Goal: Task Accomplishment & Management: Use online tool/utility

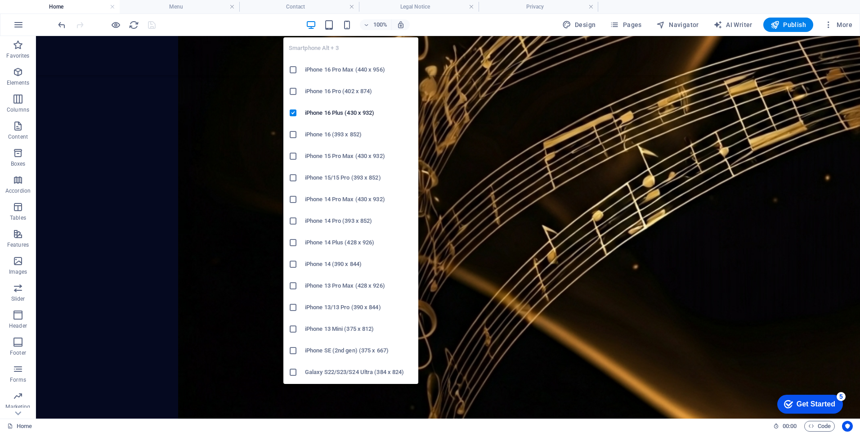
click at [295, 371] on icon at bounding box center [293, 372] width 9 height 9
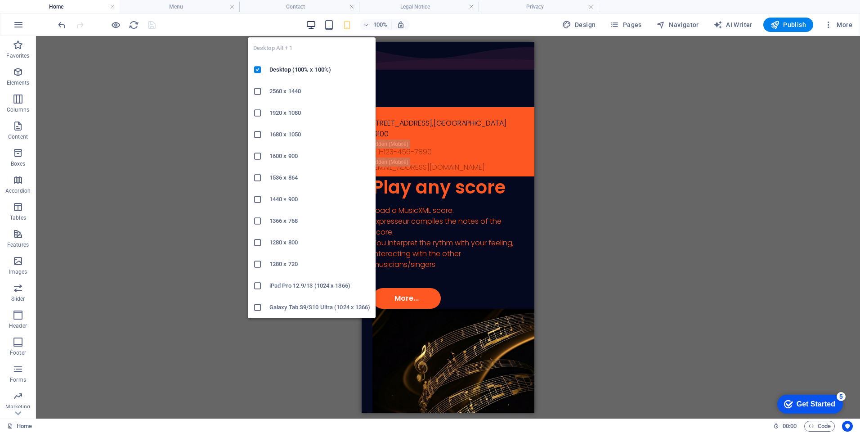
click at [314, 26] on icon "button" at bounding box center [311, 25] width 10 height 10
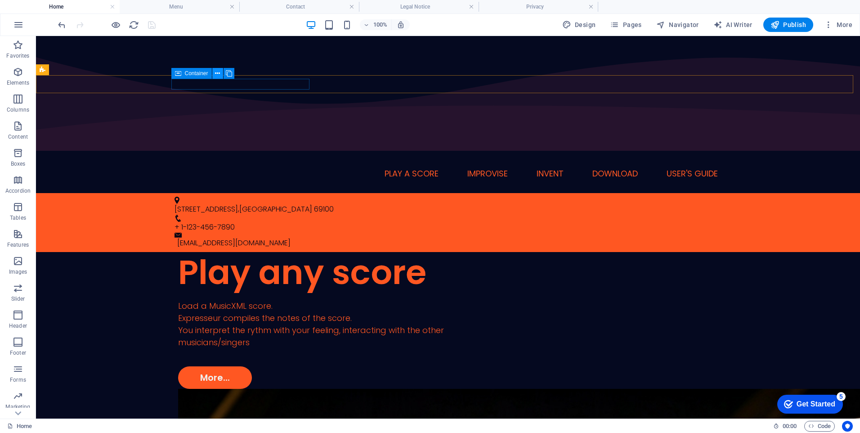
click at [216, 72] on icon at bounding box center [217, 73] width 5 height 9
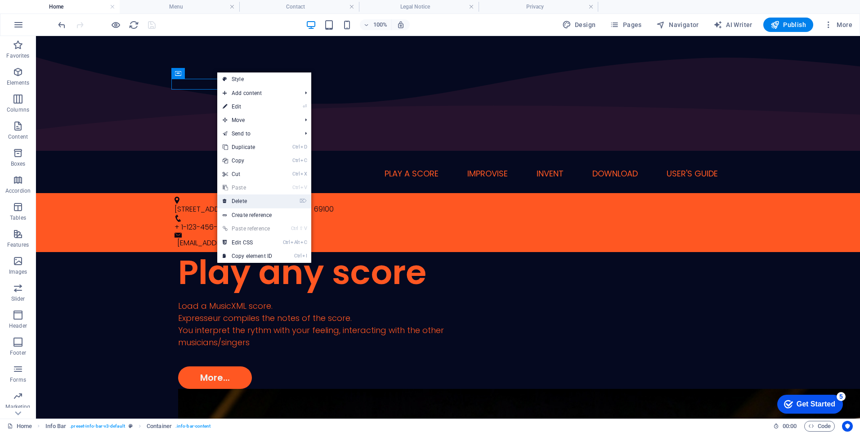
click at [244, 199] on link "⌦ Delete" at bounding box center [247, 201] width 60 height 14
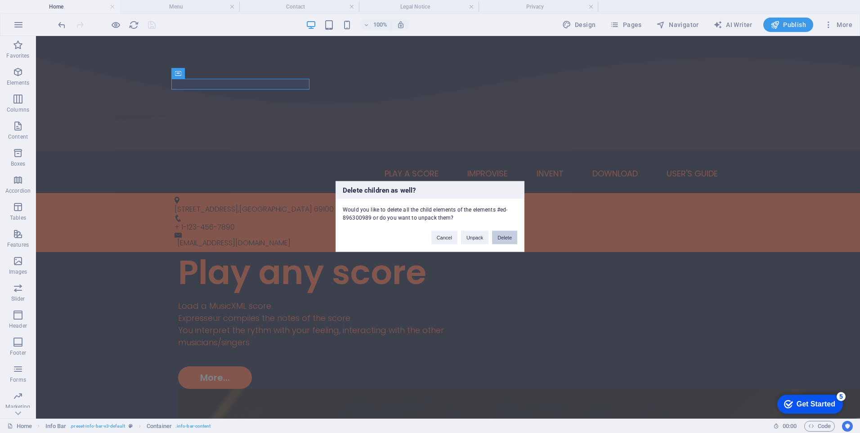
drag, startPoint x: 504, startPoint y: 240, endPoint x: 468, endPoint y: 204, distance: 51.2
click at [504, 240] on button "Delete" at bounding box center [504, 238] width 25 height 14
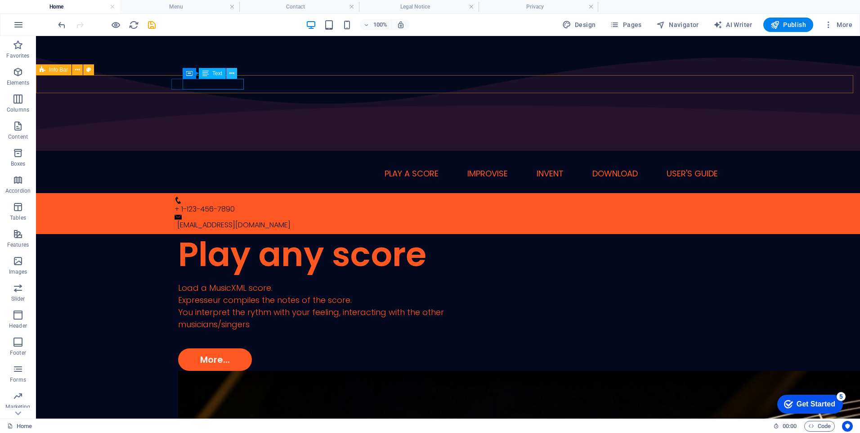
click at [234, 72] on icon at bounding box center [232, 73] width 5 height 9
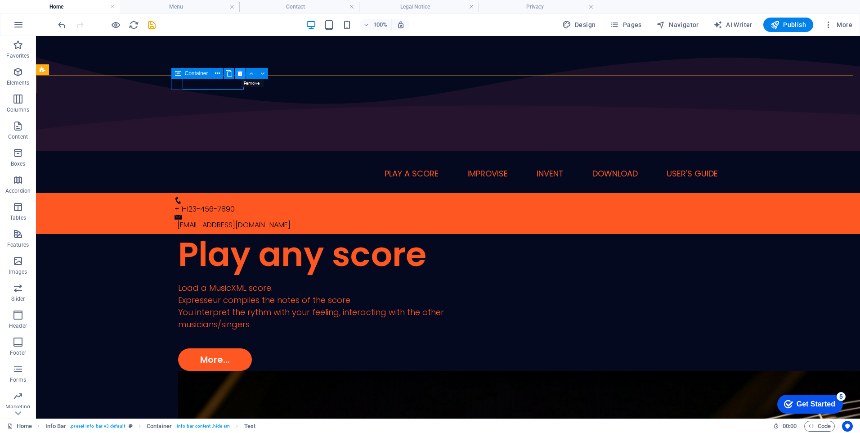
click at [240, 72] on icon at bounding box center [240, 73] width 5 height 9
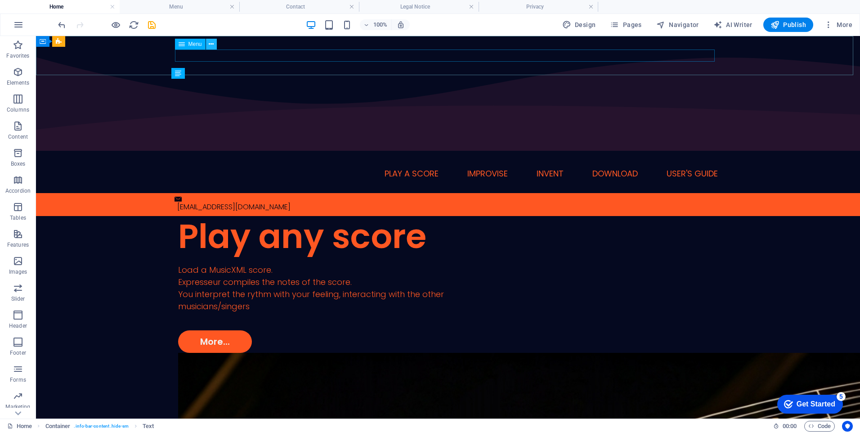
click at [211, 45] on icon at bounding box center [211, 44] width 5 height 9
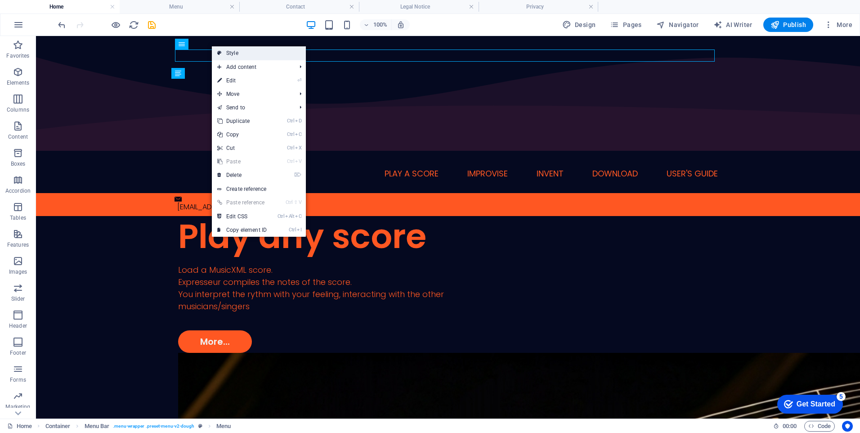
click at [218, 50] on icon at bounding box center [219, 53] width 5 height 14
select select "rem"
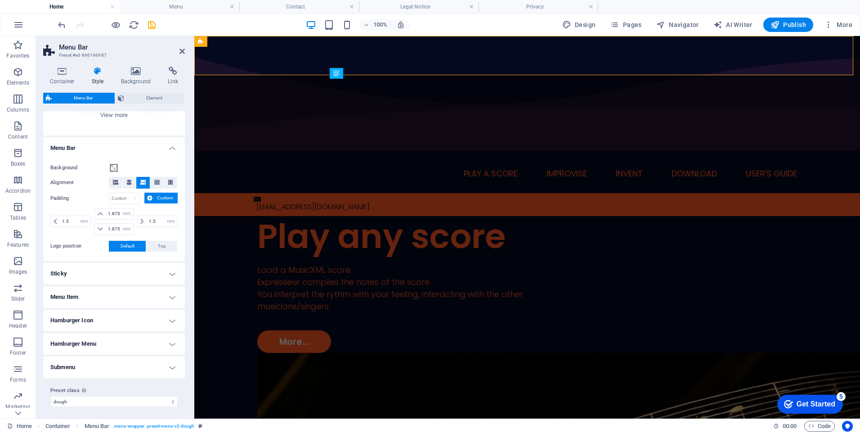
scroll to position [130, 0]
click at [172, 320] on h4 "Hamburger Icon" at bounding box center [114, 318] width 142 height 22
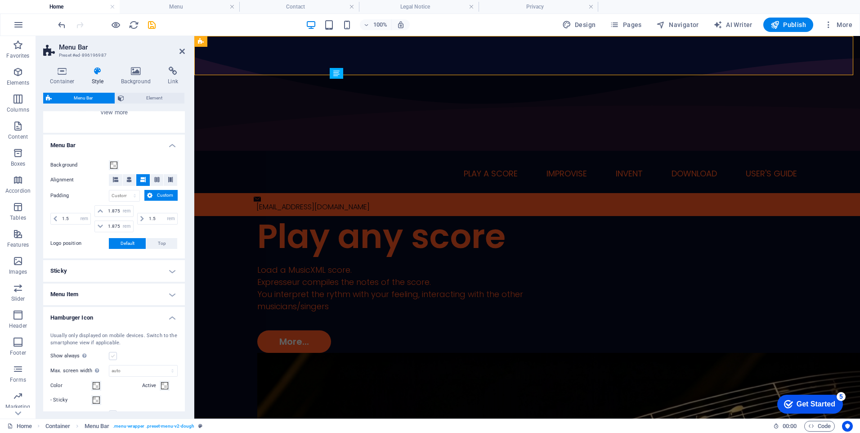
click at [110, 358] on label at bounding box center [113, 356] width 8 height 8
click at [0, 0] on input "Show always Shows the trigger for all viewports." at bounding box center [0, 0] width 0 height 0
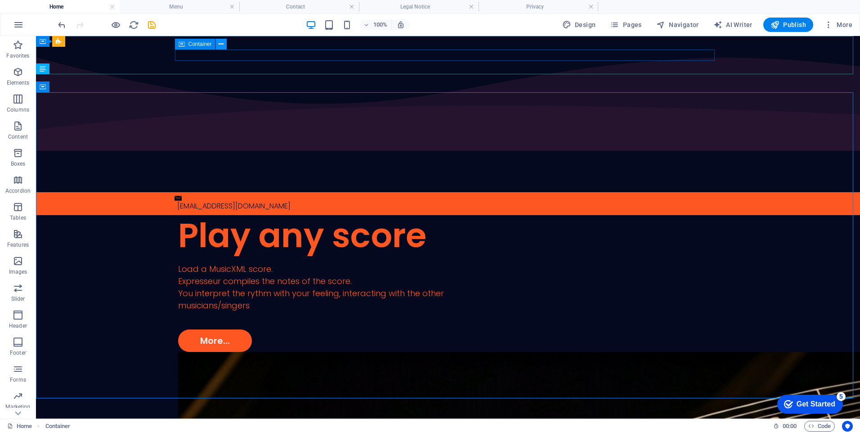
click at [218, 44] on button at bounding box center [221, 44] width 11 height 11
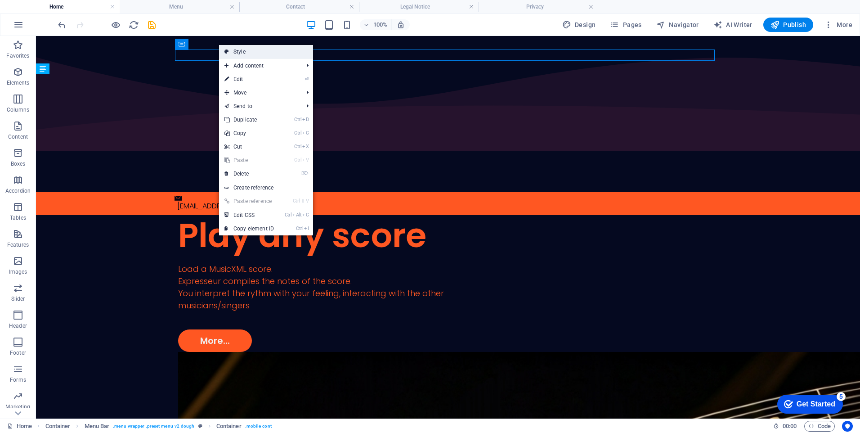
click at [243, 51] on link "Style" at bounding box center [266, 52] width 94 height 14
select select "rem"
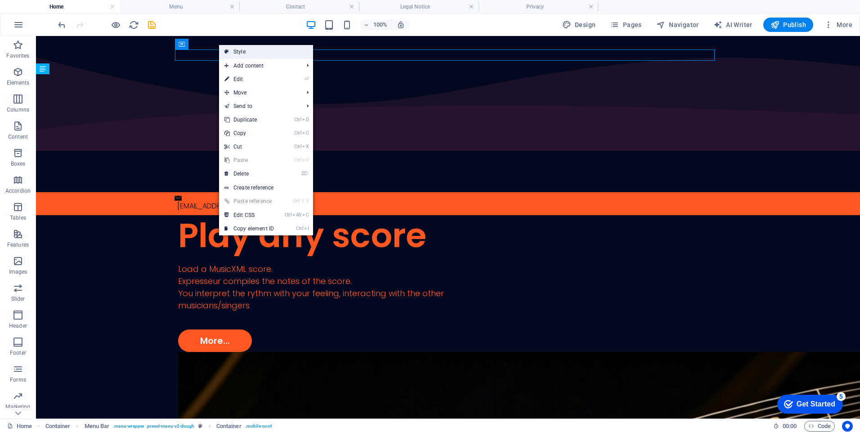
select select "px"
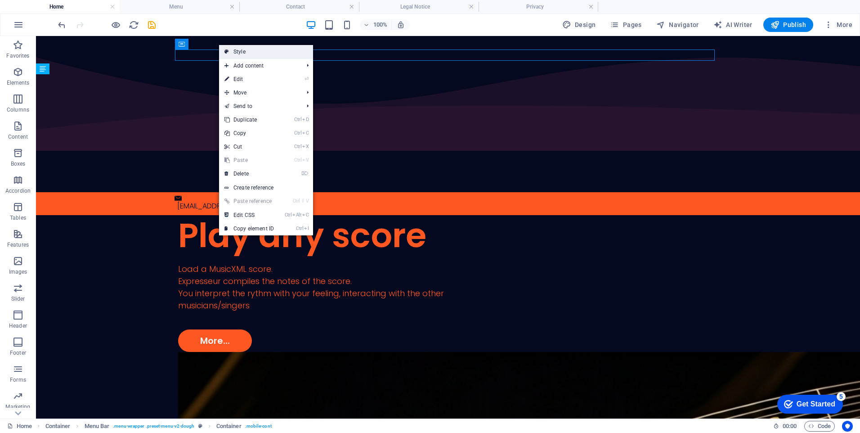
select select "px"
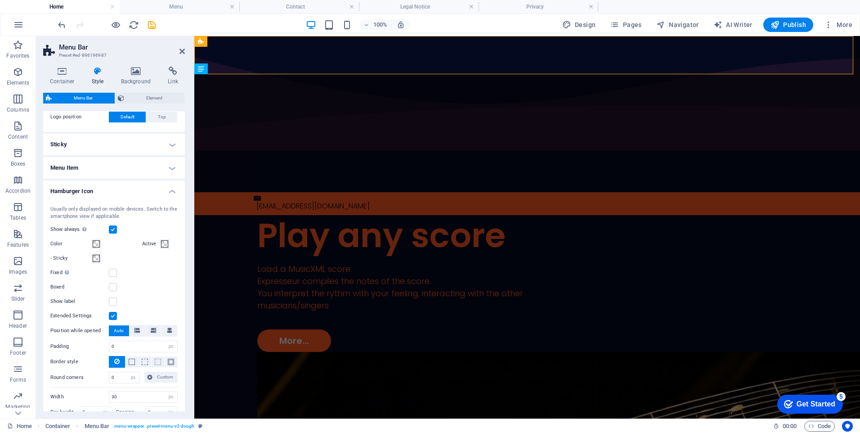
scroll to position [270, 0]
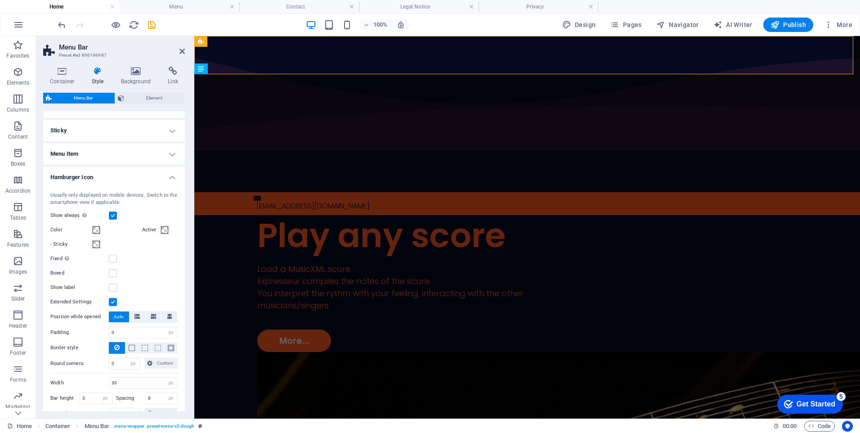
click at [116, 214] on label at bounding box center [113, 216] width 8 height 8
click at [0, 0] on input "Show always Shows the trigger for all viewports." at bounding box center [0, 0] width 0 height 0
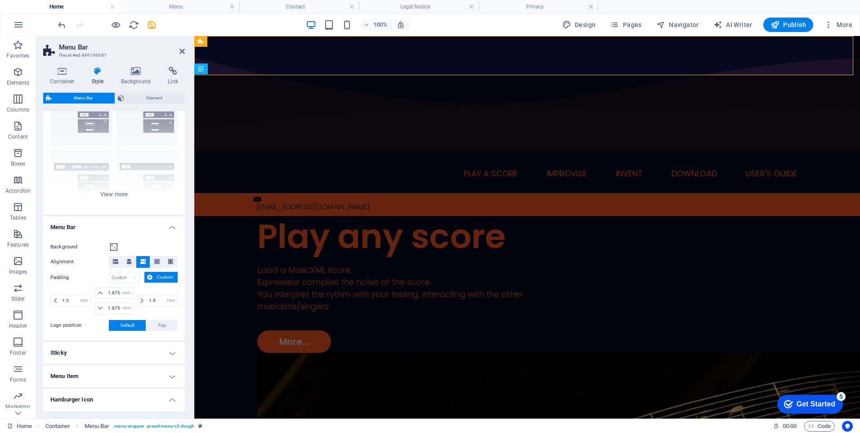
scroll to position [45, 0]
click at [171, 356] on h4 "Sticky" at bounding box center [114, 356] width 142 height 22
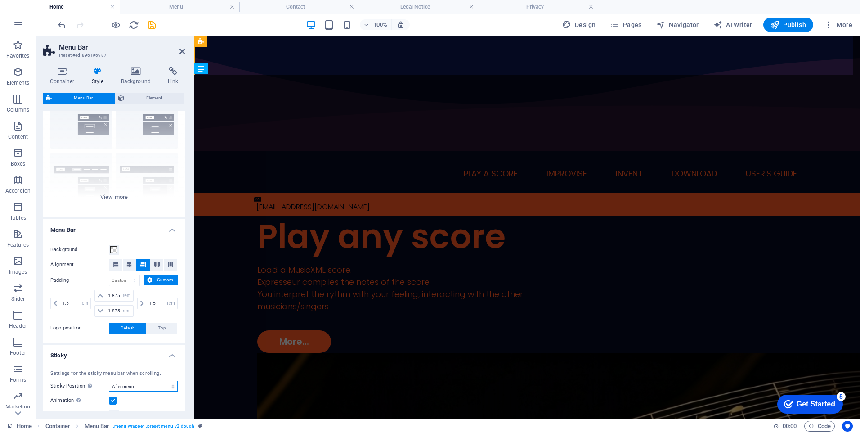
click at [172, 384] on select "Off Instant After menu After banner When scrolling up" at bounding box center [143, 386] width 69 height 11
click at [109, 381] on select "Off Instant After menu After banner When scrolling up" at bounding box center [143, 386] width 69 height 11
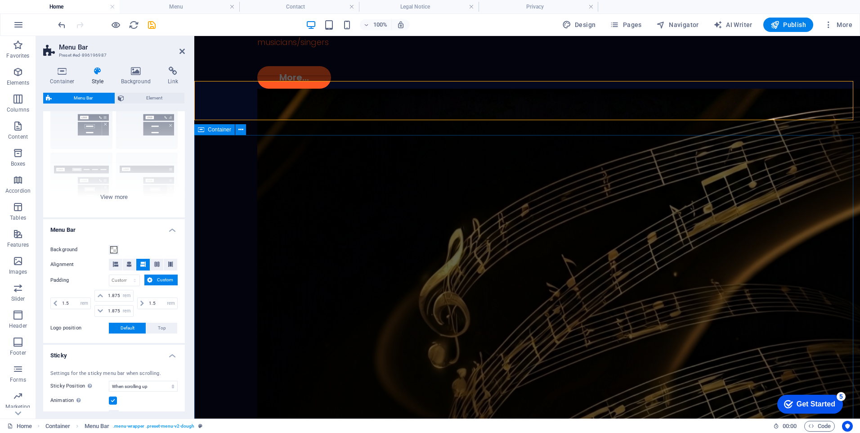
scroll to position [0, 0]
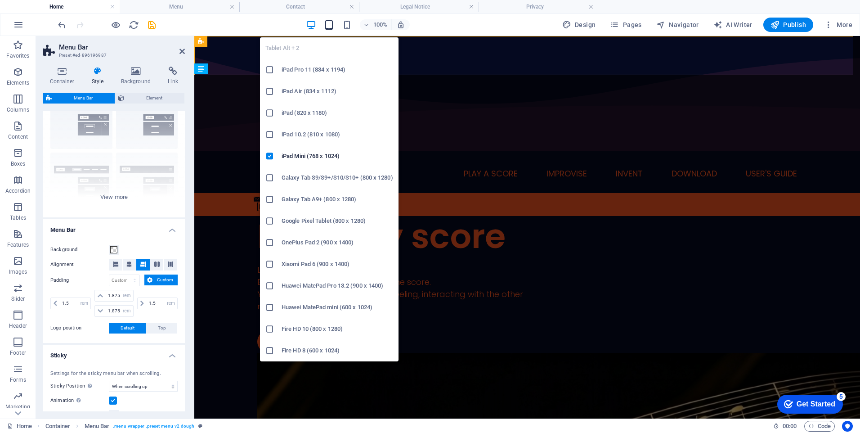
click at [333, 28] on icon "button" at bounding box center [329, 25] width 10 height 10
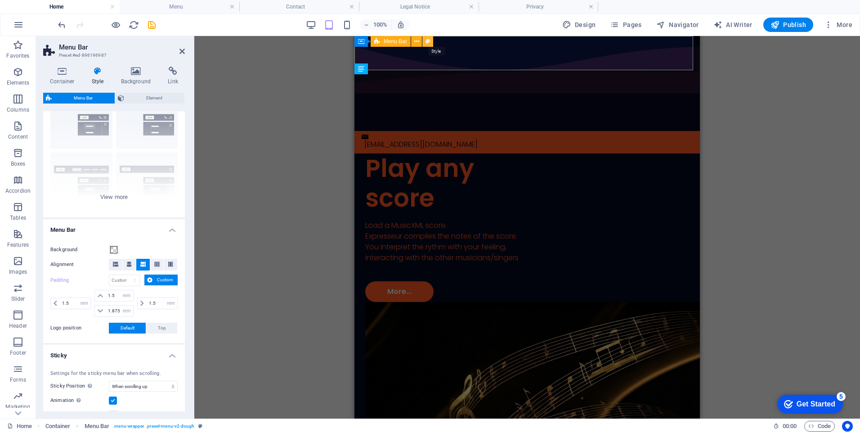
click at [426, 39] on icon at bounding box center [428, 41] width 5 height 9
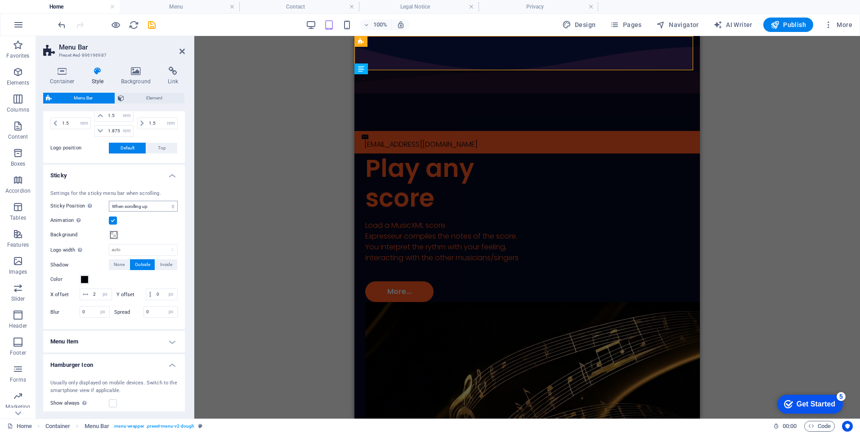
scroll to position [270, 0]
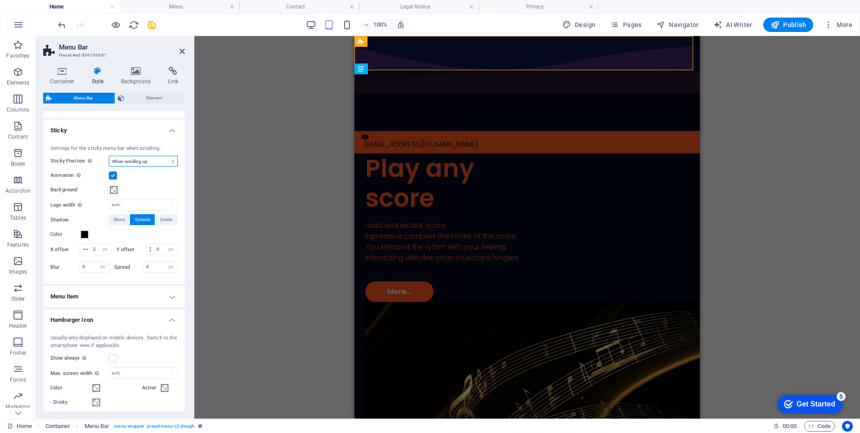
click at [126, 162] on select "Off Instant After menu After banner When scrolling up" at bounding box center [143, 161] width 69 height 11
select select "sticky_none"
click at [109, 156] on select "Off Instant After menu After banner When scrolling up" at bounding box center [143, 161] width 69 height 11
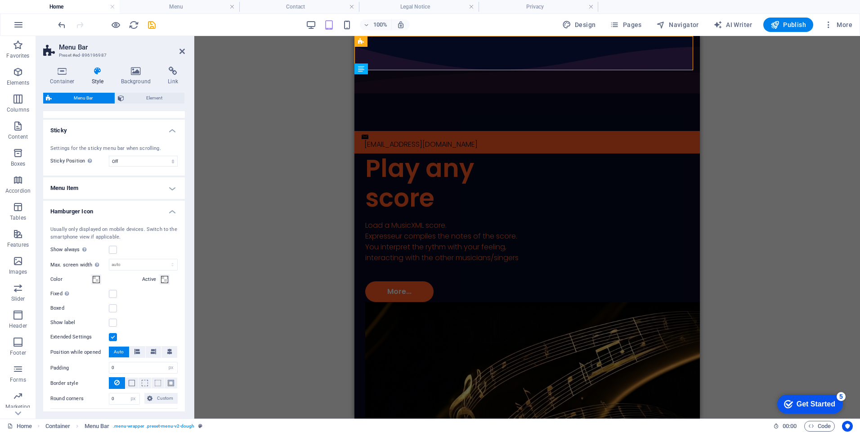
click at [167, 211] on h4 "Hamburger Icon" at bounding box center [114, 209] width 142 height 16
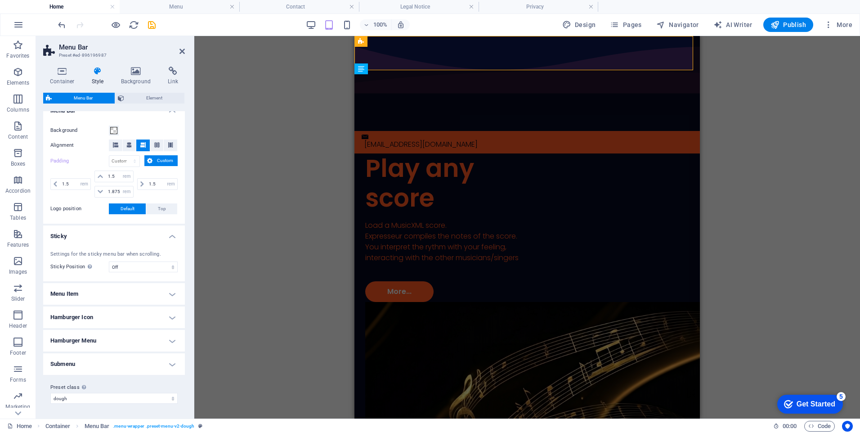
click at [167, 338] on h4 "Hamburger Menu" at bounding box center [114, 341] width 142 height 22
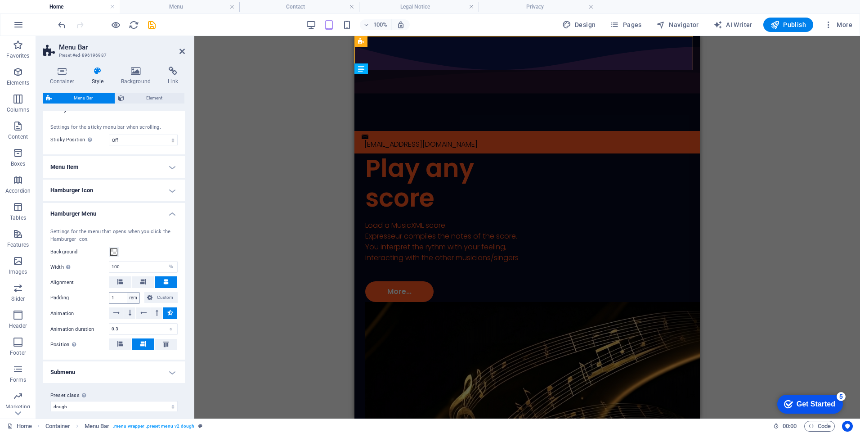
scroll to position [299, 0]
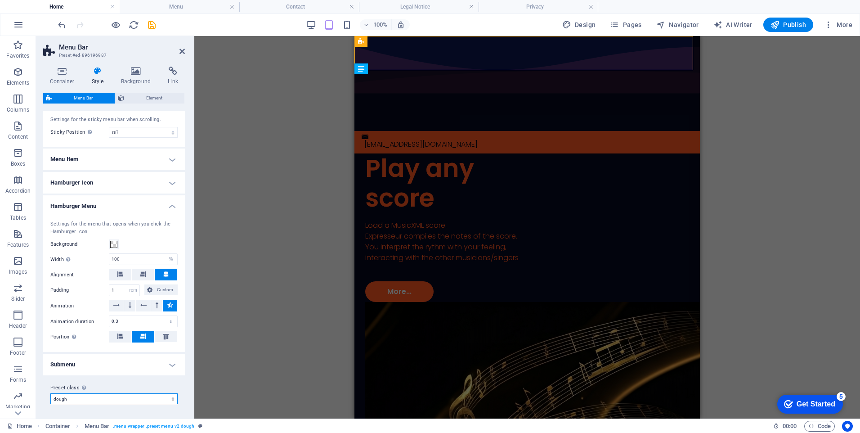
click at [167, 395] on select "dough Add preset class" at bounding box center [113, 398] width 127 height 11
click at [143, 99] on span "Element" at bounding box center [154, 98] width 55 height 11
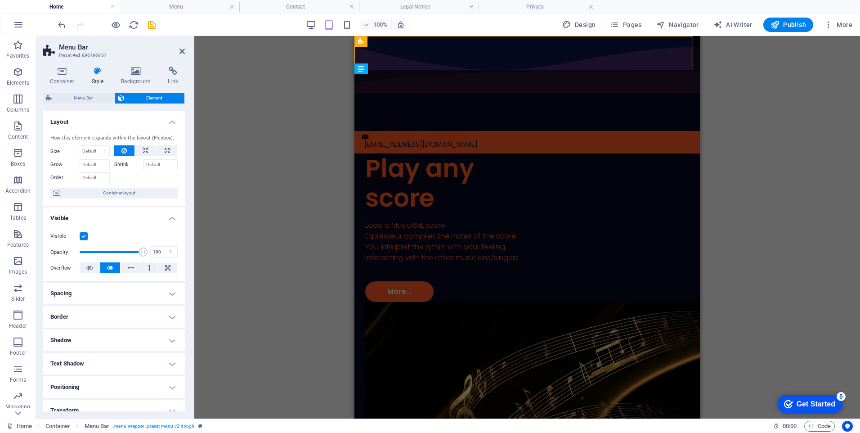
click at [775, 123] on div "H1 Container 2 columns Container Image Container Spacer Text Spacer Container P…" at bounding box center [527, 227] width 666 height 383
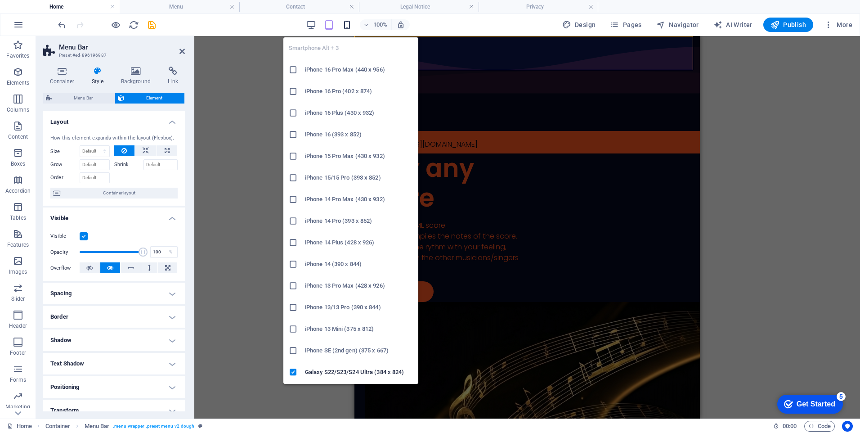
click at [352, 27] on icon "button" at bounding box center [347, 25] width 10 height 10
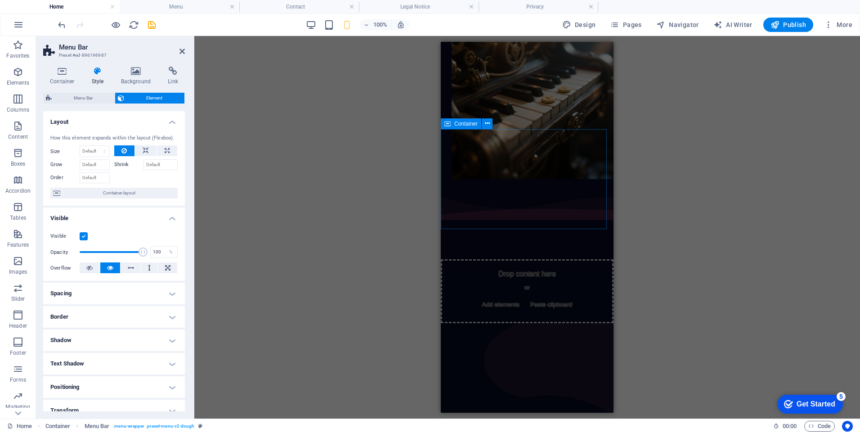
scroll to position [855, 0]
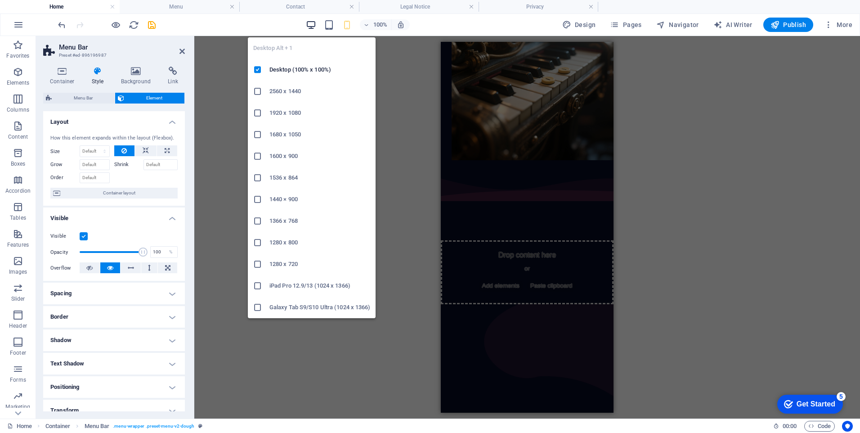
click at [310, 22] on icon "button" at bounding box center [311, 25] width 10 height 10
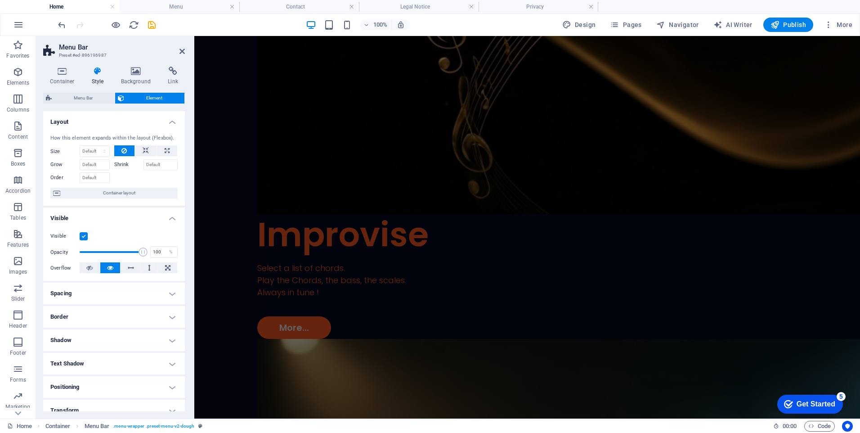
scroll to position [820, 0]
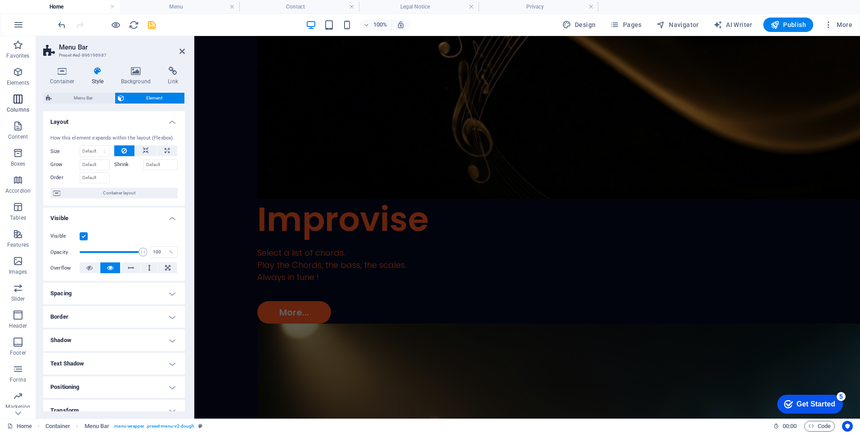
click at [21, 104] on icon "button" at bounding box center [18, 99] width 11 height 11
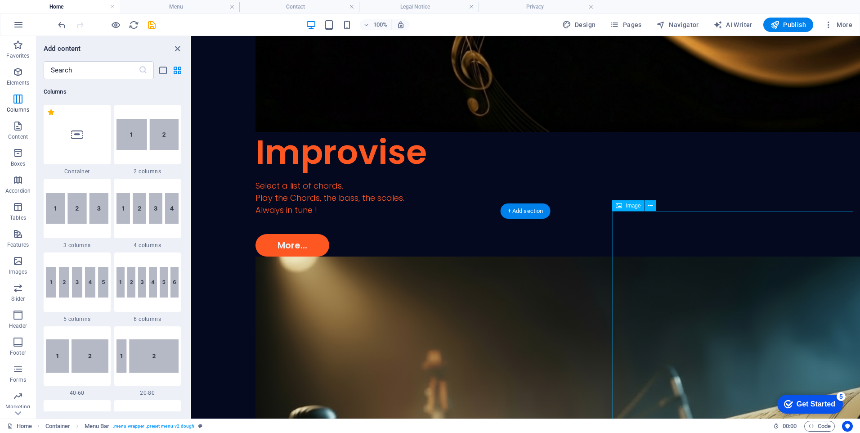
scroll to position [900, 0]
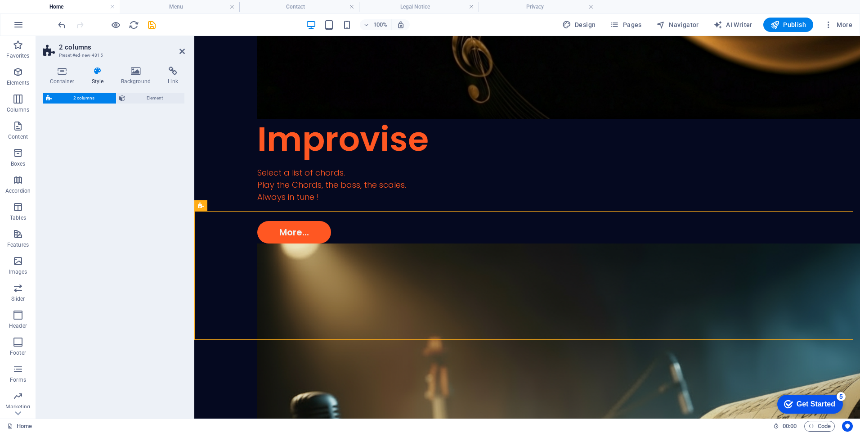
select select "rem"
select select "preset-columns-two-v2-default"
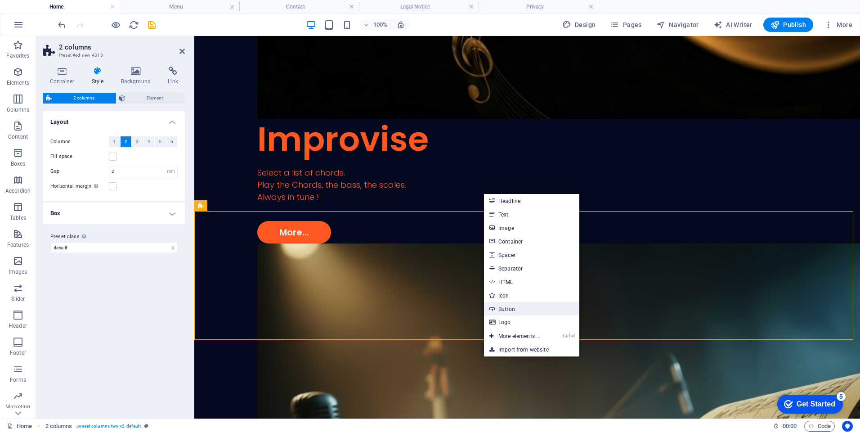
click at [504, 307] on link "Button" at bounding box center [531, 309] width 95 height 14
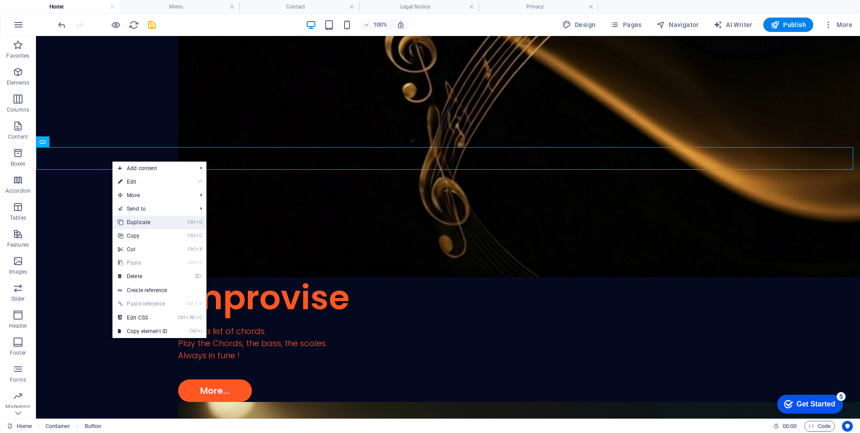
click at [151, 220] on link "Ctrl D Duplicate" at bounding box center [143, 223] width 60 height 14
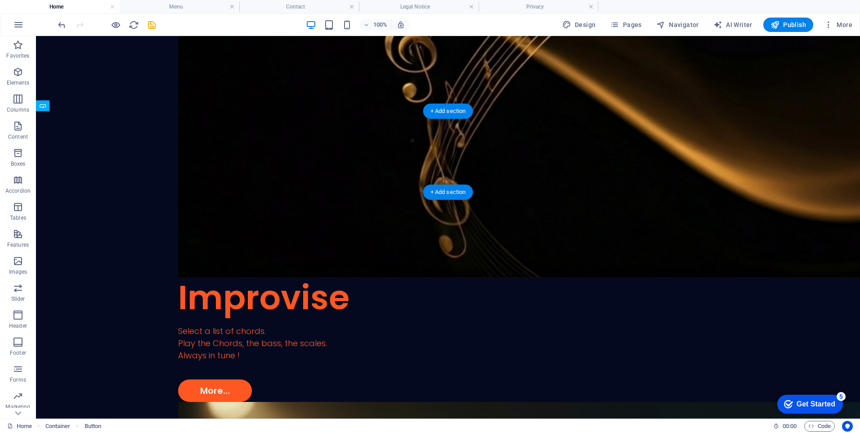
drag, startPoint x: 112, startPoint y: 179, endPoint x: 201, endPoint y: 169, distance: 90.0
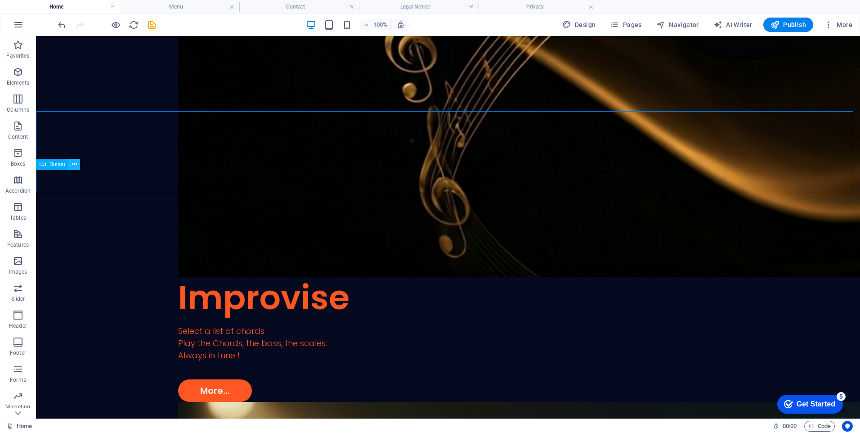
click at [75, 164] on icon at bounding box center [74, 164] width 5 height 9
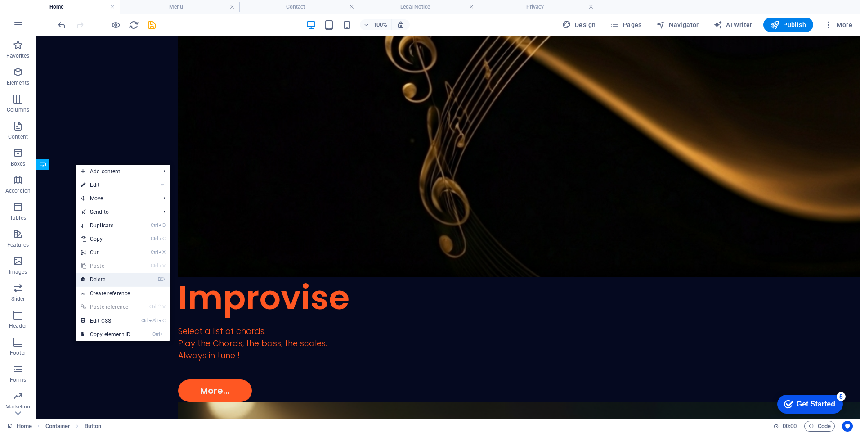
click at [108, 280] on link "⌦ Delete" at bounding box center [106, 280] width 60 height 14
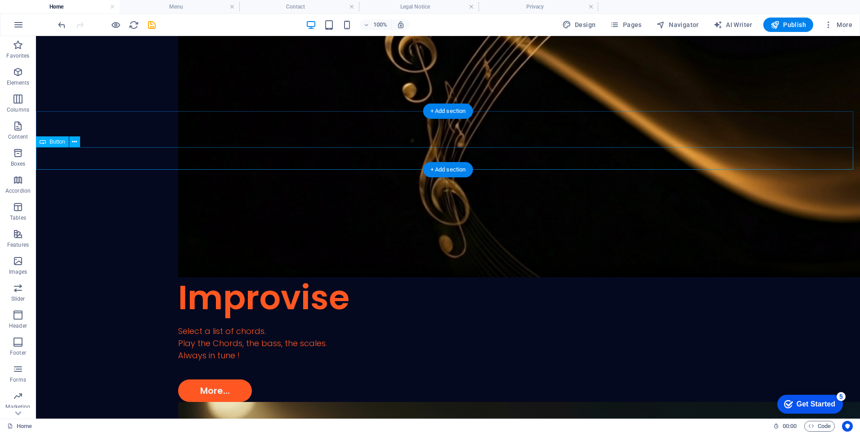
click at [73, 142] on icon at bounding box center [74, 141] width 5 height 9
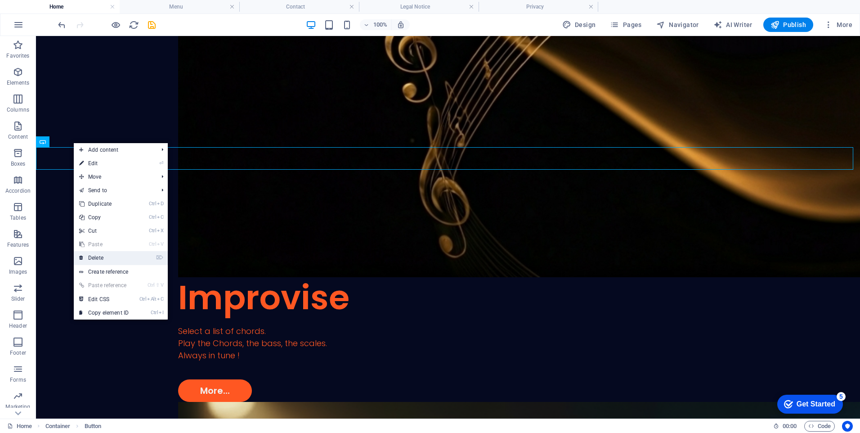
click at [103, 256] on link "⌦ Delete" at bounding box center [104, 258] width 60 height 14
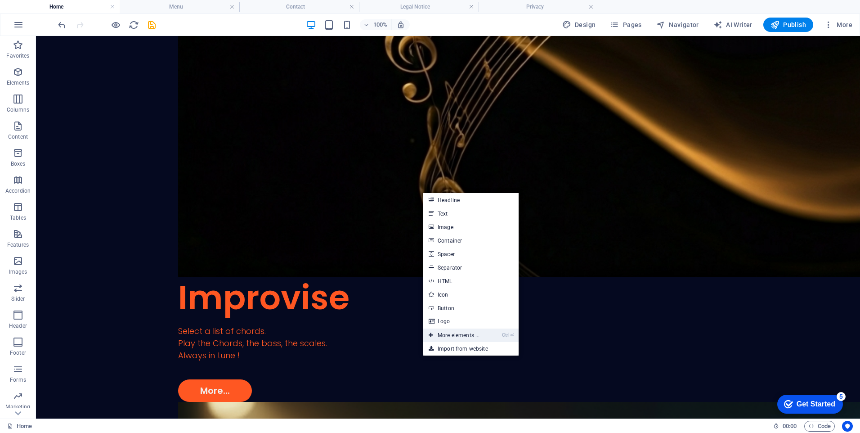
click at [457, 333] on link "Ctrl ⏎ More elements ..." at bounding box center [454, 336] width 62 height 14
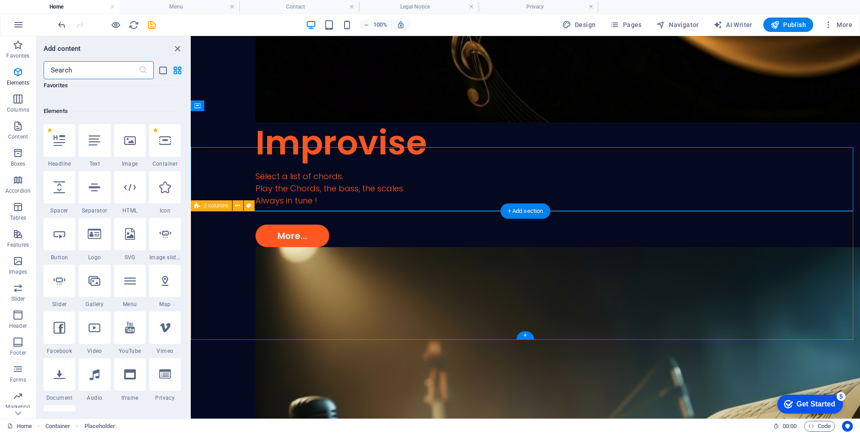
scroll to position [96, 0]
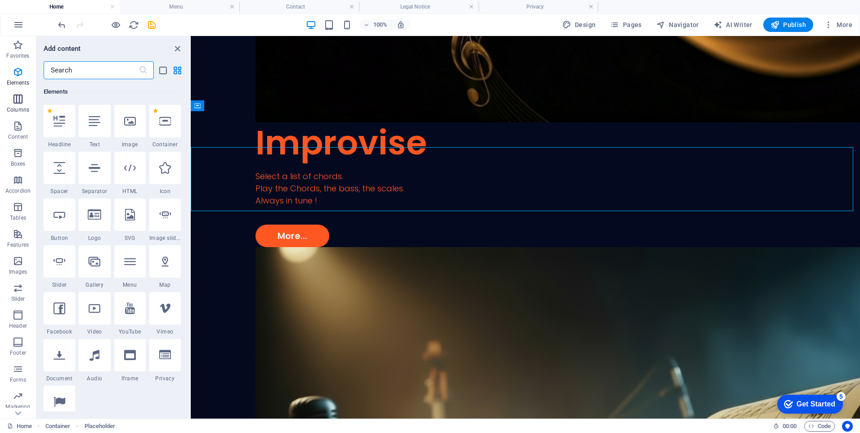
click at [18, 103] on icon "button" at bounding box center [18, 99] width 11 height 11
drag, startPoint x: 209, startPoint y: 136, endPoint x: 468, endPoint y: 137, distance: 258.3
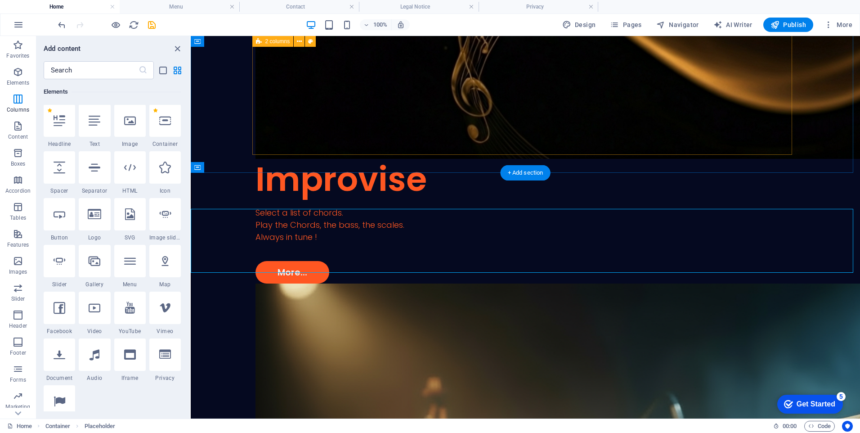
scroll to position [810, 0]
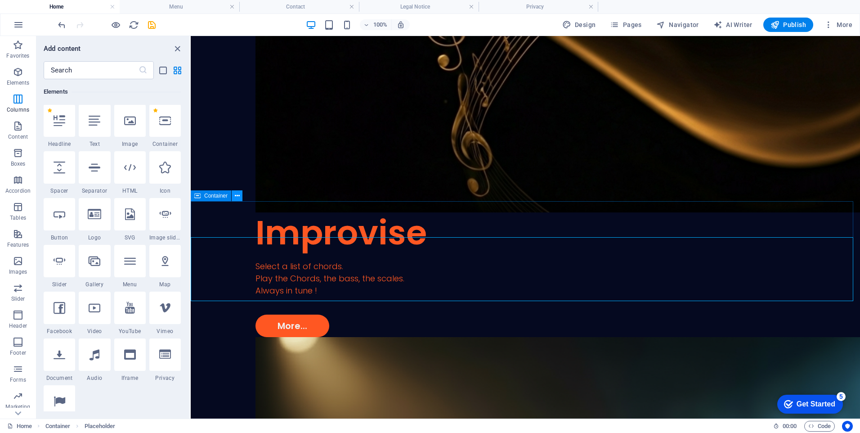
click at [234, 197] on button at bounding box center [237, 195] width 11 height 11
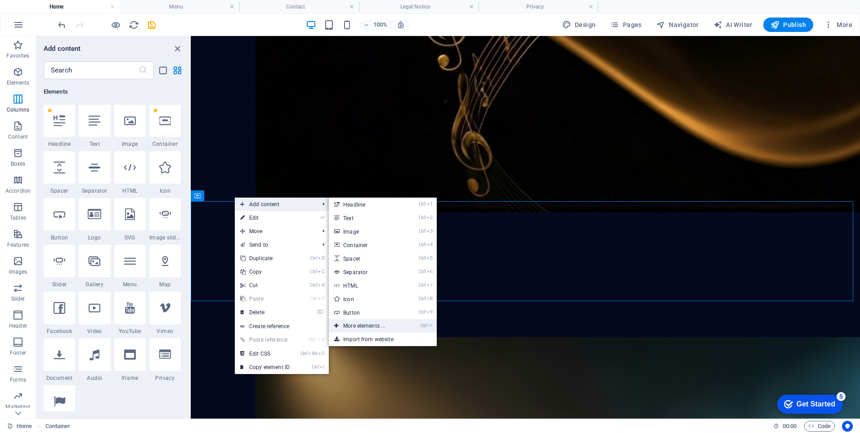
click at [366, 322] on link "Ctrl ⏎ More elements ..." at bounding box center [366, 326] width 74 height 14
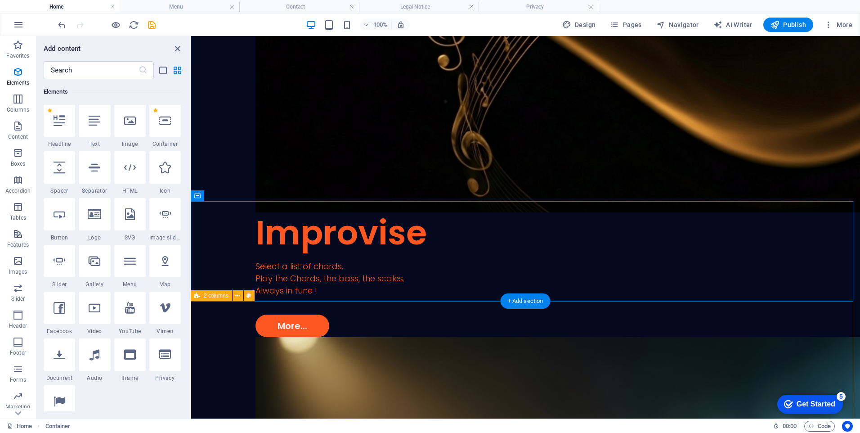
scroll to position [96, 0]
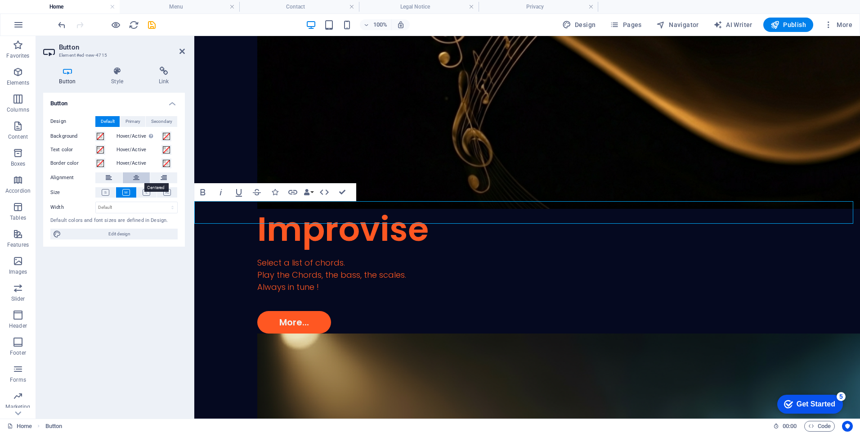
click at [138, 180] on icon at bounding box center [136, 177] width 6 height 11
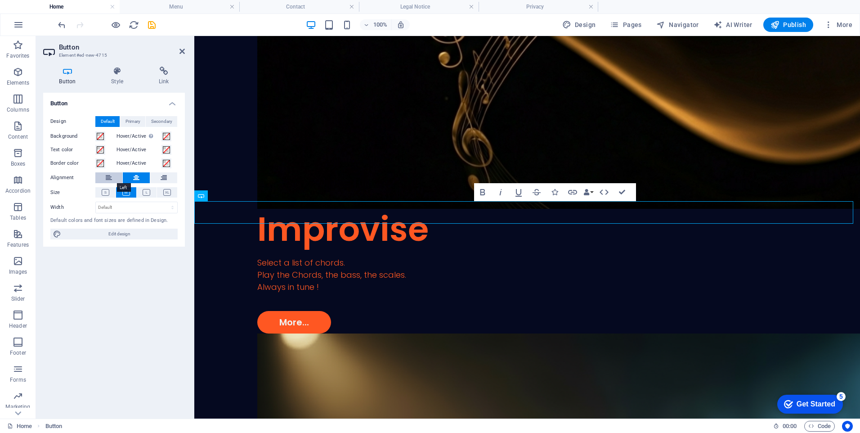
click at [109, 176] on icon at bounding box center [109, 177] width 6 height 11
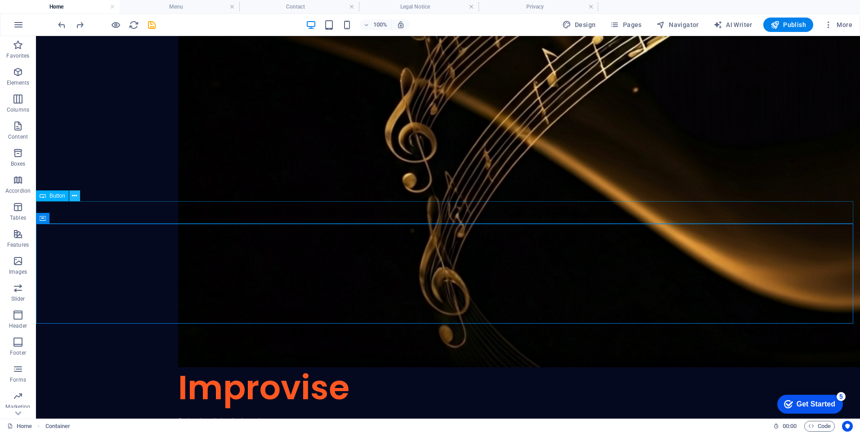
click at [72, 194] on icon at bounding box center [74, 195] width 5 height 9
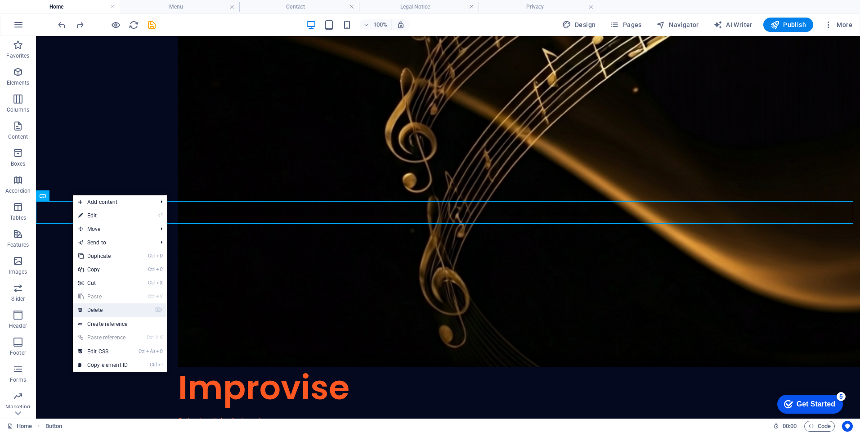
click at [99, 309] on link "⌦ Delete" at bounding box center [103, 310] width 60 height 14
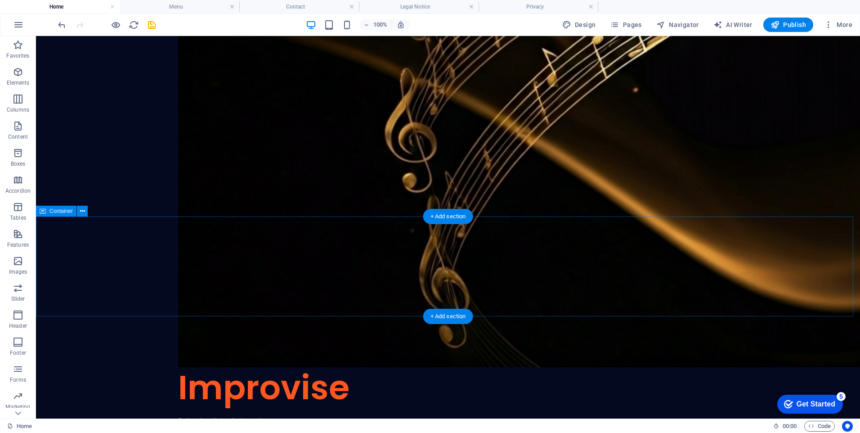
scroll to position [585, 0]
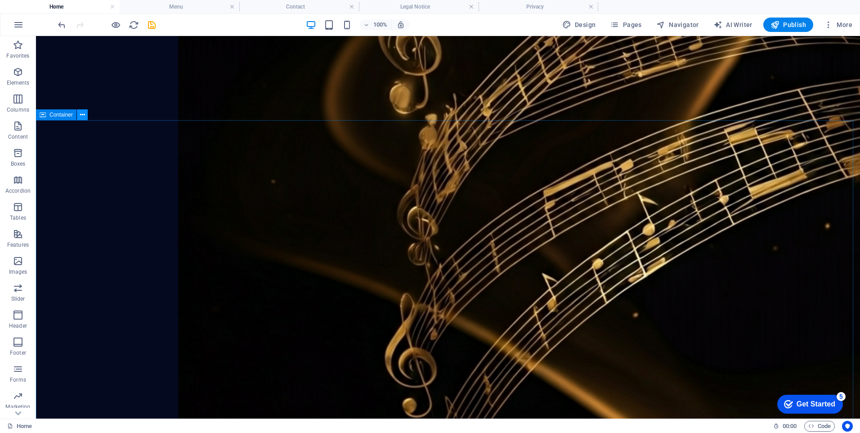
click at [84, 117] on icon at bounding box center [82, 114] width 5 height 9
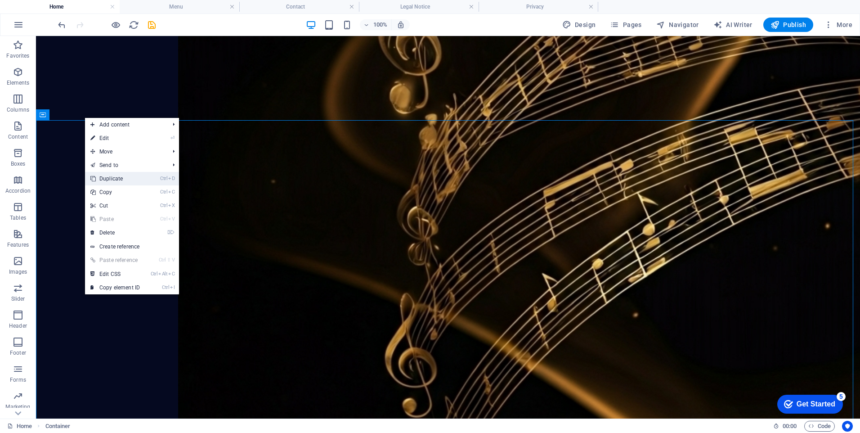
drag, startPoint x: 108, startPoint y: 175, endPoint x: 74, endPoint y: 140, distance: 49.0
click at [108, 175] on link "Ctrl D Duplicate" at bounding box center [115, 179] width 60 height 14
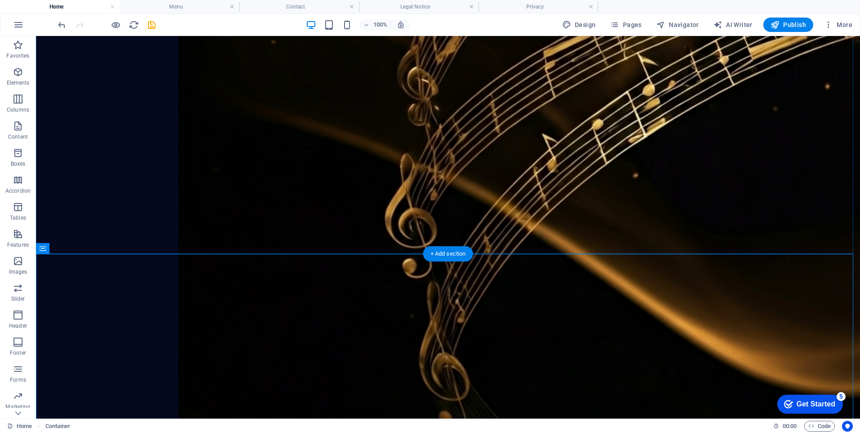
scroll to position [937, 0]
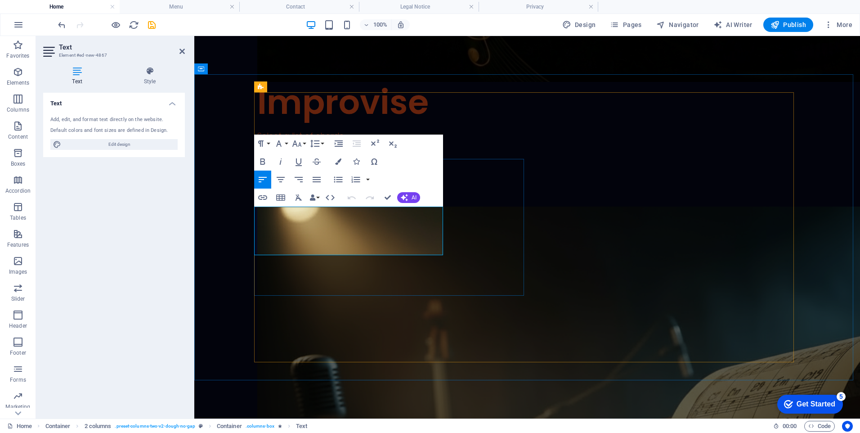
drag, startPoint x: 352, startPoint y: 248, endPoint x: 255, endPoint y: 215, distance: 102.9
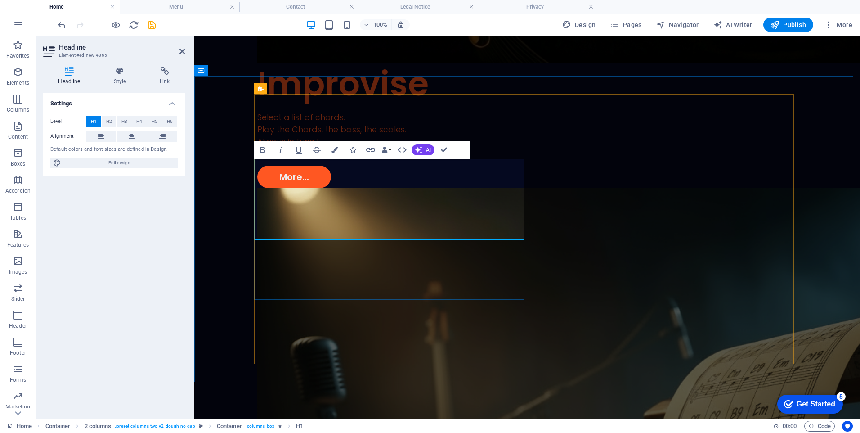
scroll to position [935, 0]
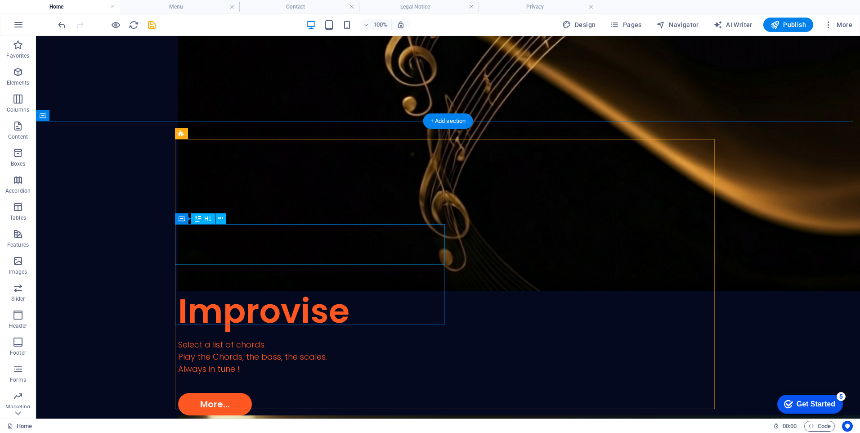
scroll to position [890, 0]
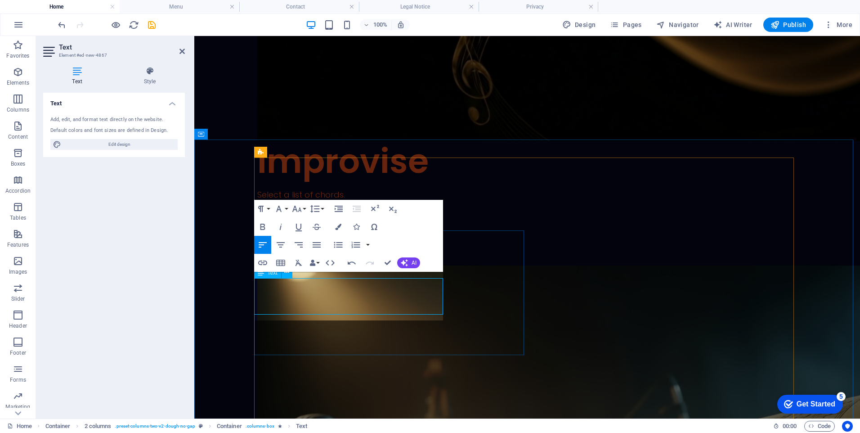
scroll to position [872, 0]
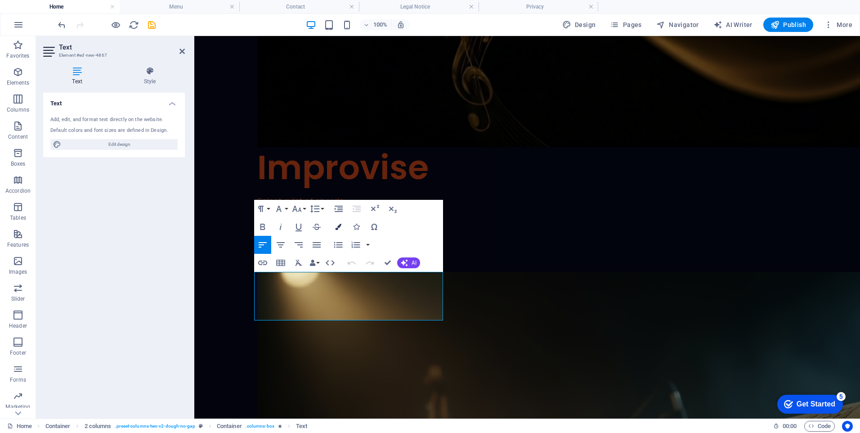
click at [338, 229] on icon "button" at bounding box center [338, 227] width 6 height 6
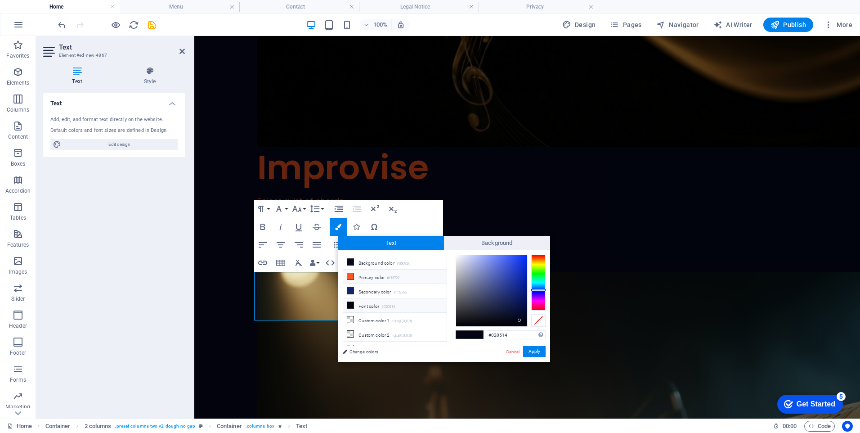
click at [353, 276] on icon at bounding box center [350, 276] width 6 height 6
type input "#ff5722"
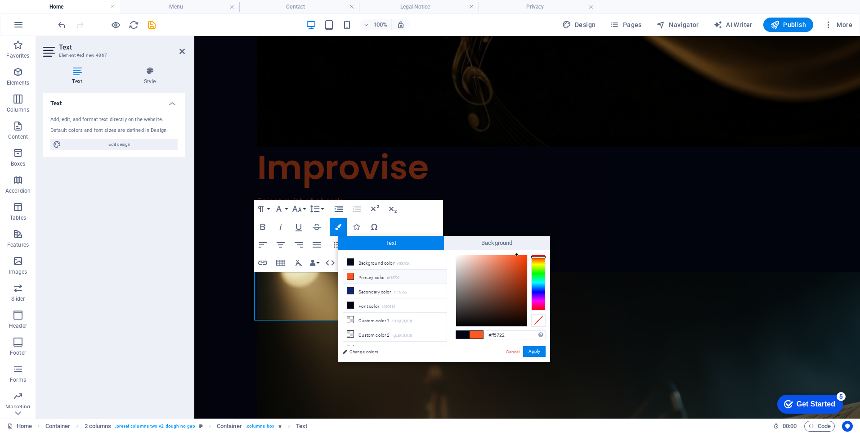
click at [353, 276] on icon at bounding box center [350, 276] width 6 height 6
click at [542, 355] on button "Apply" at bounding box center [534, 351] width 23 height 11
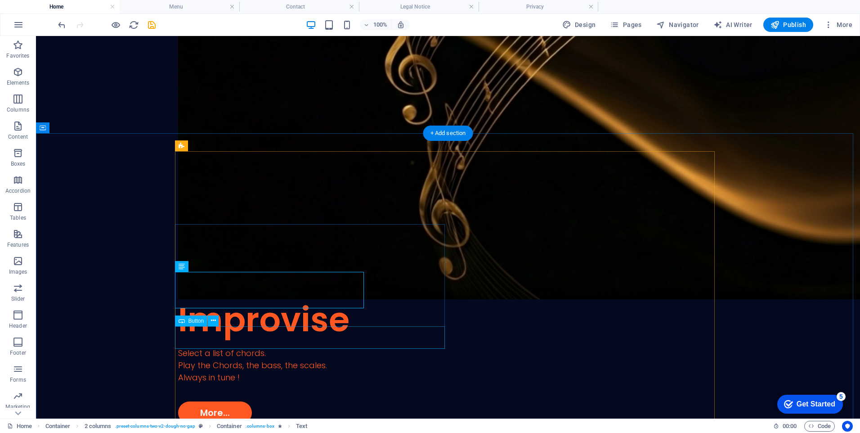
select select "3"
select select
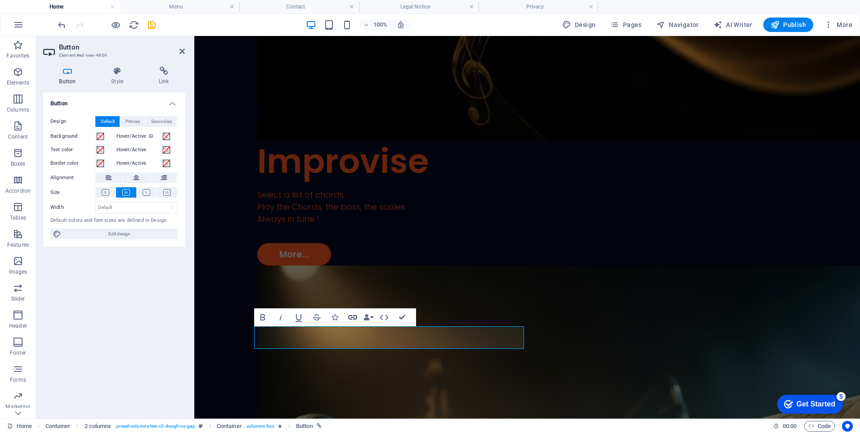
click at [351, 314] on icon "button" at bounding box center [352, 317] width 11 height 11
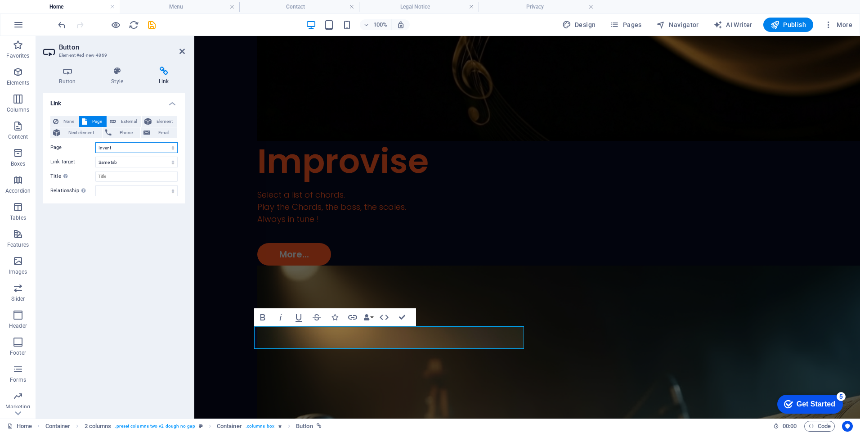
click at [176, 147] on select "Home Play a score Improvise Invent Download User&#39;s guide" at bounding box center [136, 147] width 82 height 11
select select "4"
click at [95, 142] on select "Home Play a score Improvise Invent Download User&#39;s guide" at bounding box center [136, 147] width 82 height 11
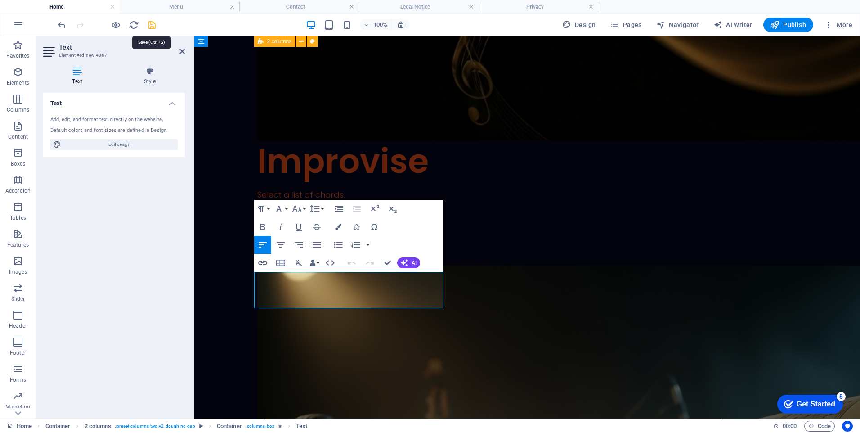
click at [154, 27] on icon "save" at bounding box center [152, 25] width 10 height 10
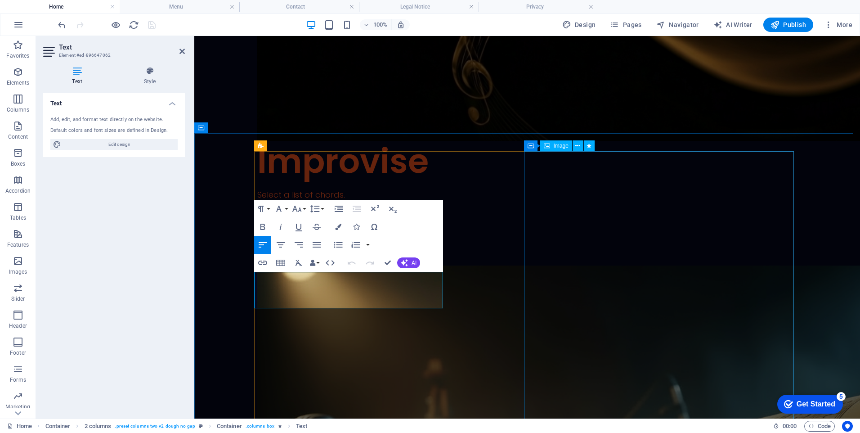
click at [564, 145] on span "Image" at bounding box center [561, 145] width 15 height 5
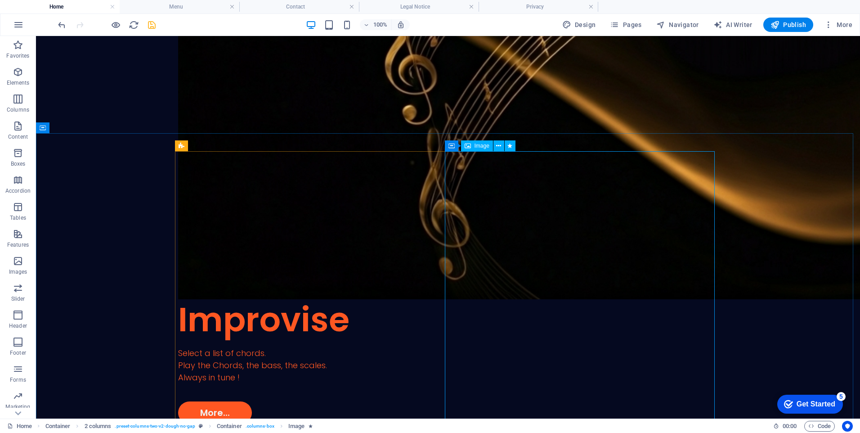
click at [479, 147] on span "Image" at bounding box center [482, 145] width 15 height 5
click at [498, 149] on icon at bounding box center [498, 145] width 5 height 9
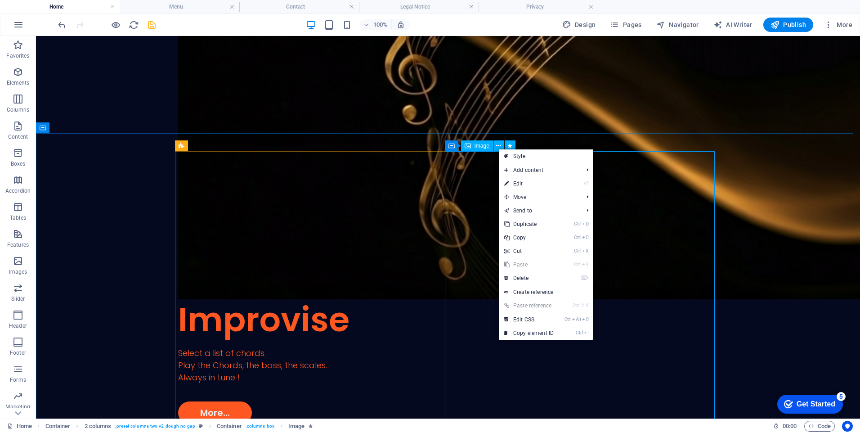
click at [489, 147] on span "Image" at bounding box center [482, 145] width 15 height 5
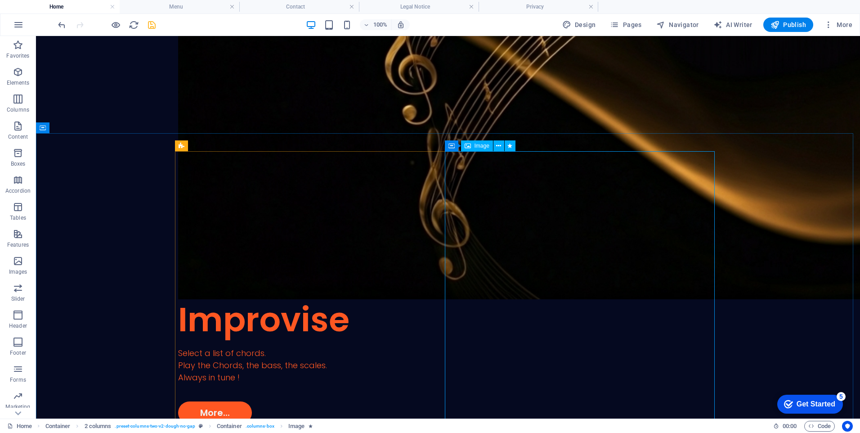
click at [489, 147] on span "Image" at bounding box center [482, 145] width 15 height 5
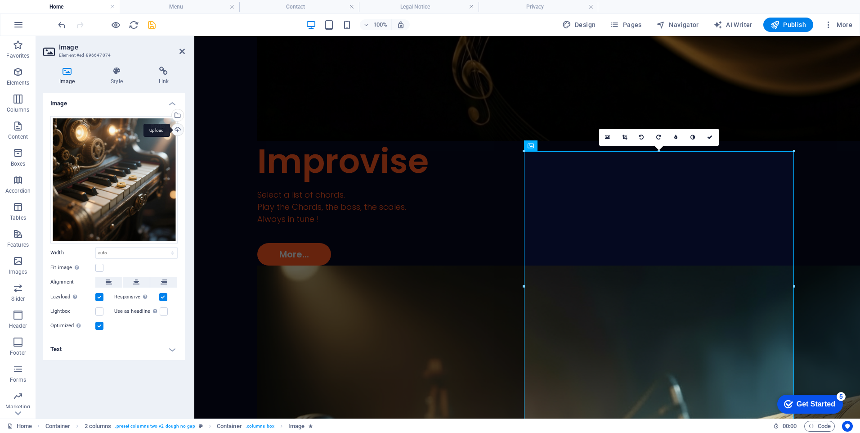
click at [176, 130] on div "Upload" at bounding box center [177, 131] width 14 height 14
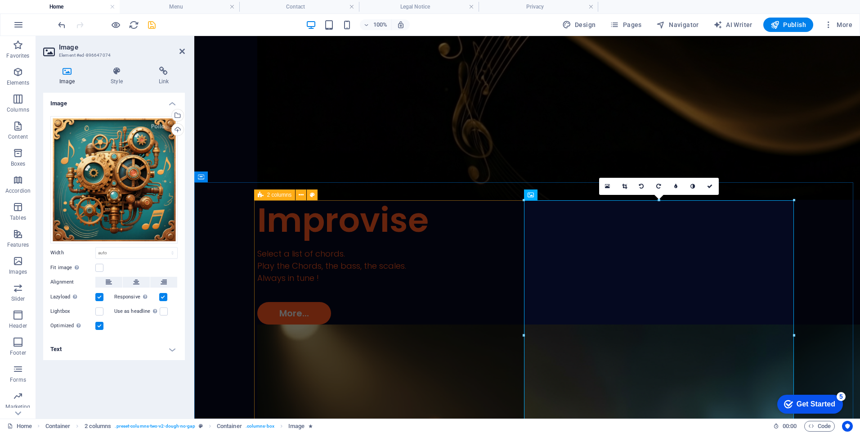
scroll to position [810, 0]
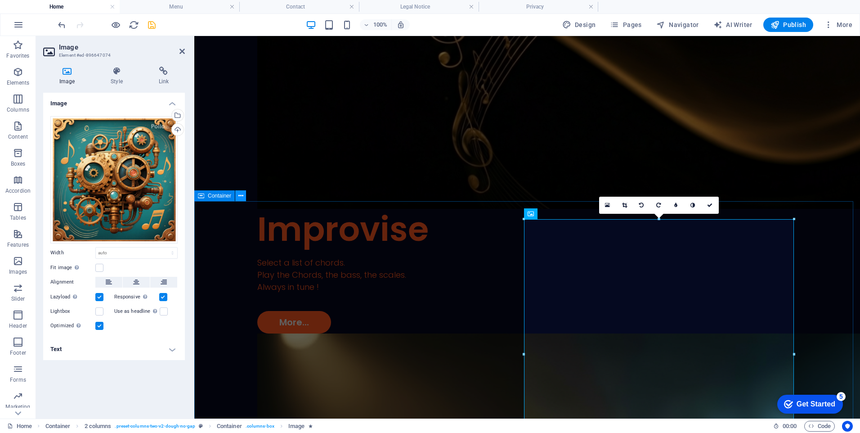
click at [239, 197] on icon at bounding box center [241, 195] width 5 height 9
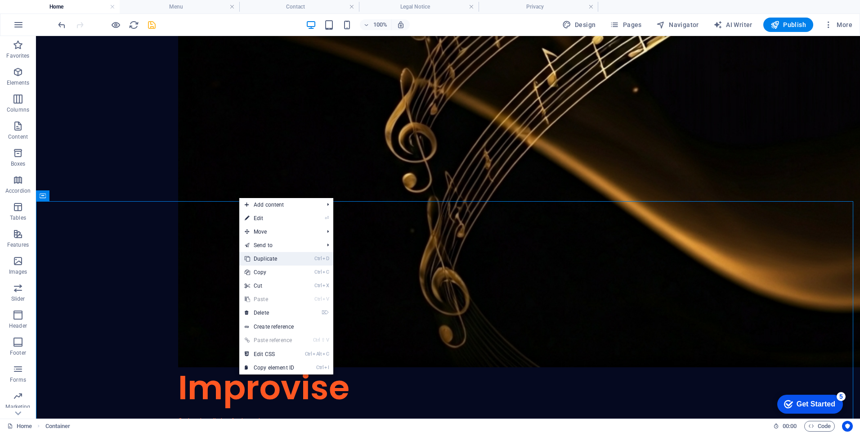
click at [264, 255] on link "Ctrl D Duplicate" at bounding box center [269, 259] width 60 height 14
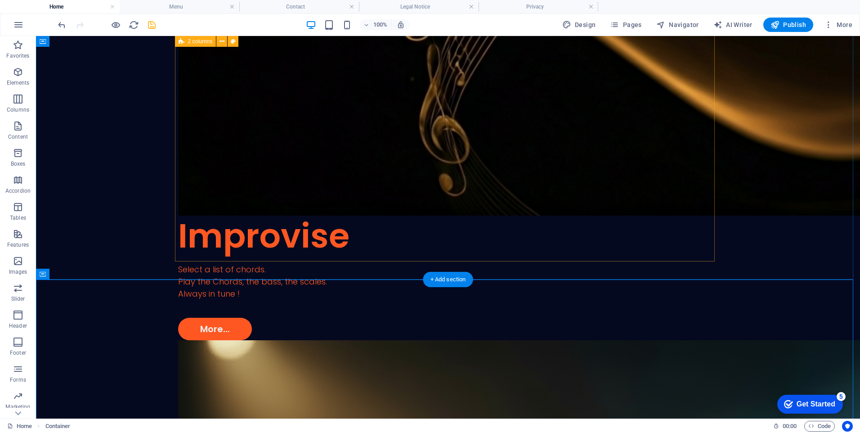
scroll to position [1243, 0]
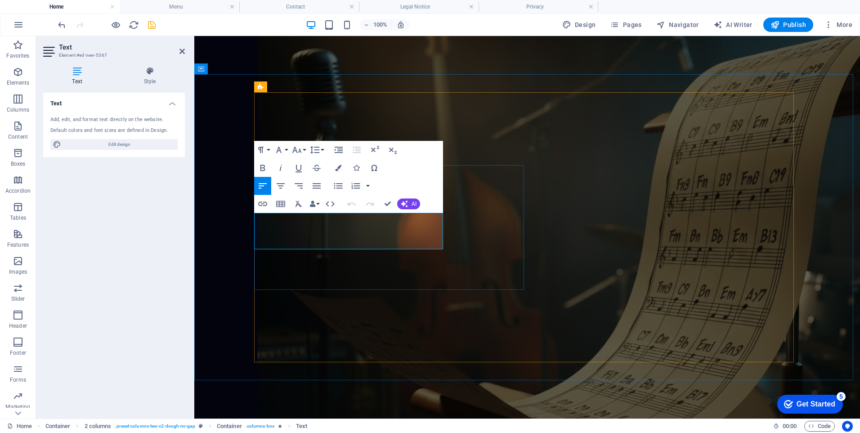
drag, startPoint x: 255, startPoint y: 220, endPoint x: 378, endPoint y: 245, distance: 125.9
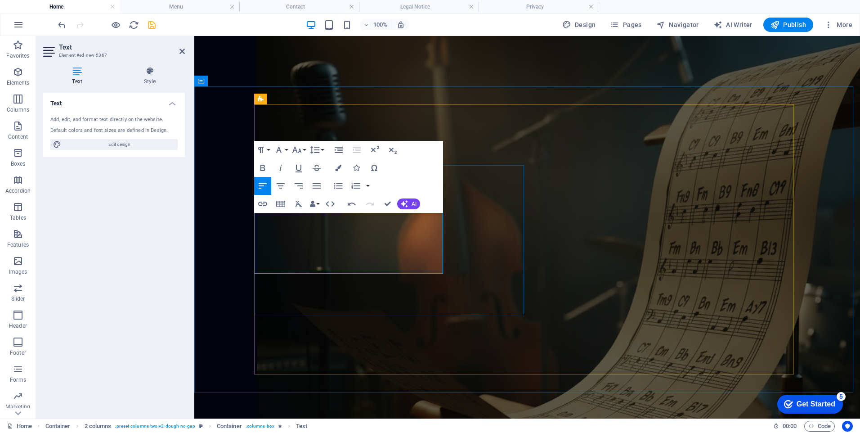
scroll to position [1224, 0]
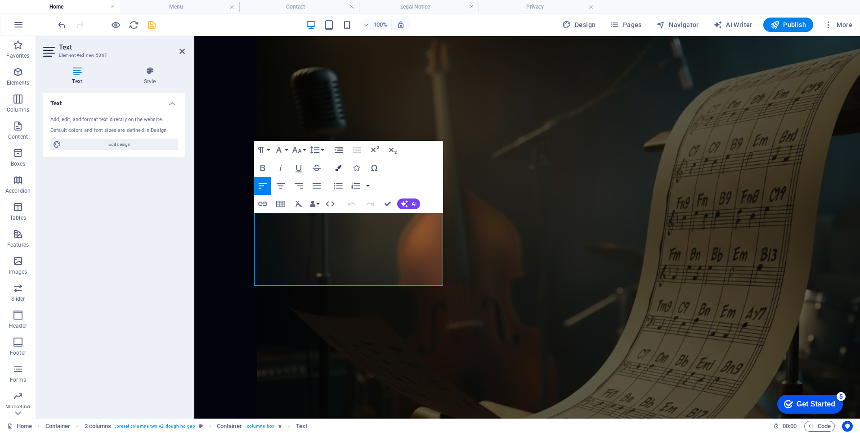
click at [340, 170] on icon "button" at bounding box center [338, 168] width 6 height 6
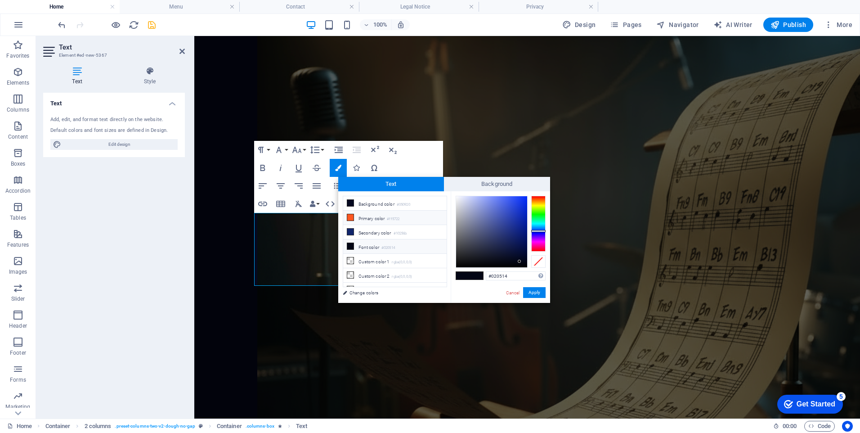
click at [352, 216] on icon at bounding box center [350, 217] width 6 height 6
type input "#ff5722"
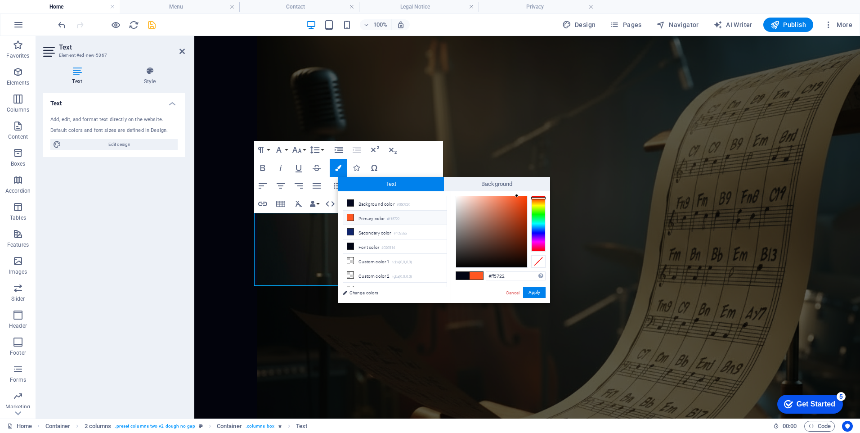
click at [352, 216] on icon at bounding box center [350, 217] width 6 height 6
click at [536, 294] on button "Apply" at bounding box center [534, 292] width 23 height 11
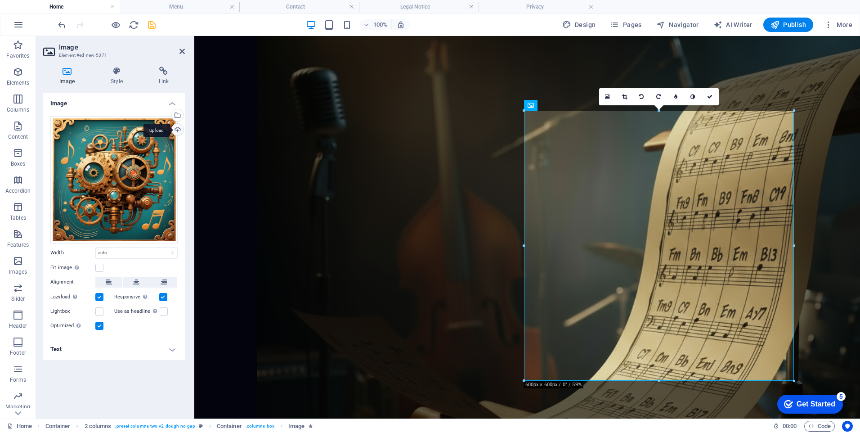
click at [175, 131] on div "Upload" at bounding box center [177, 131] width 14 height 14
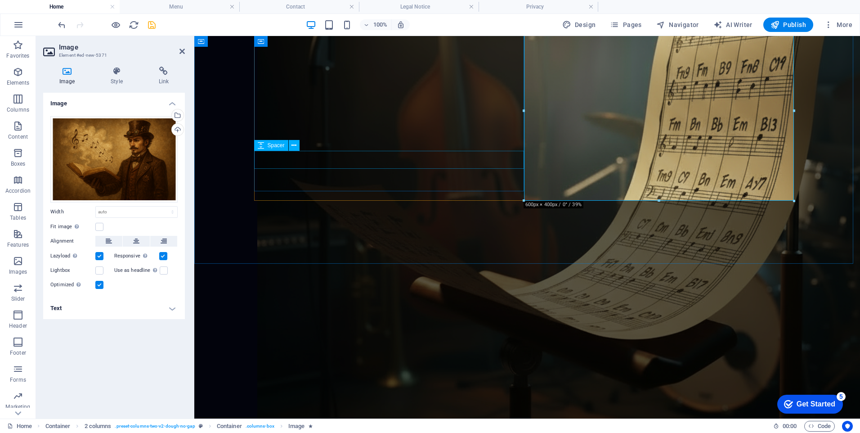
scroll to position [1359, 0]
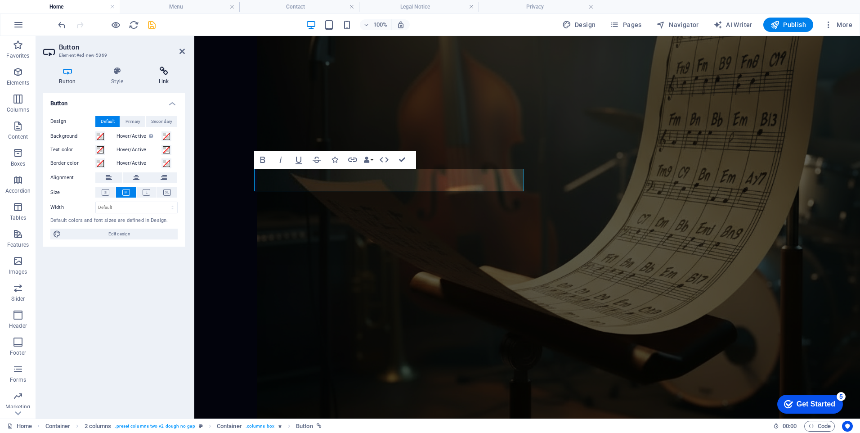
click at [161, 74] on icon at bounding box center [164, 71] width 42 height 9
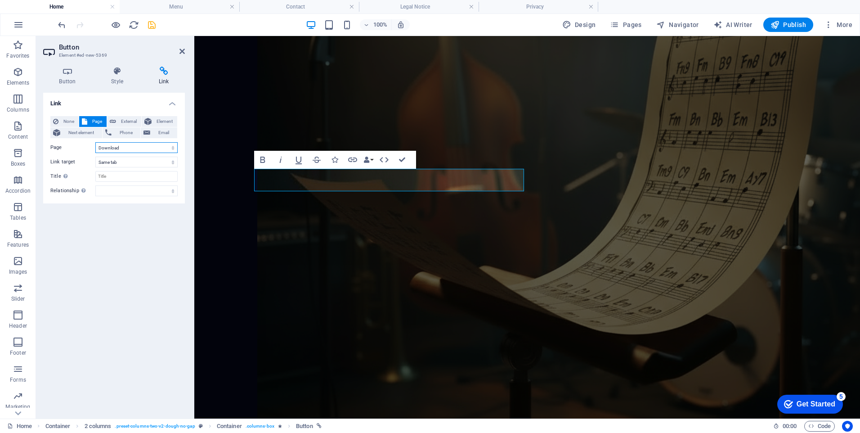
click at [143, 150] on select "Home Play a score Improvise Invent Download User&#39;s guide" at bounding box center [136, 147] width 82 height 11
select select "5"
click at [95, 142] on select "Home Play a score Improvise Invent Download User&#39;s guide" at bounding box center [136, 147] width 82 height 11
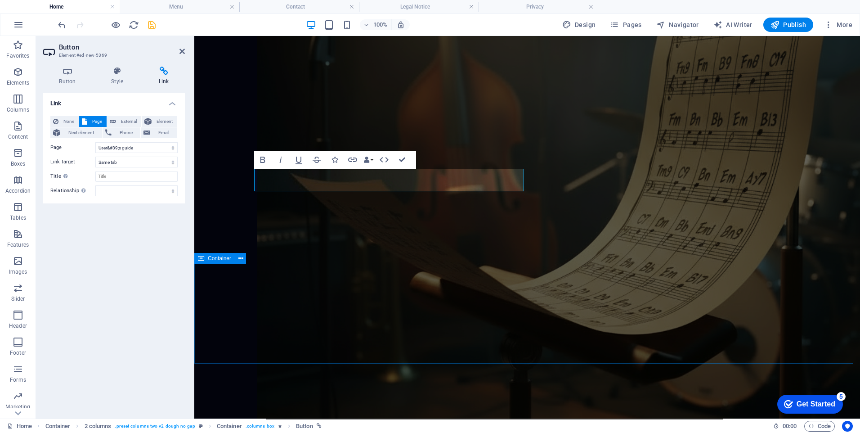
scroll to position [1449, 0]
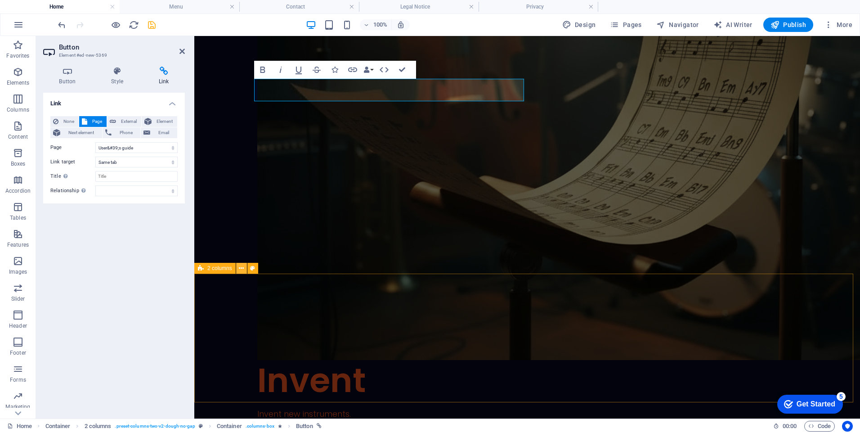
click at [244, 268] on button at bounding box center [241, 268] width 11 height 11
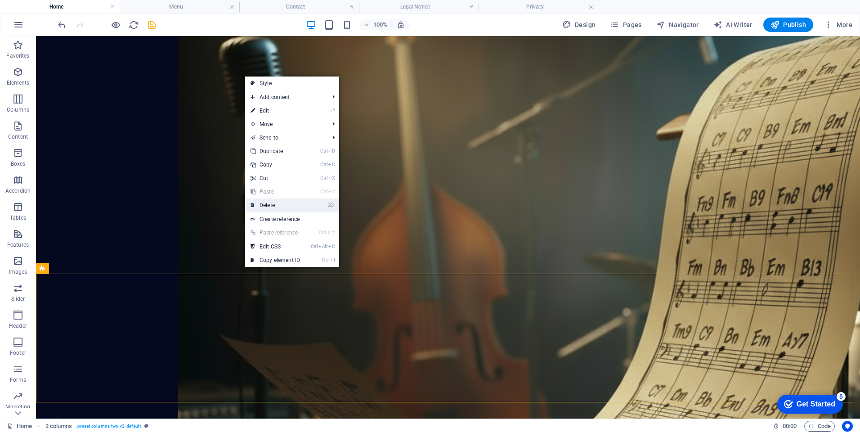
click at [273, 207] on link "⌦ Delete" at bounding box center [275, 205] width 60 height 14
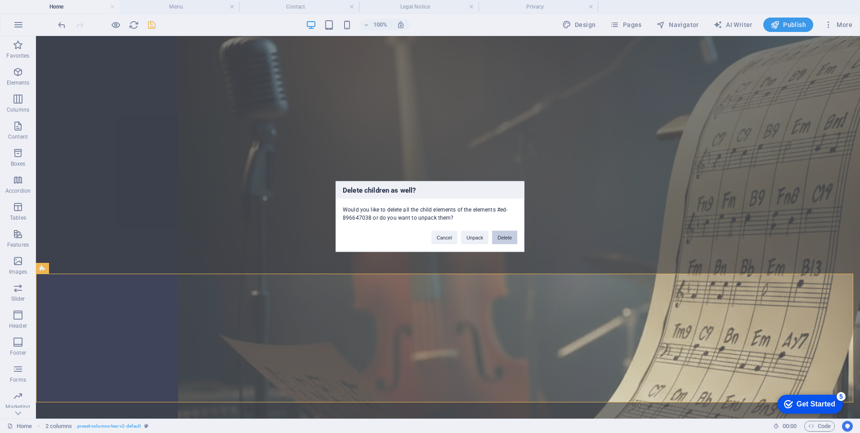
click at [502, 238] on button "Delete" at bounding box center [504, 238] width 25 height 14
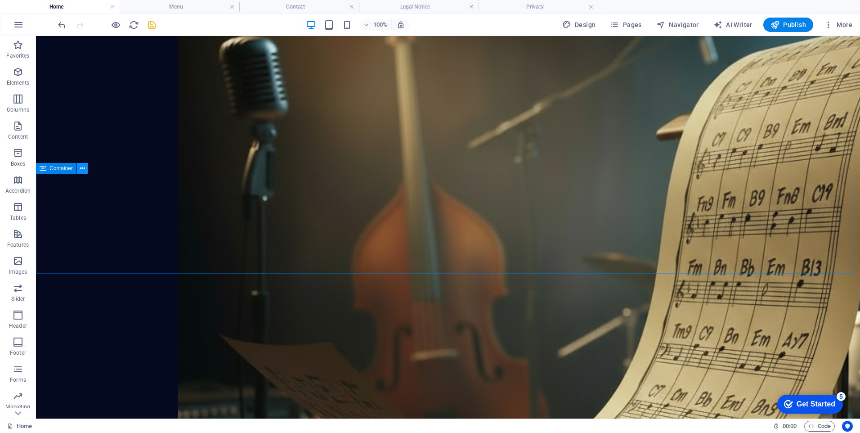
click at [81, 171] on icon at bounding box center [82, 168] width 5 height 9
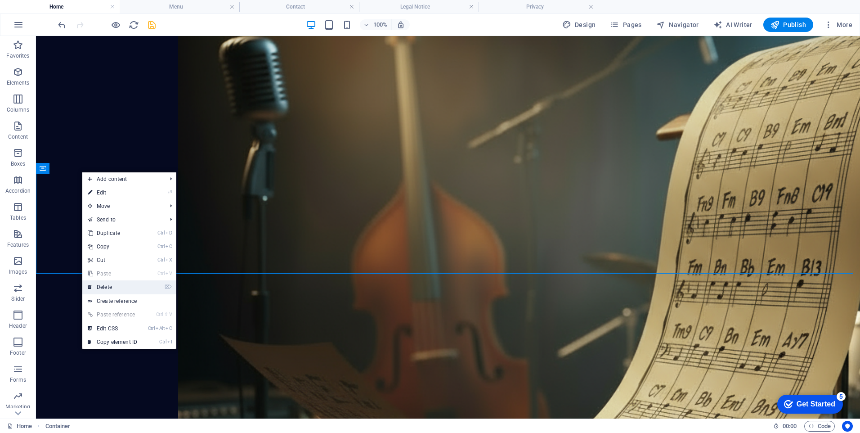
click at [107, 287] on link "⌦ Delete" at bounding box center [112, 287] width 60 height 14
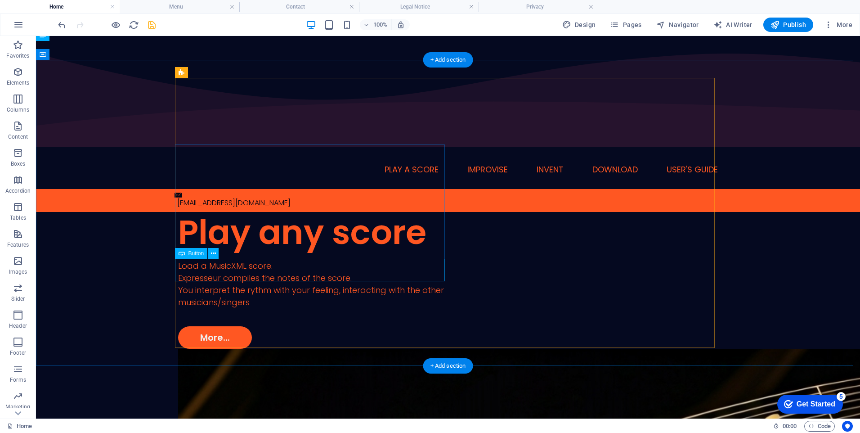
scroll to position [0, 0]
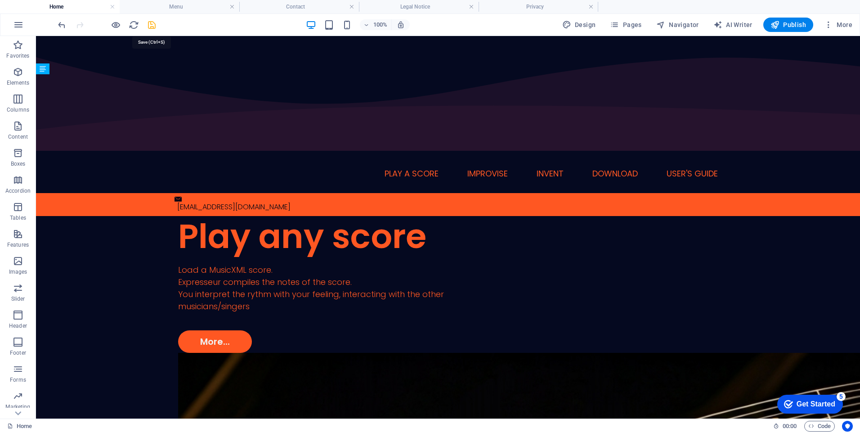
click at [153, 24] on icon "save" at bounding box center [152, 25] width 10 height 10
click at [780, 23] on icon "button" at bounding box center [775, 24] width 9 height 9
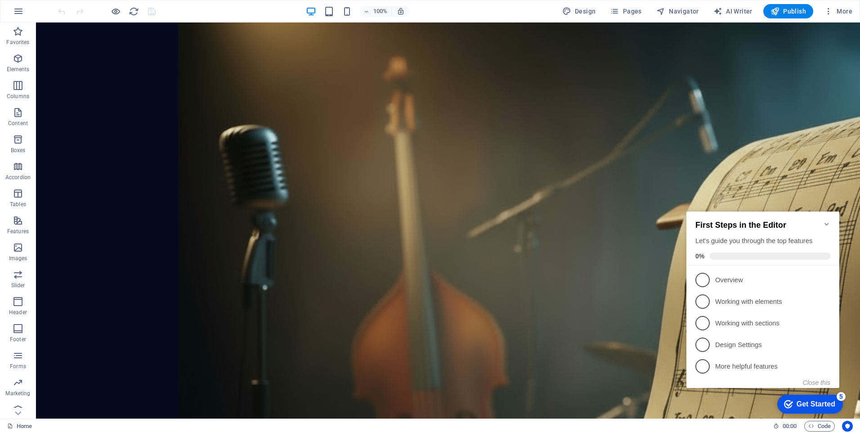
scroll to position [1350, 0]
click at [447, 311] on div "+" at bounding box center [448, 309] width 18 height 8
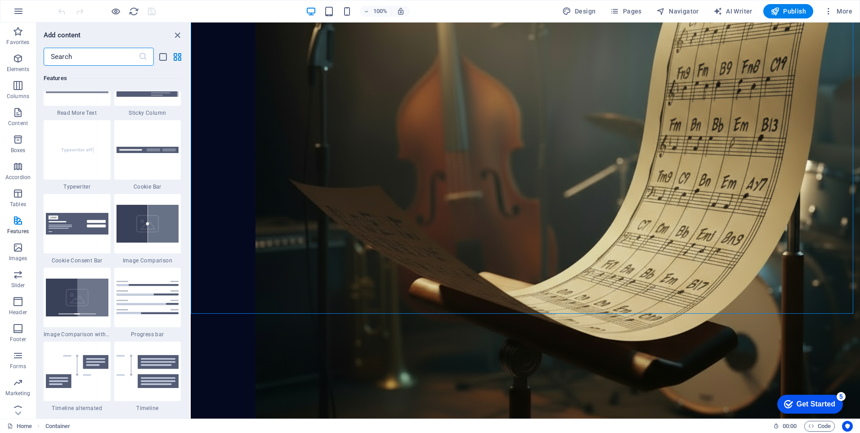
scroll to position [3555, 0]
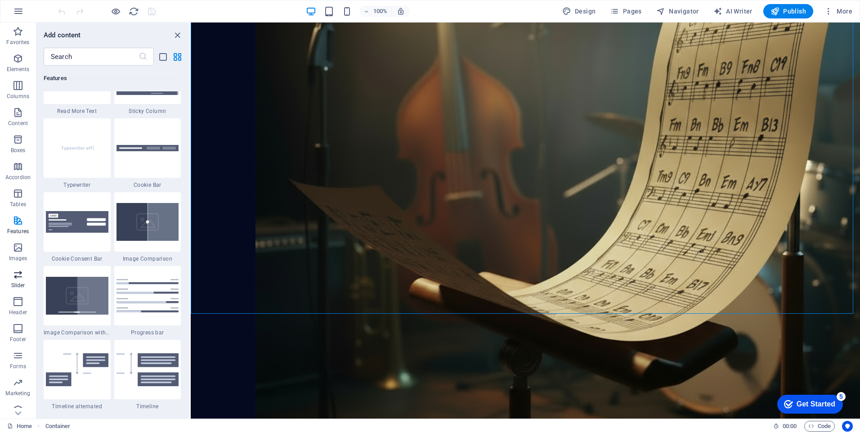
click at [19, 275] on icon "button" at bounding box center [18, 274] width 11 height 11
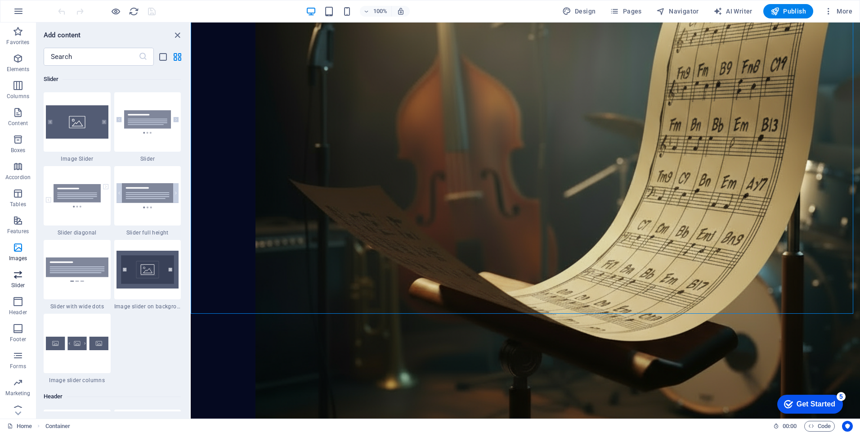
scroll to position [5102, 0]
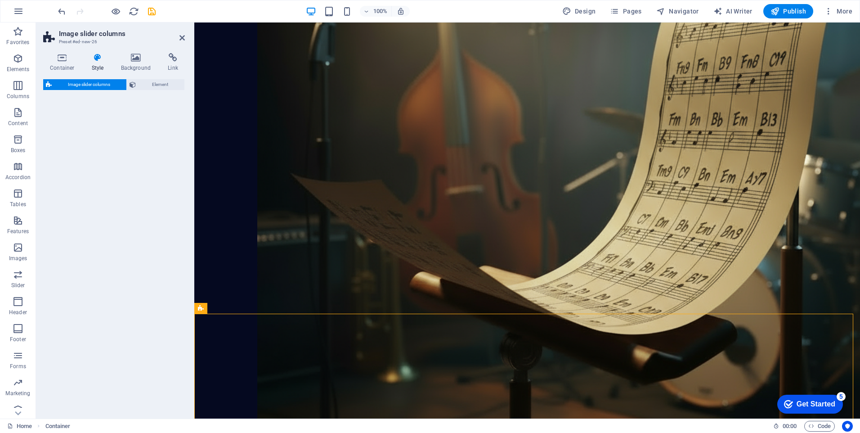
select select "rem"
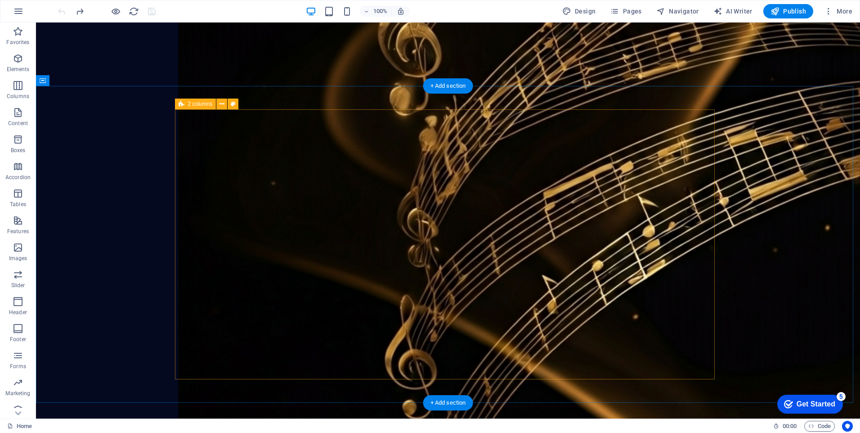
scroll to position [495, 0]
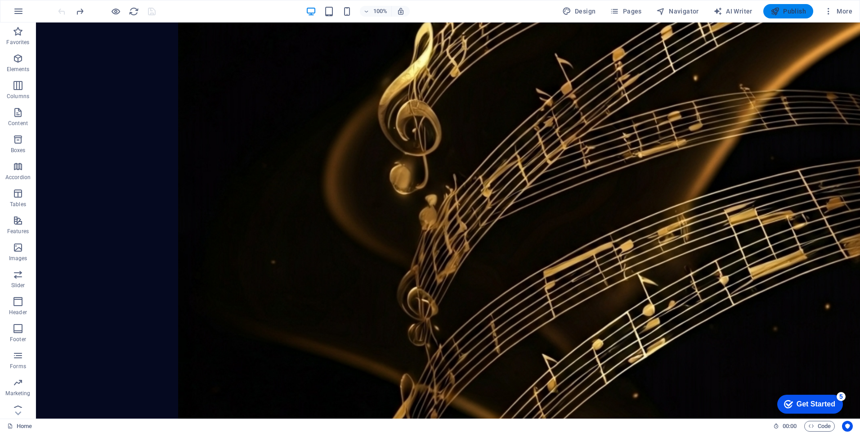
click at [794, 15] on button "Publish" at bounding box center [789, 11] width 50 height 14
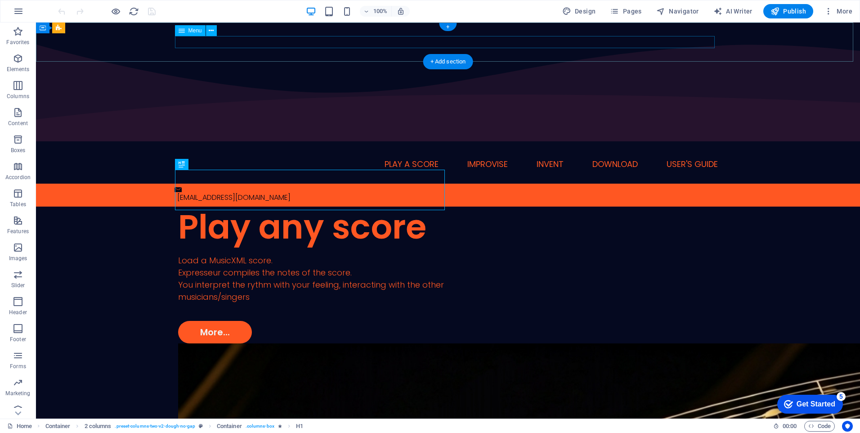
click at [417, 158] on nav "Home Play a score Improvise Invent Download User's guide" at bounding box center [448, 164] width 540 height 12
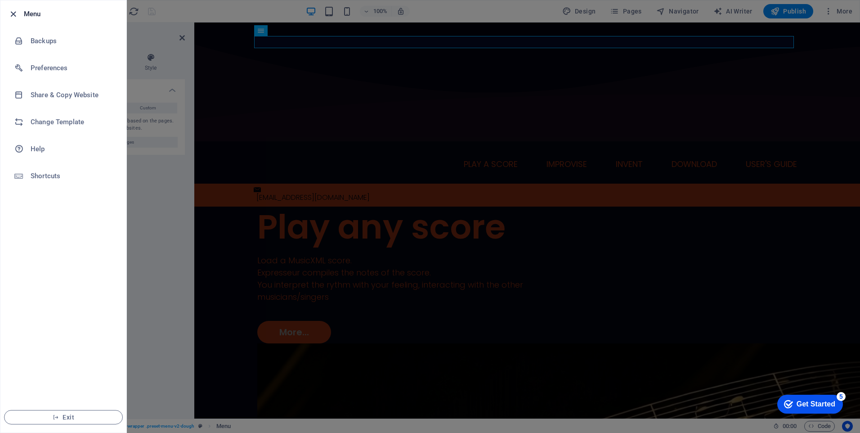
click at [17, 17] on icon "button" at bounding box center [13, 14] width 10 height 10
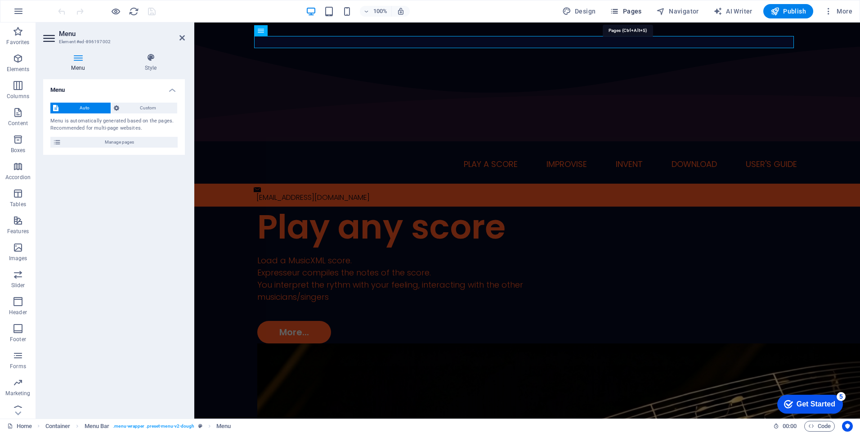
click at [625, 11] on span "Pages" at bounding box center [626, 11] width 32 height 9
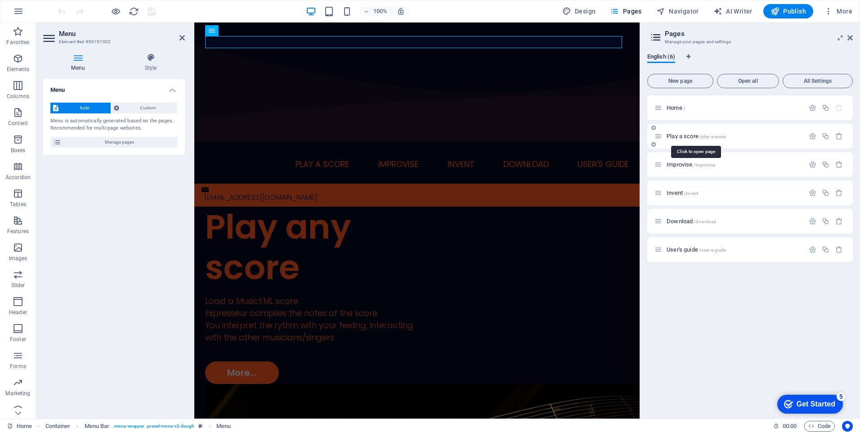
click at [673, 136] on span "Play a score /play-a-score" at bounding box center [696, 136] width 59 height 7
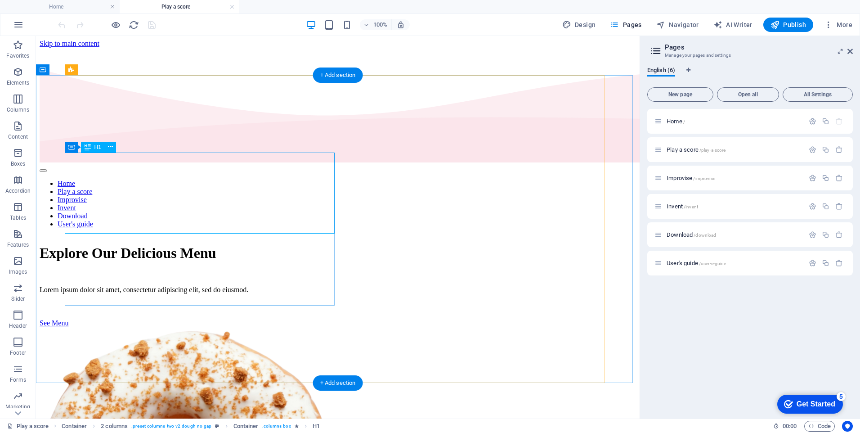
click at [229, 245] on div "Explore Our Delicious Menu" at bounding box center [338, 253] width 597 height 17
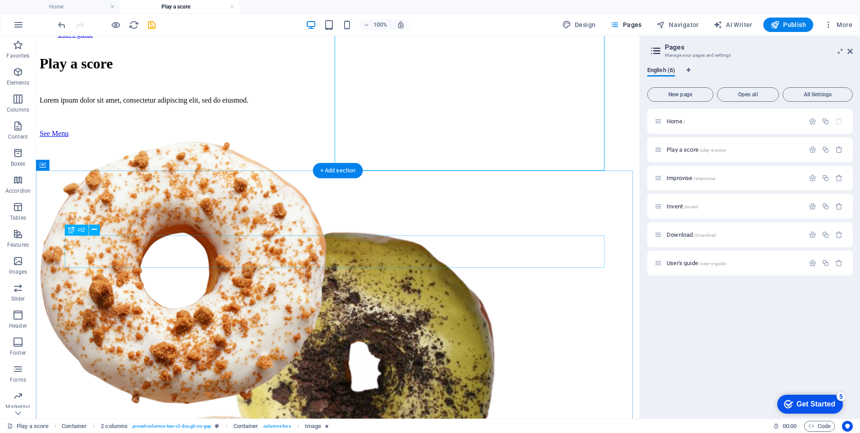
scroll to position [27, 0]
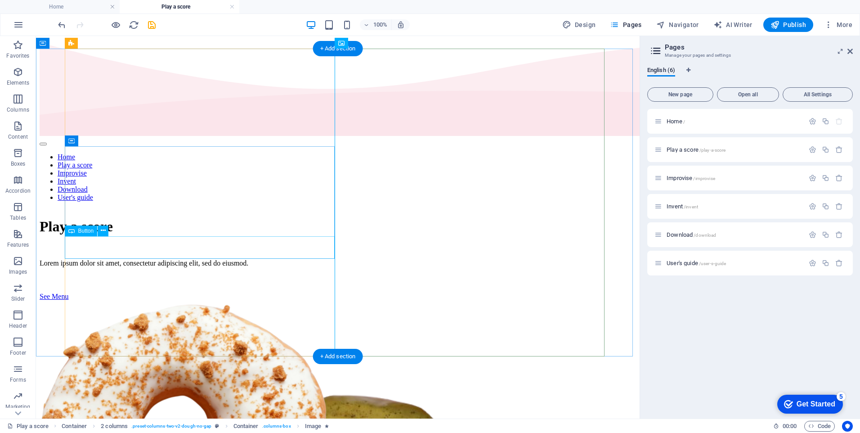
click at [129, 293] on div "See Menu" at bounding box center [338, 297] width 597 height 8
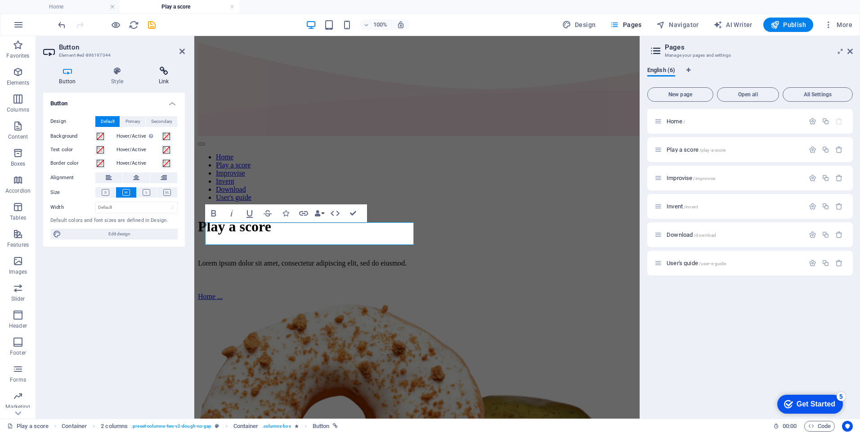
click at [160, 77] on h4 "Link" at bounding box center [164, 76] width 42 height 19
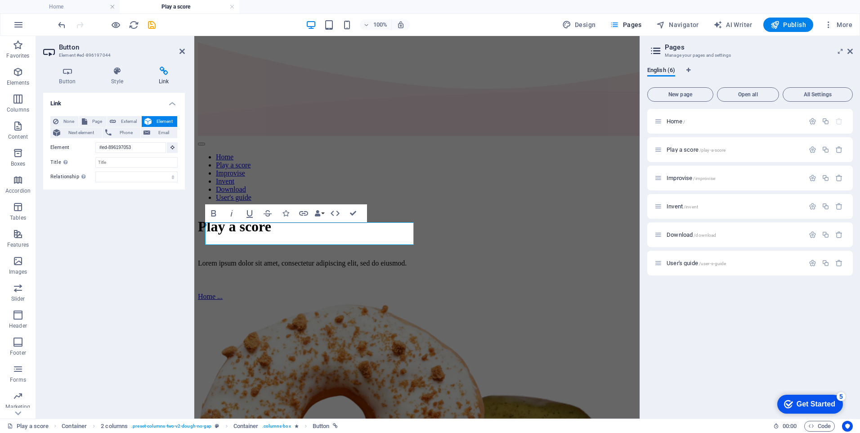
click at [56, 243] on div "Link None Page External Element Next element Phone Email Page Home Play a score…" at bounding box center [114, 252] width 142 height 319
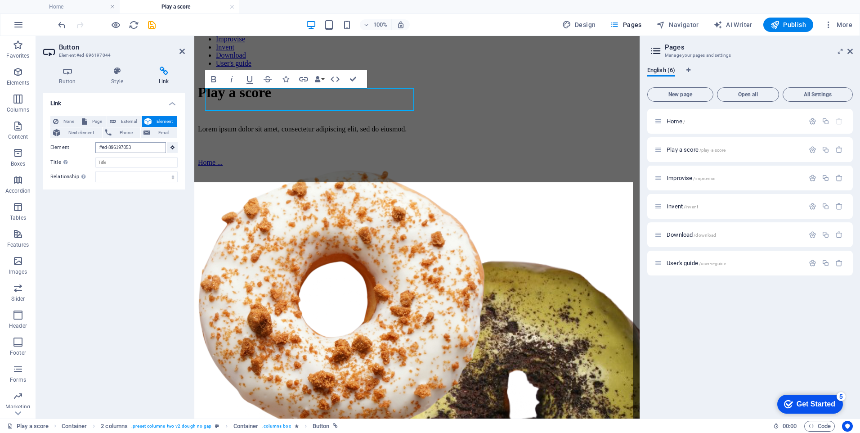
scroll to position [257, 0]
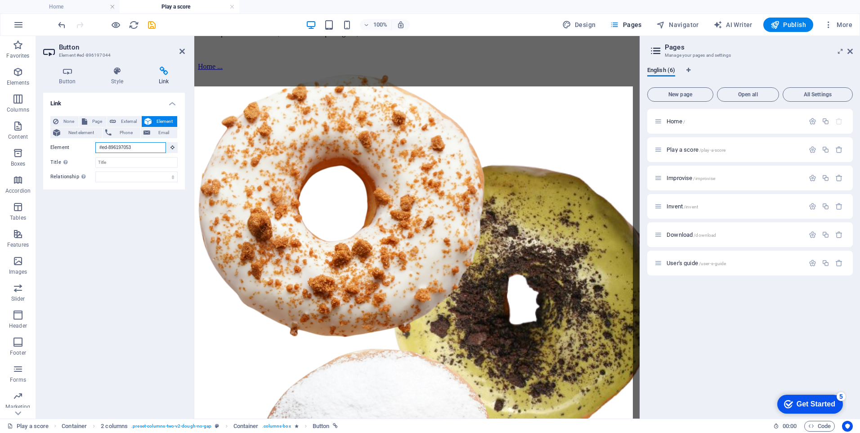
click at [143, 149] on input "#ed-896197053" at bounding box center [130, 147] width 71 height 11
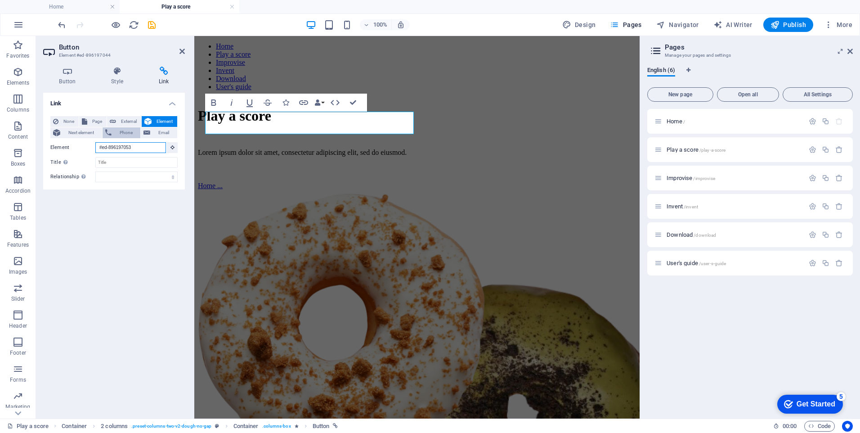
scroll to position [27, 0]
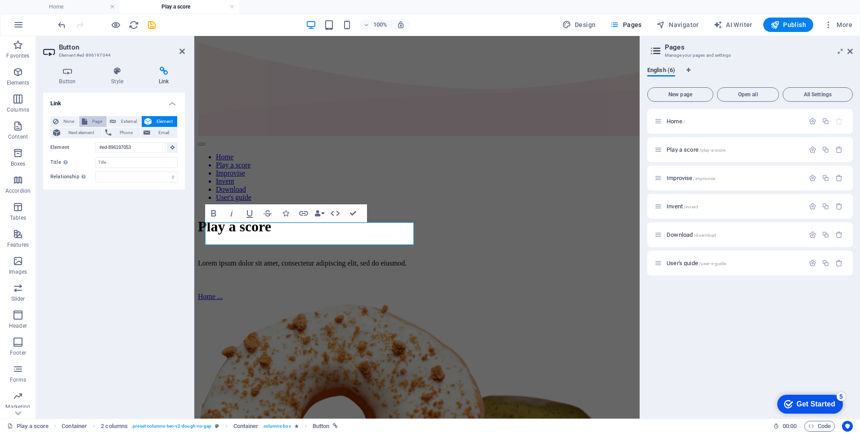
click at [96, 120] on span "Page" at bounding box center [97, 121] width 14 height 11
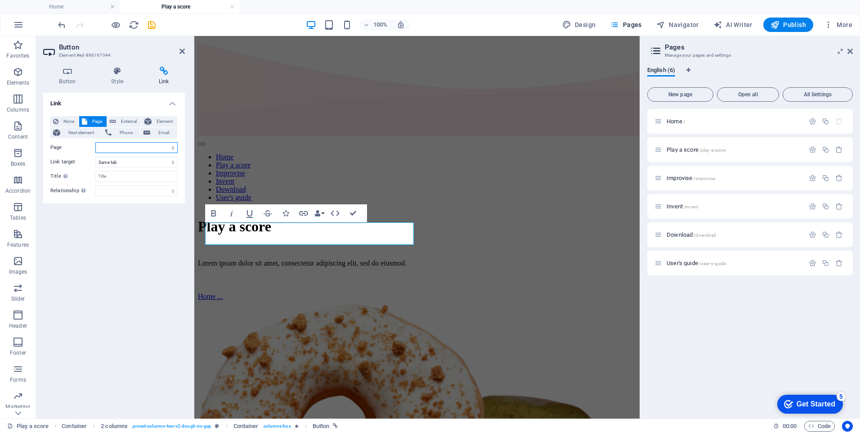
click at [172, 149] on select "Home Play a score Improvise Invent Download User&#39;s guide" at bounding box center [136, 147] width 82 height 11
select select "0"
click at [95, 142] on select "Home Play a score Improvise Invent Download User&#39;s guide" at bounding box center [136, 147] width 82 height 11
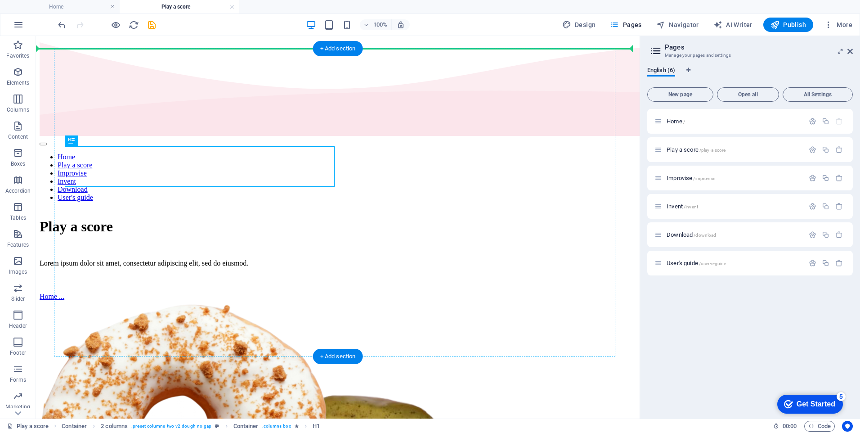
drag, startPoint x: 135, startPoint y: 152, endPoint x: 137, endPoint y: 128, distance: 24.0
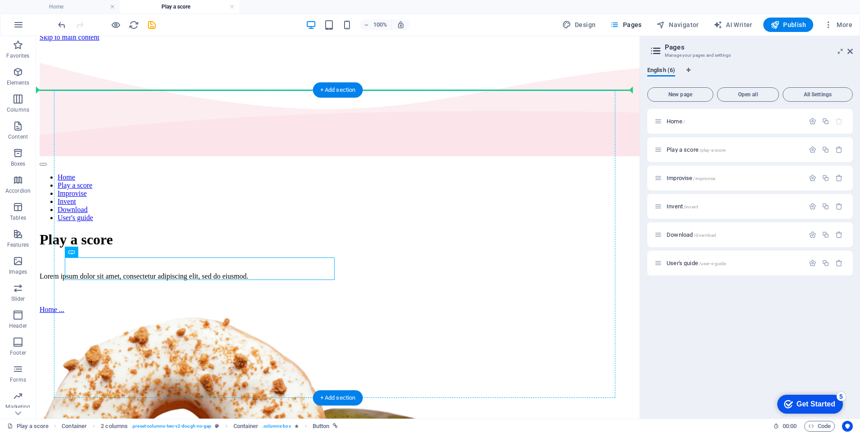
scroll to position [0, 0]
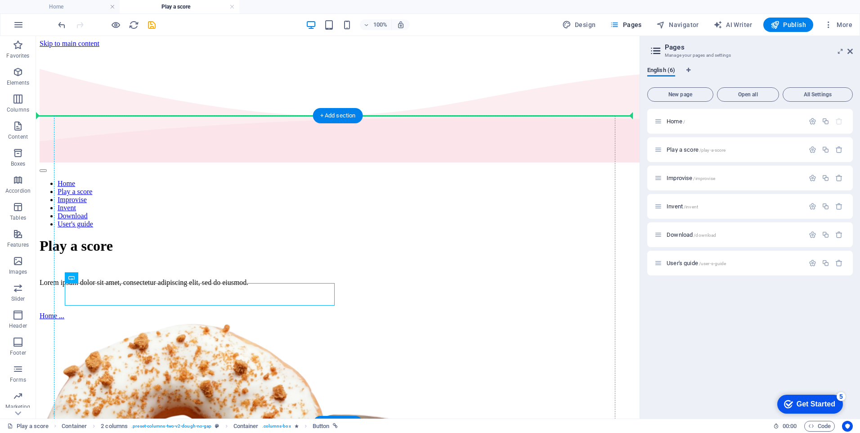
drag, startPoint x: 113, startPoint y: 267, endPoint x: 213, endPoint y: 169, distance: 140.0
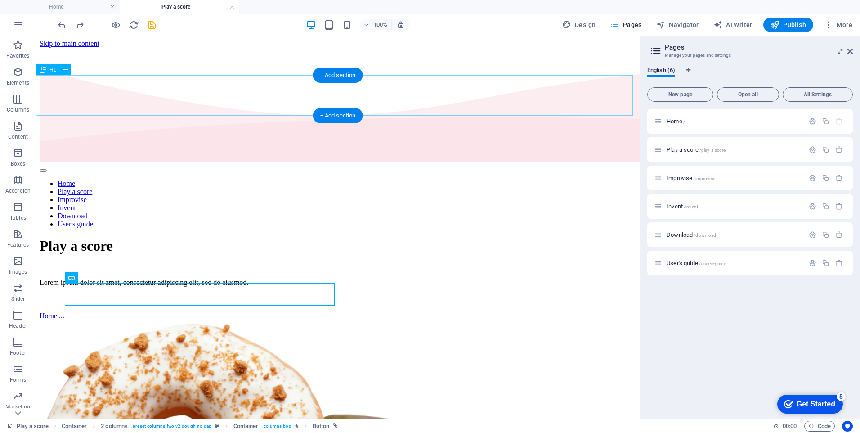
click at [195, 238] on div "Play a score" at bounding box center [338, 246] width 597 height 17
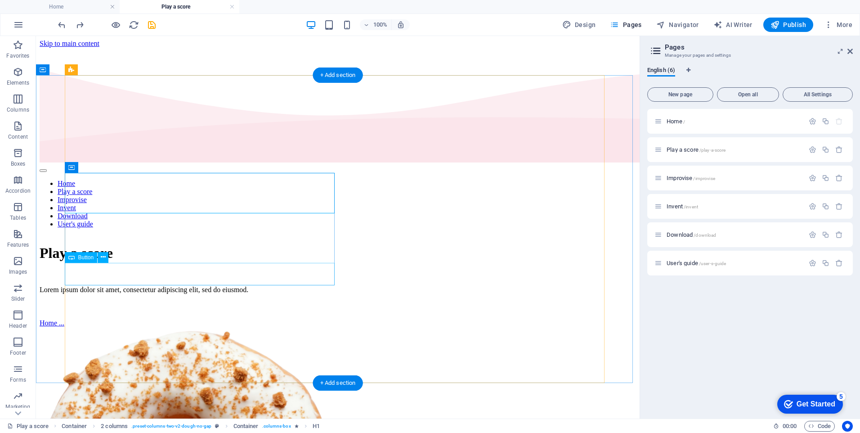
click at [114, 319] on div "Home ..." at bounding box center [338, 323] width 597 height 8
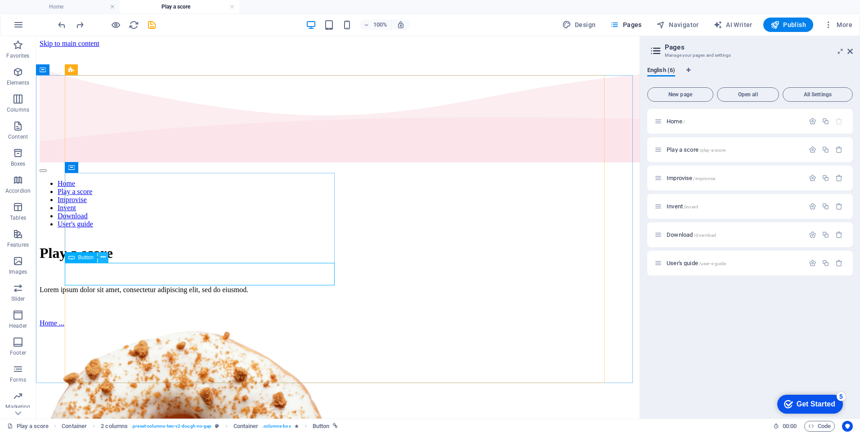
click at [106, 256] on button at bounding box center [103, 257] width 11 height 11
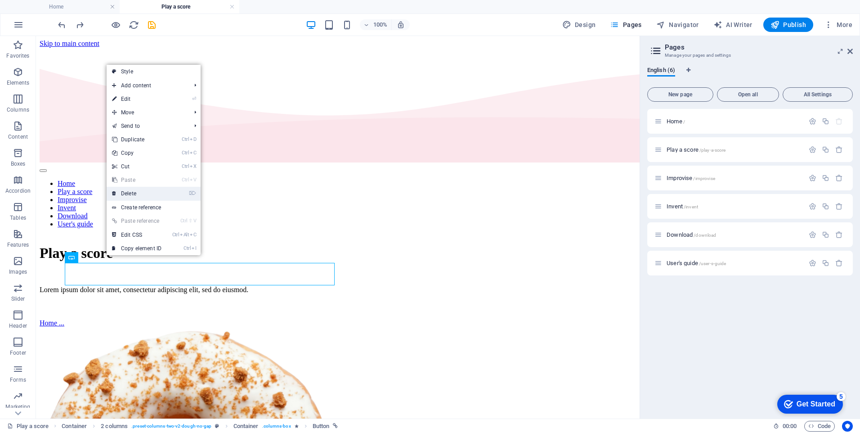
click at [138, 193] on link "⌦ Delete" at bounding box center [137, 194] width 60 height 14
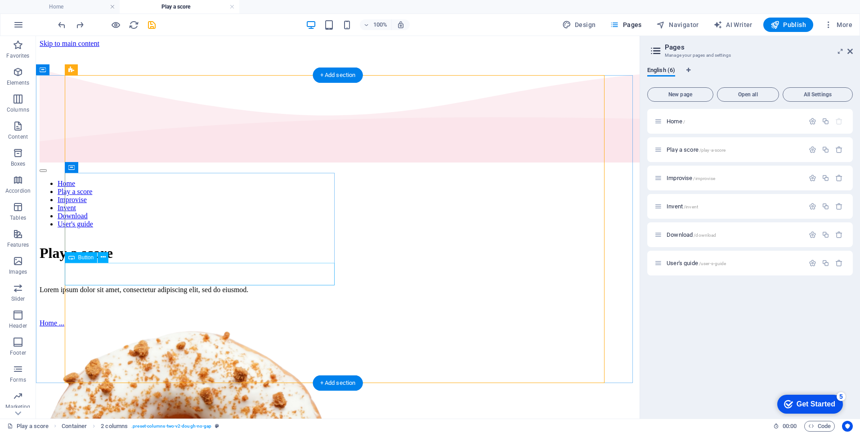
click at [109, 319] on div "Home ..." at bounding box center [338, 323] width 597 height 8
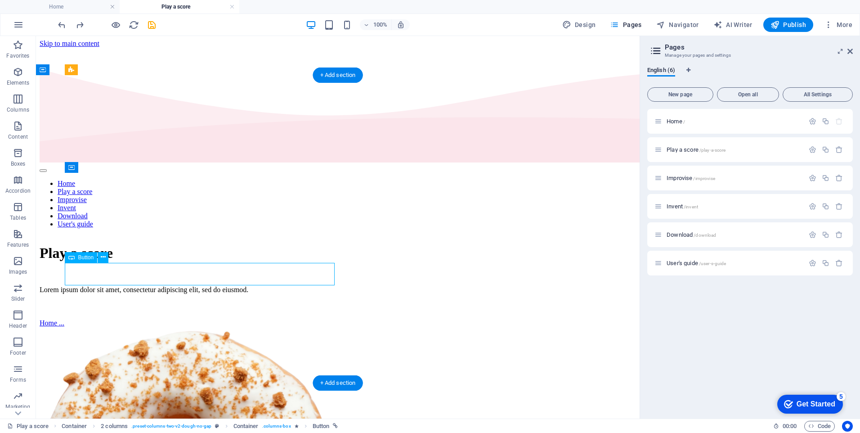
click at [109, 319] on div "Home ..." at bounding box center [338, 323] width 597 height 8
select select
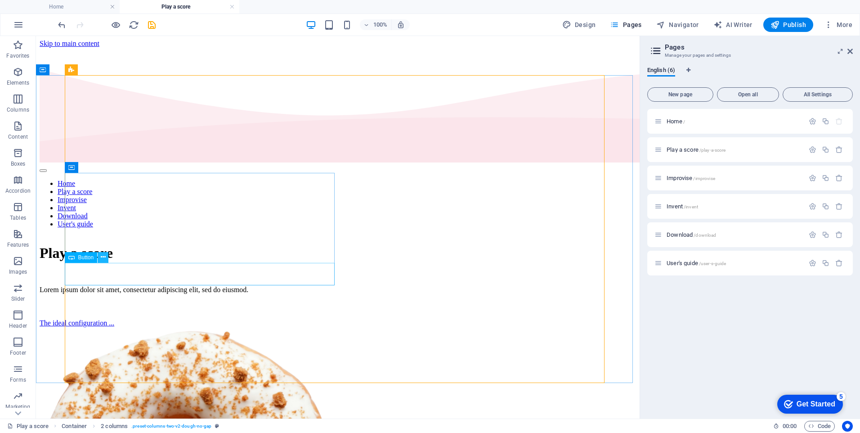
click at [105, 258] on icon at bounding box center [103, 256] width 5 height 9
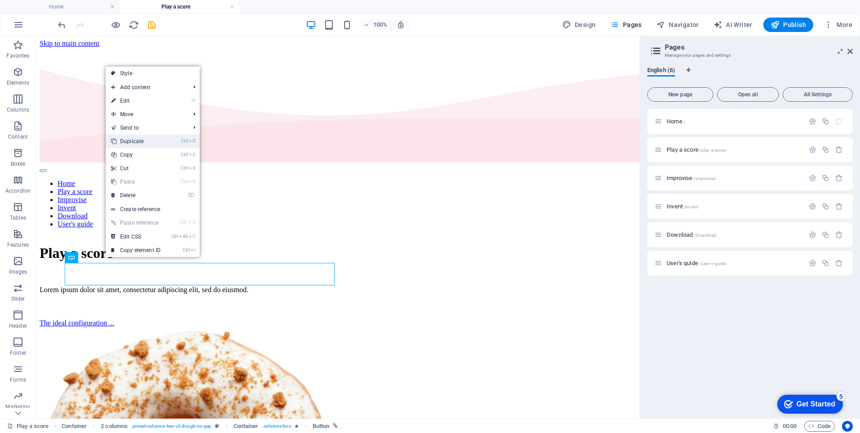
click at [144, 141] on link "Ctrl D Duplicate" at bounding box center [136, 142] width 60 height 14
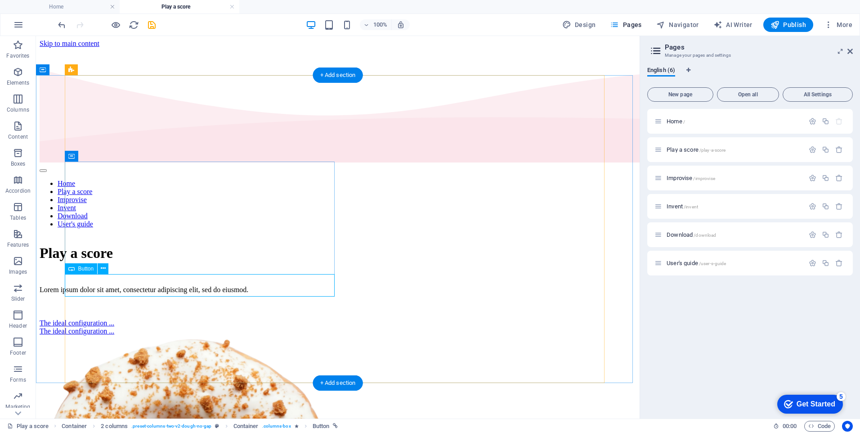
click at [140, 327] on div "The ideal configuration ..." at bounding box center [338, 331] width 597 height 8
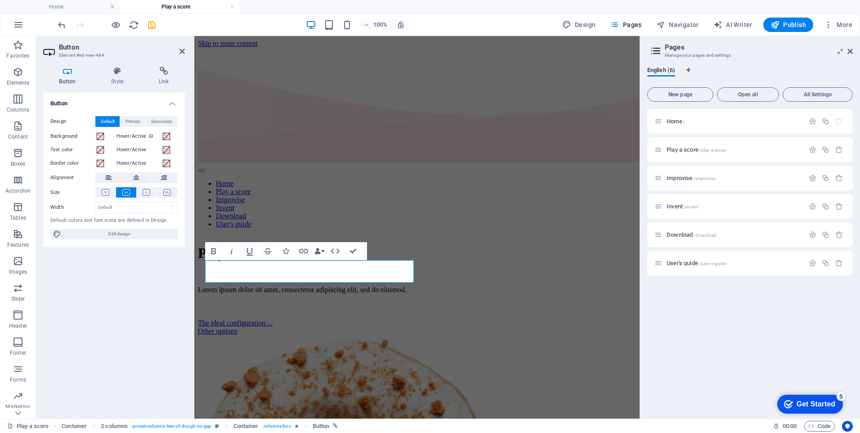
click at [112, 290] on div "Button Design Default Primary Secondary Background Hover/Active Switch to previ…" at bounding box center [114, 252] width 142 height 319
click at [352, 327] on div "Other options" at bounding box center [417, 331] width 438 height 8
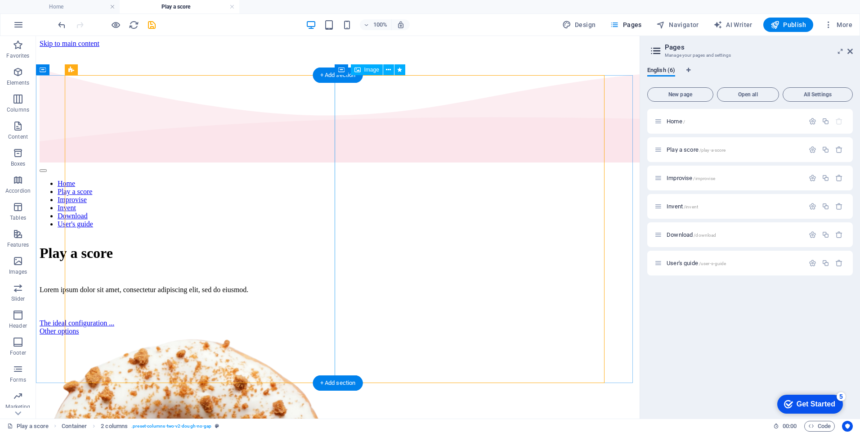
click at [378, 72] on span "Image" at bounding box center [372, 69] width 15 height 5
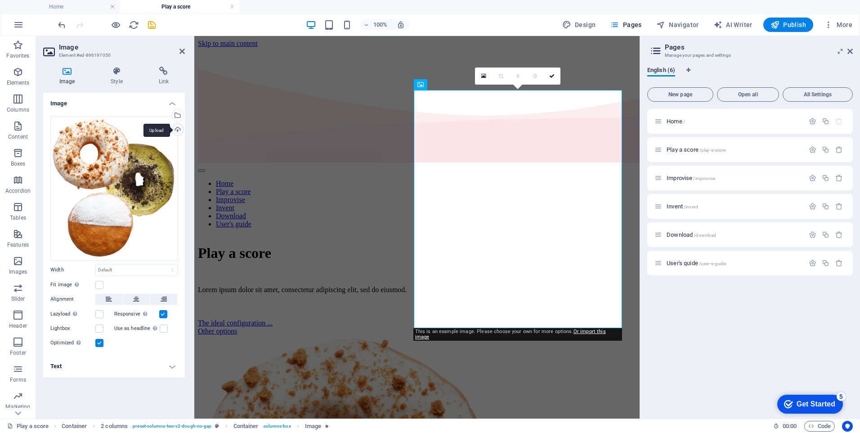
click at [178, 133] on div "Upload" at bounding box center [177, 131] width 14 height 14
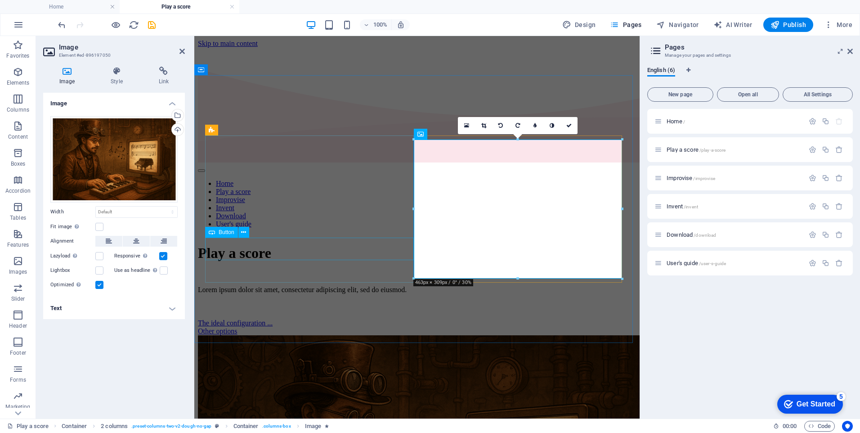
click at [283, 319] on div "The ideal configuration ..." at bounding box center [417, 323] width 438 height 8
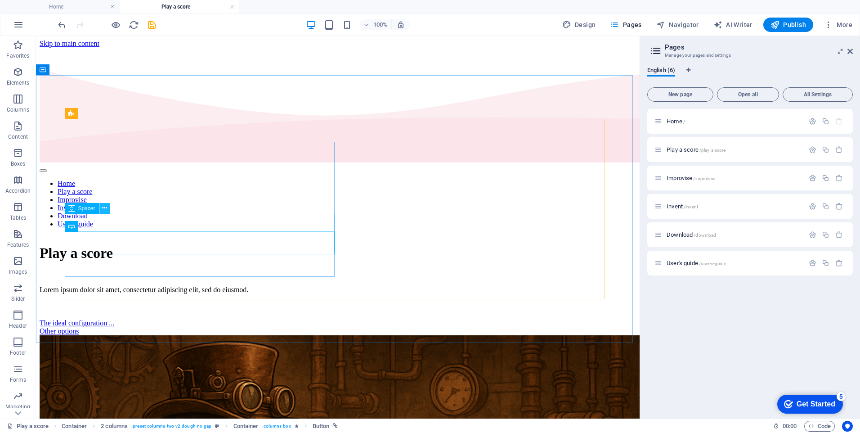
click at [104, 209] on icon at bounding box center [104, 207] width 5 height 9
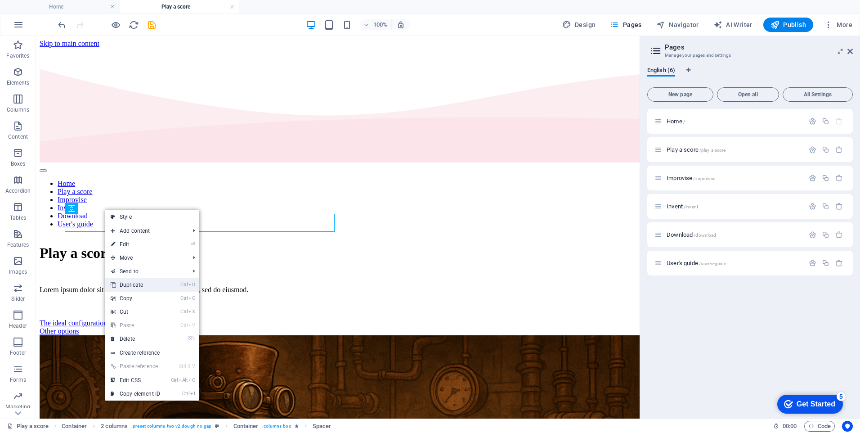
click at [132, 280] on link "Ctrl D Duplicate" at bounding box center [135, 285] width 60 height 14
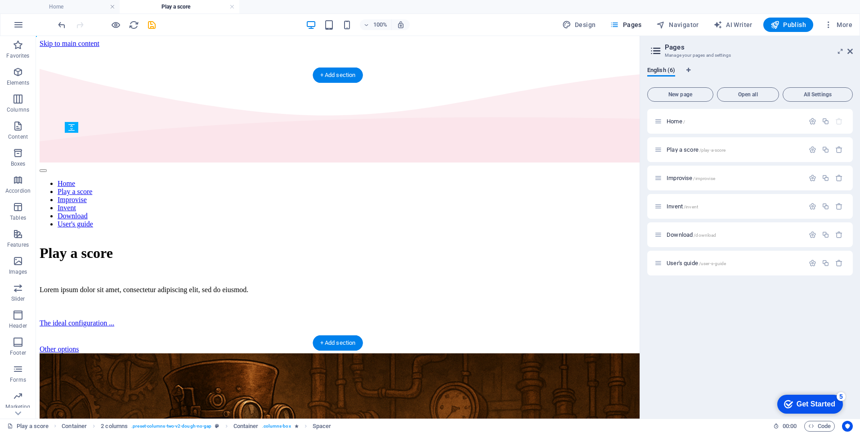
drag, startPoint x: 201, startPoint y: 233, endPoint x: 201, endPoint y: 247, distance: 14.0
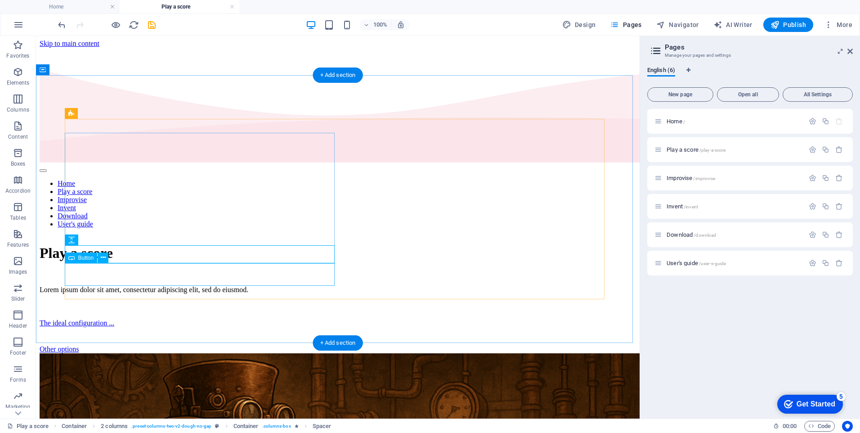
click at [150, 345] on div "Other options" at bounding box center [338, 349] width 597 height 8
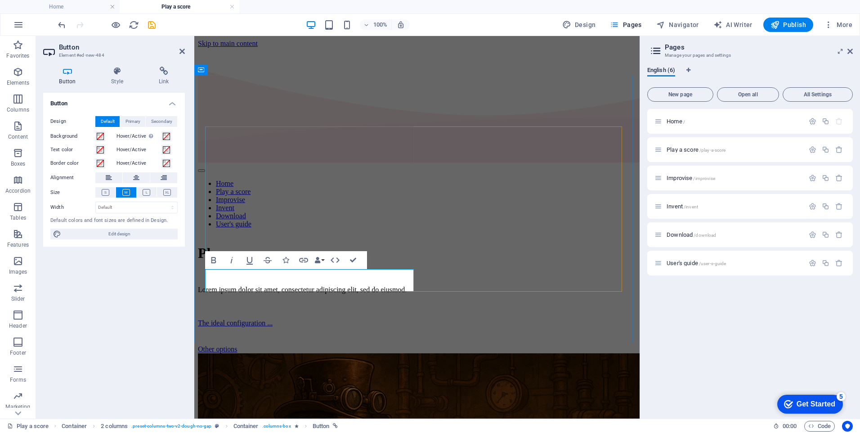
click at [238, 345] on link "Other options" at bounding box center [218, 349] width 40 height 8
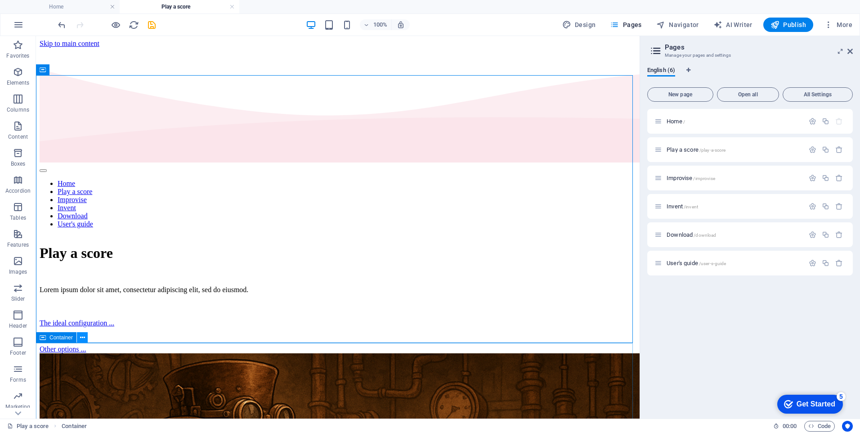
click at [82, 337] on icon at bounding box center [82, 337] width 5 height 9
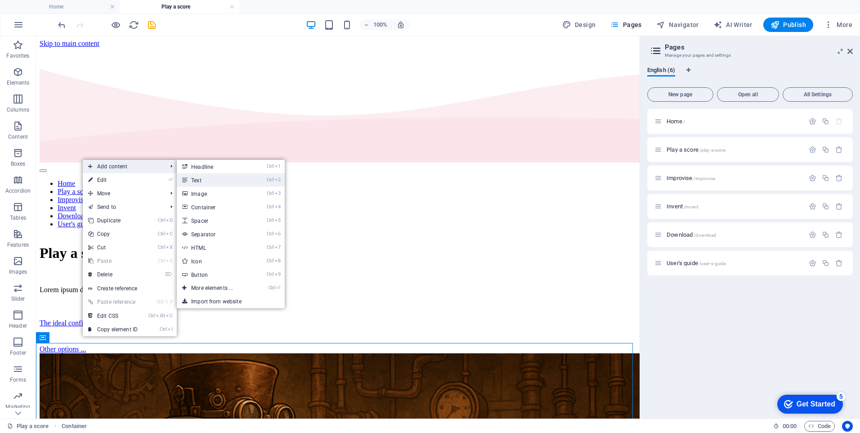
click at [200, 177] on link "Ctrl 2 Text" at bounding box center [214, 180] width 74 height 14
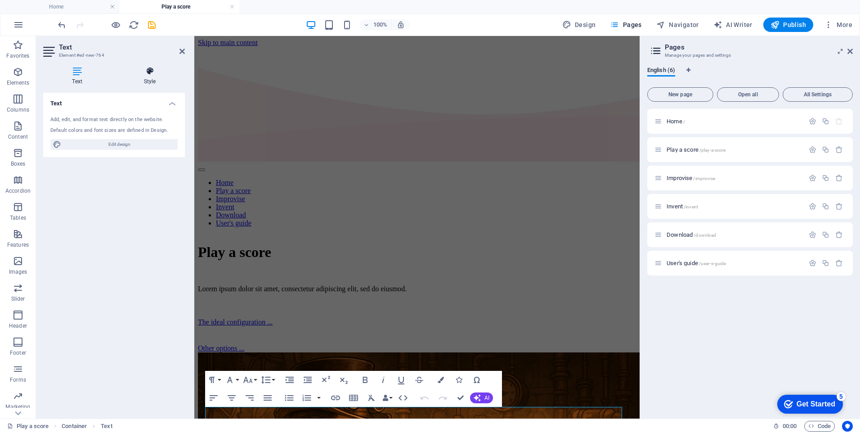
click at [155, 75] on icon at bounding box center [150, 71] width 70 height 9
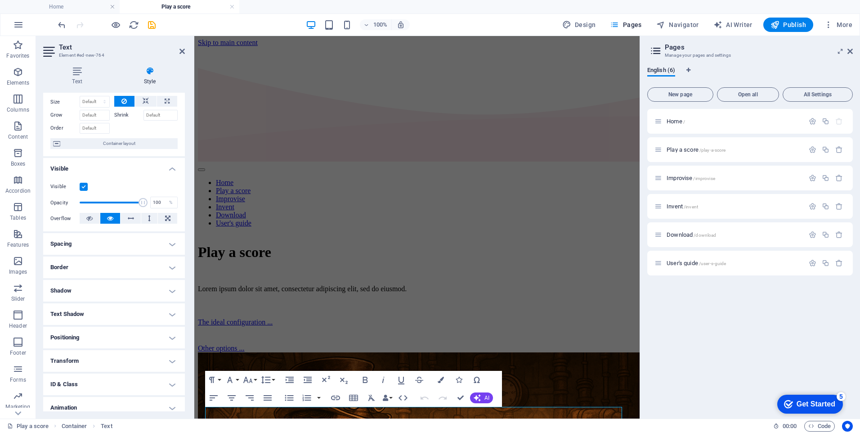
scroll to position [62, 0]
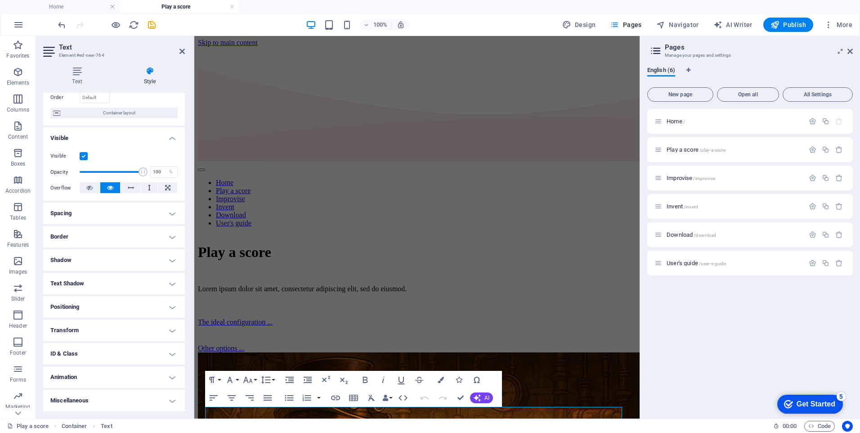
click at [171, 399] on h4 "Miscellaneous" at bounding box center [114, 401] width 142 height 22
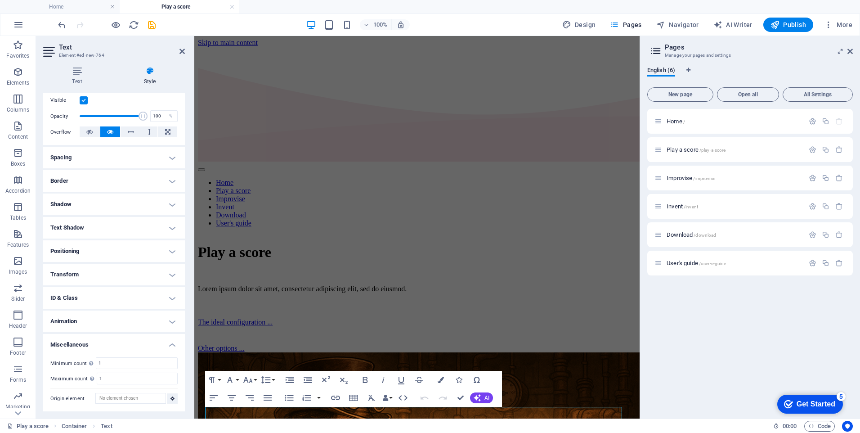
scroll to position [0, 0]
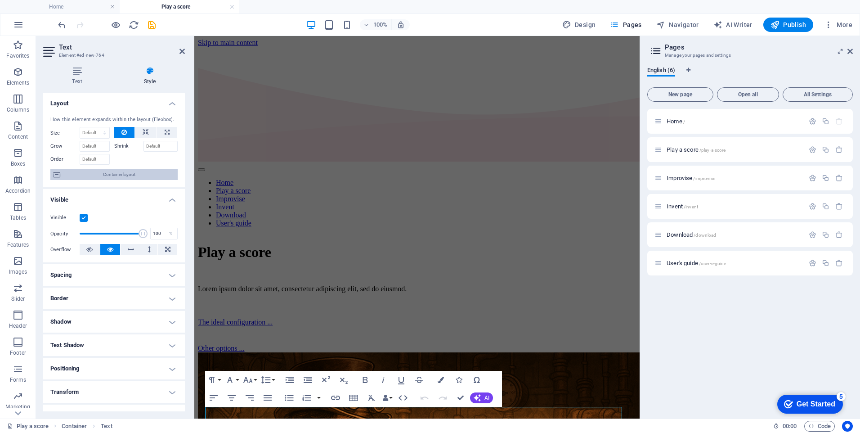
click at [110, 175] on span "Container layout" at bounding box center [119, 174] width 112 height 11
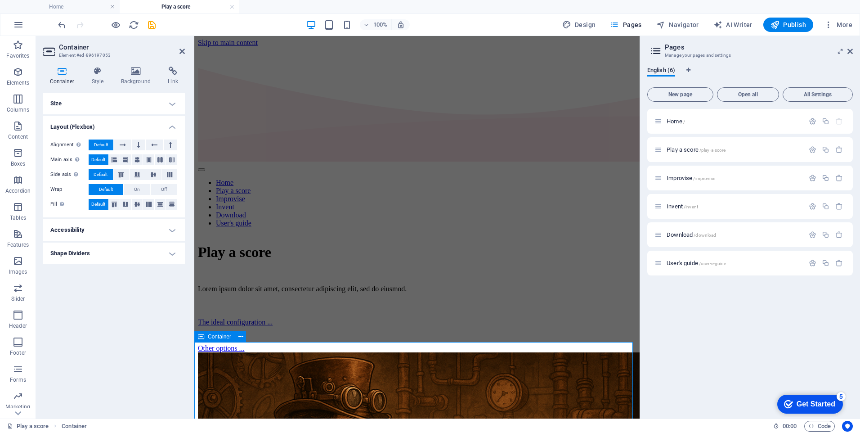
click at [131, 309] on div "Size Height Default px rem % vh vw Min. height None px rem % vh vw Width Defaul…" at bounding box center [114, 252] width 142 height 319
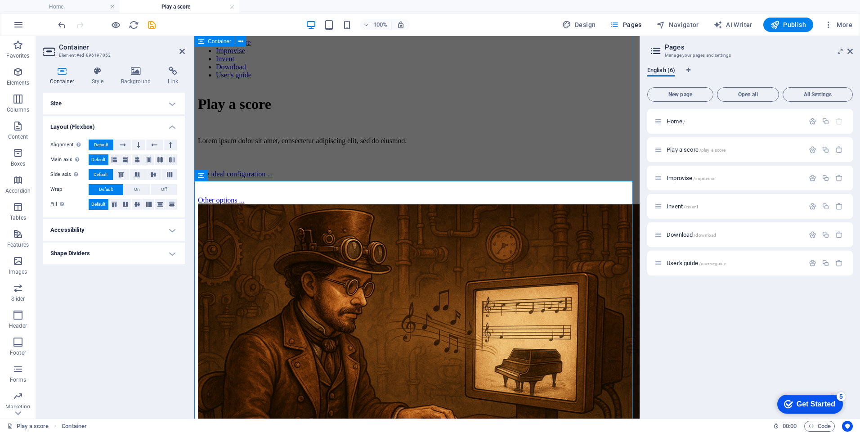
scroll to position [134, 0]
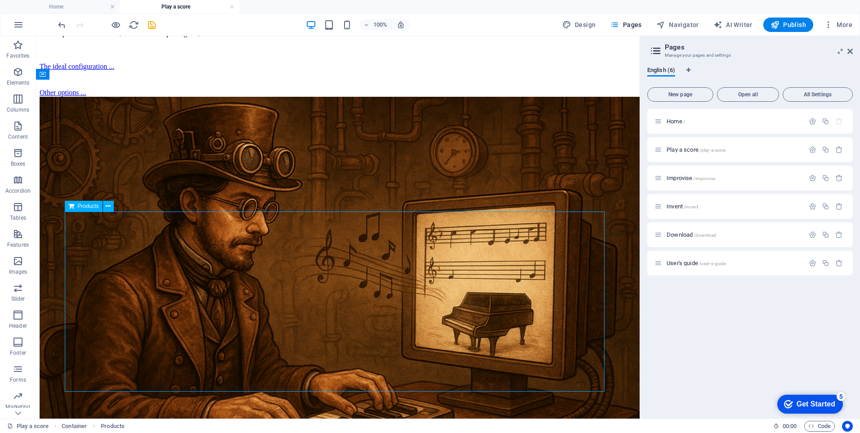
scroll to position [269, 0]
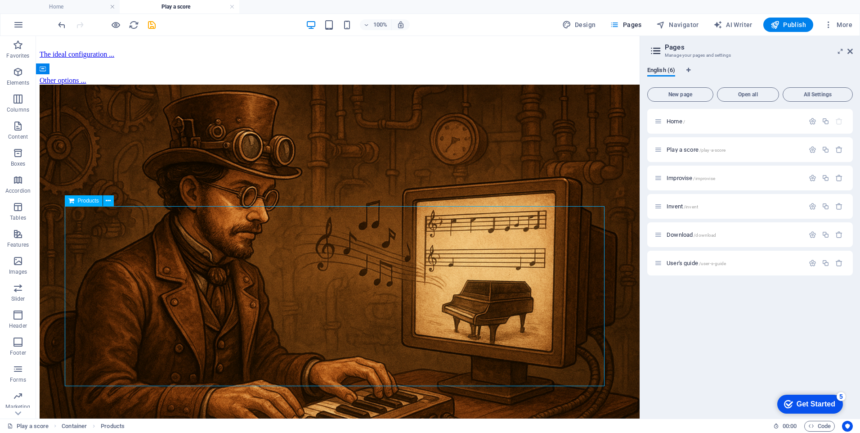
click at [107, 200] on icon at bounding box center [108, 200] width 5 height 9
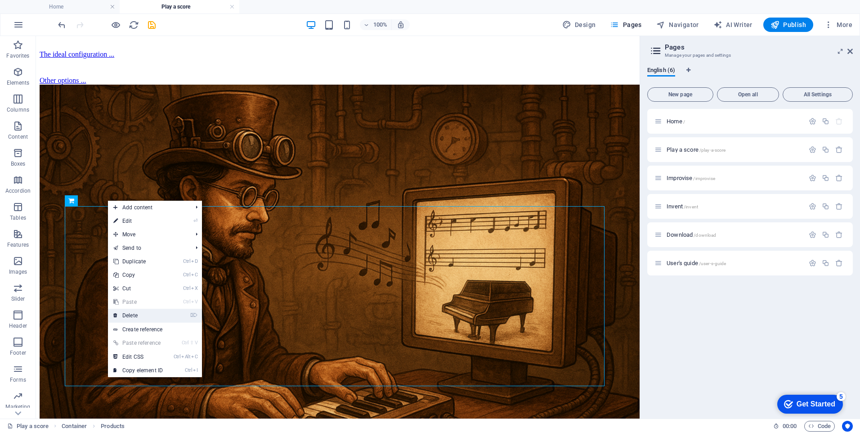
click at [142, 313] on link "⌦ Delete" at bounding box center [138, 316] width 60 height 14
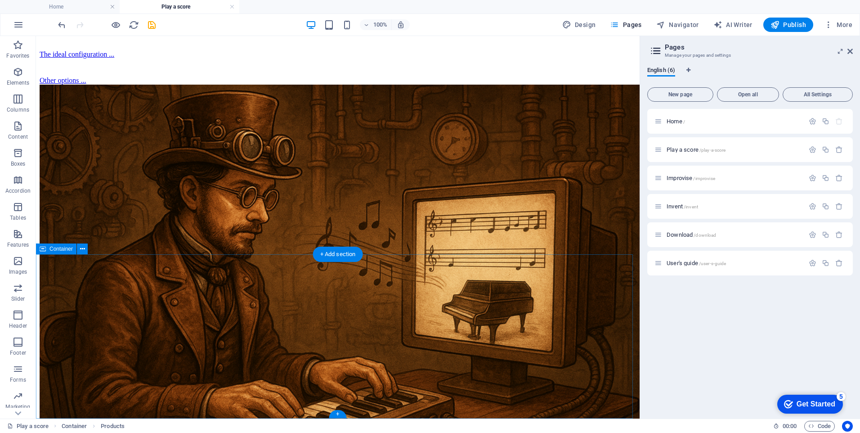
scroll to position [89, 0]
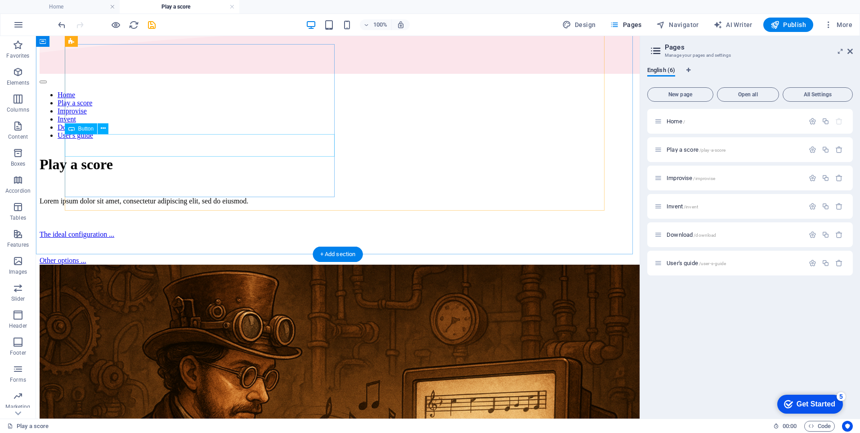
click at [142, 230] on div "The ideal configuration ..." at bounding box center [338, 234] width 597 height 8
click at [141, 230] on div "The ideal configuration ..." at bounding box center [338, 234] width 597 height 8
select select
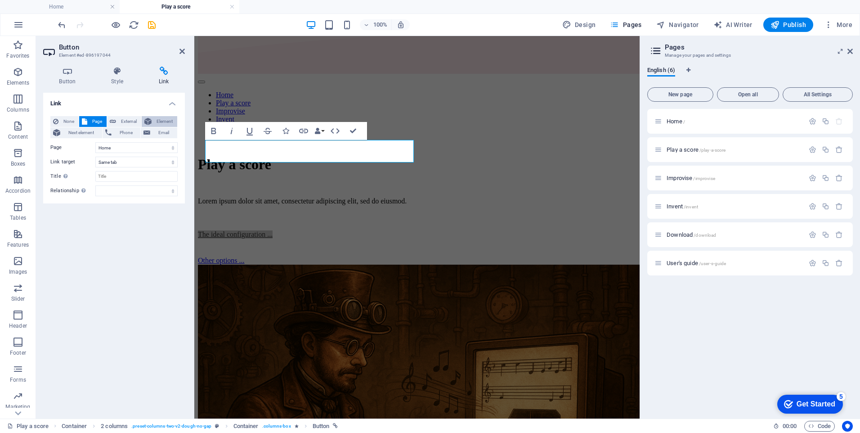
click at [152, 121] on button "Element" at bounding box center [160, 121] width 36 height 11
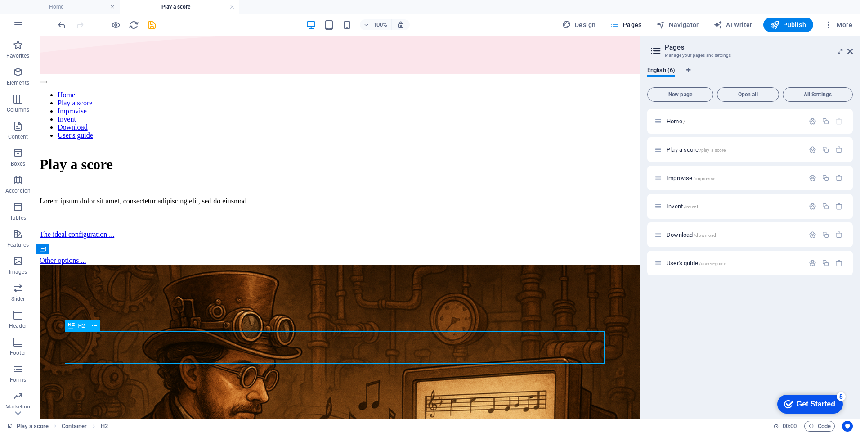
drag, startPoint x: 243, startPoint y: 351, endPoint x: 85, endPoint y: 351, distance: 158.0
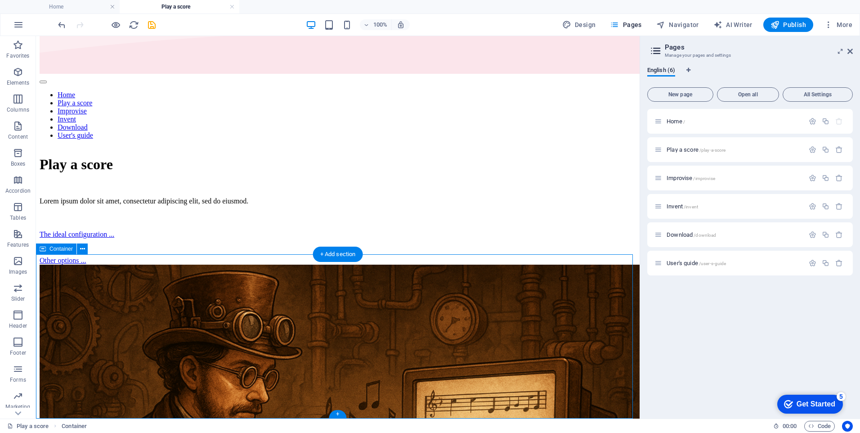
click at [18, 123] on icon "button" at bounding box center [18, 126] width 11 height 11
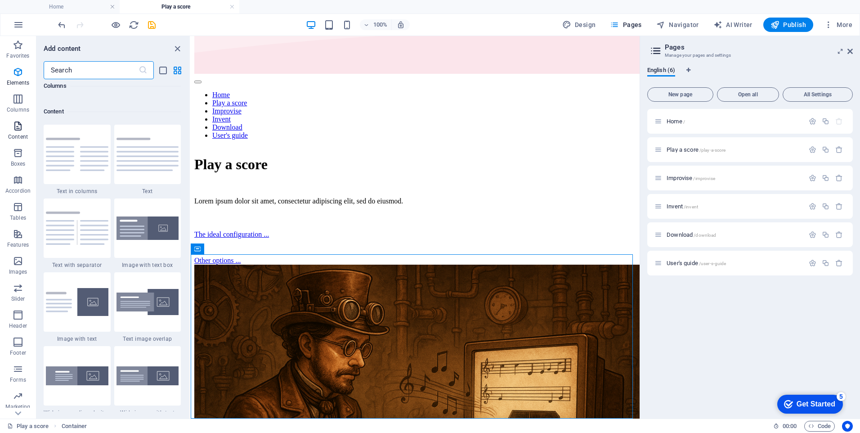
scroll to position [1575, 0]
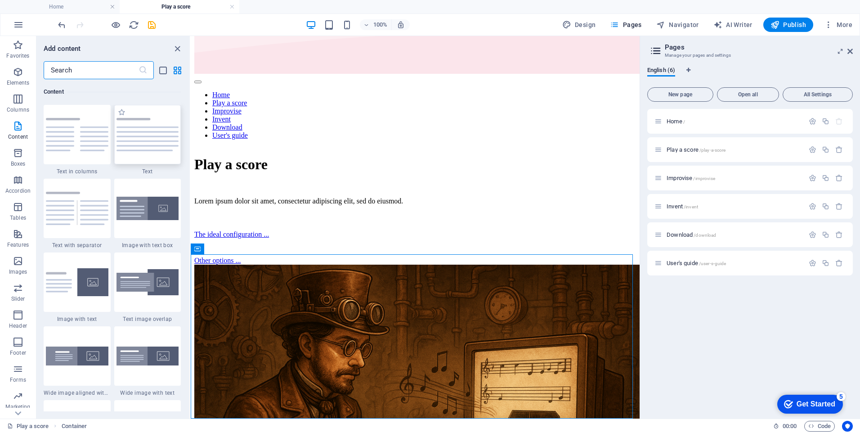
click at [133, 151] on img at bounding box center [148, 134] width 63 height 33
click at [191, 151] on div "Container H1 Container 2 columns Container Container Image Container Text Space…" at bounding box center [415, 227] width 449 height 383
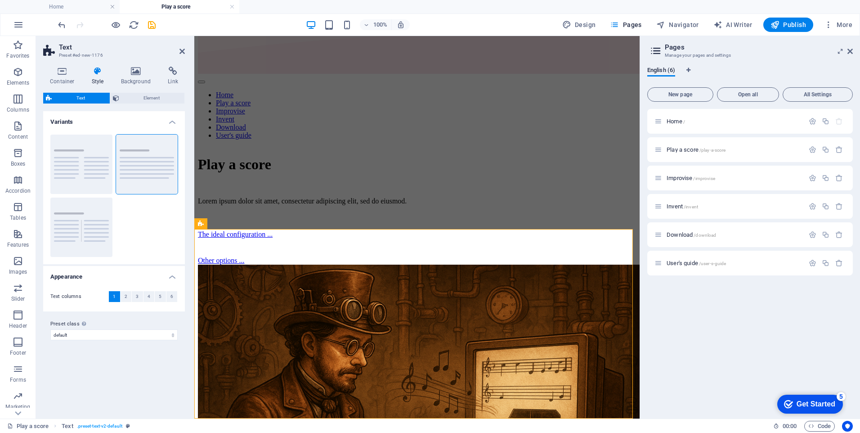
scroll to position [278, 0]
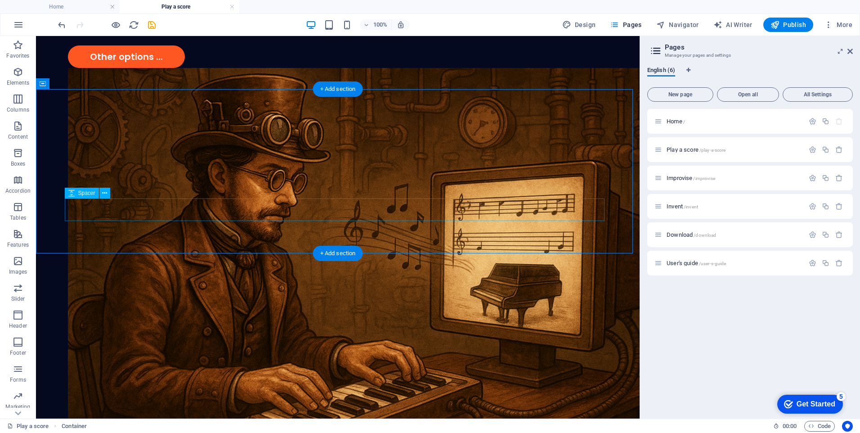
scroll to position [254, 0]
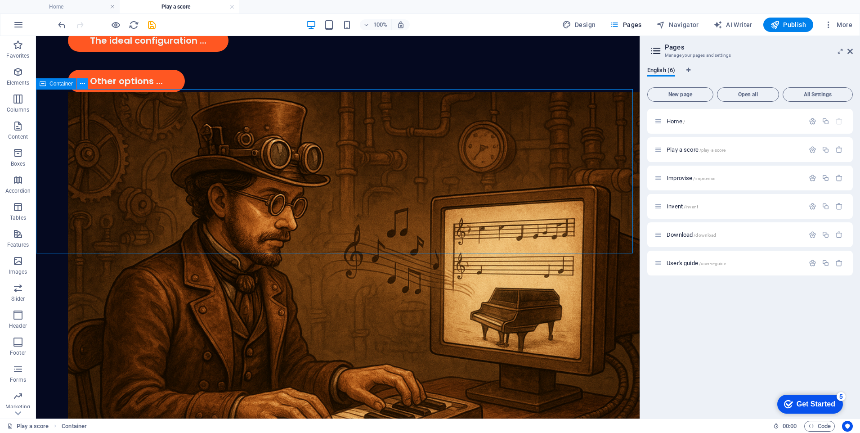
click at [82, 85] on icon at bounding box center [82, 83] width 5 height 9
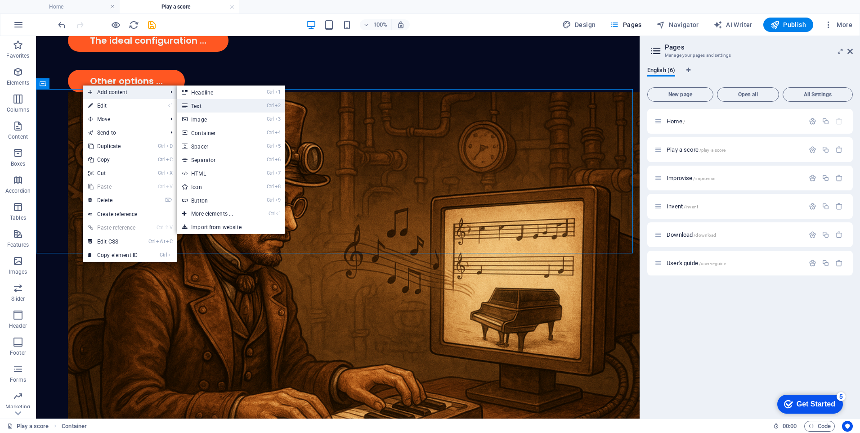
click at [198, 104] on link "Ctrl 2 Text" at bounding box center [214, 106] width 74 height 14
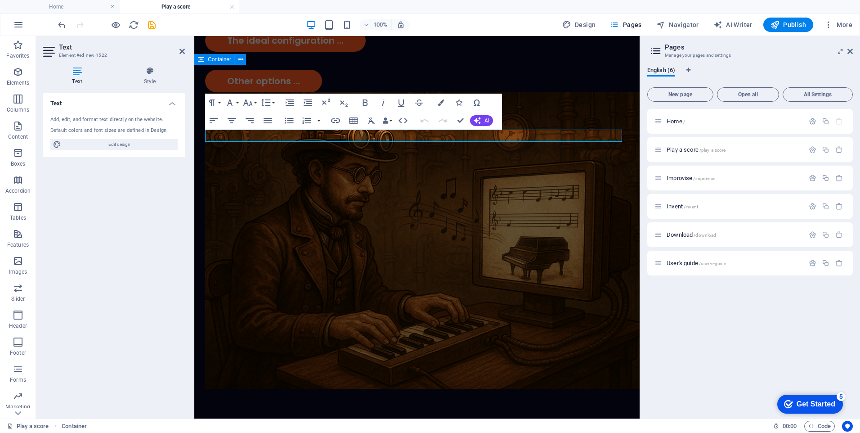
scroll to position [278, 0]
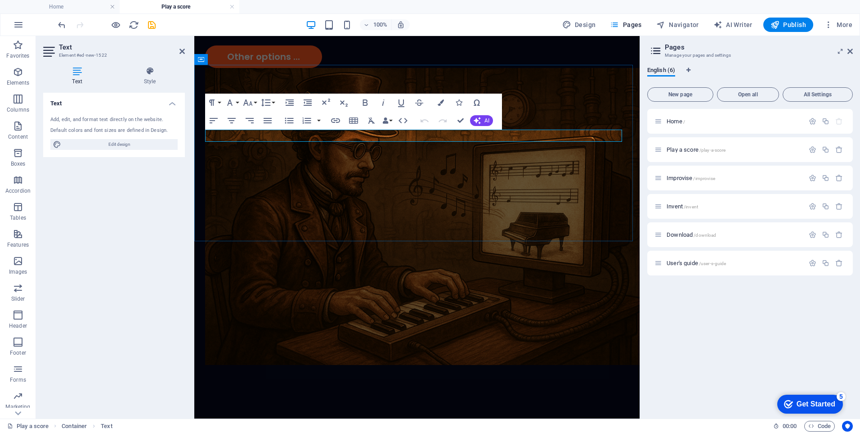
click at [279, 430] on p "New text element" at bounding box center [417, 436] width 424 height 12
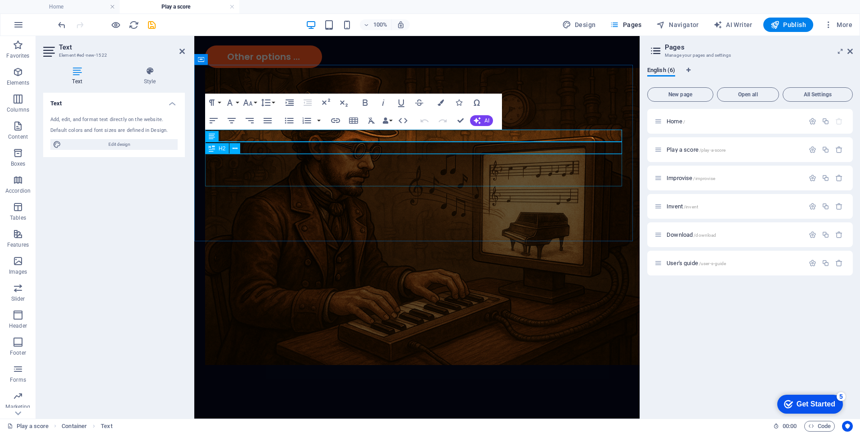
scroll to position [266, 0]
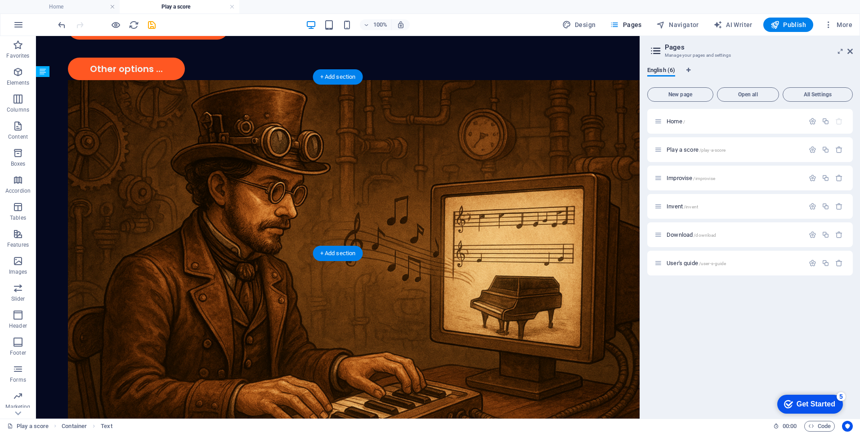
drag, startPoint x: 221, startPoint y: 145, endPoint x: 212, endPoint y: 216, distance: 72.1
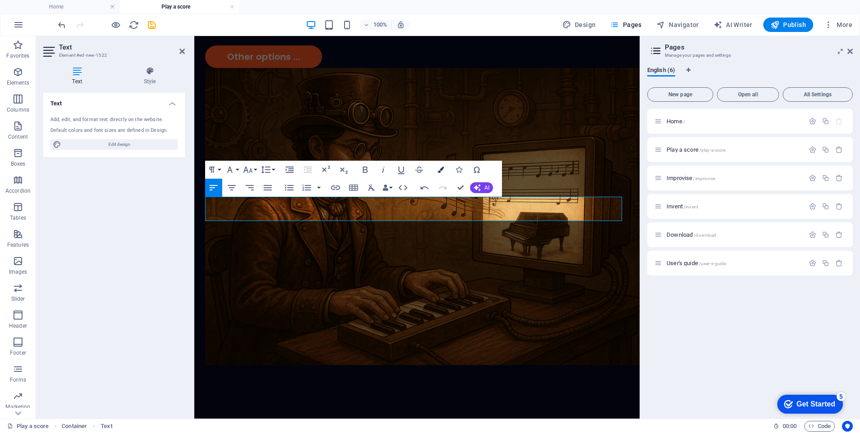
click at [444, 173] on button "Colors" at bounding box center [440, 170] width 17 height 18
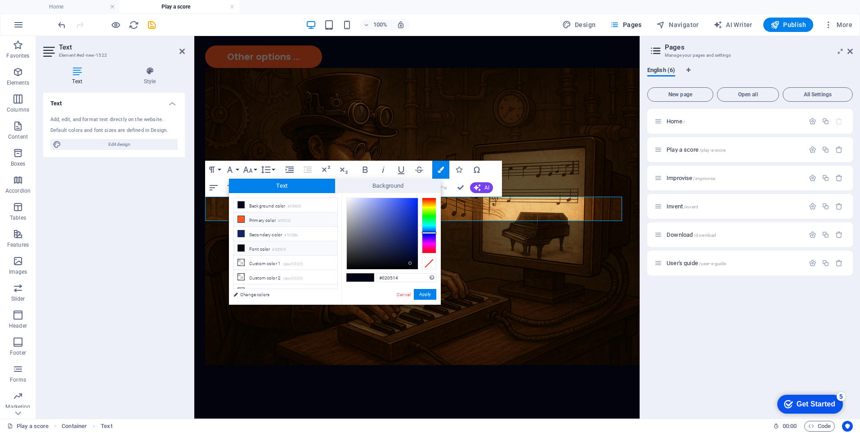
click at [267, 221] on li "Primary color #ff5722" at bounding box center [286, 219] width 104 height 14
type input "#ff5722"
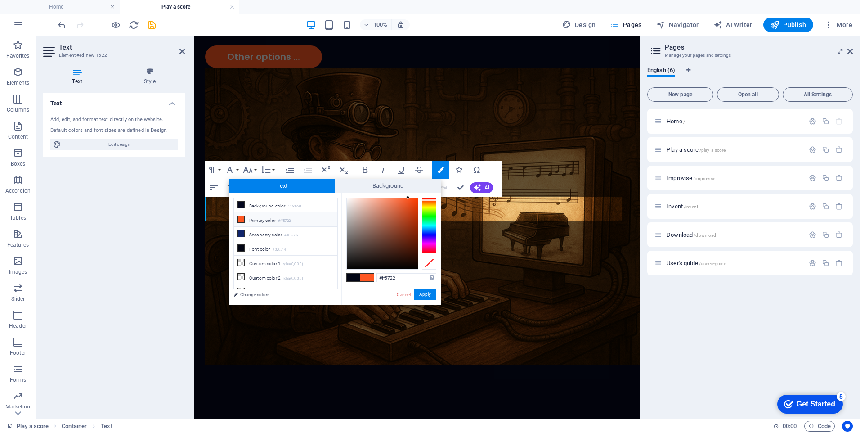
click at [267, 221] on li "Primary color #ff5722" at bounding box center [286, 219] width 104 height 14
drag, startPoint x: 421, startPoint y: 294, endPoint x: 228, endPoint y: 258, distance: 196.7
click at [422, 294] on button "Apply" at bounding box center [425, 294] width 23 height 11
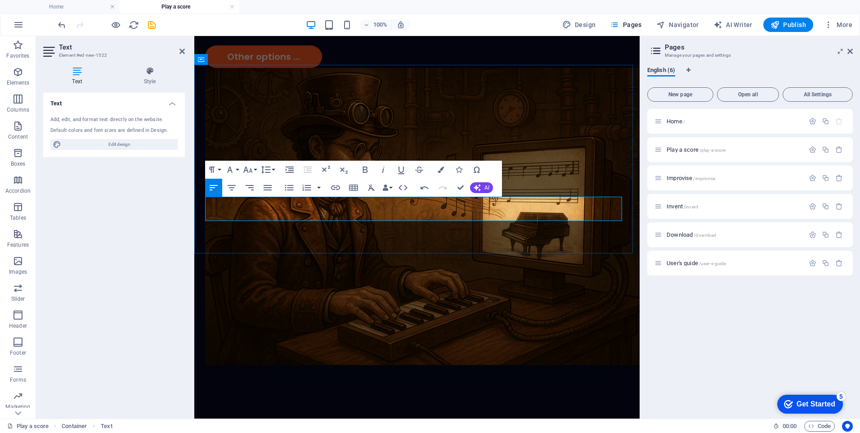
click at [339, 188] on icon "button" at bounding box center [335, 187] width 11 height 11
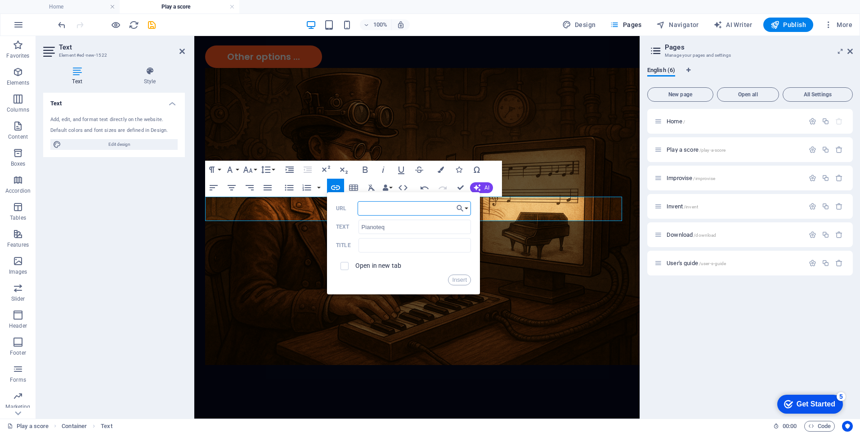
paste input "https://www.modartt.com/pianoteq_overview"
type input "https://www.modartt.com/pianoteq_overview"
click at [455, 279] on button "Insert" at bounding box center [459, 280] width 23 height 11
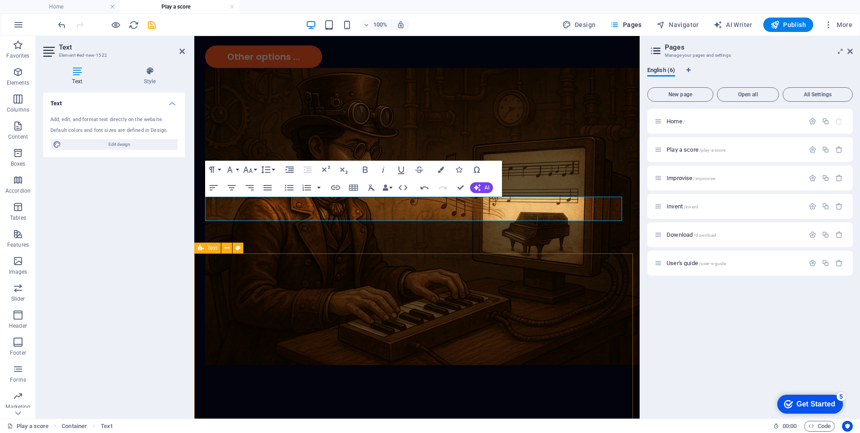
scroll to position [0, 0]
click at [439, 168] on icon "button" at bounding box center [441, 170] width 6 height 6
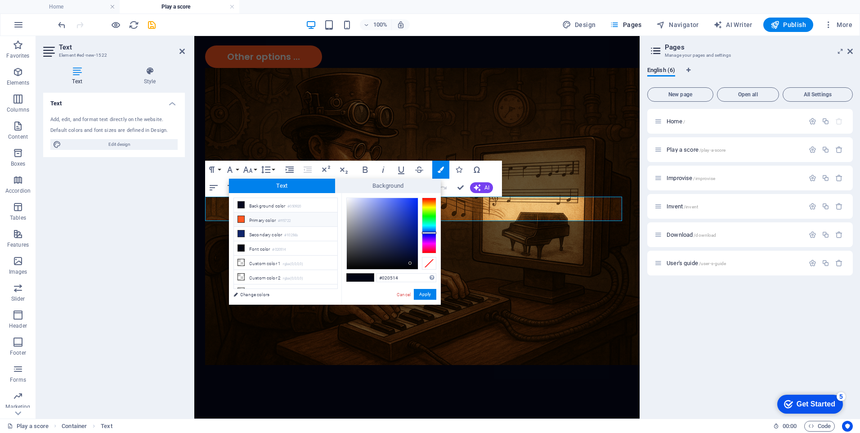
click at [278, 220] on li "Primary color #ff5722" at bounding box center [286, 219] width 104 height 14
type input "#ff5722"
click at [278, 220] on li "Primary color #ff5722" at bounding box center [286, 219] width 104 height 14
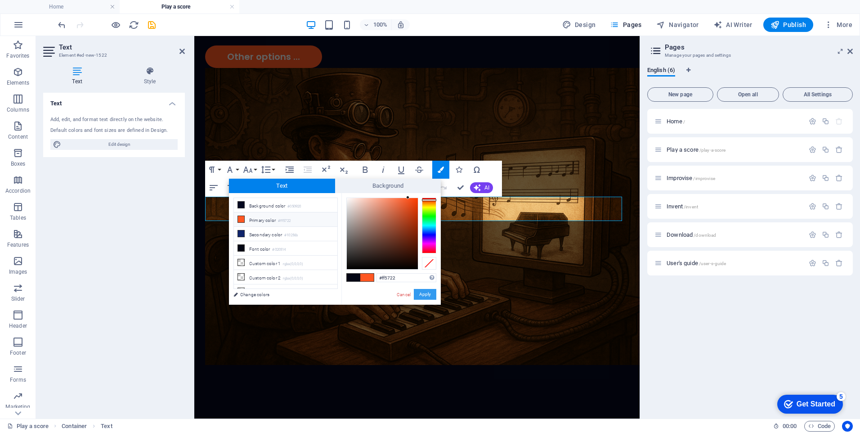
click at [426, 295] on button "Apply" at bounding box center [425, 294] width 23 height 11
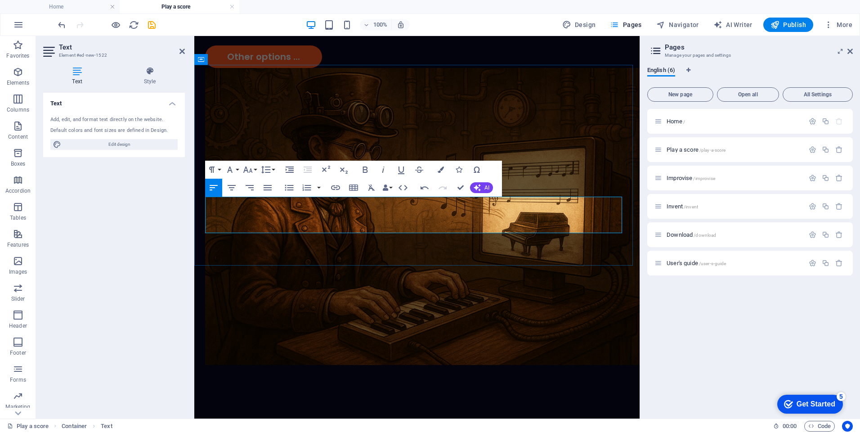
type input "loopbe1"
click at [336, 188] on icon "button" at bounding box center [335, 187] width 9 height 5
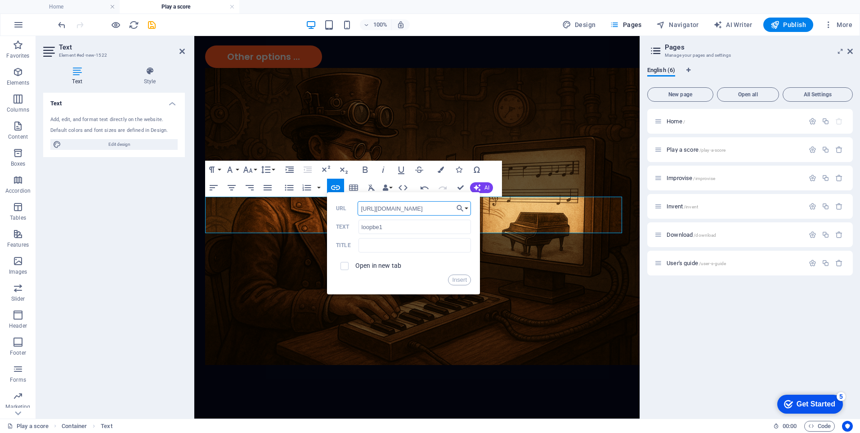
scroll to position [0, 7]
type input "https://www.nerds.de/en/loopbe1.html"
click at [413, 278] on div "Insert" at bounding box center [403, 280] width 135 height 11
click at [439, 171] on icon "button" at bounding box center [441, 170] width 6 height 6
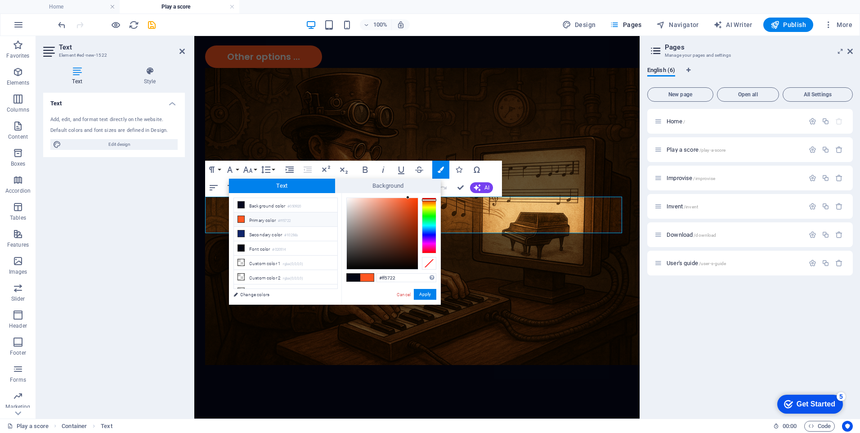
click at [242, 219] on icon at bounding box center [241, 219] width 6 height 6
click at [431, 295] on button "Apply" at bounding box center [425, 294] width 23 height 11
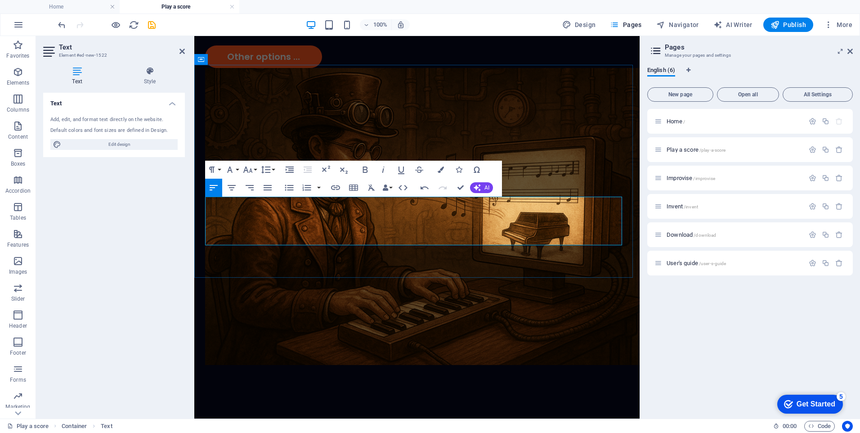
drag, startPoint x: 275, startPoint y: 239, endPoint x: 328, endPoint y: 240, distance: 52.7
type input "MIDI keyboard"
click at [335, 185] on icon "button" at bounding box center [335, 187] width 11 height 11
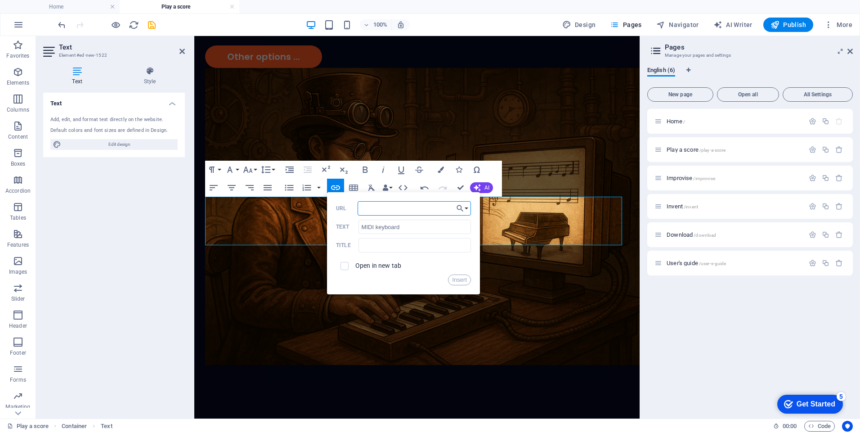
click at [378, 212] on input "URL" at bounding box center [414, 208] width 113 height 14
paste input "https://iconproaudio.com/product/ikeyboard-3nano/"
type input "https://iconproaudio.com/product/ikeyboard-3nano/"
click at [417, 249] on input "text" at bounding box center [415, 245] width 113 height 14
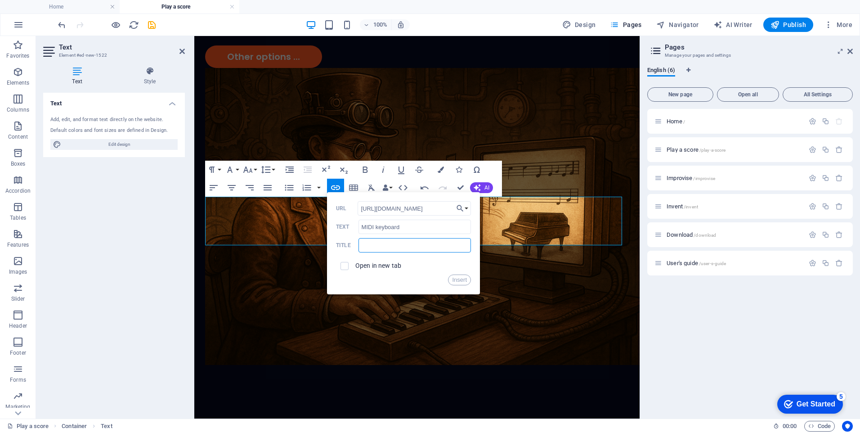
scroll to position [0, 0]
click at [341, 282] on div "Insert" at bounding box center [403, 280] width 135 height 11
click at [346, 265] on input "checkbox" at bounding box center [343, 265] width 8 height 8
checkbox input "true"
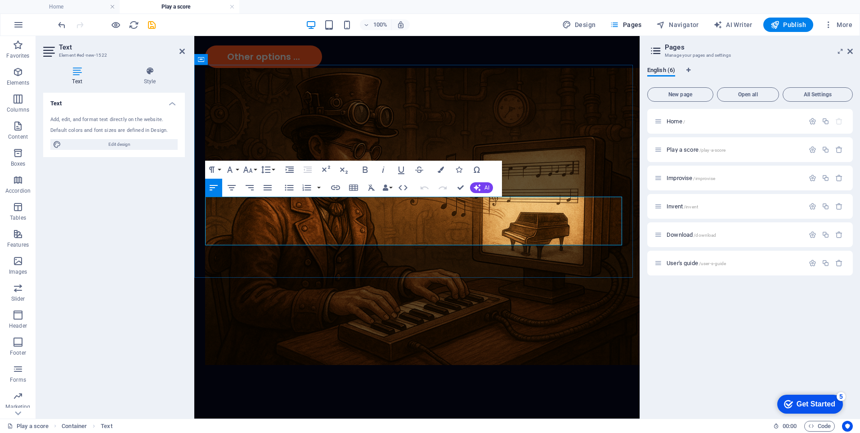
drag, startPoint x: 276, startPoint y: 239, endPoint x: 328, endPoint y: 240, distance: 52.2
click at [334, 187] on icon "button" at bounding box center [335, 187] width 11 height 11
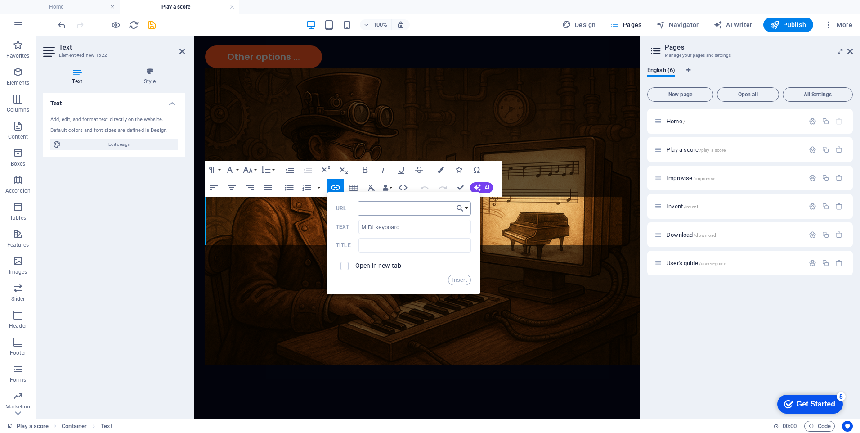
click at [368, 208] on input "URL" at bounding box center [414, 208] width 113 height 14
type input "https://iconproaudio.com/product/ikeyboard-3nano/"
click at [346, 266] on input "checkbox" at bounding box center [343, 265] width 8 height 8
checkbox input "true"
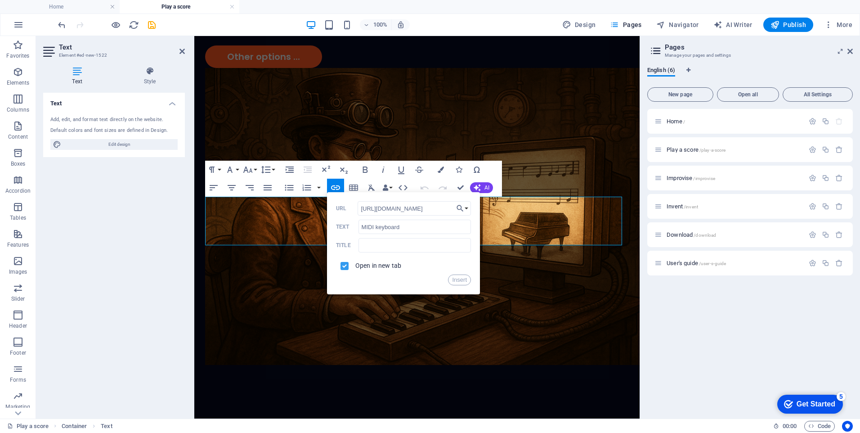
scroll to position [0, 0]
click at [336, 187] on icon "button" at bounding box center [335, 187] width 9 height 5
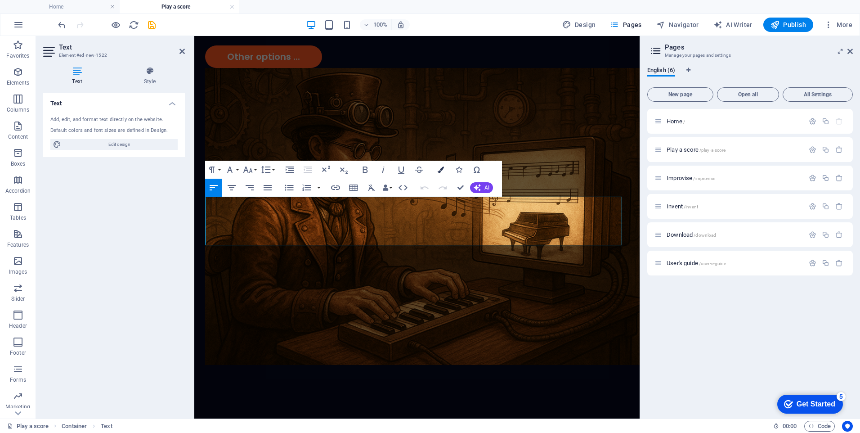
click at [441, 168] on icon "button" at bounding box center [441, 170] width 6 height 6
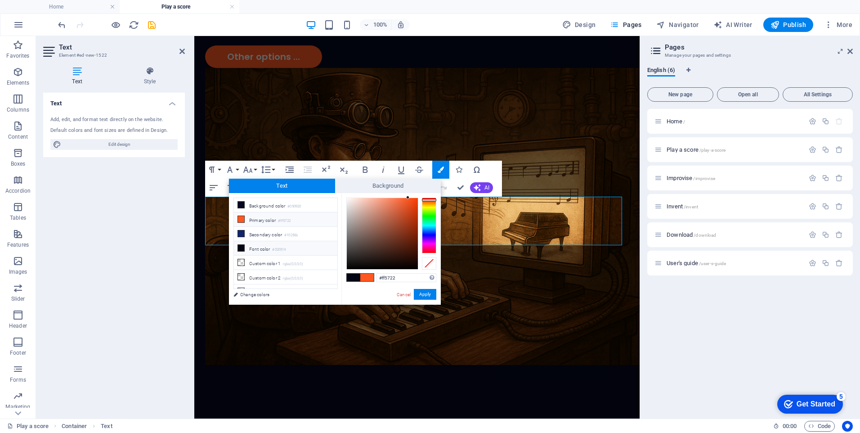
click at [267, 218] on li "Primary color #ff5722" at bounding box center [286, 219] width 104 height 14
click at [416, 202] on div at bounding box center [382, 233] width 71 height 71
type input "#fc3c00"
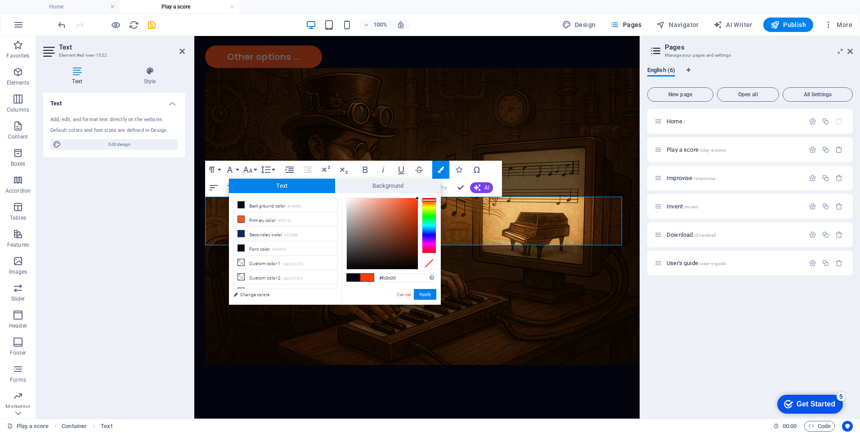
click at [419, 198] on div at bounding box center [417, 198] width 3 height 3
click at [426, 297] on button "Apply" at bounding box center [425, 294] width 23 height 11
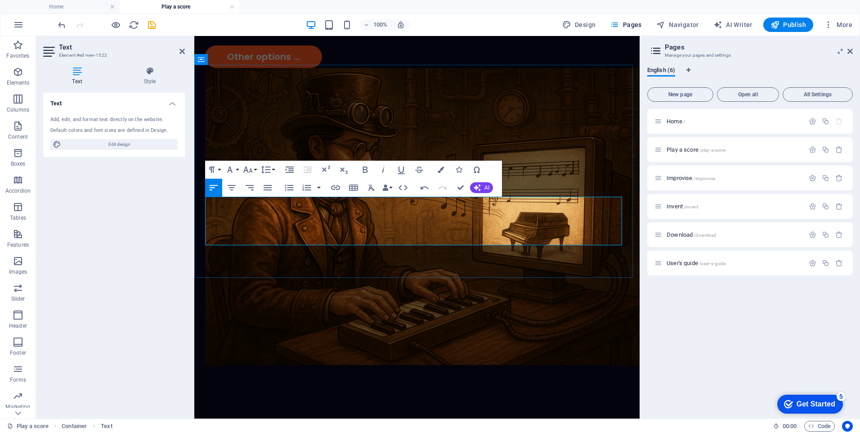
drag, startPoint x: 207, startPoint y: 239, endPoint x: 405, endPoint y: 237, distance: 197.1
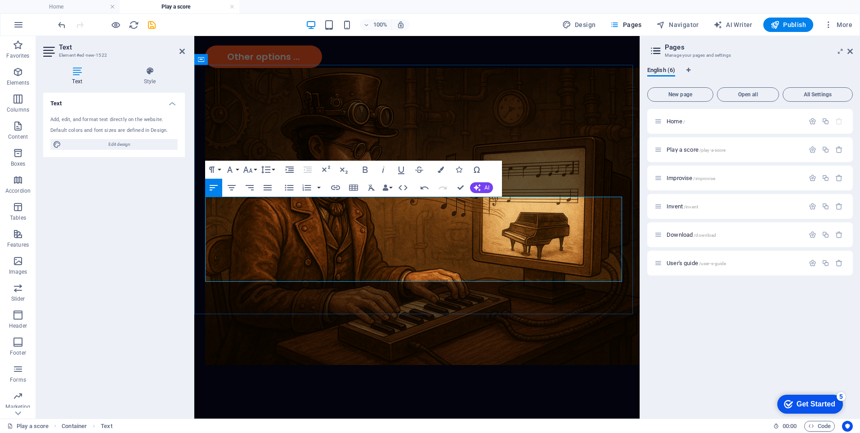
drag, startPoint x: 274, startPoint y: 228, endPoint x: 401, endPoint y: 231, distance: 126.9
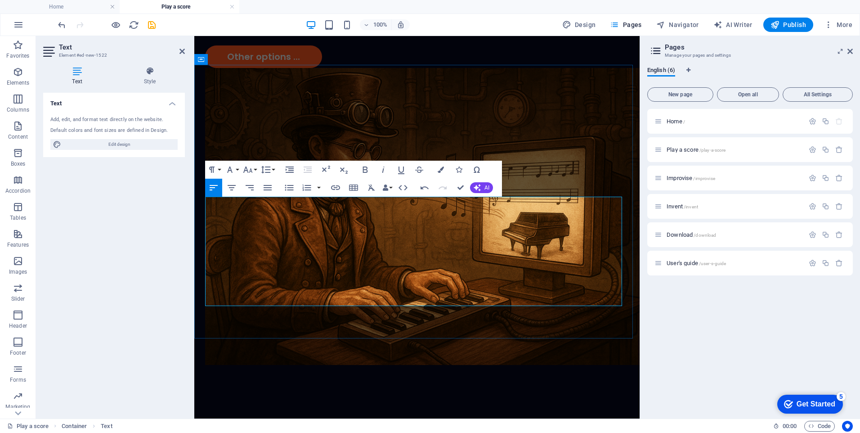
drag, startPoint x: 216, startPoint y: 203, endPoint x: 227, endPoint y: 254, distance: 51.9
click at [291, 187] on icon "button" at bounding box center [289, 188] width 9 height 6
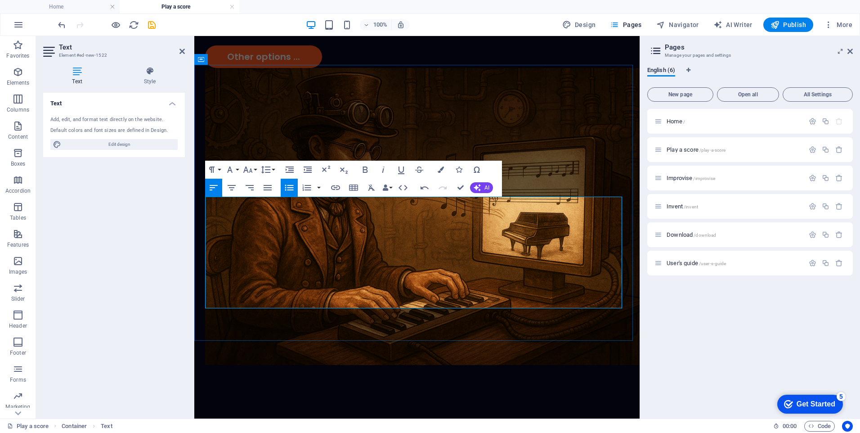
click at [256, 170] on button "Font Size" at bounding box center [249, 170] width 17 height 18
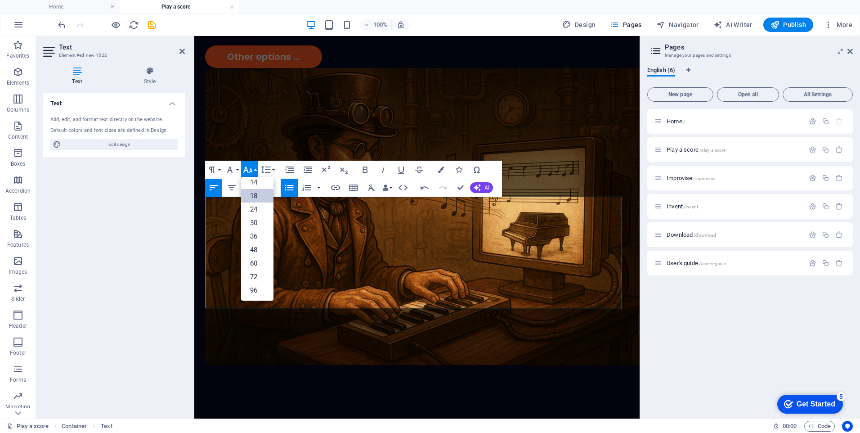
scroll to position [72, 0]
click at [256, 180] on link "14" at bounding box center [257, 183] width 32 height 14
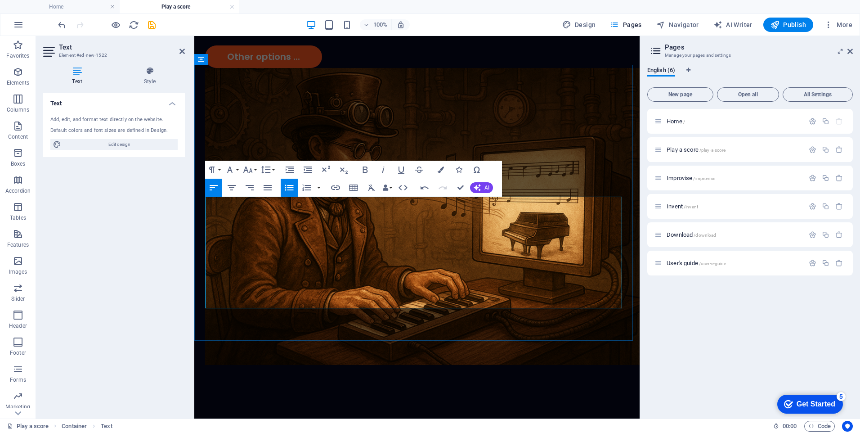
drag, startPoint x: 280, startPoint y: 229, endPoint x: 427, endPoint y: 228, distance: 146.7
click at [254, 170] on button "Font Size" at bounding box center [249, 170] width 17 height 18
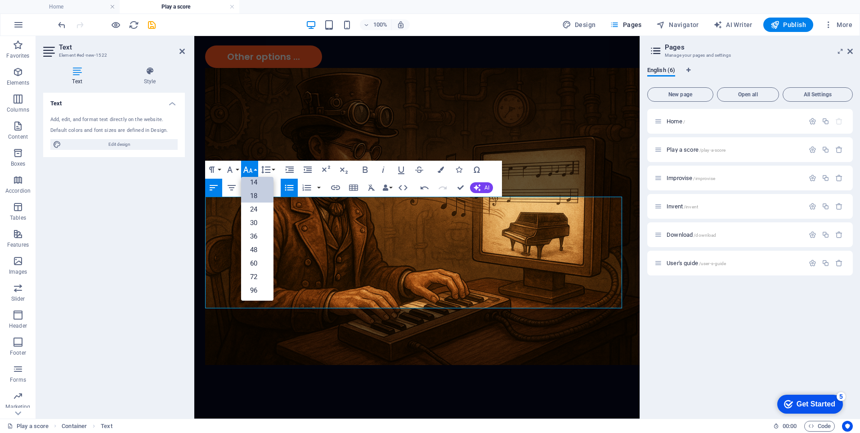
click at [256, 185] on link "14" at bounding box center [257, 183] width 32 height 14
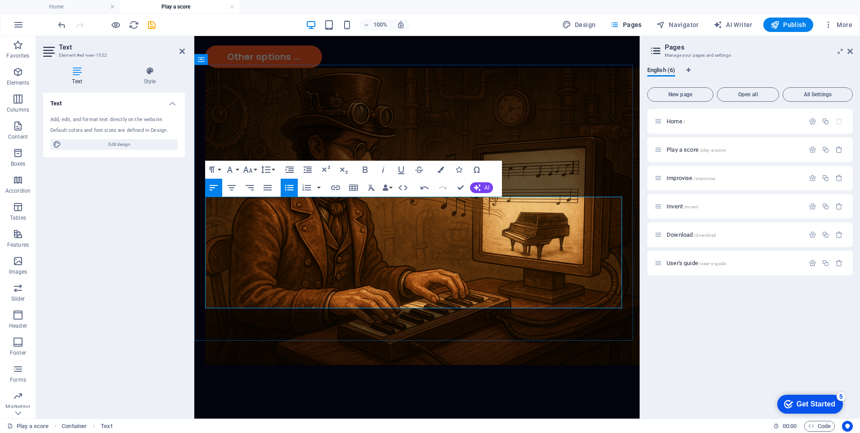
drag, startPoint x: 286, startPoint y: 242, endPoint x: 541, endPoint y: 241, distance: 255.2
click at [255, 172] on button "Font Size" at bounding box center [249, 170] width 17 height 18
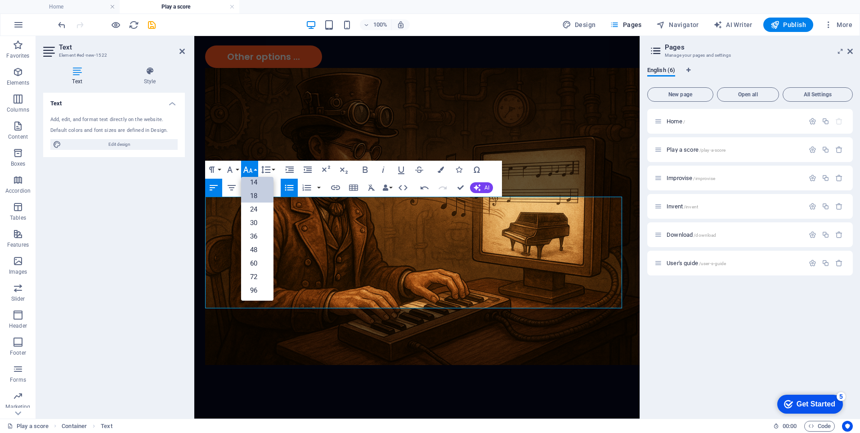
click at [255, 185] on link "14" at bounding box center [257, 183] width 32 height 14
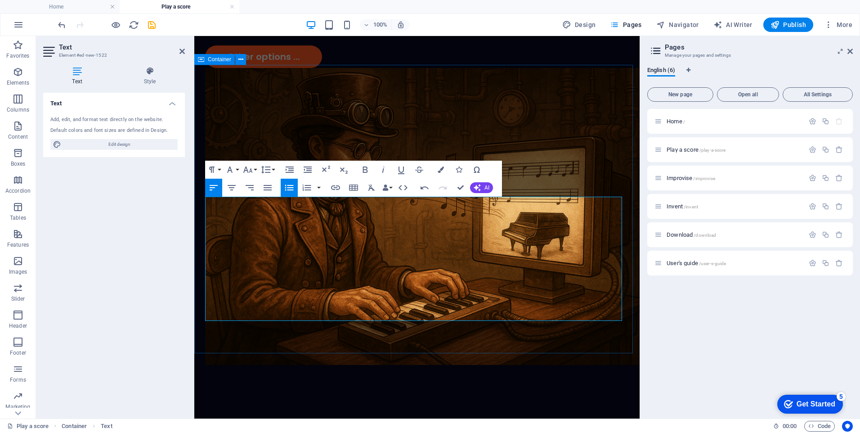
drag, startPoint x: 234, startPoint y: 276, endPoint x: 205, endPoint y: 280, distance: 29.5
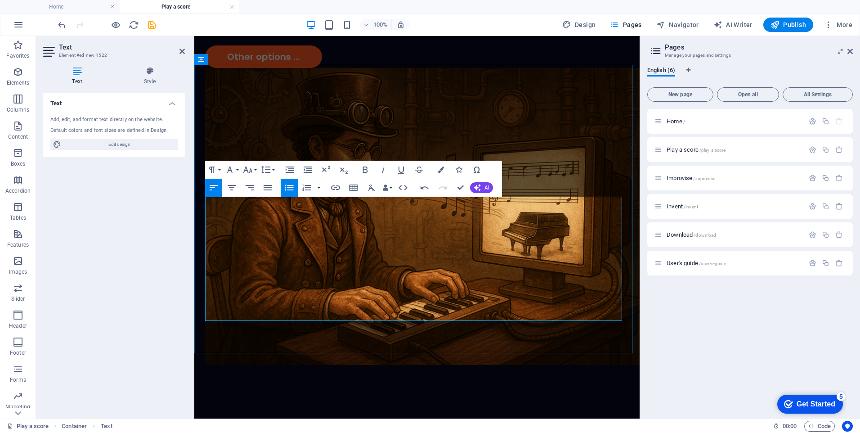
drag, startPoint x: 287, startPoint y: 203, endPoint x: 338, endPoint y: 203, distance: 51.3
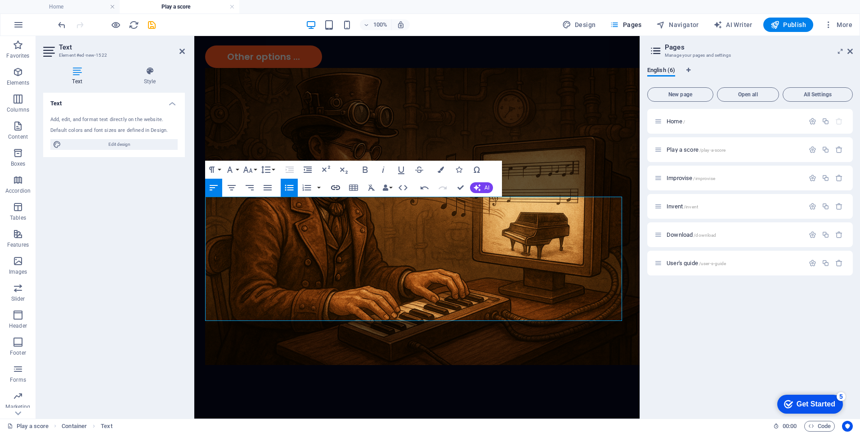
checkbox input "false"
click at [338, 186] on icon "button" at bounding box center [335, 187] width 9 height 5
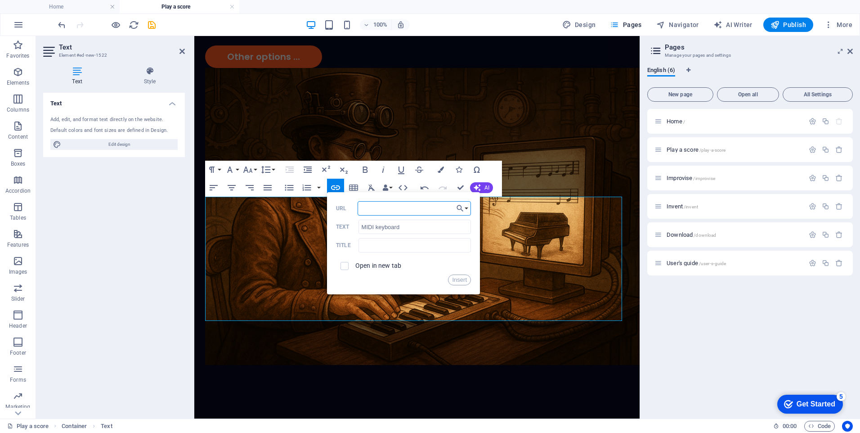
click at [376, 207] on input "URL" at bounding box center [414, 208] width 113 height 14
type input "Install a virtual MIDI cable : loopbe1 on PC , or configuration of IAC on Mac-O…"
click at [463, 281] on button "Insert" at bounding box center [459, 280] width 23 height 11
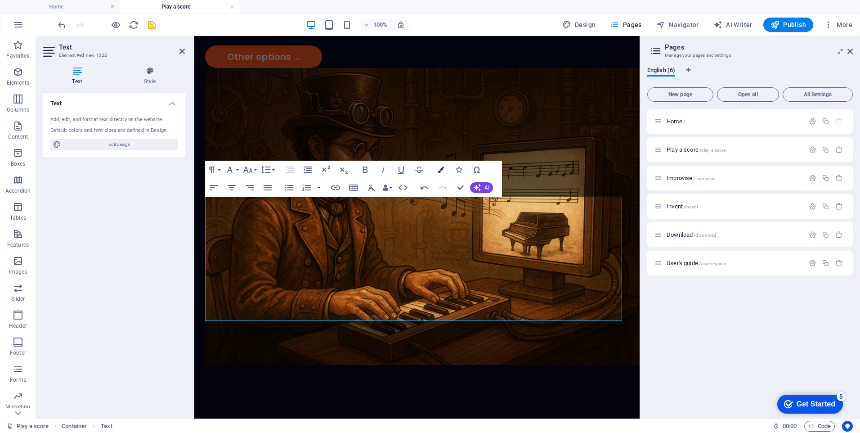
click at [442, 171] on icon "button" at bounding box center [441, 170] width 6 height 6
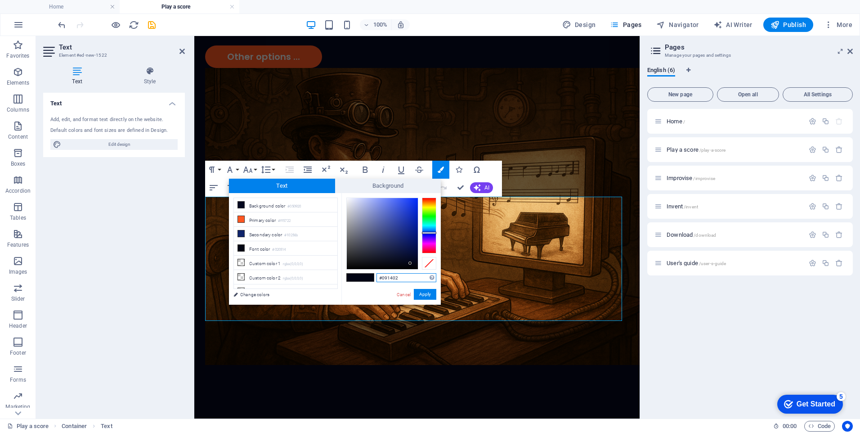
click at [429, 212] on div at bounding box center [429, 226] width 14 height 56
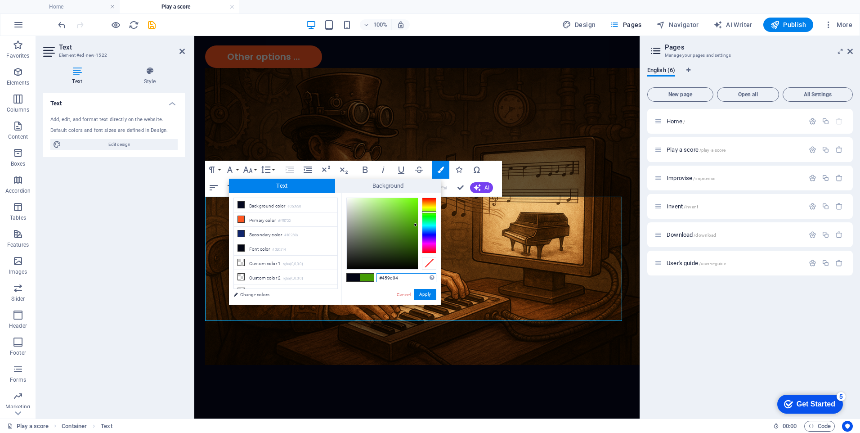
drag, startPoint x: 410, startPoint y: 244, endPoint x: 416, endPoint y: 225, distance: 20.3
click at [416, 225] on div at bounding box center [382, 233] width 71 height 71
click at [426, 295] on button "Apply" at bounding box center [425, 294] width 23 height 11
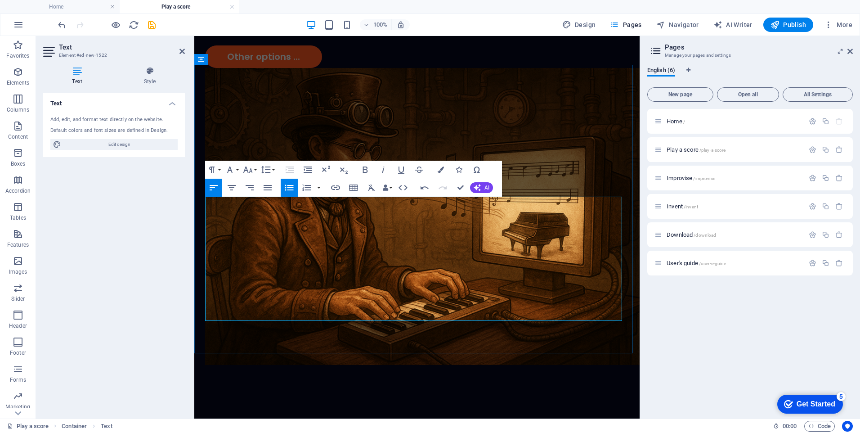
click at [440, 171] on icon "button" at bounding box center [441, 170] width 6 height 6
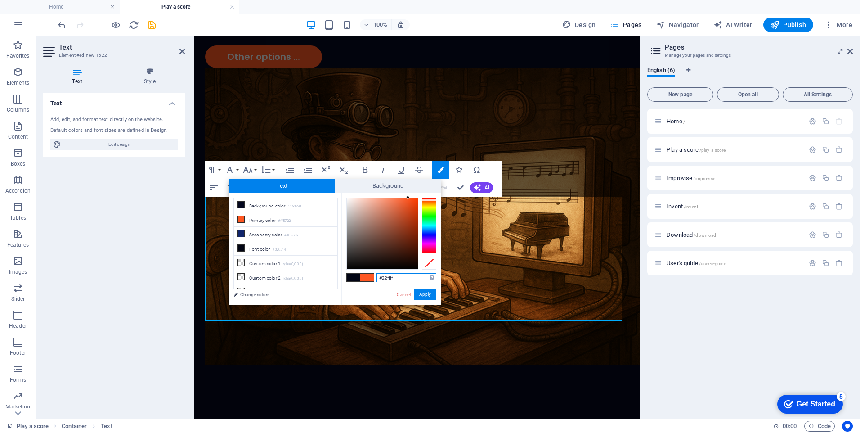
click at [427, 225] on div at bounding box center [429, 226] width 14 height 56
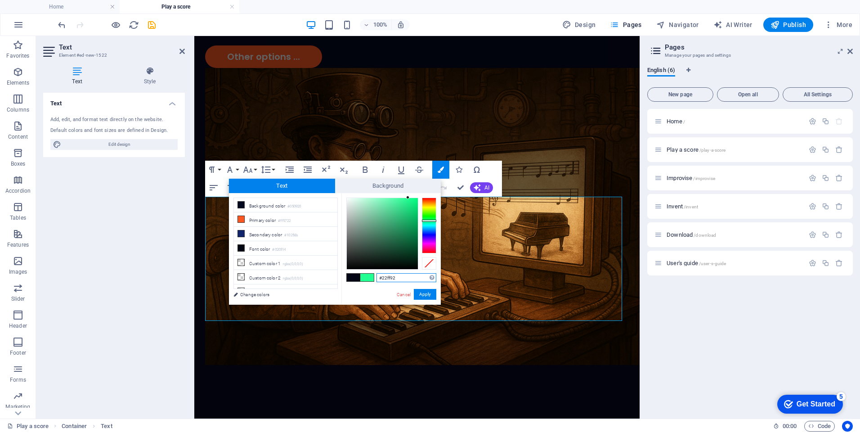
click at [427, 220] on div at bounding box center [429, 226] width 14 height 56
click at [421, 292] on button "Apply" at bounding box center [425, 294] width 23 height 11
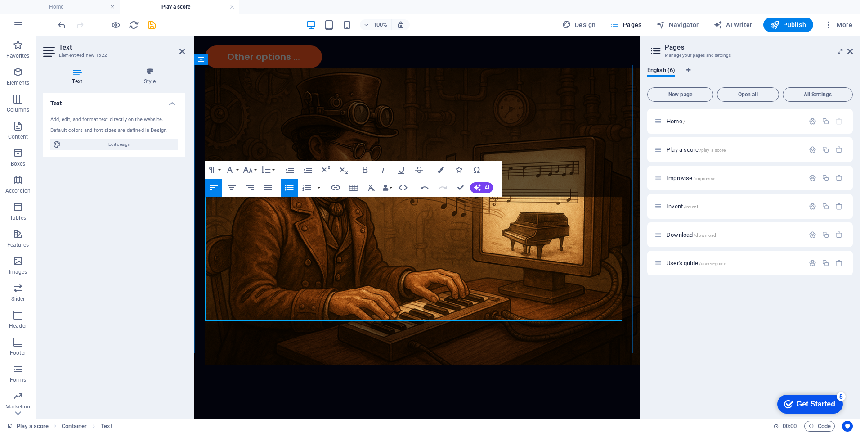
drag, startPoint x: 286, startPoint y: 203, endPoint x: 338, endPoint y: 203, distance: 52.2
click at [439, 170] on icon "button" at bounding box center [441, 170] width 6 height 6
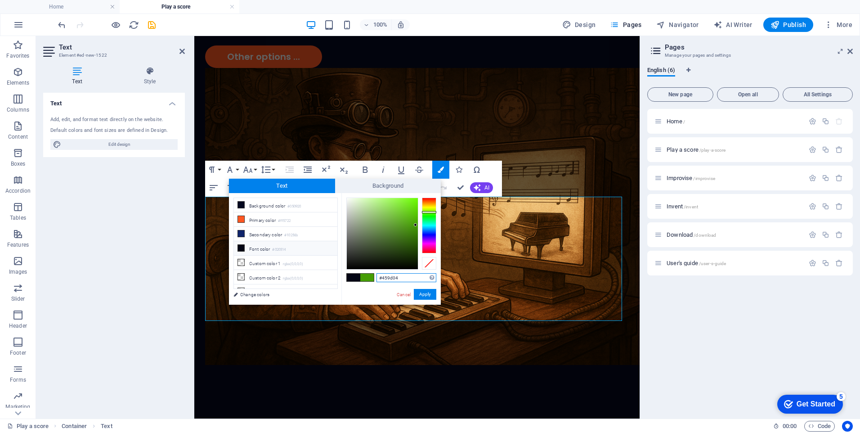
scroll to position [35, 0]
click at [270, 228] on li "Custom color 1 rgba(0,0,0,0)" at bounding box center [286, 228] width 104 height 14
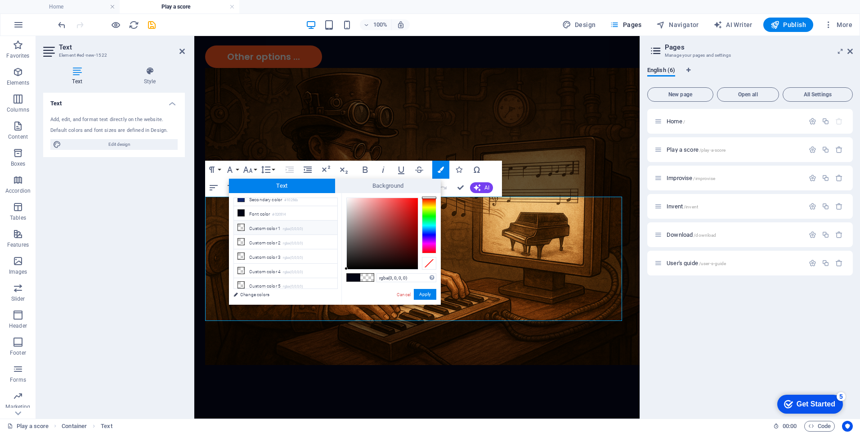
click at [272, 228] on li "Custom color 1 rgba(0,0,0,0)" at bounding box center [286, 228] width 104 height 14
click at [268, 240] on li "Custom color 2 rgba(0,0,0,0)" at bounding box center [286, 242] width 104 height 14
click at [267, 228] on li "Custom color 1 rgba(0,0,0,0)" at bounding box center [286, 228] width 104 height 14
click at [266, 228] on li "Custom color 1 rgba(0,0,0,0)" at bounding box center [286, 228] width 104 height 14
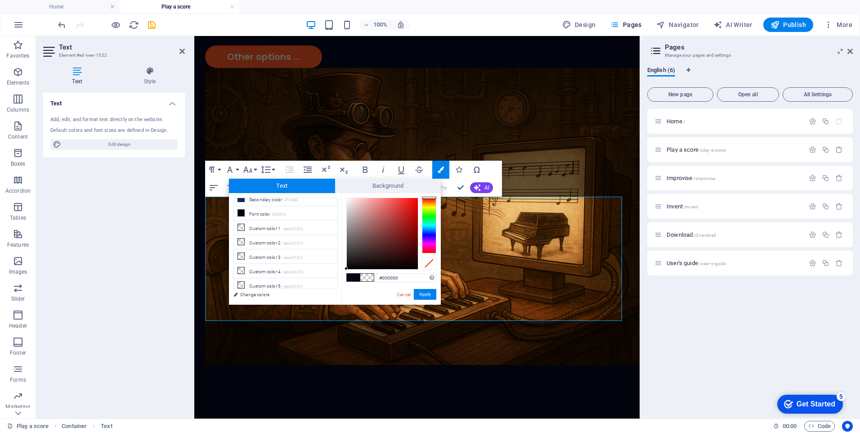
click at [430, 216] on div at bounding box center [429, 226] width 14 height 56
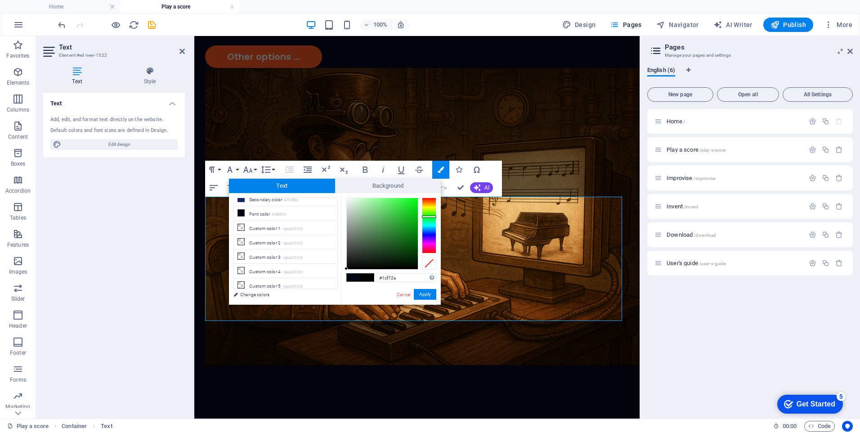
click at [410, 200] on div at bounding box center [382, 233] width 71 height 71
click at [416, 200] on div at bounding box center [382, 233] width 71 height 71
click at [423, 293] on button "Apply" at bounding box center [425, 294] width 23 height 11
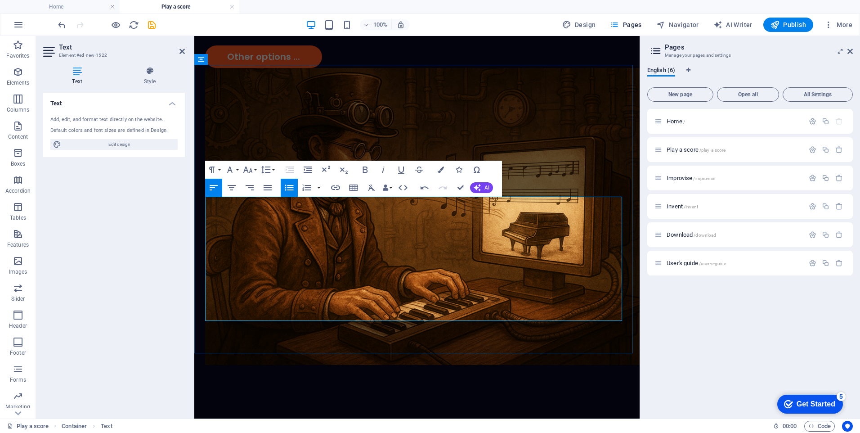
click at [441, 169] on icon "button" at bounding box center [441, 170] width 6 height 6
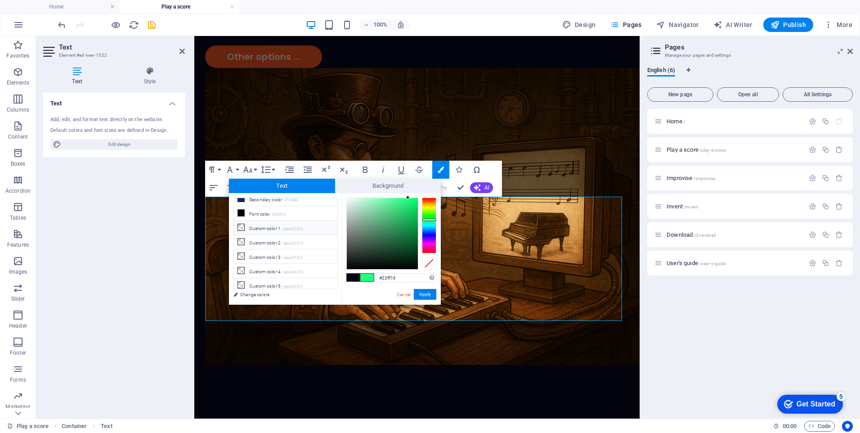
click at [282, 226] on li "Custom color 1 rgba(0,0,0,0)" at bounding box center [286, 228] width 104 height 14
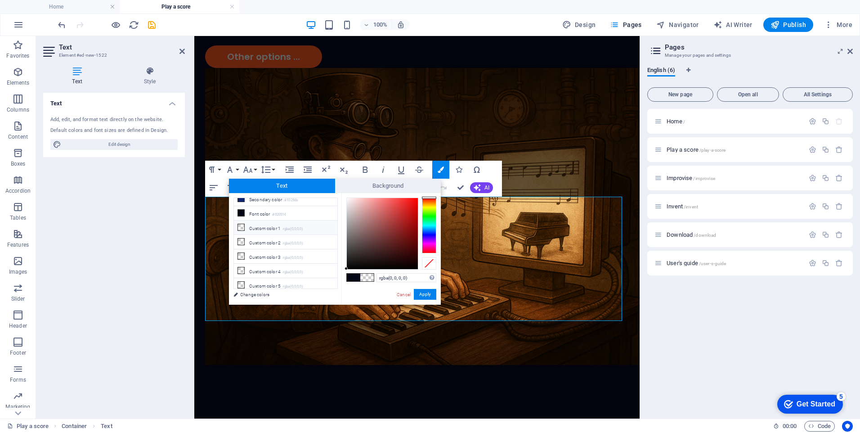
click at [261, 227] on li "Custom color 1 rgba(0,0,0,0)" at bounding box center [286, 228] width 104 height 14
type input "#000000"
click at [430, 218] on div at bounding box center [429, 226] width 14 height 56
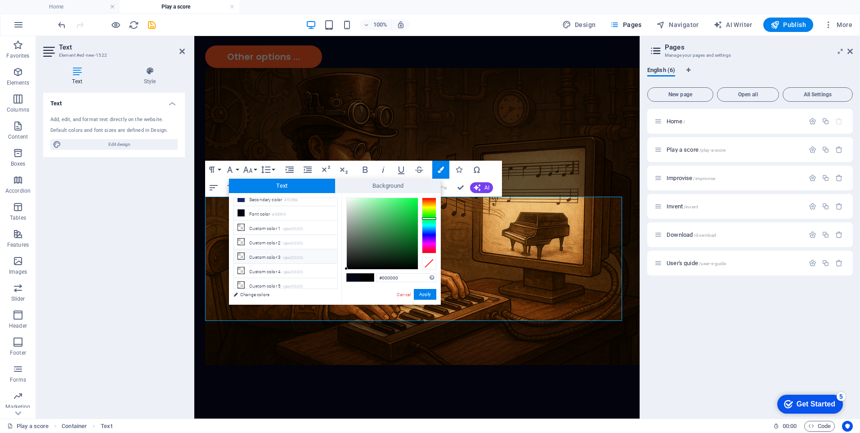
drag, startPoint x: 247, startPoint y: 293, endPoint x: 267, endPoint y: 258, distance: 40.5
click at [246, 293] on link "Change colors" at bounding box center [281, 294] width 104 height 11
select select "px"
select select "300"
select select "px"
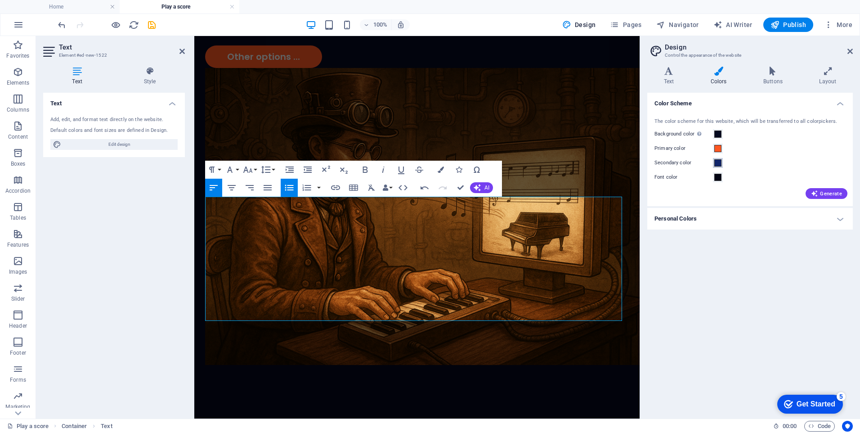
click at [717, 162] on span at bounding box center [718, 162] width 7 height 7
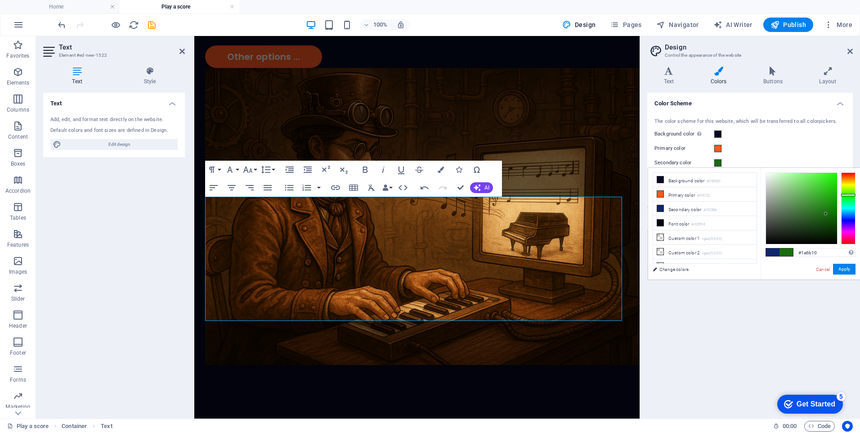
click at [851, 195] on div at bounding box center [849, 208] width 14 height 72
click at [836, 175] on div at bounding box center [801, 208] width 71 height 71
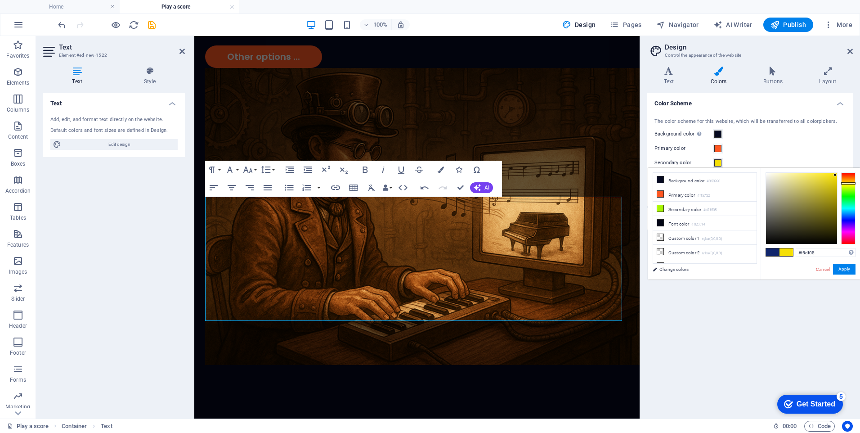
type input "#f5d605"
drag, startPoint x: 848, startPoint y: 194, endPoint x: 848, endPoint y: 183, distance: 11.3
click at [848, 183] on div at bounding box center [849, 183] width 14 height 2
click at [845, 272] on button "Apply" at bounding box center [844, 269] width 23 height 11
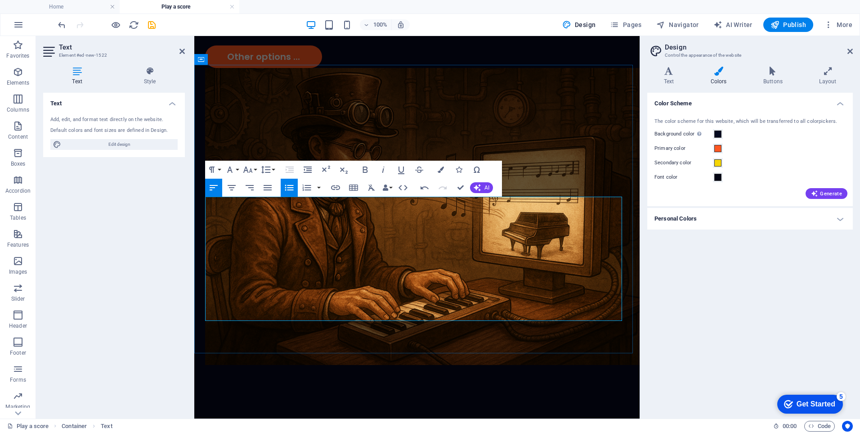
drag, startPoint x: 342, startPoint y: 202, endPoint x: 286, endPoint y: 203, distance: 56.7
click at [440, 170] on icon "button" at bounding box center [441, 170] width 6 height 6
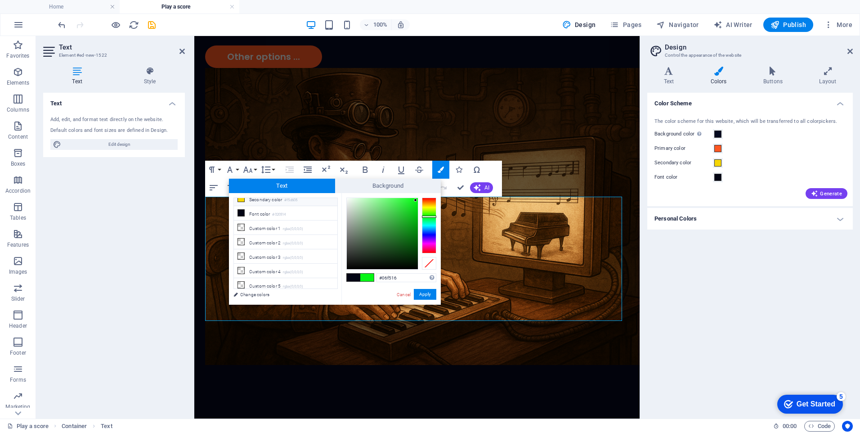
click at [256, 199] on li "Secondary color #f5d605" at bounding box center [286, 199] width 104 height 14
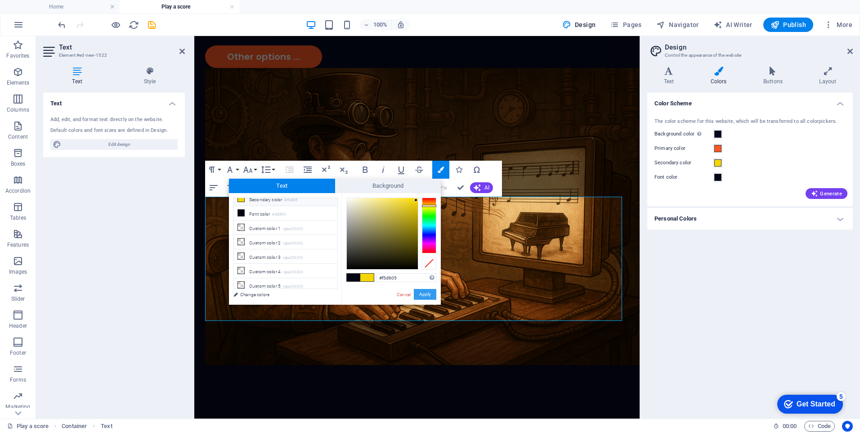
click at [427, 290] on button "Apply" at bounding box center [425, 294] width 23 height 11
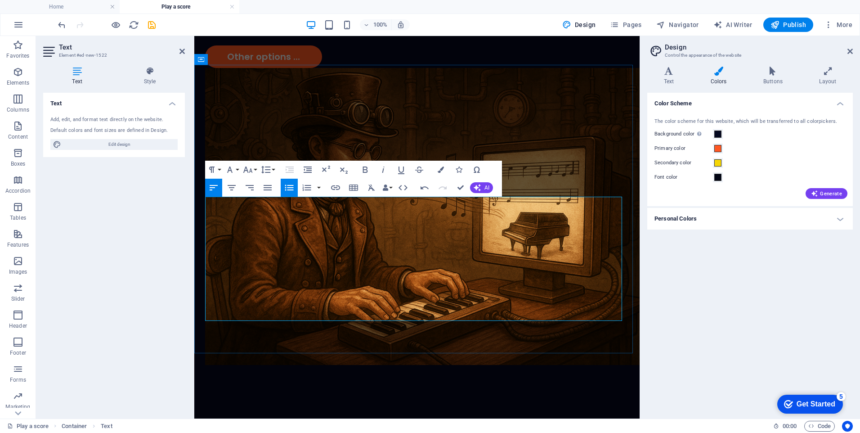
drag, startPoint x: 340, startPoint y: 204, endPoint x: 286, endPoint y: 203, distance: 54.5
click at [441, 169] on icon "button" at bounding box center [441, 170] width 6 height 6
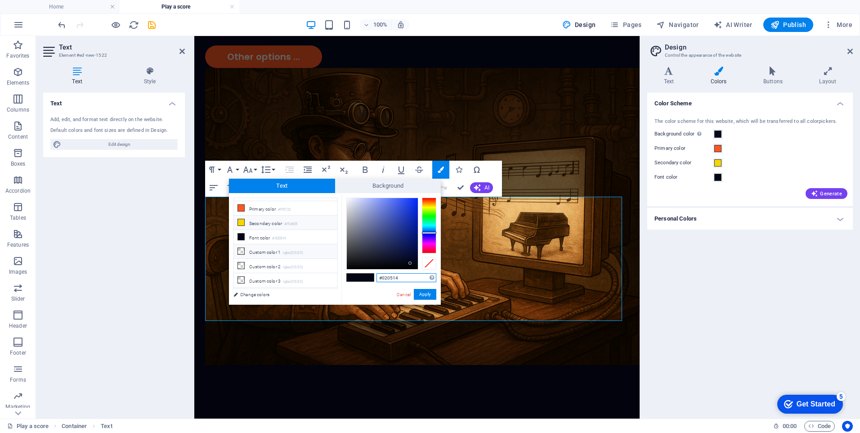
scroll to position [0, 0]
click at [242, 233] on icon at bounding box center [241, 233] width 6 height 6
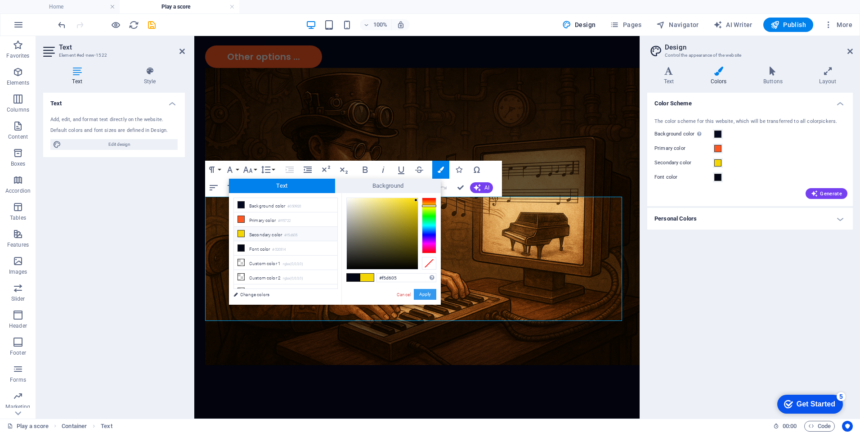
click at [423, 294] on button "Apply" at bounding box center [425, 294] width 23 height 11
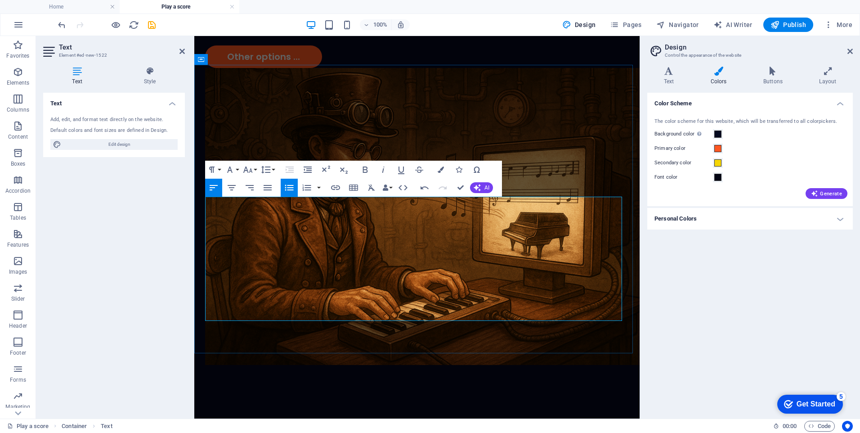
drag, startPoint x: 278, startPoint y: 229, endPoint x: 243, endPoint y: 228, distance: 35.1
click at [444, 169] on icon "button" at bounding box center [441, 170] width 6 height 6
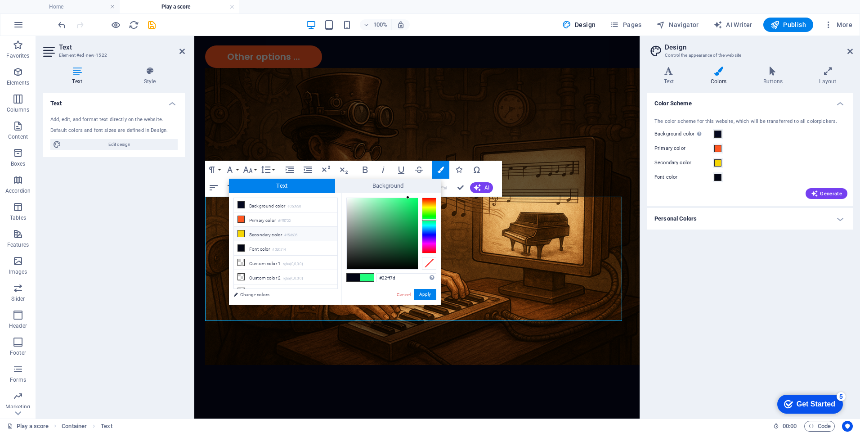
drag, startPoint x: 244, startPoint y: 231, endPoint x: 250, endPoint y: 231, distance: 5.9
click at [243, 231] on icon at bounding box center [241, 233] width 6 height 6
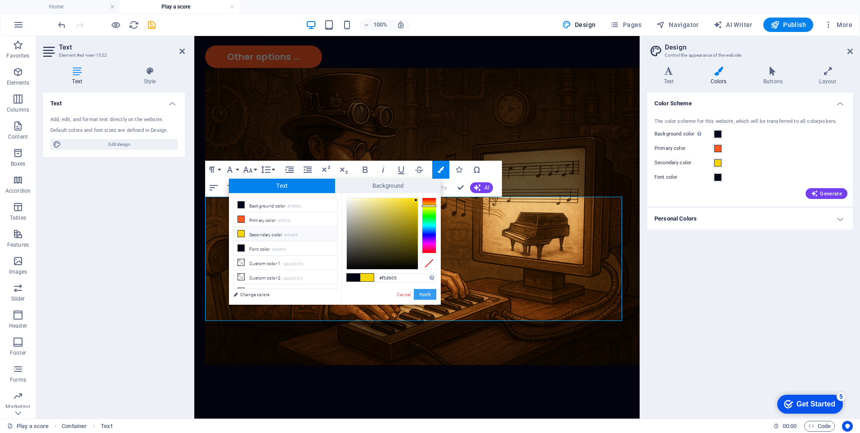
click at [427, 293] on button "Apply" at bounding box center [425, 294] width 23 height 11
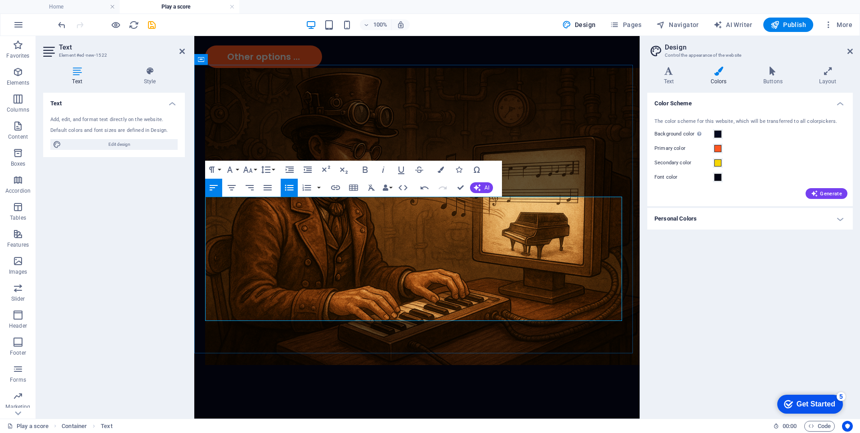
drag, startPoint x: 277, startPoint y: 230, endPoint x: 476, endPoint y: 255, distance: 200.9
click at [441, 170] on icon "button" at bounding box center [441, 170] width 6 height 6
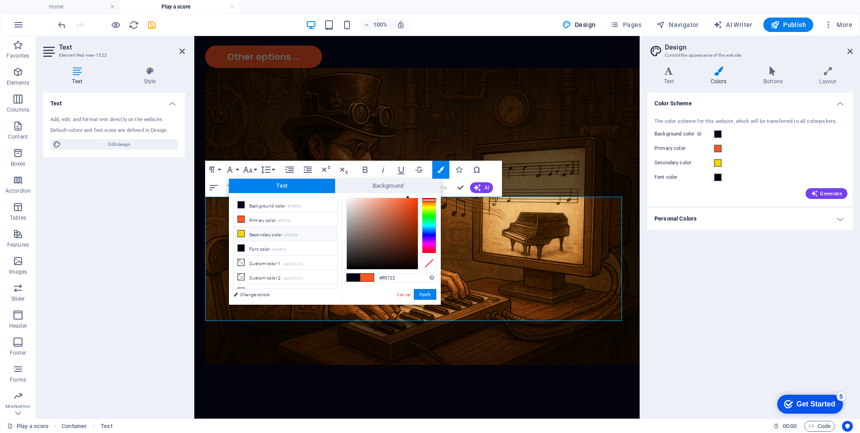
click at [241, 233] on icon at bounding box center [241, 233] width 6 height 6
click at [425, 293] on button "Apply" at bounding box center [425, 294] width 23 height 11
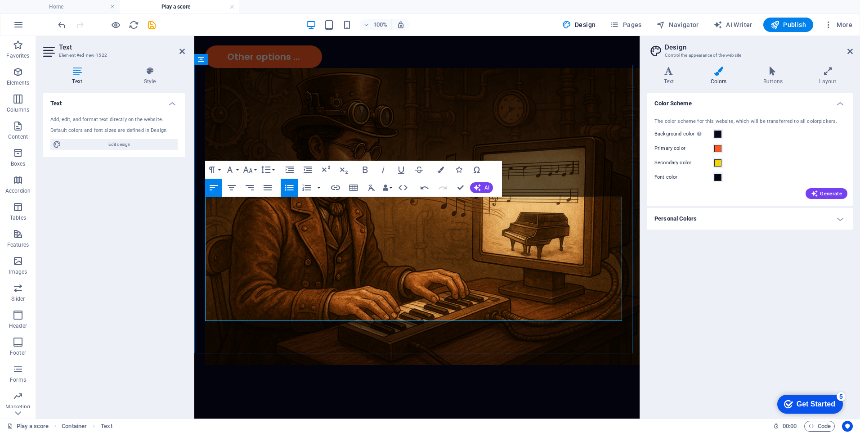
drag, startPoint x: 241, startPoint y: 229, endPoint x: 276, endPoint y: 226, distance: 35.7
click at [439, 171] on icon "button" at bounding box center [441, 170] width 6 height 6
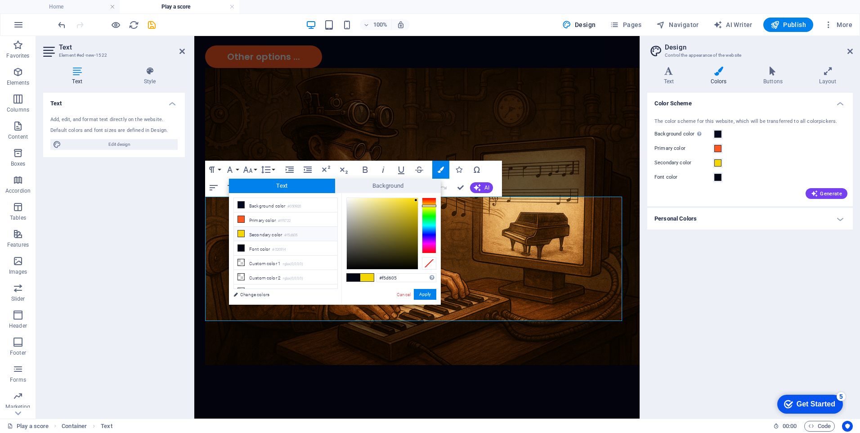
click at [248, 233] on li "Secondary color #f5d605" at bounding box center [286, 234] width 104 height 14
click at [247, 233] on li "Secondary color #f5d605" at bounding box center [286, 234] width 104 height 14
click at [426, 292] on button "Apply" at bounding box center [425, 294] width 23 height 11
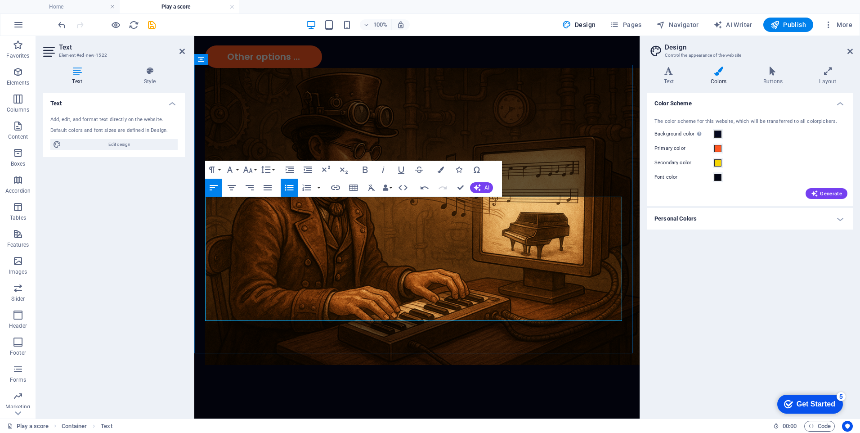
drag, startPoint x: 279, startPoint y: 227, endPoint x: 243, endPoint y: 230, distance: 36.1
click at [438, 170] on icon "button" at bounding box center [441, 170] width 6 height 6
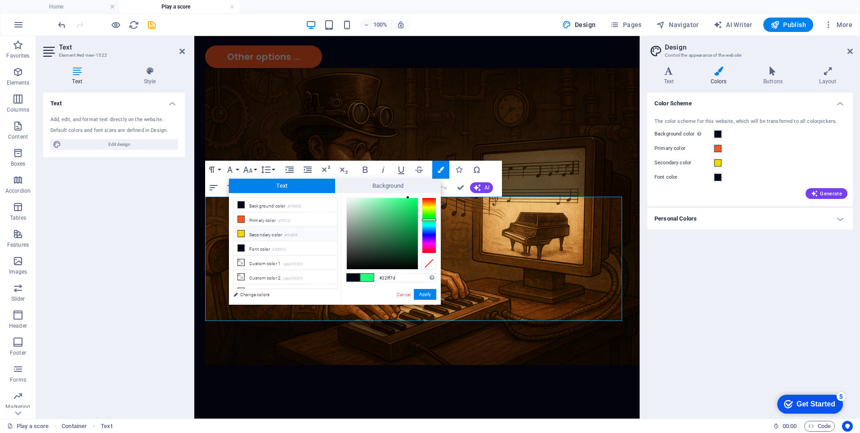
click at [260, 231] on li "Secondary color #f5d605" at bounding box center [286, 234] width 104 height 14
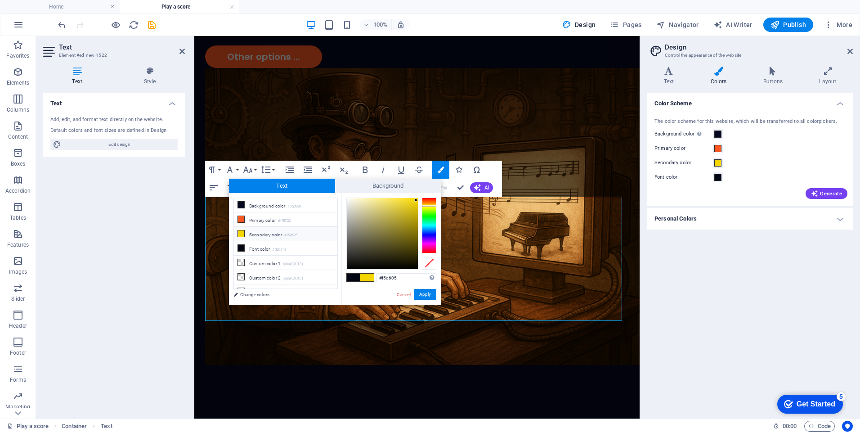
click at [242, 234] on icon at bounding box center [241, 233] width 6 height 6
type input "#f9d908"
click at [415, 199] on div at bounding box center [415, 199] width 3 height 3
click at [419, 295] on button "Apply" at bounding box center [425, 294] width 23 height 11
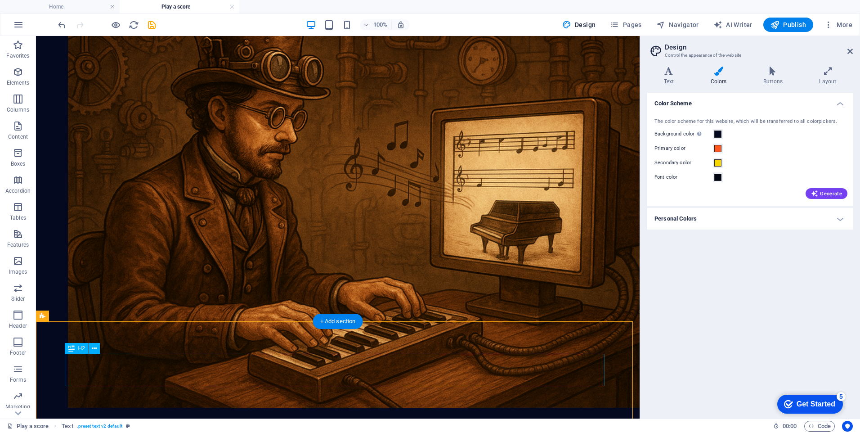
scroll to position [378, 0]
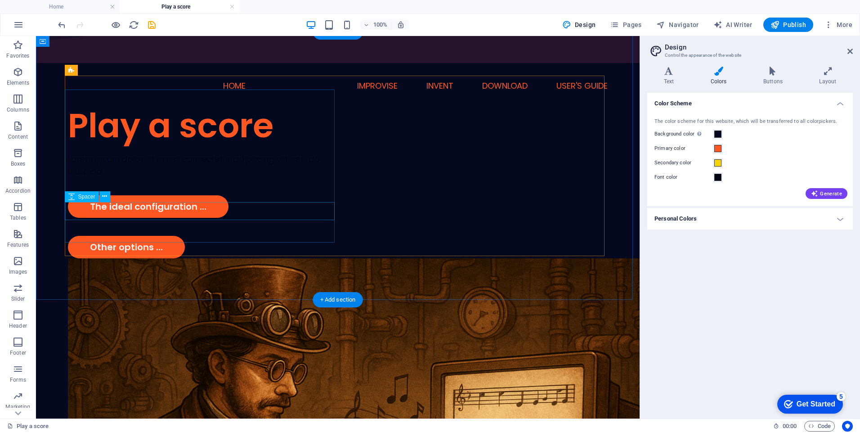
scroll to position [31, 0]
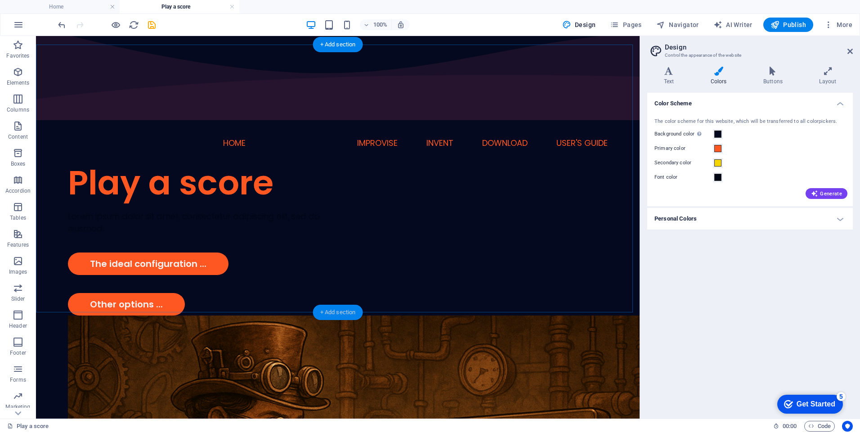
click at [325, 310] on div "+ Add section" at bounding box center [338, 312] width 50 height 15
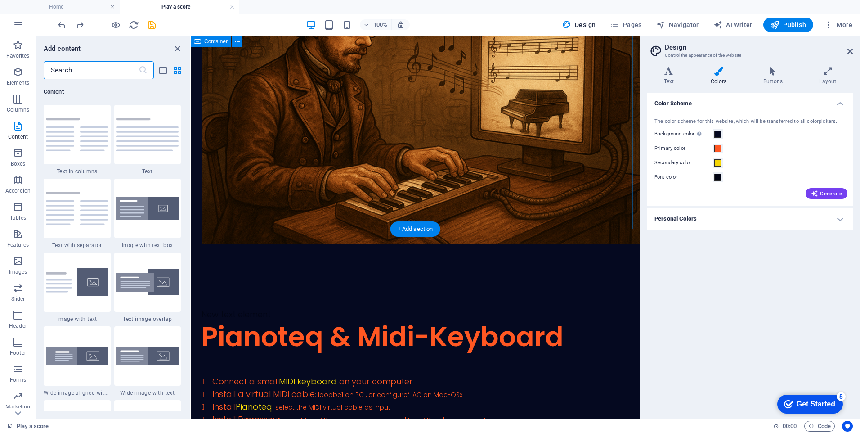
scroll to position [327, 0]
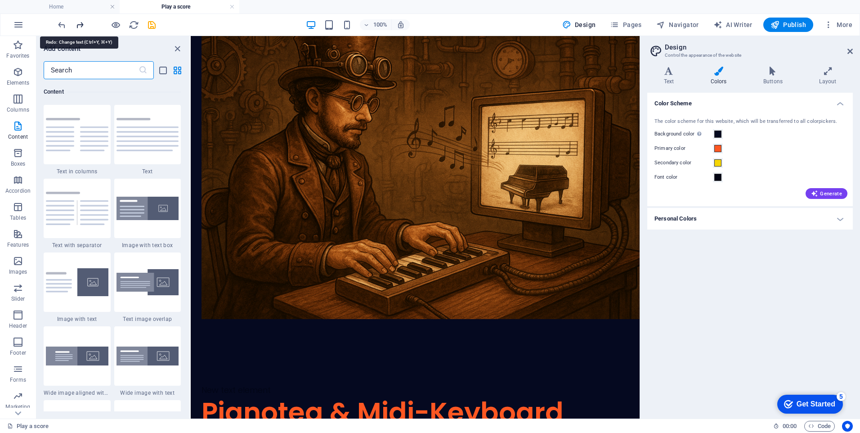
click at [81, 27] on icon "redo" at bounding box center [80, 25] width 10 height 10
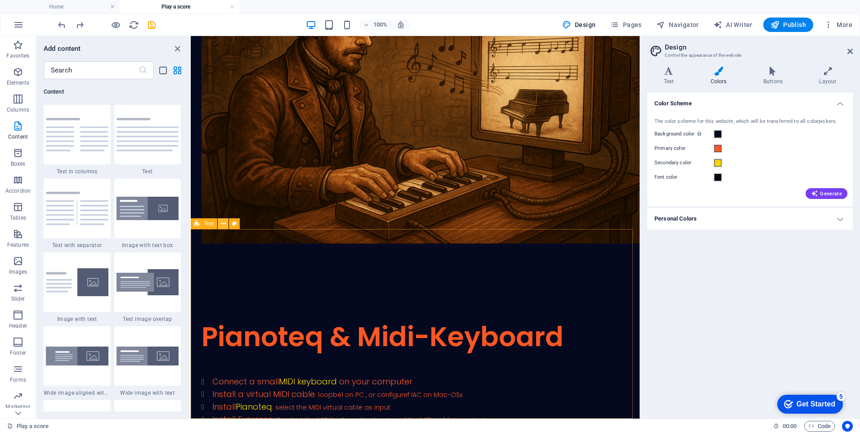
click at [225, 225] on icon at bounding box center [223, 223] width 5 height 9
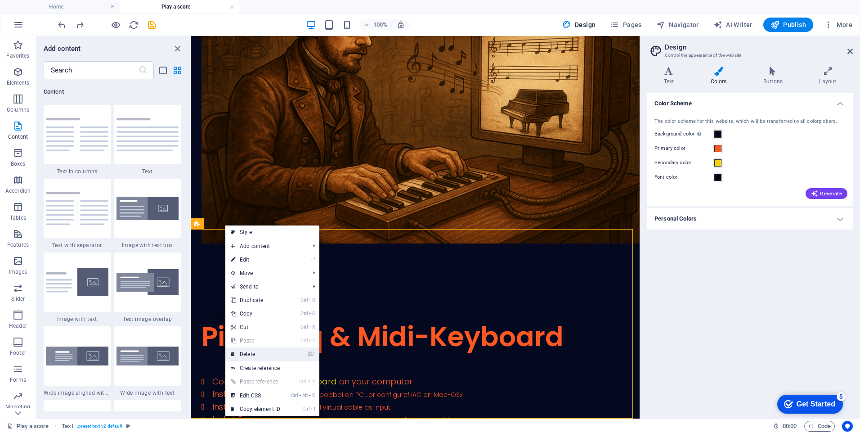
click at [249, 352] on link "⌦ Delete" at bounding box center [255, 354] width 60 height 14
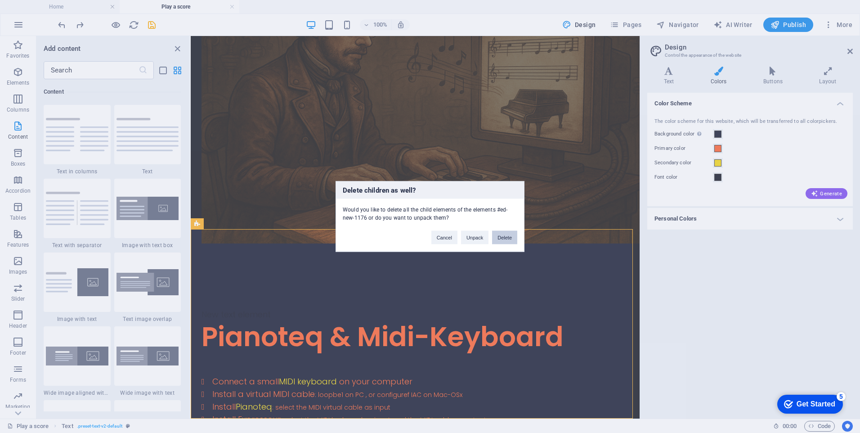
click at [505, 239] on button "Delete" at bounding box center [504, 238] width 25 height 14
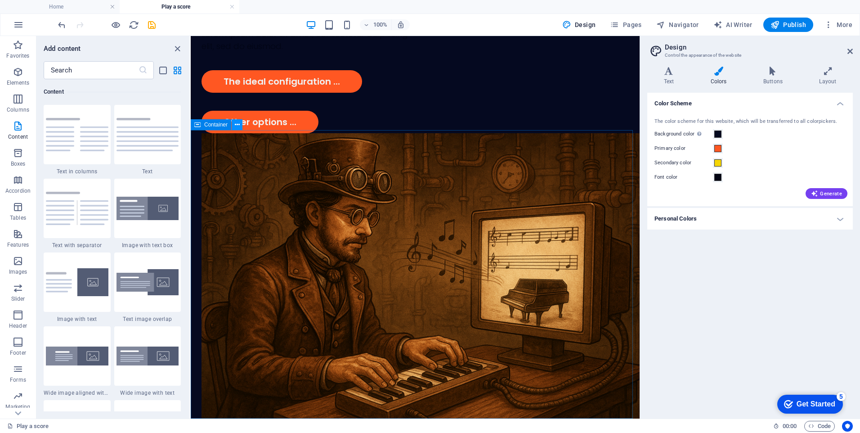
click at [239, 125] on icon at bounding box center [237, 124] width 5 height 9
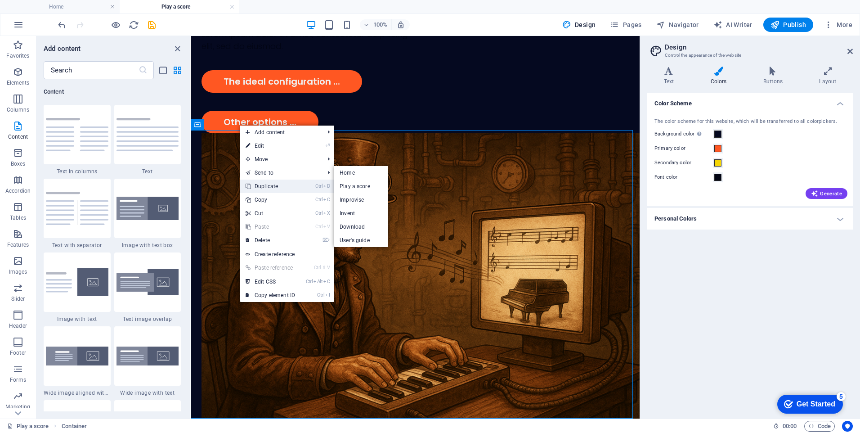
click at [273, 185] on link "Ctrl D Duplicate" at bounding box center [270, 187] width 60 height 14
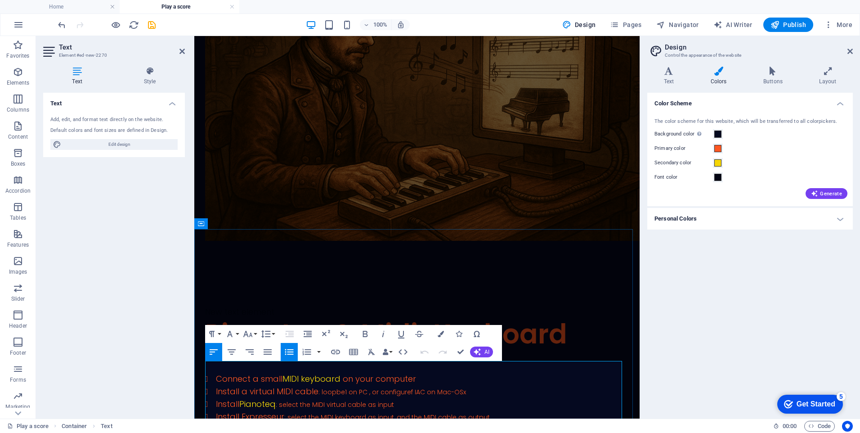
drag, startPoint x: 259, startPoint y: 369, endPoint x: 415, endPoint y: 367, distance: 155.7
drag, startPoint x: 216, startPoint y: 379, endPoint x: 394, endPoint y: 394, distance: 177.9
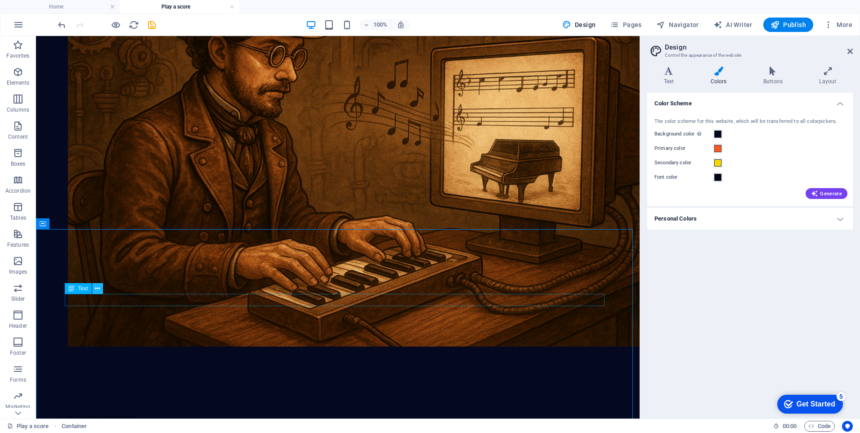
click at [99, 285] on icon at bounding box center [97, 288] width 5 height 9
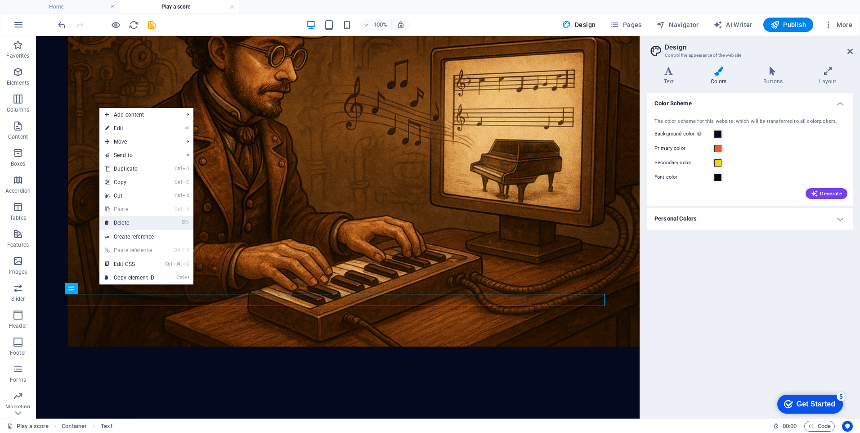
click at [133, 219] on link "⌦ Delete" at bounding box center [129, 223] width 60 height 14
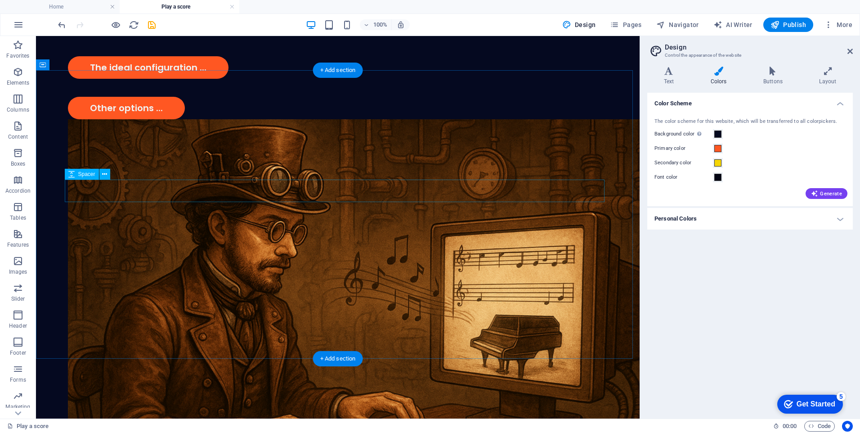
scroll to position [222, 0]
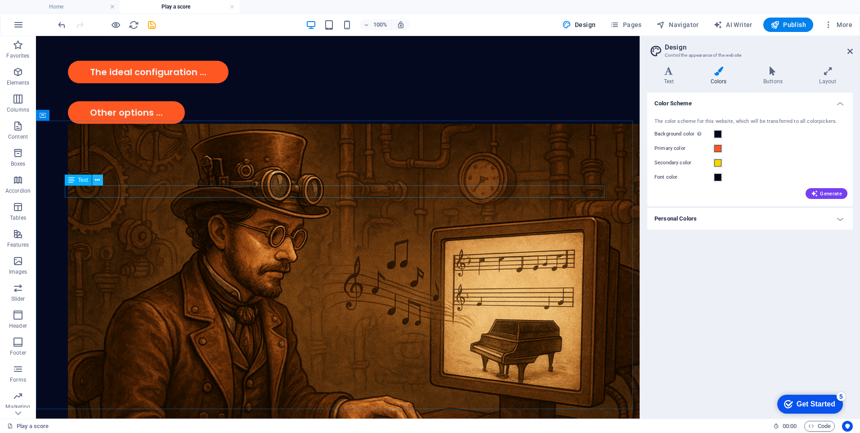
click at [96, 180] on icon at bounding box center [97, 180] width 5 height 9
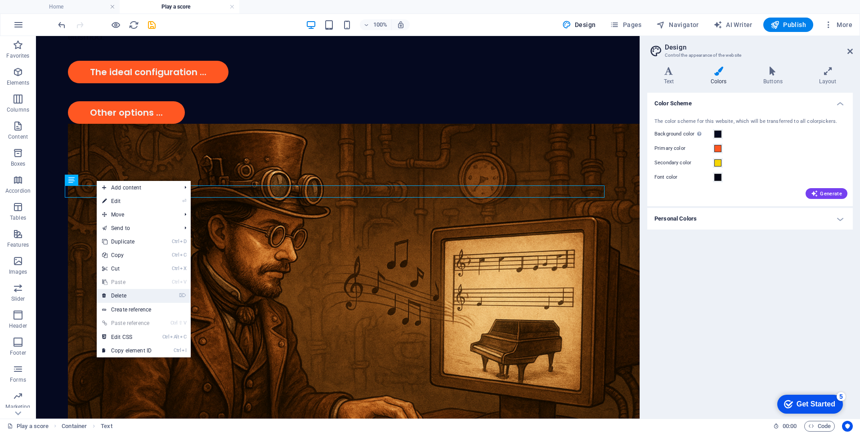
click at [122, 295] on link "⌦ Delete" at bounding box center [127, 296] width 60 height 14
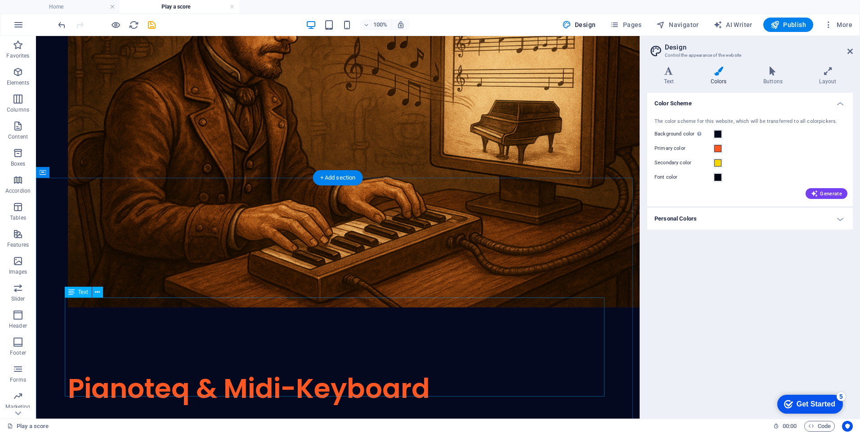
scroll to position [452, 0]
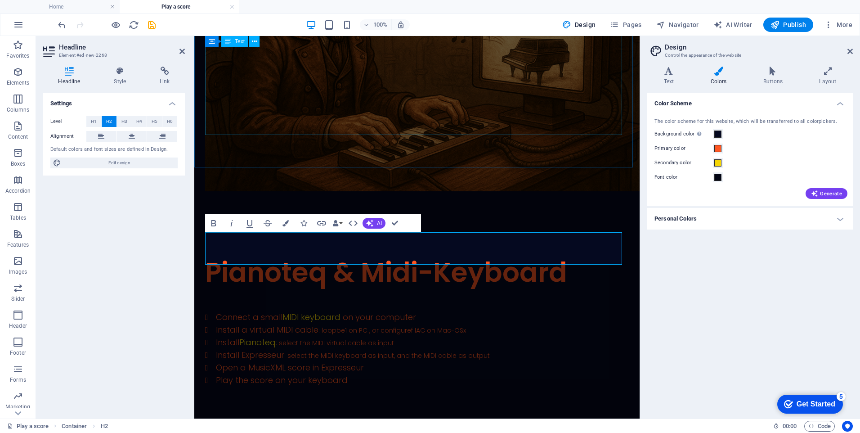
drag, startPoint x: 375, startPoint y: 122, endPoint x: 534, endPoint y: 122, distance: 159.3
click at [534, 311] on div "Connect a small MIDI keyboard on your computer Install a virtual MIDI cable : l…" at bounding box center [417, 373] width 424 height 124
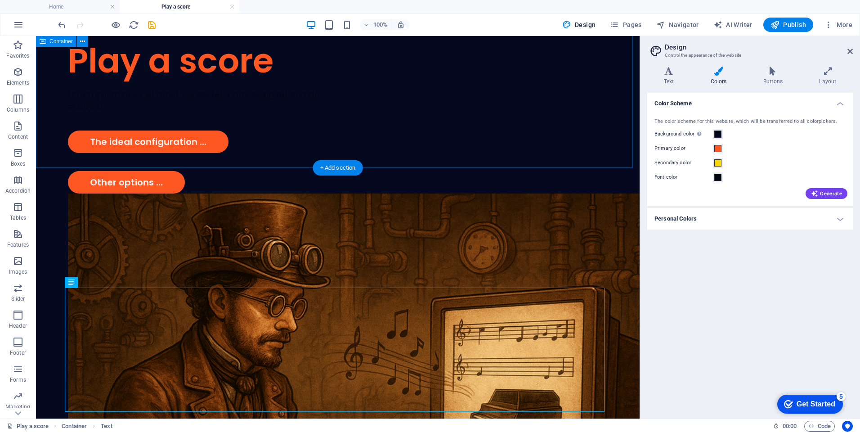
scroll to position [137, 0]
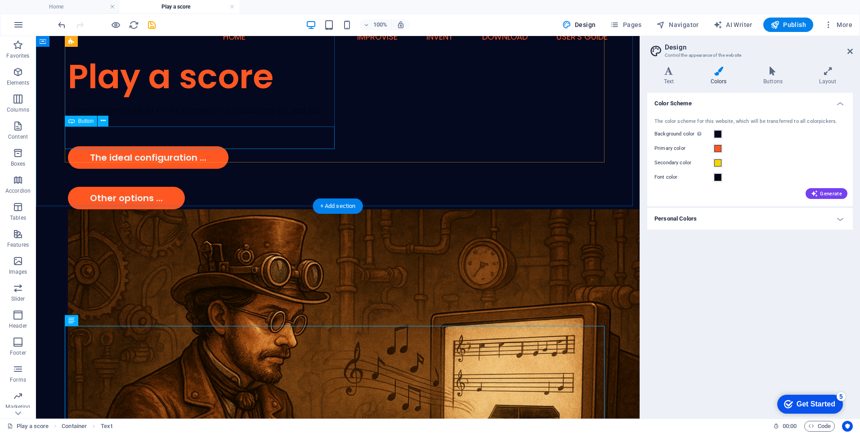
click at [129, 187] on div "Other options ..." at bounding box center [203, 198] width 270 height 23
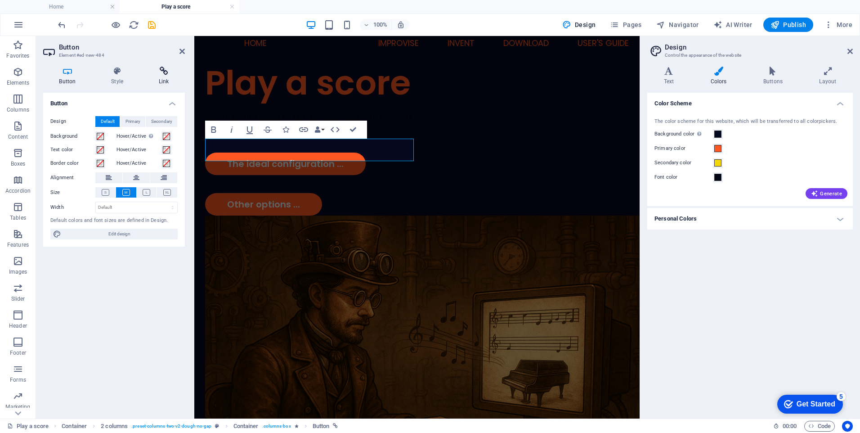
click at [169, 68] on icon at bounding box center [164, 71] width 42 height 9
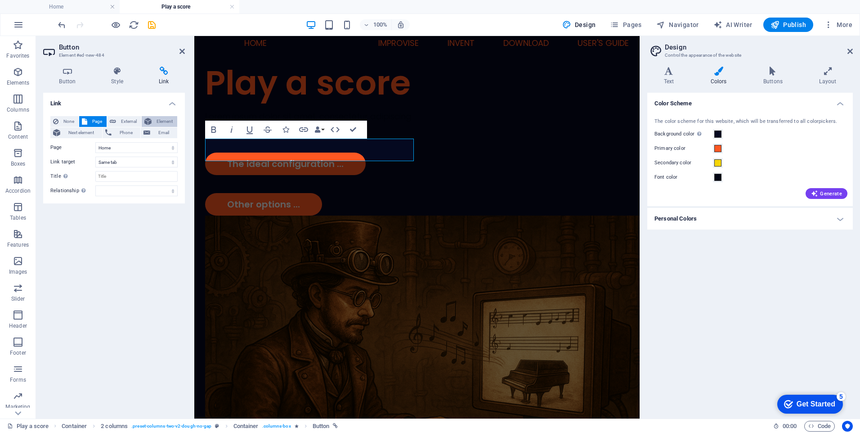
click at [161, 122] on span "Element" at bounding box center [164, 121] width 20 height 11
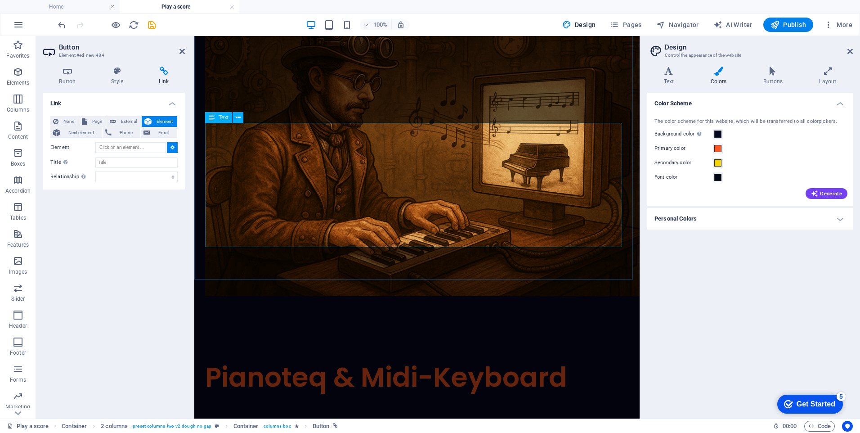
scroll to position [356, 0]
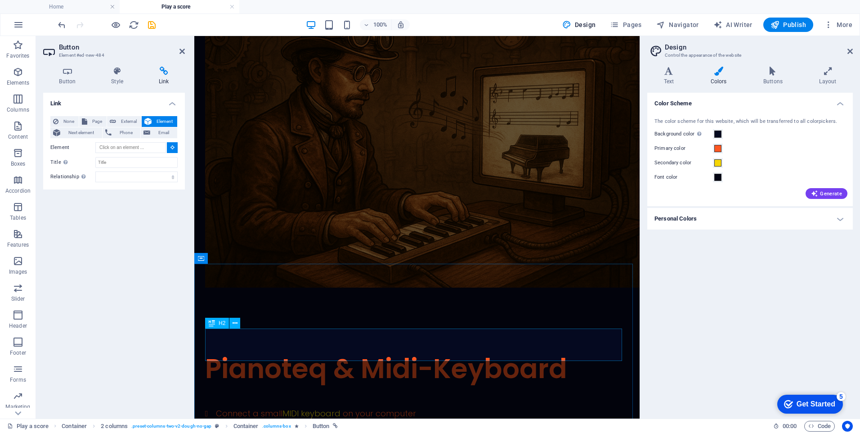
type input "#ed-new-2268"
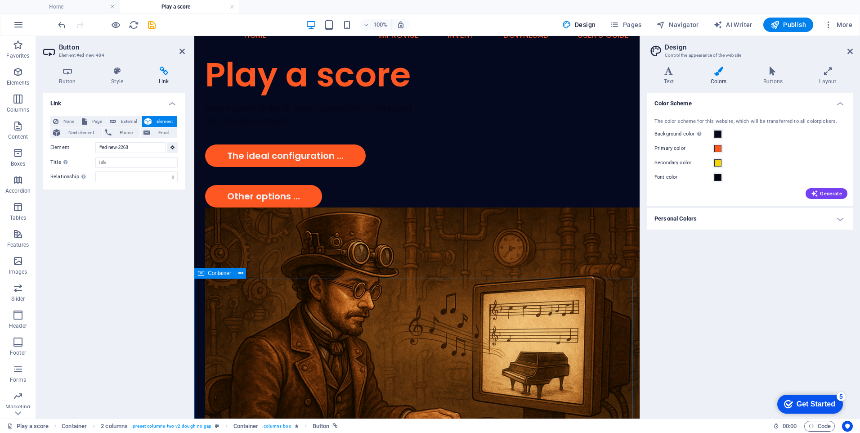
scroll to position [53, 0]
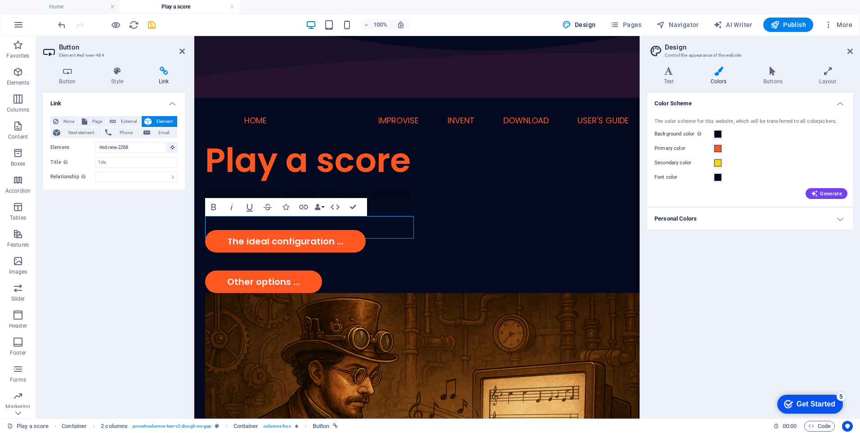
click at [146, 253] on div "Link None Page External Element Next element Phone Email Page Home Play a score…" at bounding box center [114, 252] width 142 height 319
click at [149, 21] on icon "save" at bounding box center [152, 25] width 10 height 10
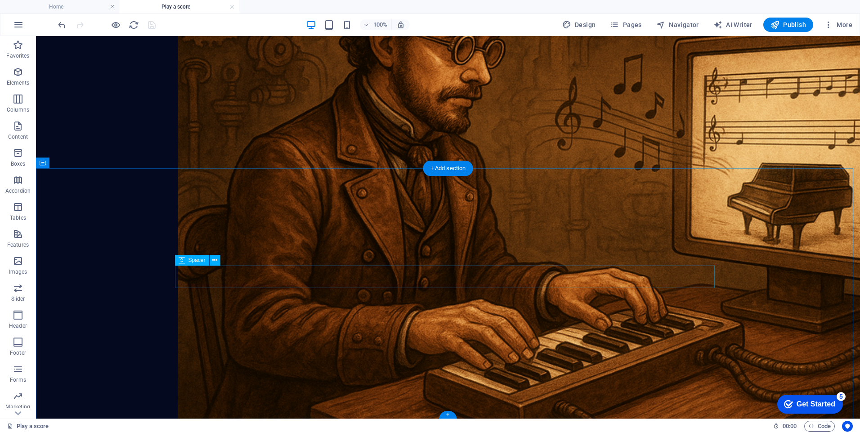
scroll to position [452, 0]
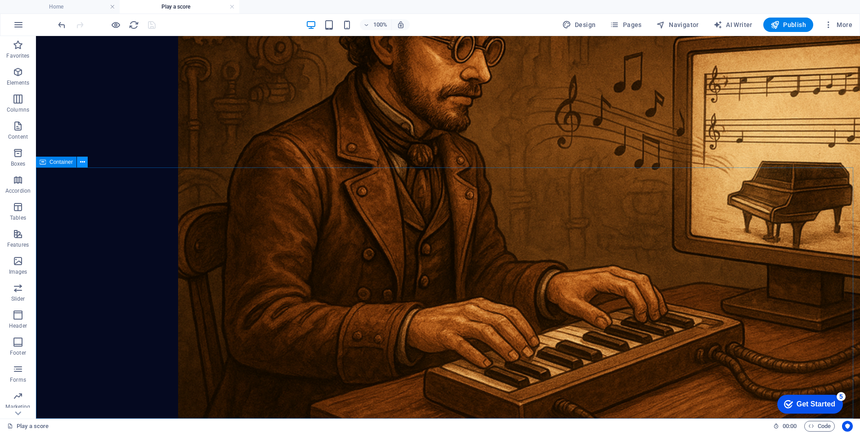
click at [85, 163] on icon at bounding box center [82, 162] width 5 height 9
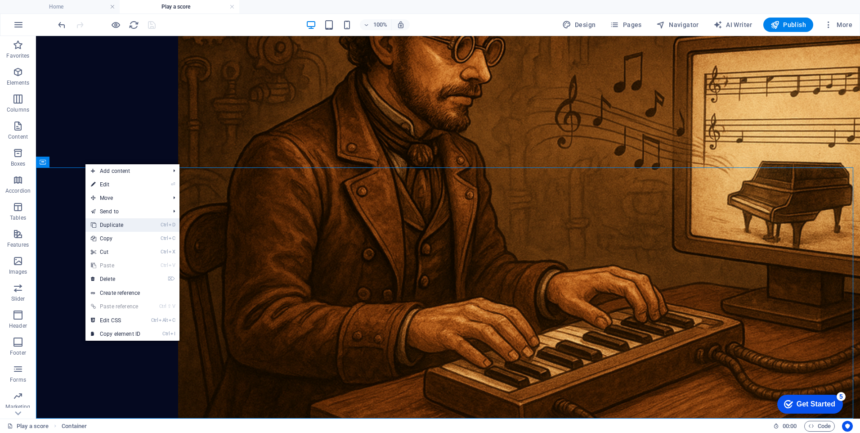
click at [114, 224] on link "Ctrl D Duplicate" at bounding box center [116, 225] width 60 height 14
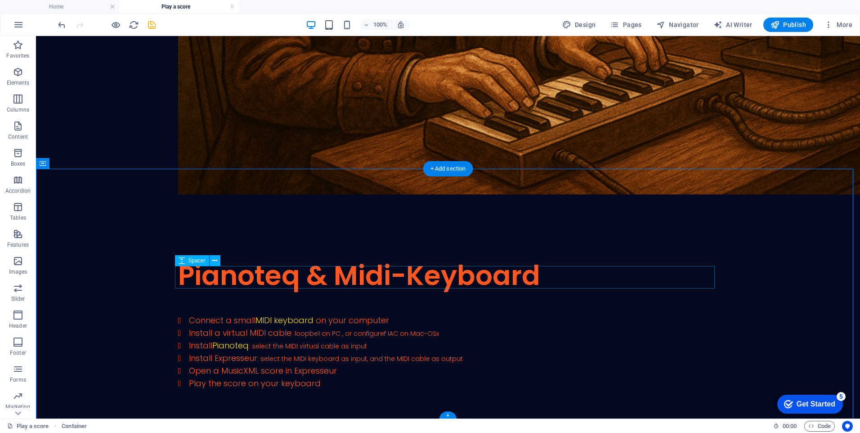
scroll to position [703, 0]
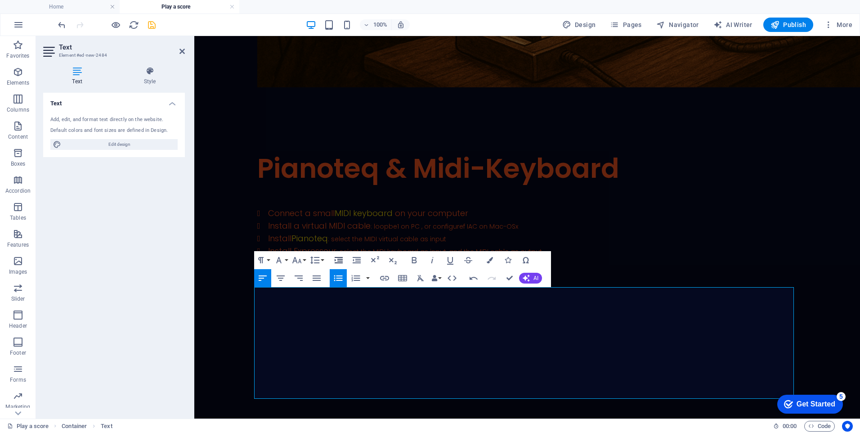
click at [342, 261] on icon "button" at bounding box center [339, 260] width 8 height 6
drag, startPoint x: 279, startPoint y: 305, endPoint x: 482, endPoint y: 306, distance: 203.9
click at [490, 262] on icon "button" at bounding box center [490, 260] width 6 height 6
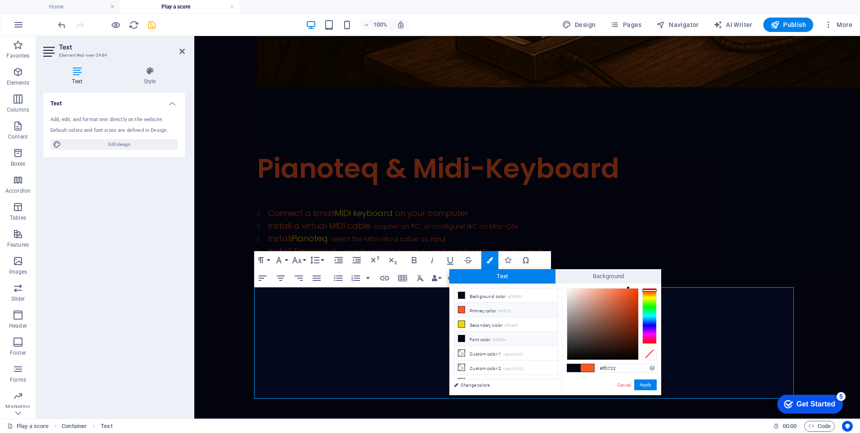
click at [464, 309] on icon at bounding box center [462, 309] width 6 height 6
click at [644, 384] on button "Apply" at bounding box center [646, 384] width 23 height 11
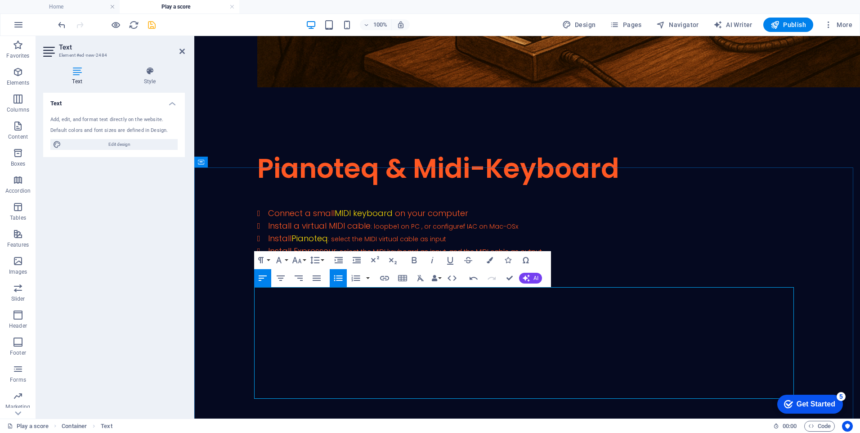
click at [388, 277] on icon "button" at bounding box center [384, 278] width 9 height 5
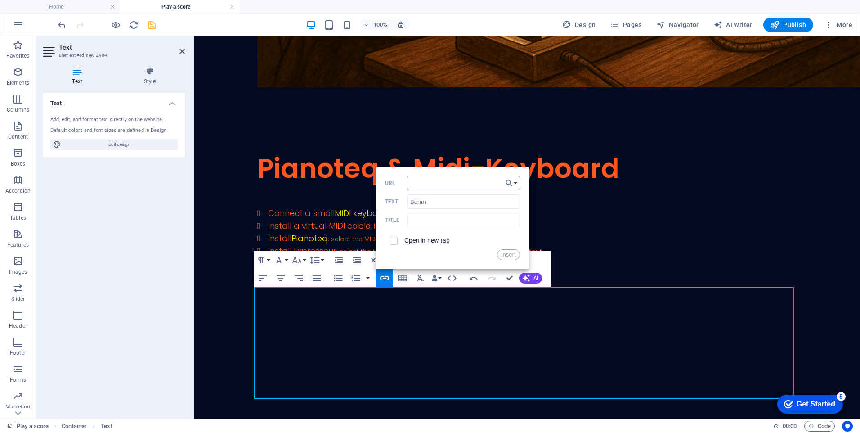
click at [426, 183] on input "URL" at bounding box center [463, 183] width 113 height 14
type input "https://www.serdashop.com/X3MBuran"
click at [506, 254] on button "Insert" at bounding box center [508, 254] width 23 height 11
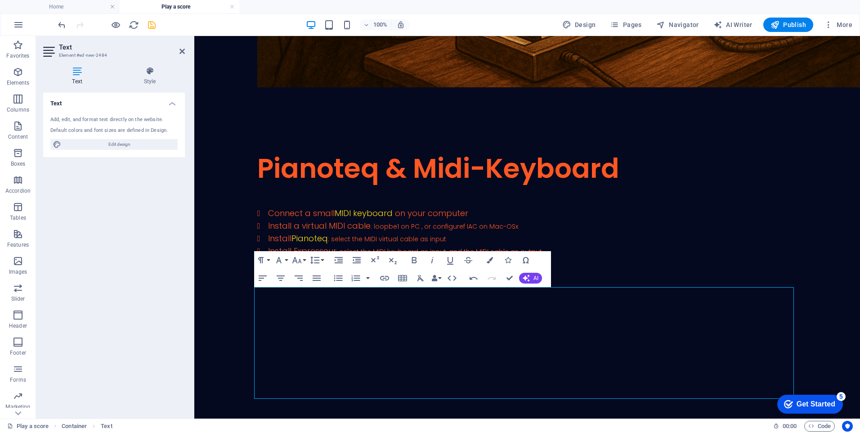
scroll to position [0, 0]
click at [490, 258] on icon "button" at bounding box center [490, 260] width 6 height 6
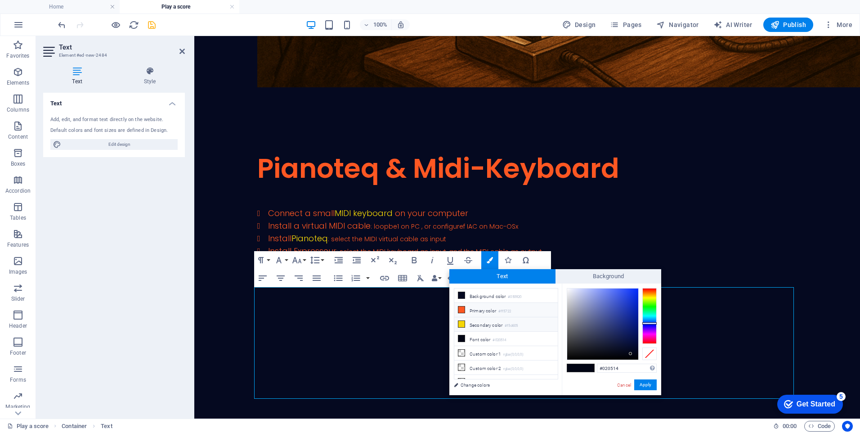
click at [464, 323] on icon at bounding box center [462, 324] width 6 height 6
type input "#f5d605"
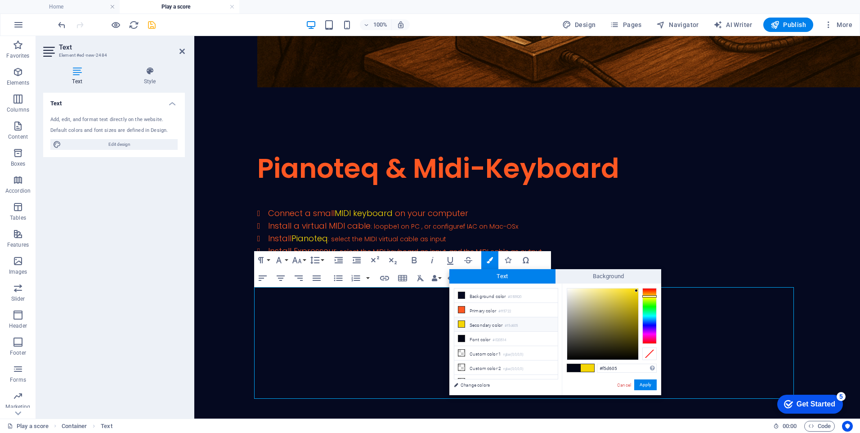
click at [464, 323] on icon at bounding box center [462, 324] width 6 height 6
click at [644, 382] on button "Apply" at bounding box center [646, 384] width 23 height 11
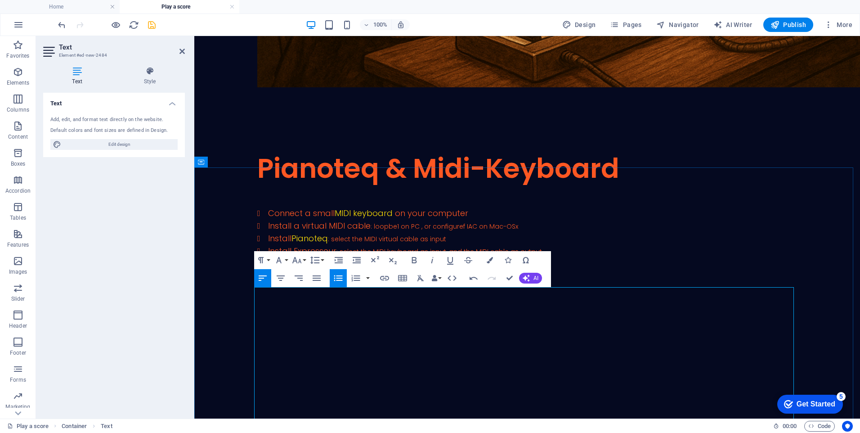
drag, startPoint x: 308, startPoint y: 333, endPoint x: 312, endPoint y: 354, distance: 21.1
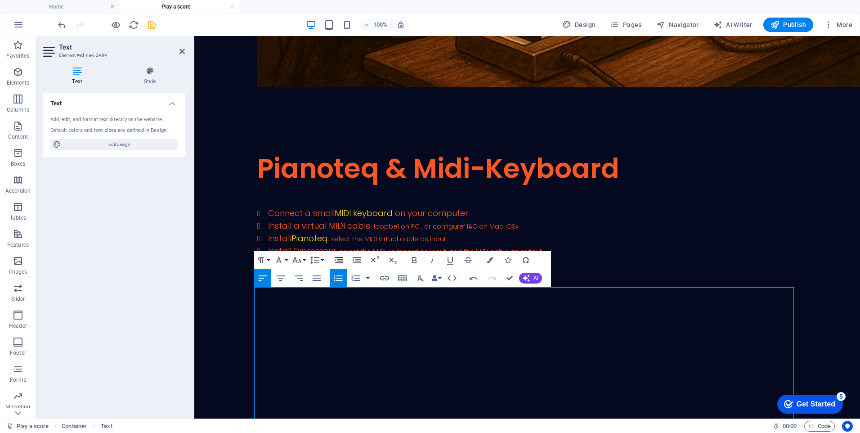
click at [341, 260] on icon "button" at bounding box center [339, 260] width 8 height 6
click at [342, 260] on icon "button" at bounding box center [339, 260] width 8 height 6
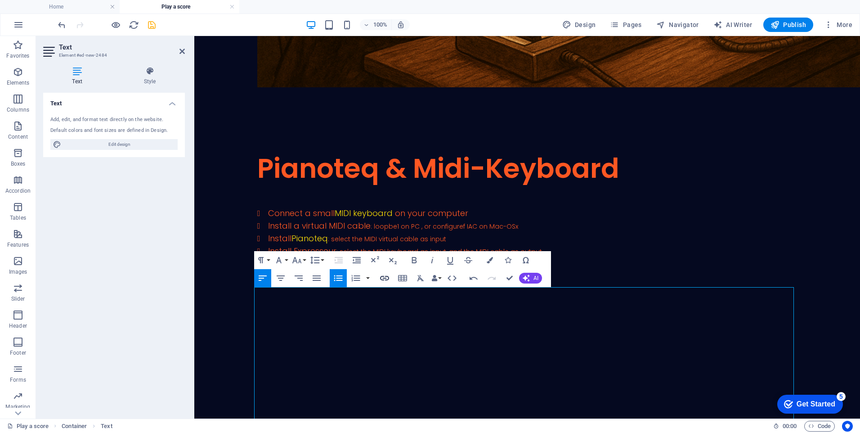
type input "Vibraphone"
click at [384, 275] on icon "button" at bounding box center [384, 278] width 11 height 11
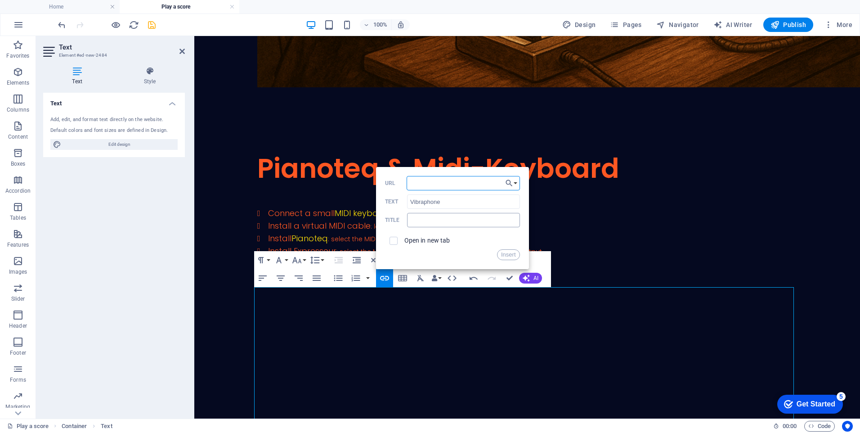
paste input "https://www.modartt.com/vibes"
type input "https://www.modartt.com/vibes"
click at [505, 254] on button "Insert" at bounding box center [508, 254] width 23 height 11
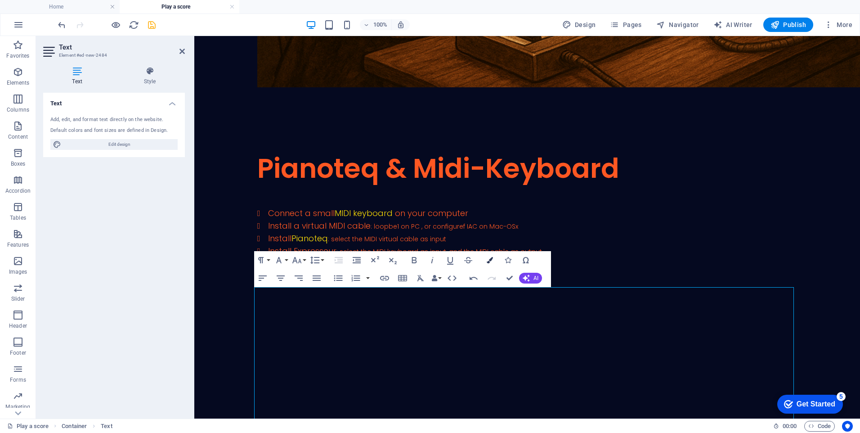
click at [490, 260] on icon "button" at bounding box center [490, 260] width 6 height 6
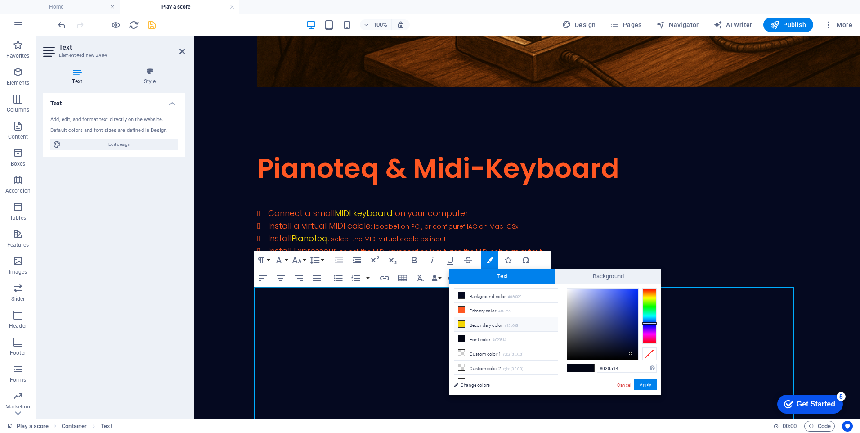
click at [462, 323] on icon at bounding box center [462, 324] width 6 height 6
type input "#f5d605"
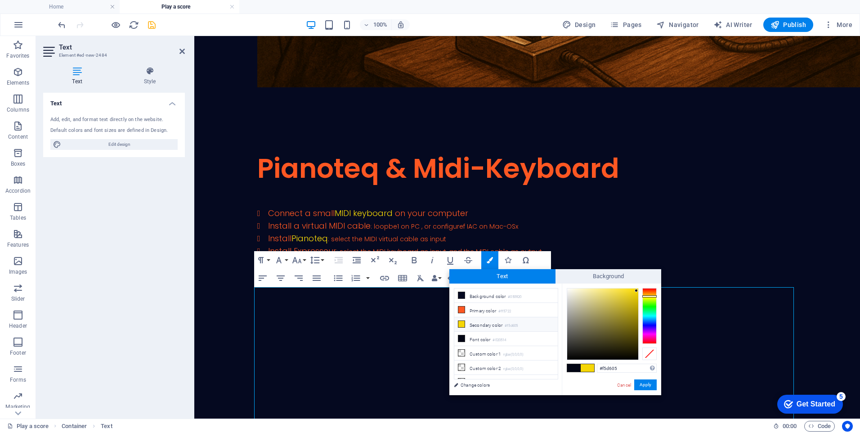
click at [462, 323] on icon at bounding box center [462, 324] width 6 height 6
click at [641, 383] on button "Apply" at bounding box center [646, 384] width 23 height 11
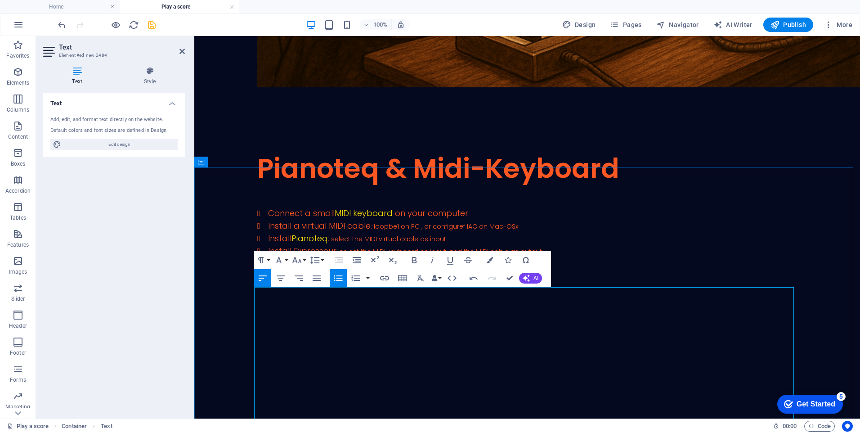
type input "Harpsichord"
click at [386, 276] on icon "button" at bounding box center [384, 278] width 9 height 5
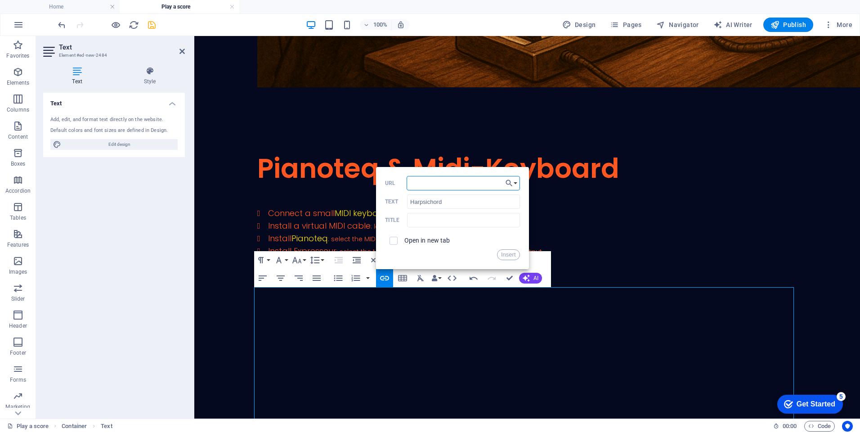
paste input "https://www.modartt.com/harpsichord"
type input "https://www.modartt.com/harpsichord"
click at [507, 255] on button "Insert" at bounding box center [508, 254] width 23 height 11
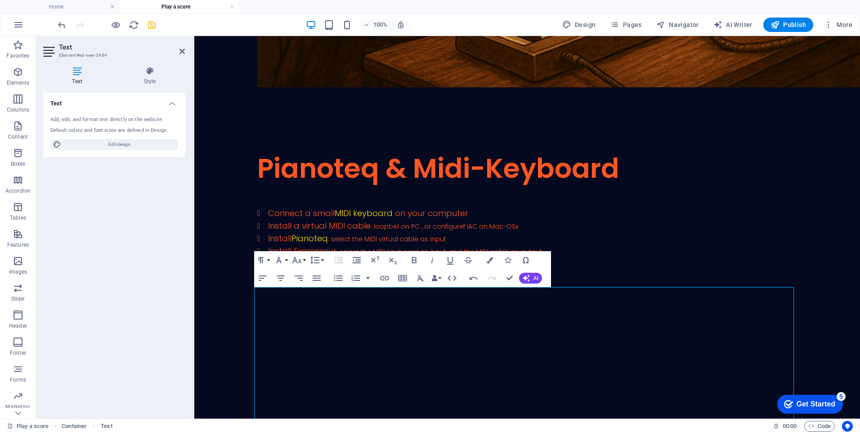
scroll to position [0, 0]
click at [489, 263] on icon "button" at bounding box center [490, 260] width 6 height 6
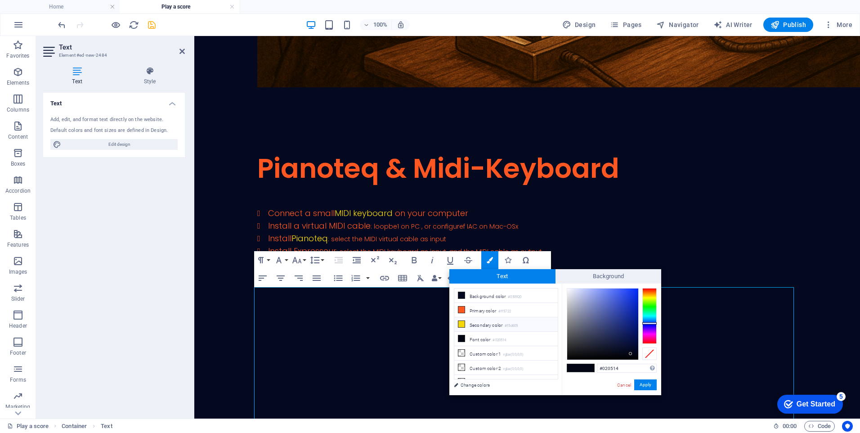
click at [461, 322] on icon at bounding box center [462, 324] width 6 height 6
type input "#f5d605"
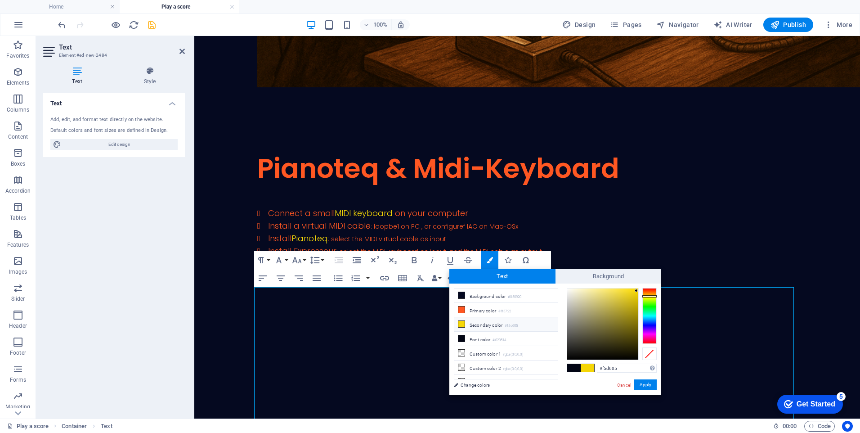
click at [461, 322] on icon at bounding box center [462, 324] width 6 height 6
click at [643, 383] on button "Apply" at bounding box center [646, 384] width 23 height 11
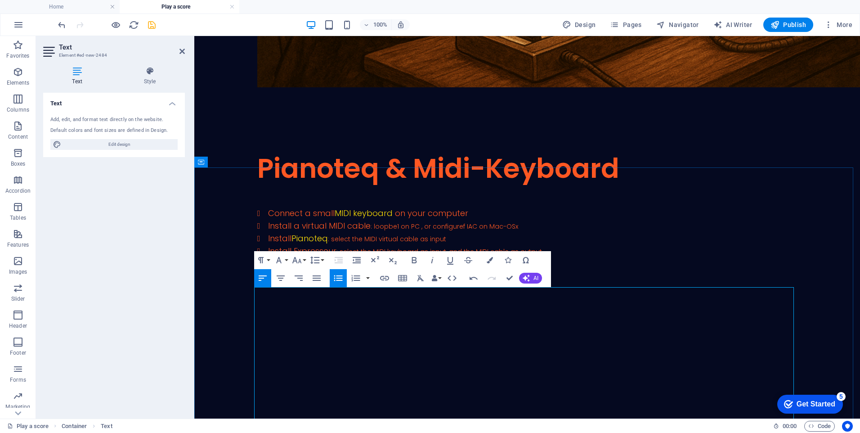
type input "harps"
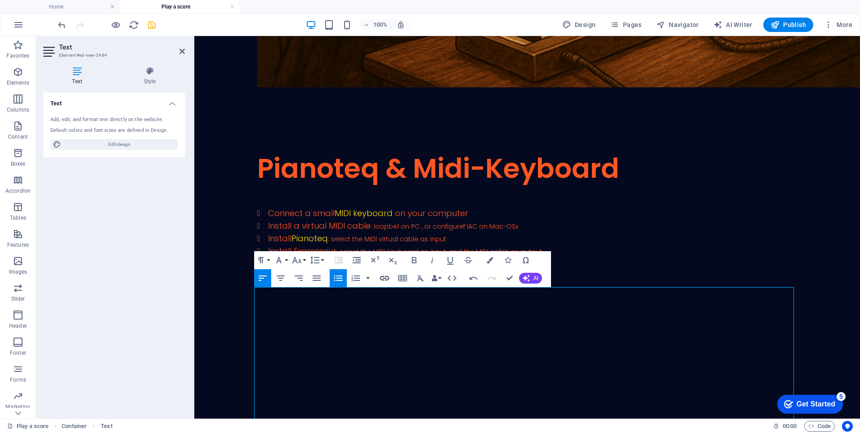
click at [386, 278] on icon "button" at bounding box center [384, 278] width 11 height 11
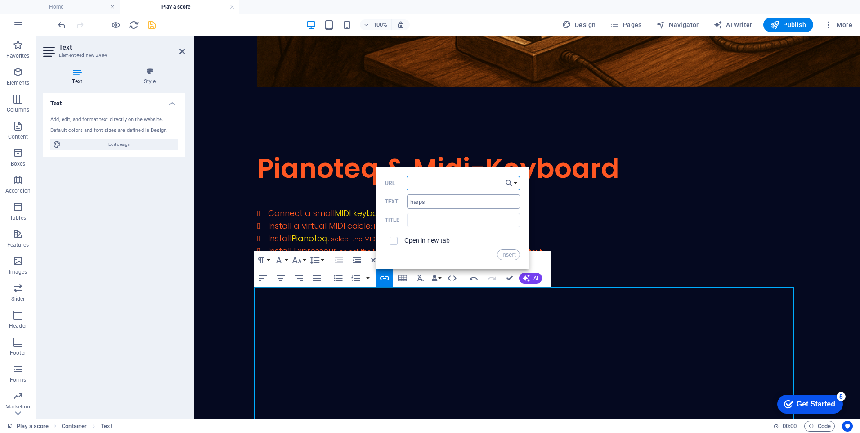
paste input "https://www.modartt.com/harp"
type input "https://www.modartt.com/harp"
click at [510, 256] on button "Insert" at bounding box center [508, 254] width 23 height 11
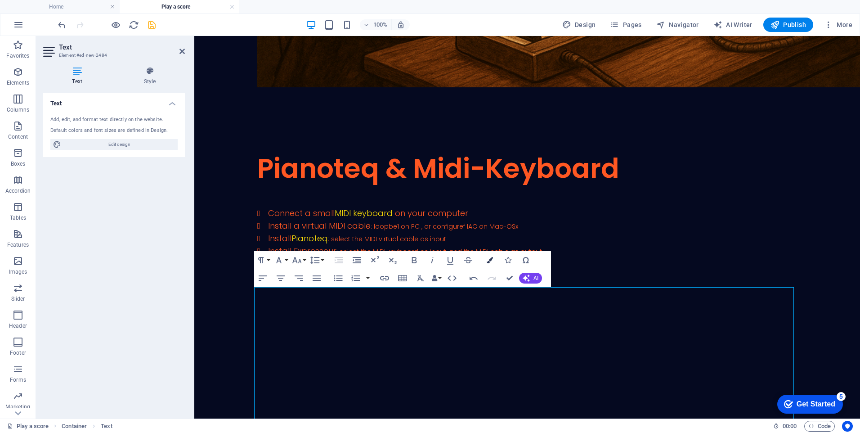
click at [487, 263] on button "Colors" at bounding box center [490, 260] width 17 height 18
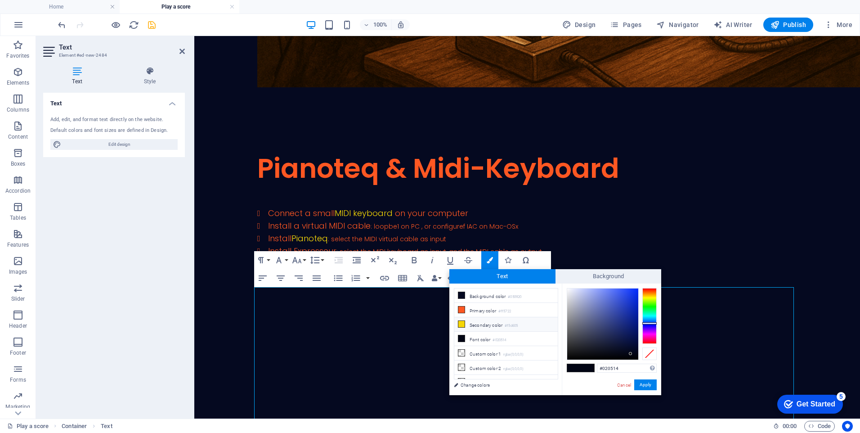
click at [488, 322] on li "Secondary color #f5d605" at bounding box center [507, 324] width 104 height 14
type input "#f5d605"
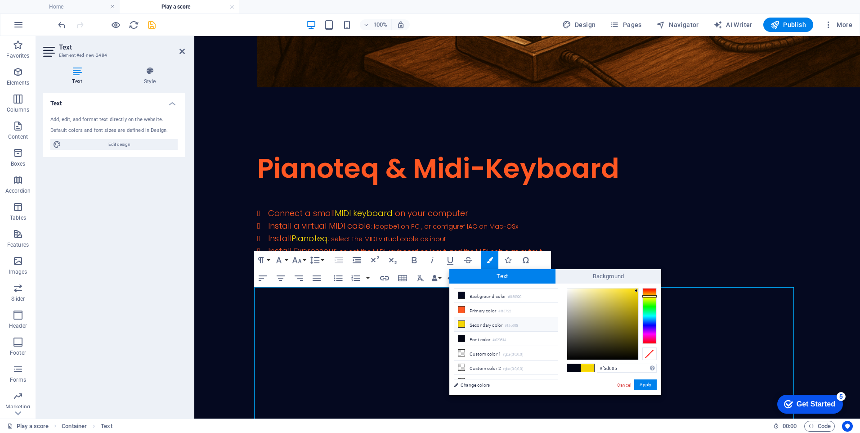
click at [487, 322] on li "Secondary color #f5d605" at bounding box center [507, 324] width 104 height 14
click at [644, 384] on button "Apply" at bounding box center [646, 384] width 23 height 11
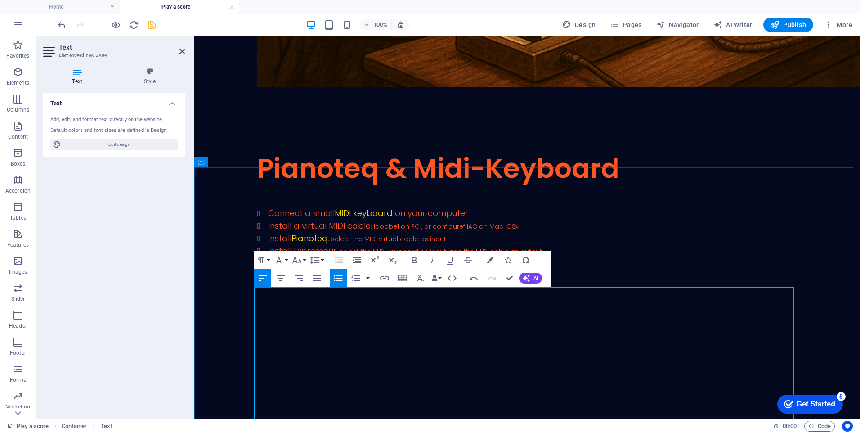
drag, startPoint x: 428, startPoint y: 332, endPoint x: 465, endPoint y: 332, distance: 36.9
type input "steel-pan"
click at [386, 278] on icon "button" at bounding box center [384, 278] width 9 height 5
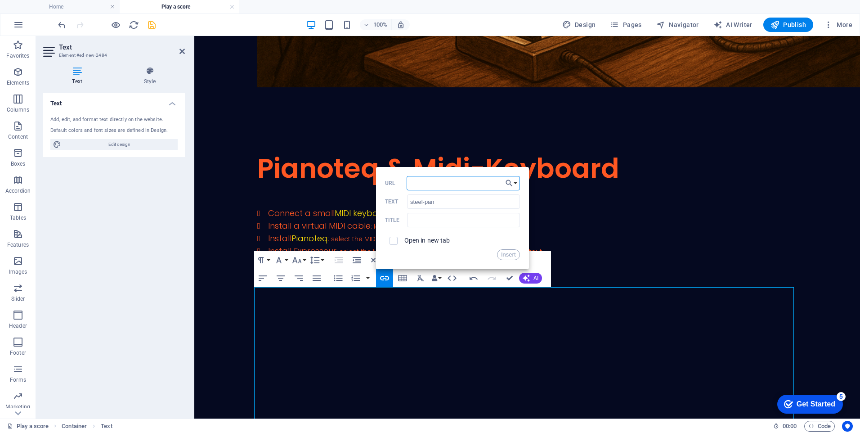
type input "https://www.modartt.com/steelpans"
click at [502, 253] on button "Insert" at bounding box center [508, 254] width 23 height 11
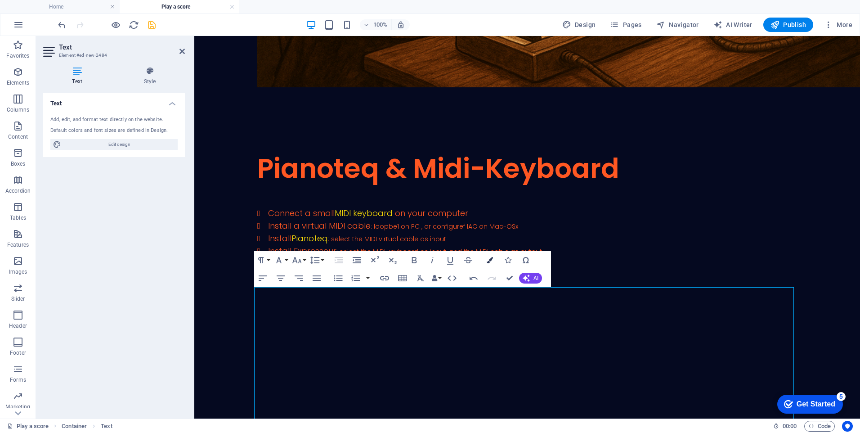
click at [488, 261] on icon "button" at bounding box center [490, 260] width 6 height 6
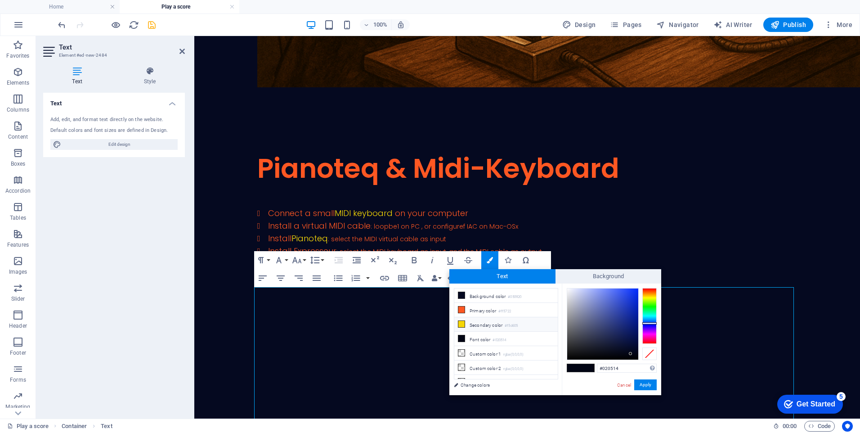
click at [463, 324] on icon at bounding box center [462, 324] width 6 height 6
type input "#f5d605"
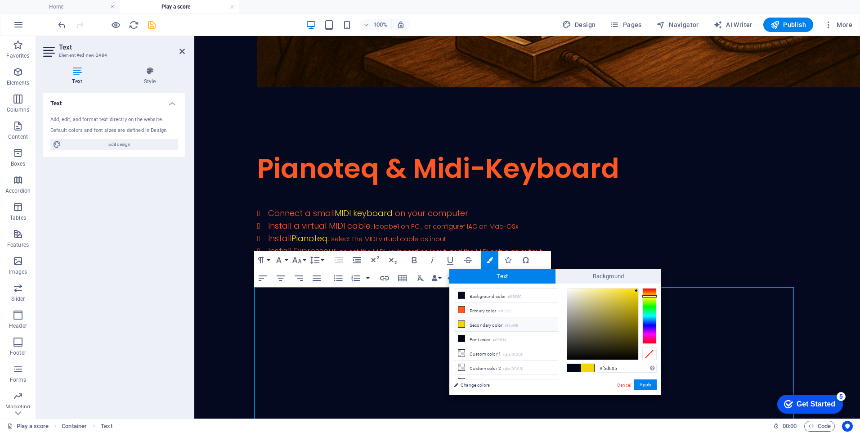
click at [463, 324] on icon at bounding box center [462, 324] width 6 height 6
click at [646, 385] on button "Apply" at bounding box center [646, 384] width 23 height 11
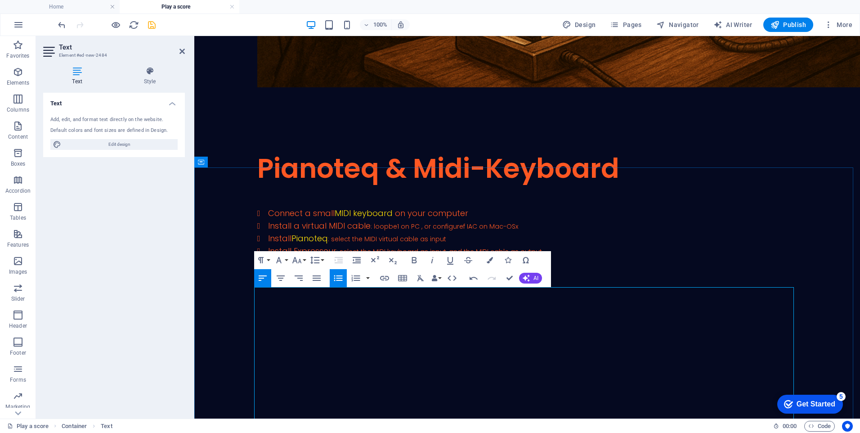
type input "Organteq"
click at [388, 281] on icon "button" at bounding box center [384, 278] width 11 height 11
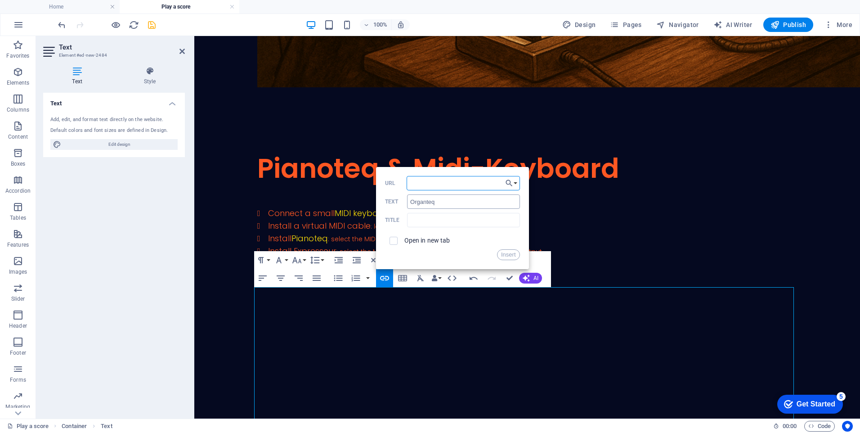
paste input "https://www.modartt.com/organteq_overview"
type input "https://www.modartt.com/organteq_overview"
click at [508, 252] on button "Insert" at bounding box center [508, 254] width 23 height 11
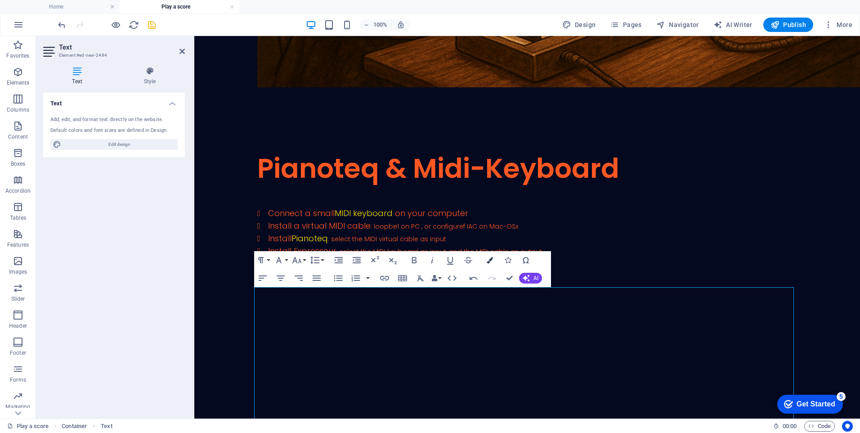
click at [490, 260] on icon "button" at bounding box center [490, 260] width 6 height 6
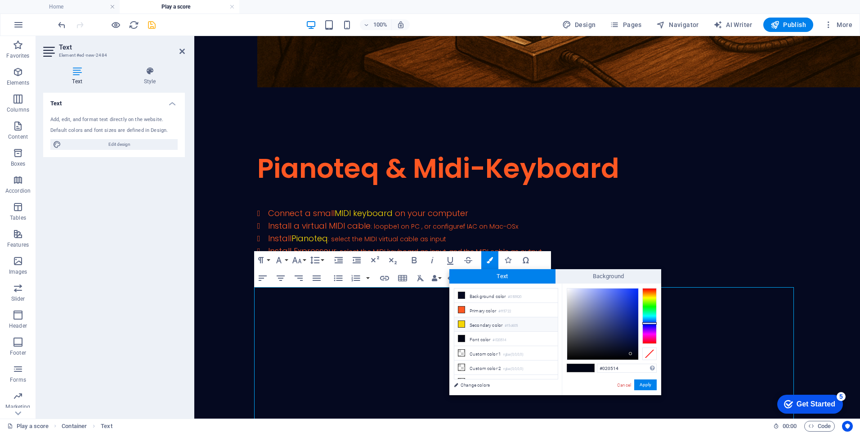
click at [460, 324] on icon at bounding box center [462, 324] width 6 height 6
type input "#f5d605"
click at [460, 324] on icon at bounding box center [462, 324] width 6 height 6
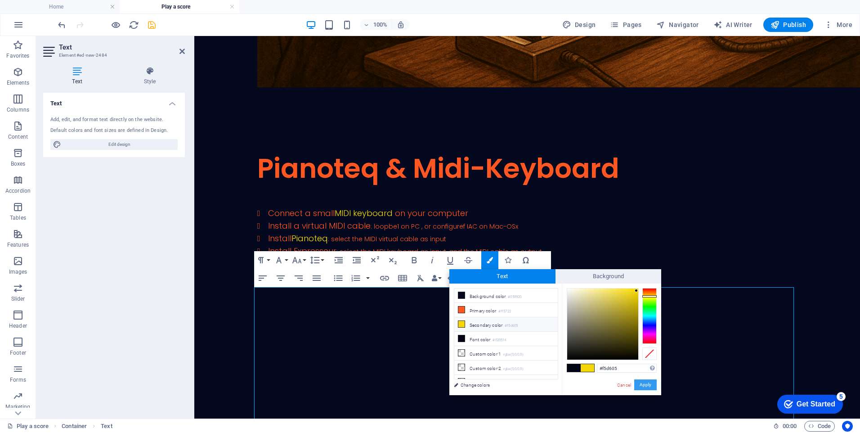
drag, startPoint x: 444, startPoint y: 350, endPoint x: 638, endPoint y: 386, distance: 197.7
click at [638, 386] on button "Apply" at bounding box center [646, 384] width 23 height 11
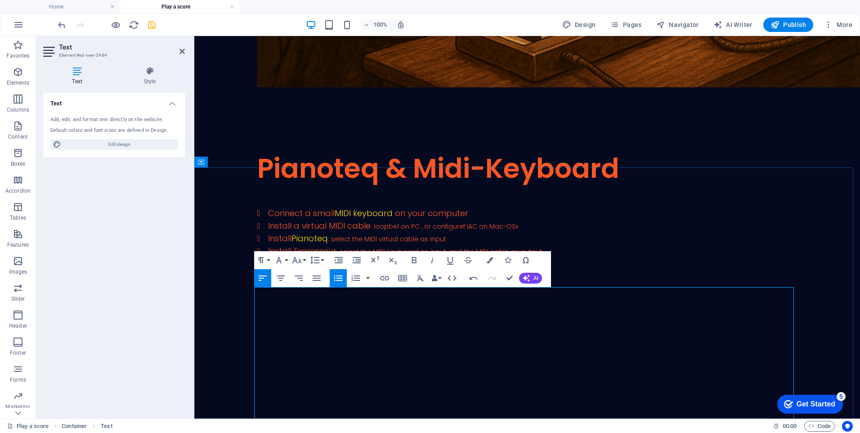
type input "Swarm"
click at [386, 278] on icon "button" at bounding box center [384, 278] width 9 height 5
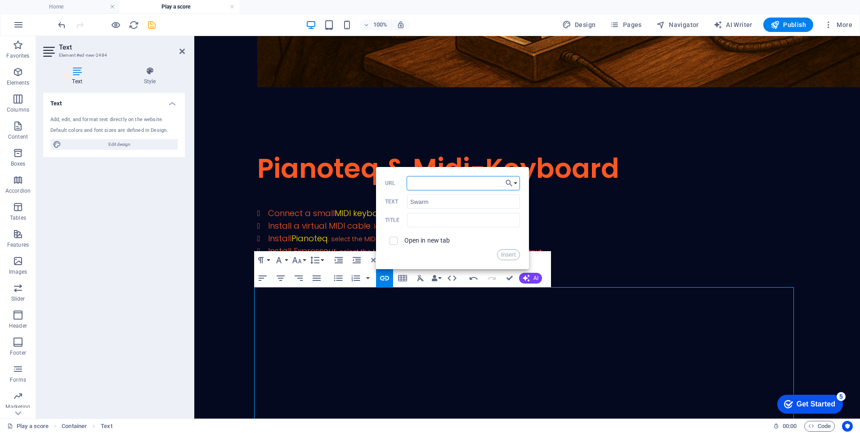
type input "https://audiomodeling.com/swam-engine/solo-woodwinds/swam-saxophones/"
click at [504, 254] on button "Insert" at bounding box center [508, 254] width 23 height 11
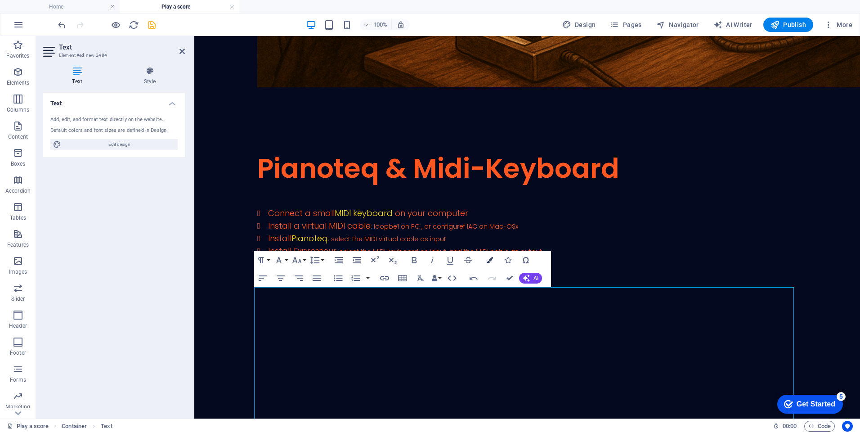
click at [491, 259] on icon "button" at bounding box center [490, 260] width 6 height 6
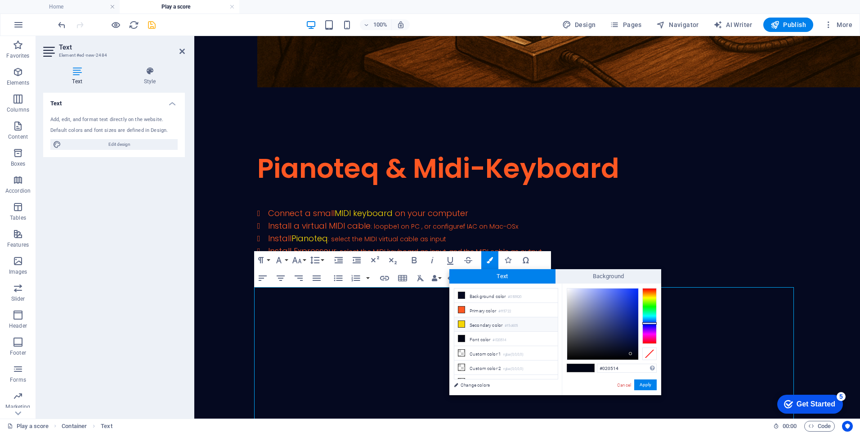
click at [464, 323] on span at bounding box center [461, 323] width 7 height 7
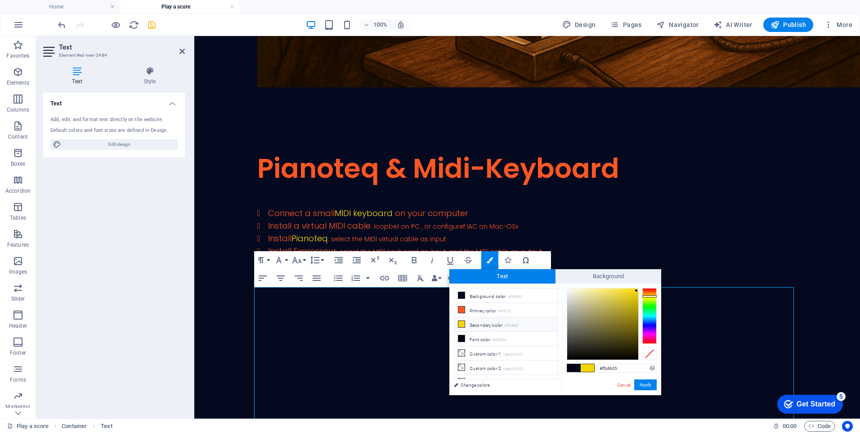
click at [464, 323] on icon at bounding box center [462, 324] width 6 height 6
click at [639, 383] on button "Apply" at bounding box center [646, 384] width 23 height 11
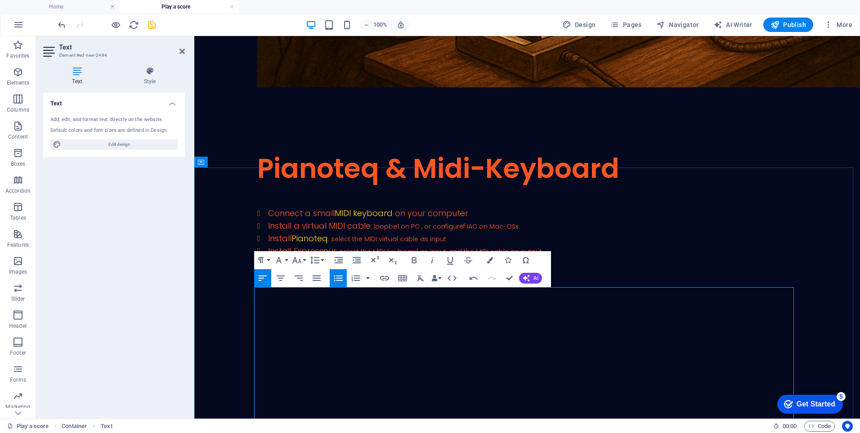
drag, startPoint x: 266, startPoint y: 369, endPoint x: 466, endPoint y: 372, distance: 200.3
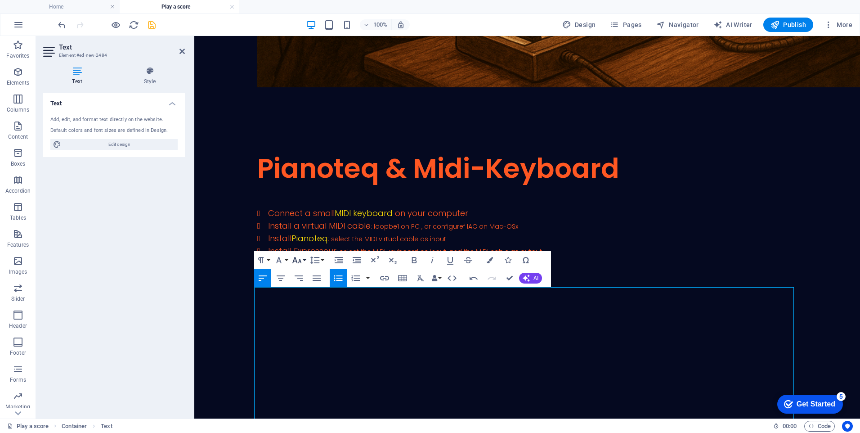
click at [297, 257] on icon "button" at bounding box center [297, 260] width 11 height 11
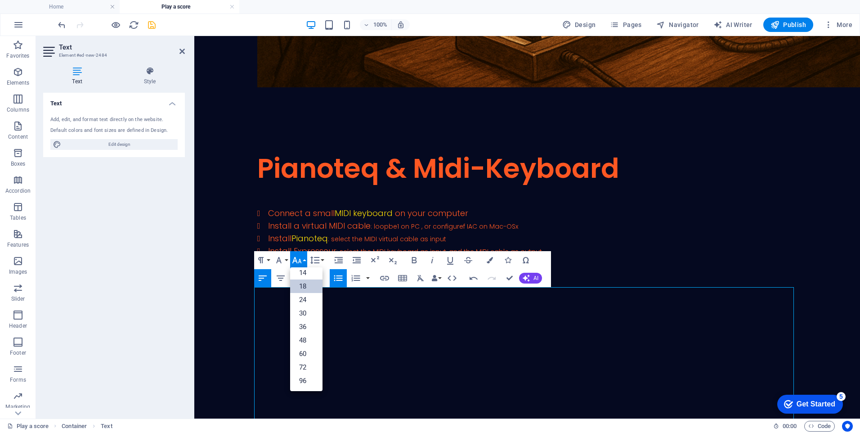
scroll to position [72, 0]
click at [306, 272] on link "14" at bounding box center [306, 273] width 32 height 14
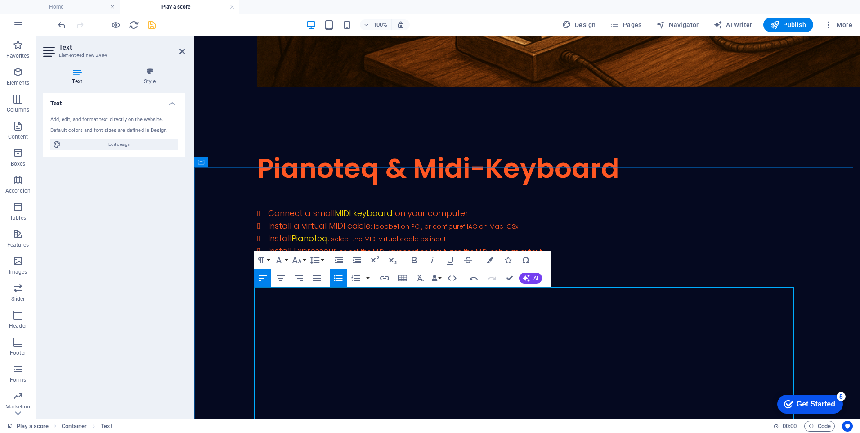
drag, startPoint x: 403, startPoint y: 394, endPoint x: 267, endPoint y: 383, distance: 136.4
click at [491, 262] on icon "button" at bounding box center [490, 260] width 6 height 6
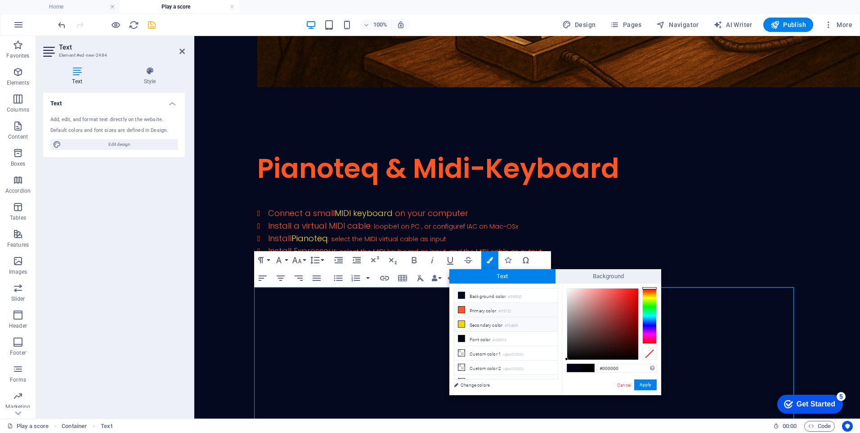
click at [463, 309] on icon at bounding box center [462, 309] width 6 height 6
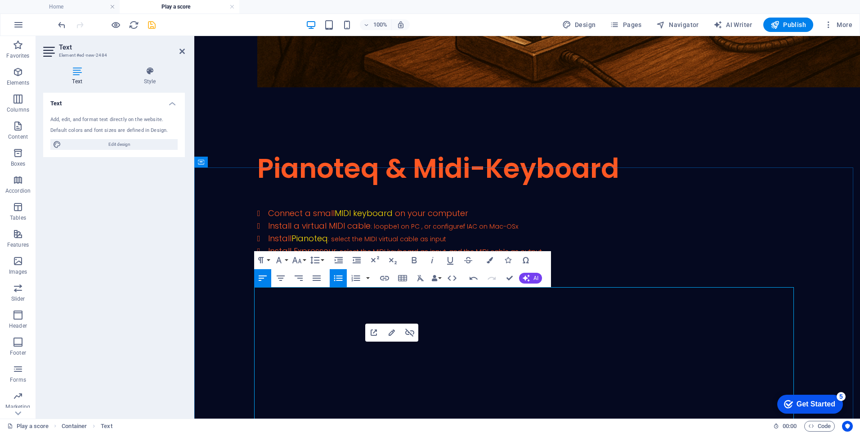
drag, startPoint x: 540, startPoint y: 396, endPoint x: 261, endPoint y: 383, distance: 279.8
click at [493, 260] on icon "button" at bounding box center [490, 260] width 6 height 6
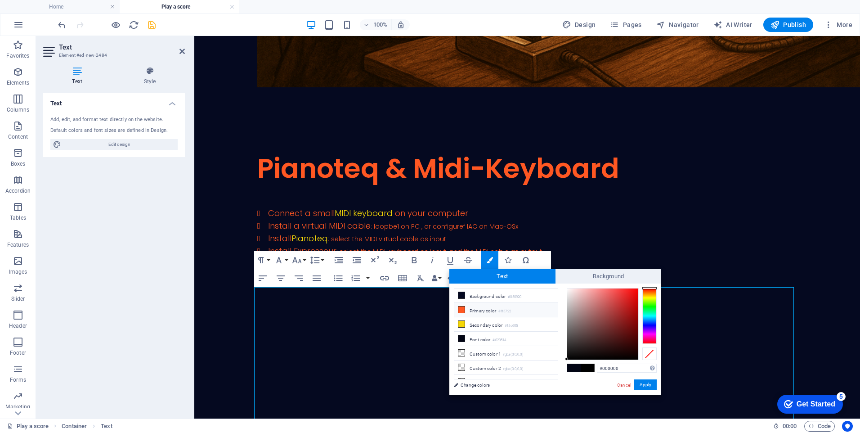
click at [460, 311] on icon at bounding box center [462, 309] width 6 height 6
type input "#ff5722"
click at [460, 311] on icon at bounding box center [462, 309] width 6 height 6
click at [655, 388] on button "Apply" at bounding box center [646, 384] width 23 height 11
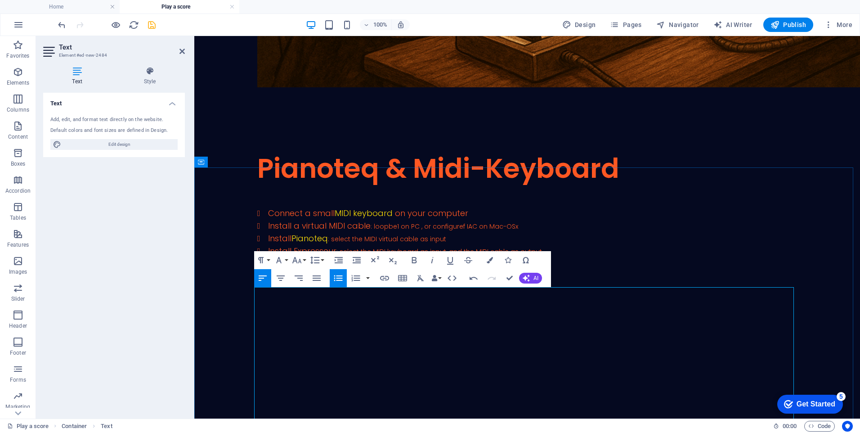
type input "Teensy"
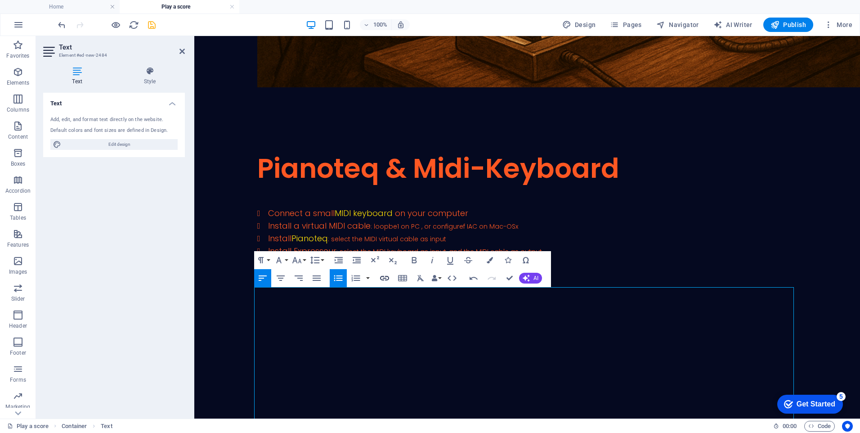
click at [384, 275] on icon "button" at bounding box center [384, 278] width 11 height 11
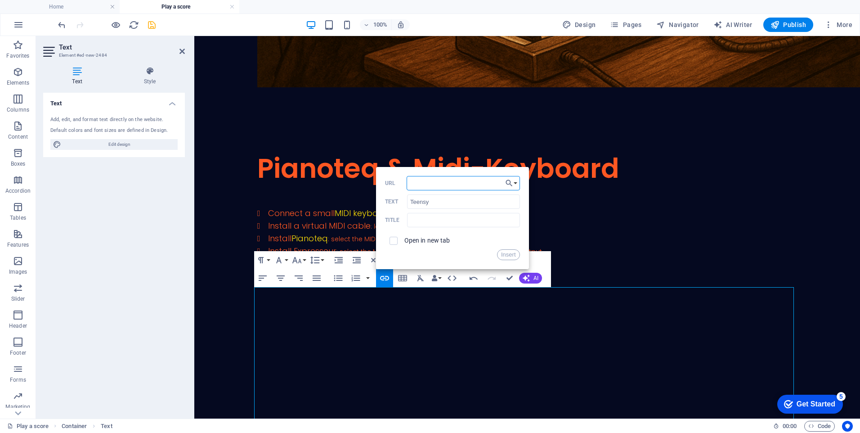
type input "https://www.pjrc.com/store/teensy41.html"
click at [508, 253] on button "Insert" at bounding box center [508, 254] width 23 height 11
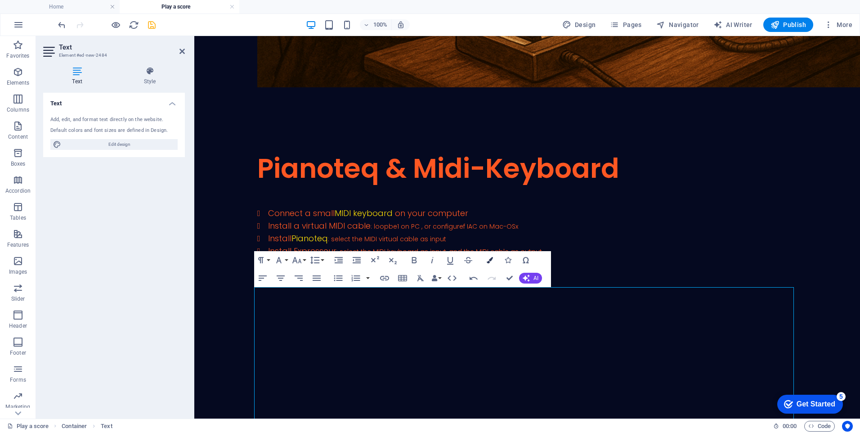
click at [490, 260] on icon "button" at bounding box center [490, 260] width 6 height 6
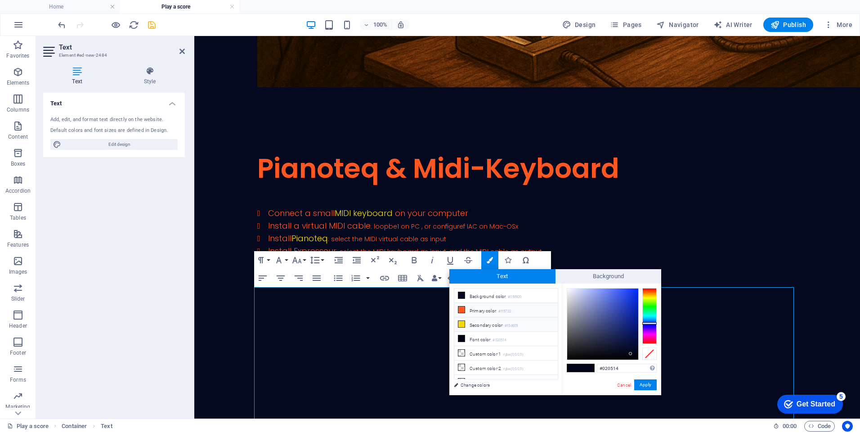
click at [461, 322] on icon at bounding box center [462, 324] width 6 height 6
type input "#f5d605"
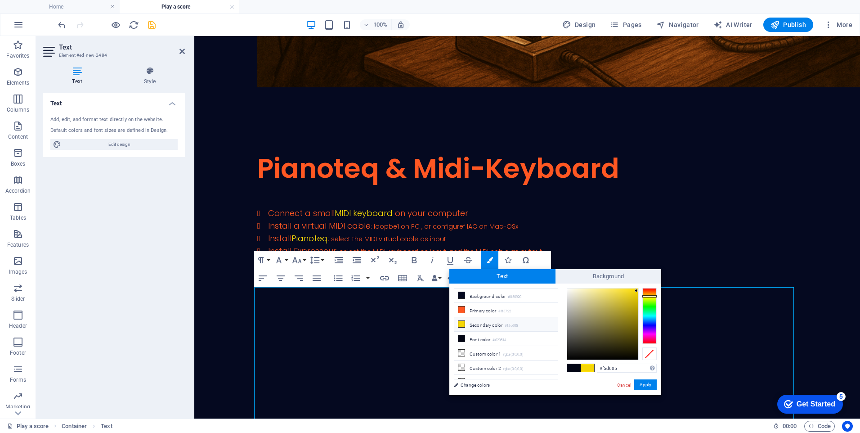
click at [460, 322] on icon at bounding box center [462, 324] width 6 height 6
click at [644, 387] on button "Apply" at bounding box center [646, 384] width 23 height 11
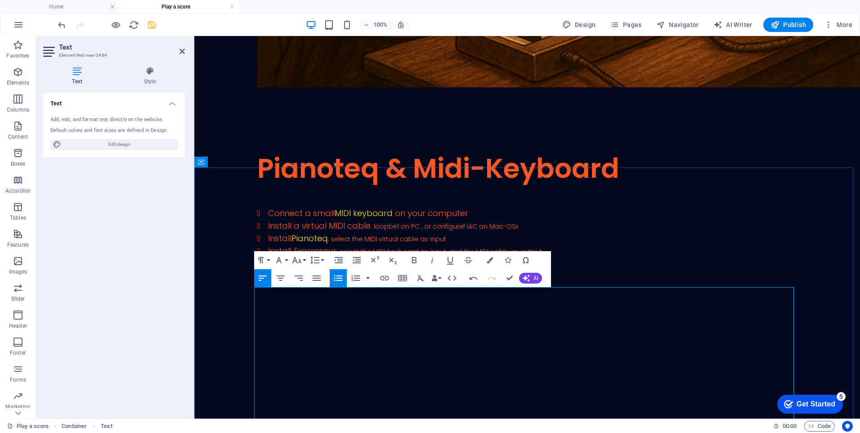
drag, startPoint x: 288, startPoint y: 383, endPoint x: 354, endPoint y: 384, distance: 66.2
type input "your own device"
click at [387, 277] on icon "button" at bounding box center [384, 278] width 9 height 5
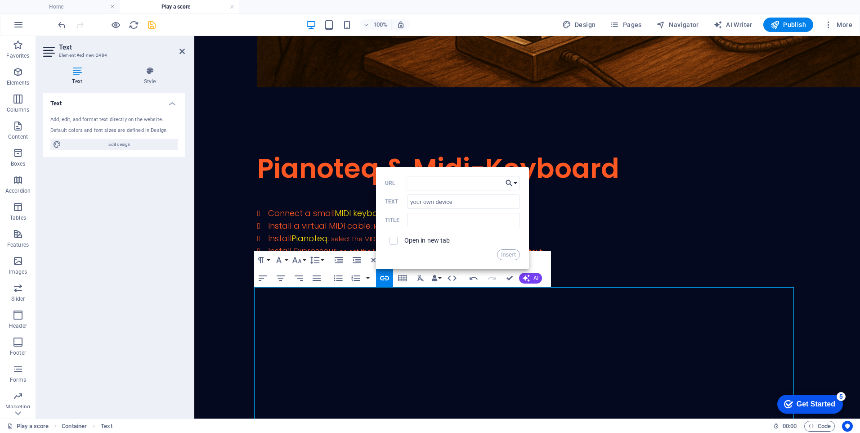
click at [515, 183] on button "Choose Link" at bounding box center [511, 183] width 17 height 14
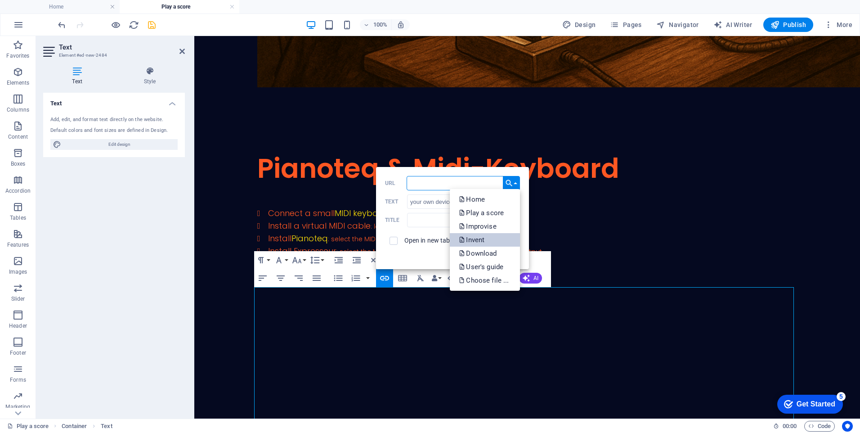
click at [485, 234] on p "Invent" at bounding box center [472, 240] width 27 height 14
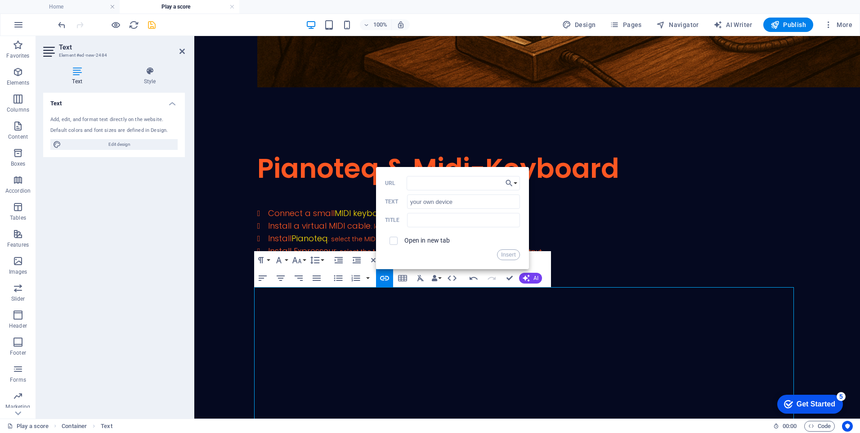
click at [504, 252] on button "Insert" at bounding box center [508, 254] width 23 height 11
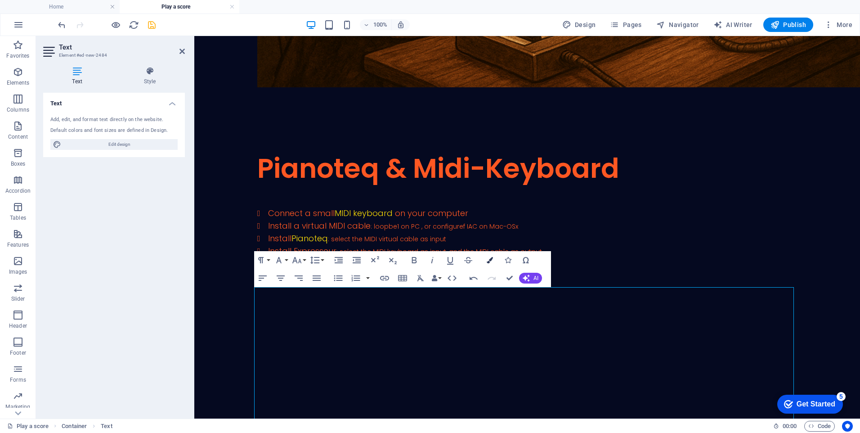
click at [490, 260] on icon "button" at bounding box center [490, 260] width 6 height 6
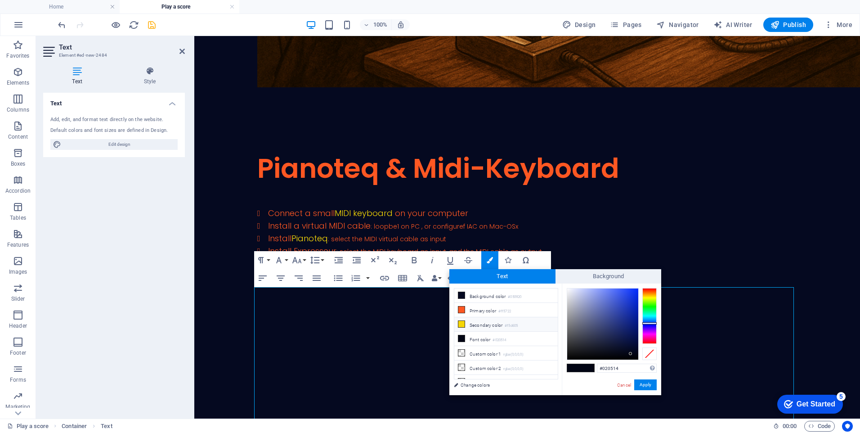
click at [460, 321] on icon at bounding box center [462, 324] width 6 height 6
type input "#f5d605"
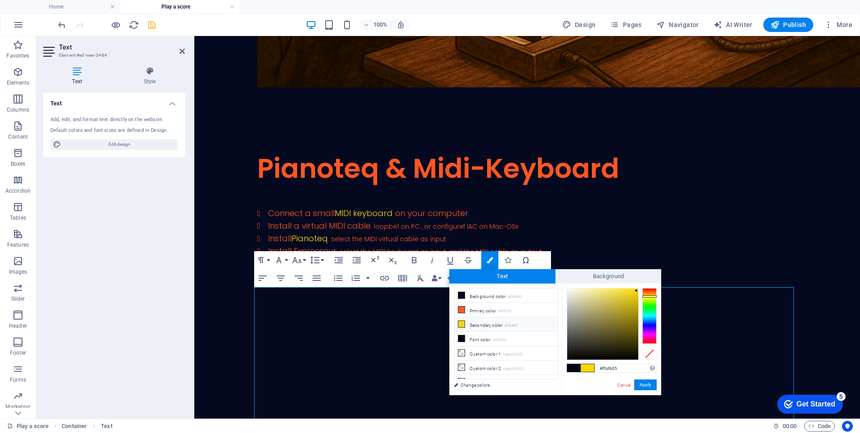
click at [460, 322] on icon at bounding box center [462, 324] width 6 height 6
click at [646, 384] on button "Apply" at bounding box center [646, 384] width 23 height 11
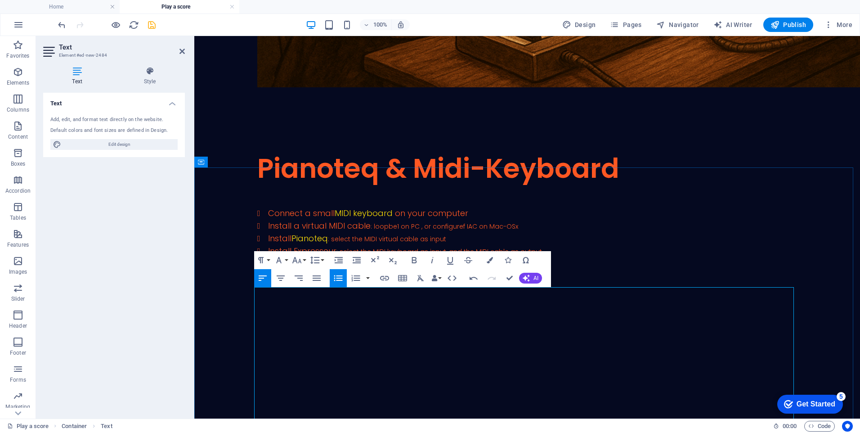
drag, startPoint x: 288, startPoint y: 407, endPoint x: 333, endPoint y: 406, distance: 45.9
type input "user's guide"
click at [387, 278] on icon "button" at bounding box center [384, 278] width 11 height 11
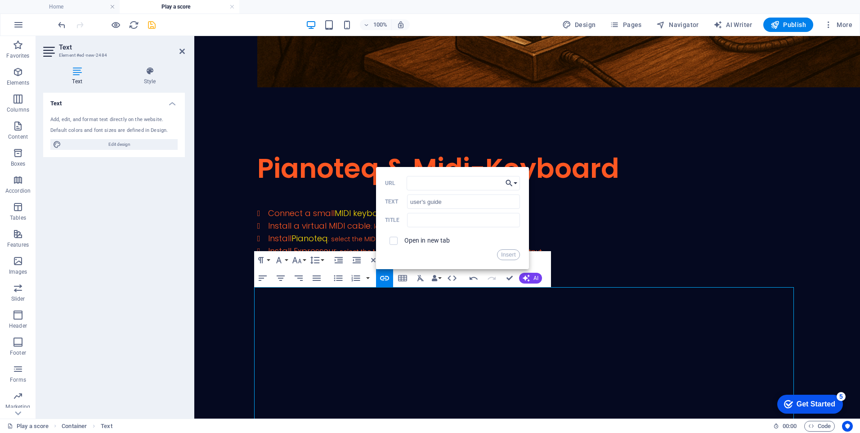
click at [516, 181] on button "Choose Link" at bounding box center [511, 183] width 17 height 14
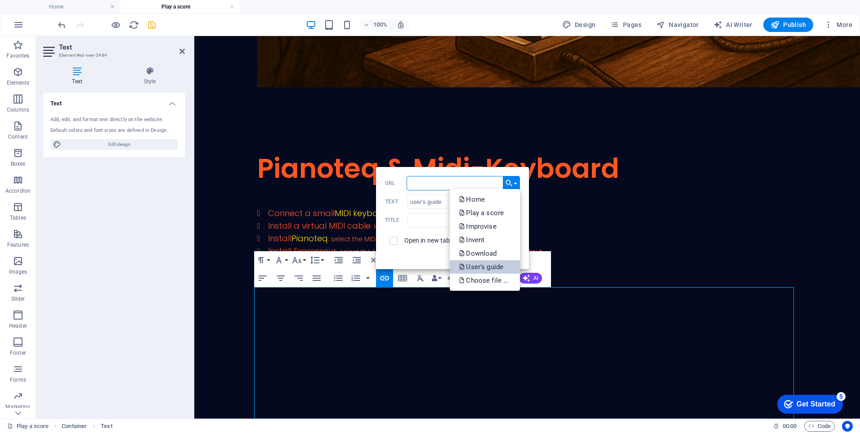
click at [487, 264] on p "User's guide" at bounding box center [482, 267] width 46 height 14
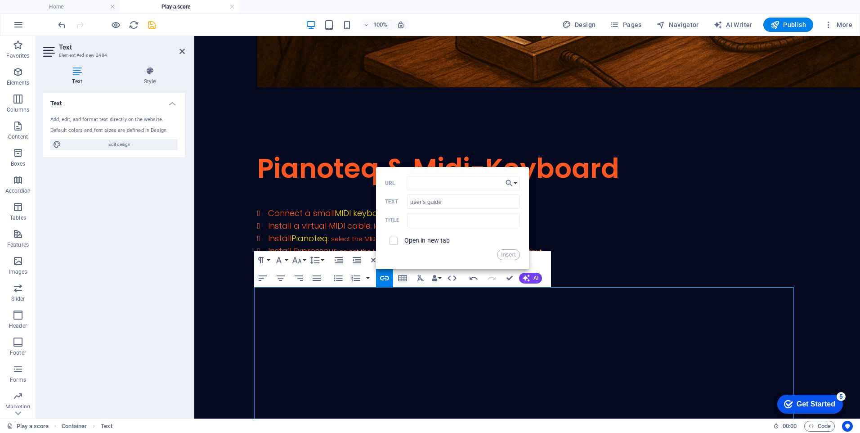
click at [505, 256] on button "Insert" at bounding box center [508, 254] width 23 height 11
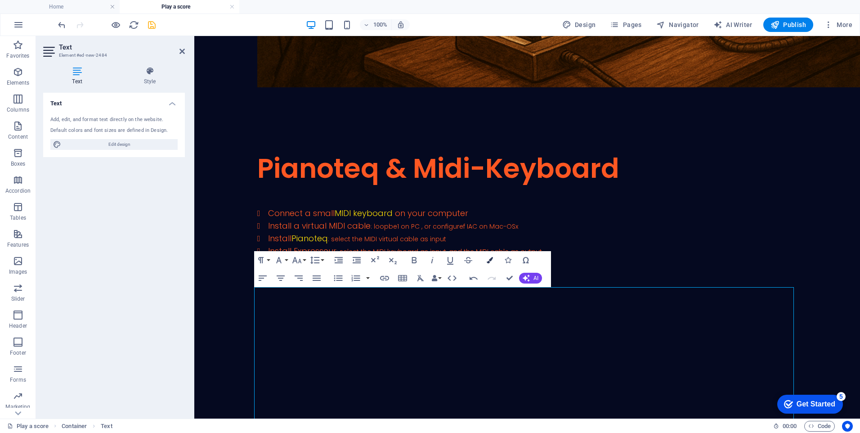
click at [490, 258] on icon "button" at bounding box center [490, 260] width 6 height 6
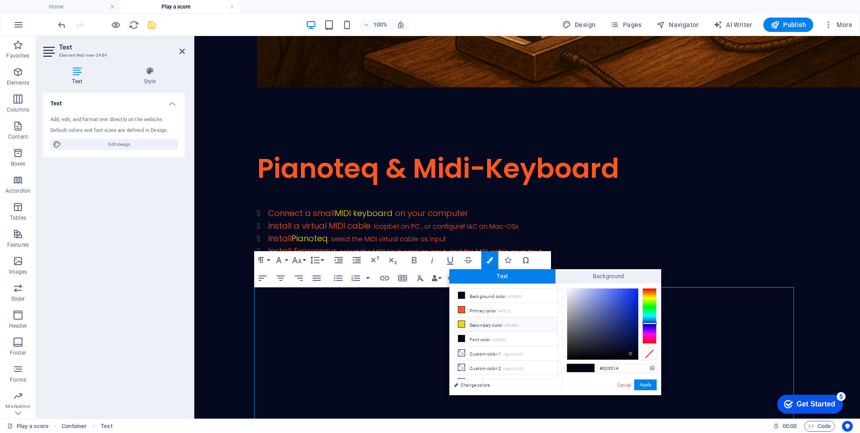
click at [460, 322] on icon at bounding box center [462, 324] width 6 height 6
type input "#f5d605"
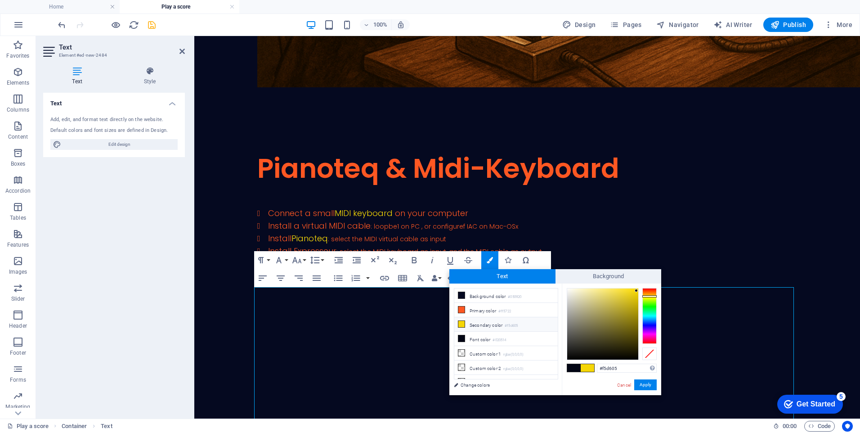
click at [460, 322] on icon at bounding box center [462, 324] width 6 height 6
click at [640, 385] on button "Apply" at bounding box center [646, 384] width 23 height 11
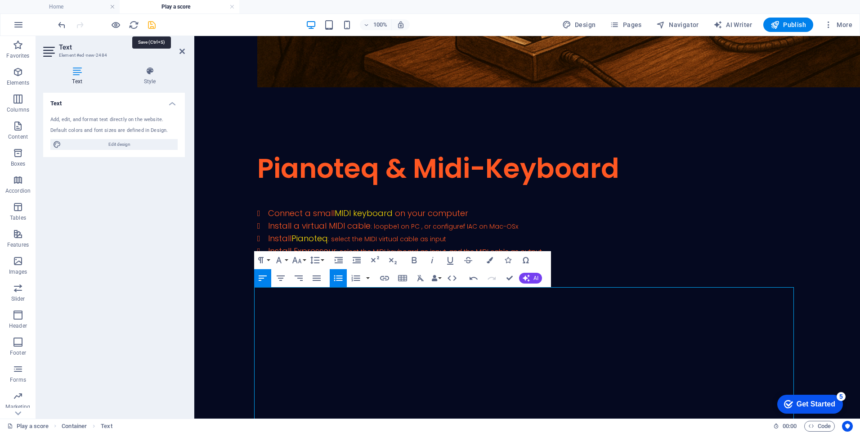
click at [155, 26] on icon "save" at bounding box center [152, 25] width 10 height 10
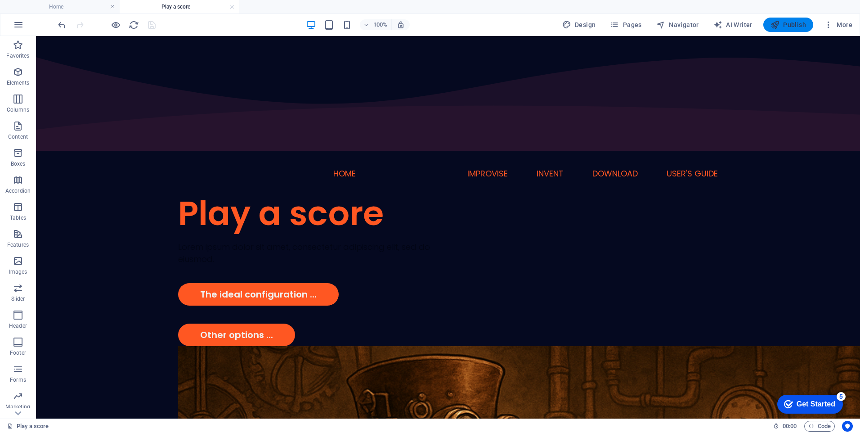
click at [782, 22] on span "Publish" at bounding box center [789, 24] width 36 height 9
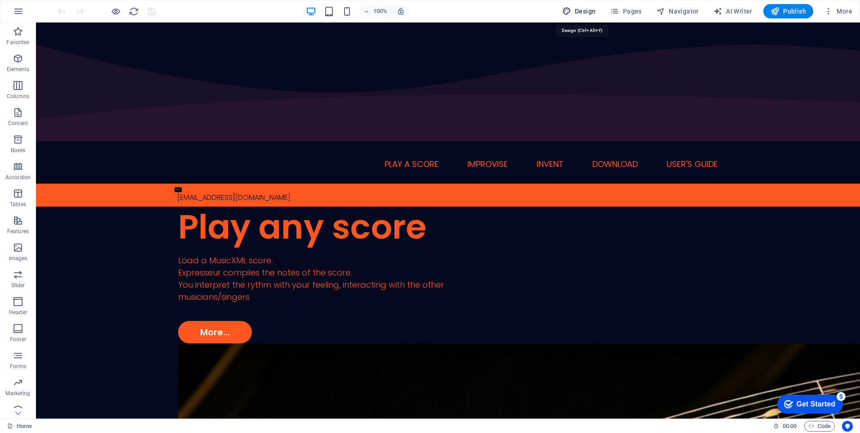
click at [581, 13] on span "Design" at bounding box center [580, 11] width 34 height 9
select select "px"
select select "300"
select select "px"
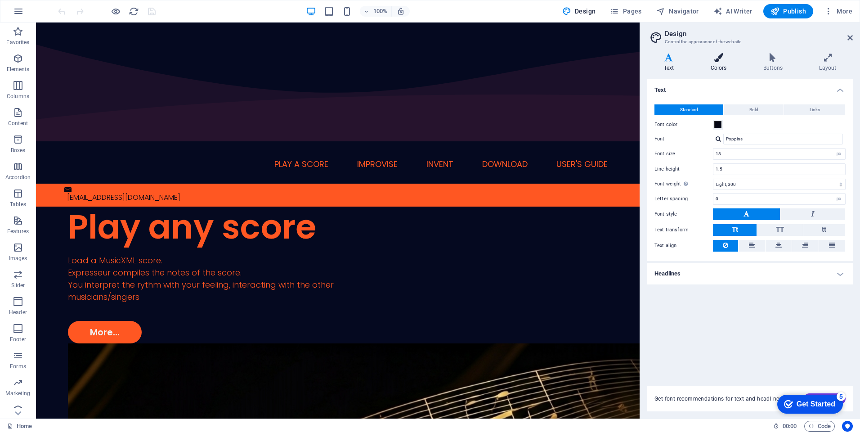
click at [720, 61] on icon at bounding box center [718, 57] width 49 height 9
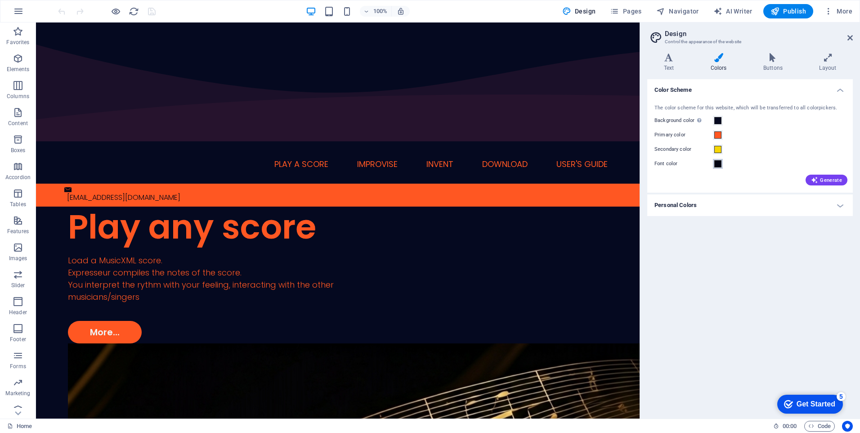
click at [719, 166] on span at bounding box center [718, 163] width 7 height 7
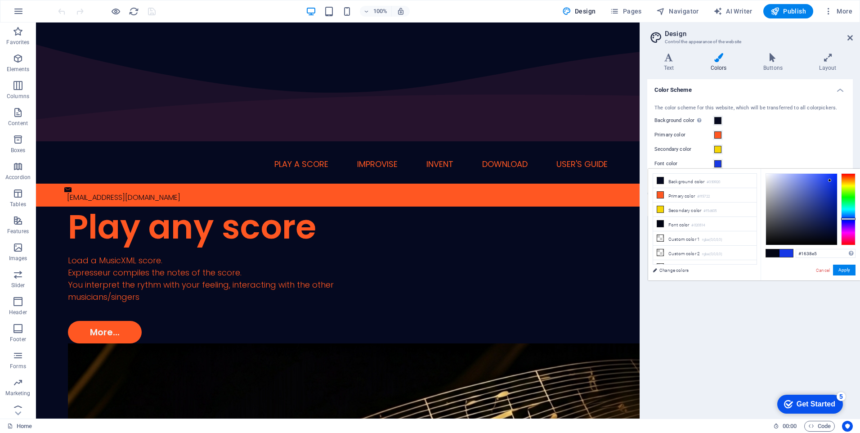
click at [830, 180] on div at bounding box center [801, 209] width 71 height 71
type input "#768cfc"
drag, startPoint x: 819, startPoint y: 178, endPoint x: 804, endPoint y: 174, distance: 15.7
click at [804, 174] on div at bounding box center [801, 209] width 71 height 71
click at [844, 270] on button "Apply" at bounding box center [844, 270] width 23 height 11
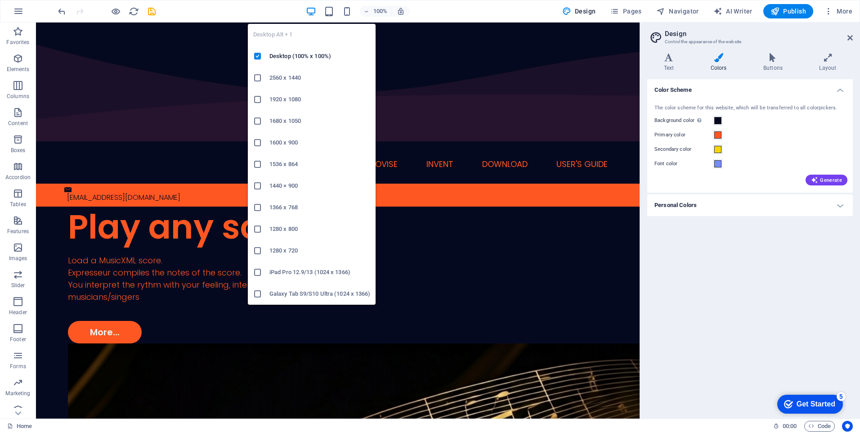
click at [312, 12] on icon "button" at bounding box center [311, 11] width 10 height 10
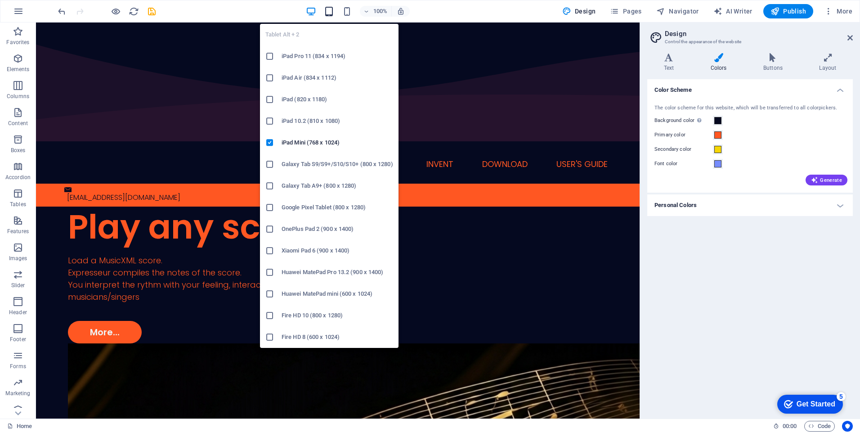
click at [330, 11] on icon "button" at bounding box center [329, 11] width 10 height 10
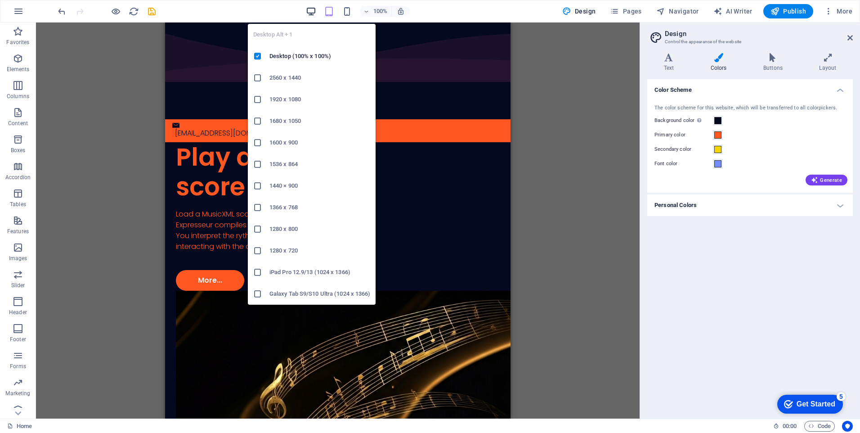
click at [309, 12] on icon "button" at bounding box center [311, 11] width 10 height 10
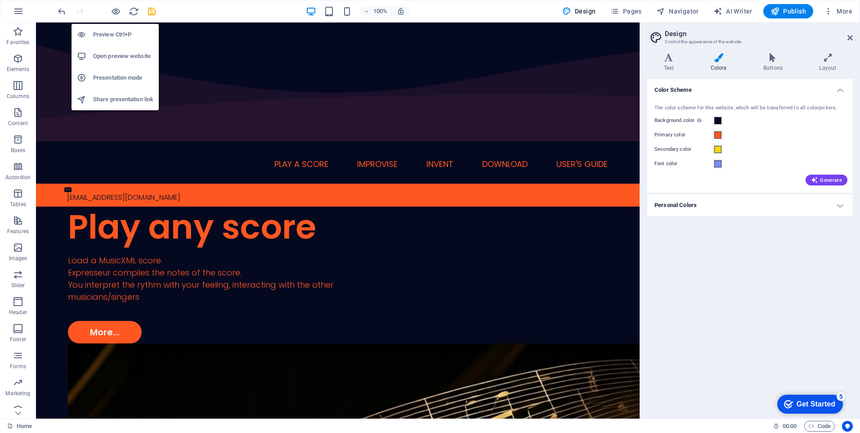
click at [114, 53] on h6 "Open preview website" at bounding box center [123, 56] width 60 height 11
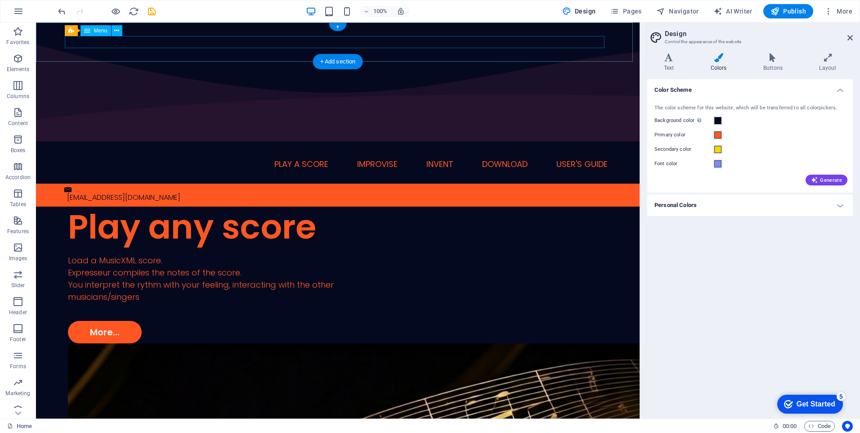
click at [203, 158] on nav "Home Play a score Improvise Invent Download User's guide" at bounding box center [338, 164] width 540 height 12
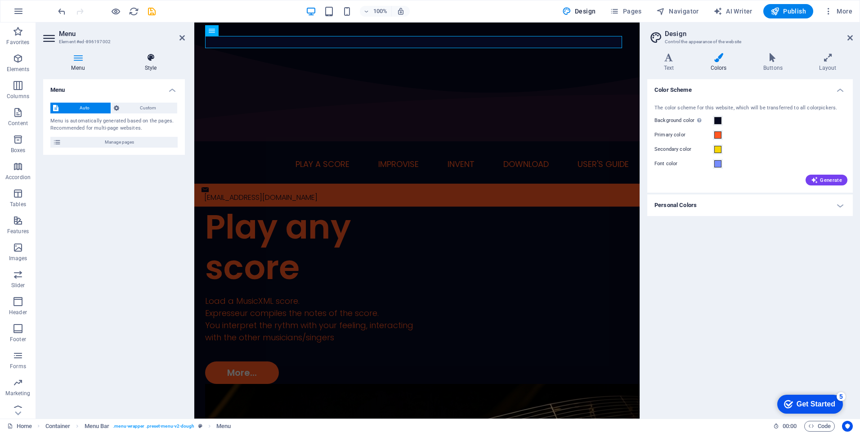
click at [153, 64] on h4 "Style" at bounding box center [151, 62] width 68 height 19
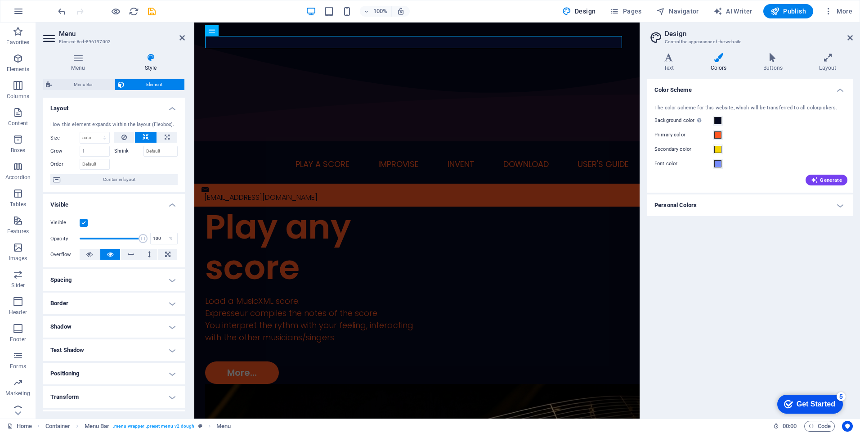
click at [170, 351] on h4 "Text Shadow" at bounding box center [114, 350] width 142 height 22
click at [168, 328] on h4 "Shadow" at bounding box center [114, 327] width 142 height 22
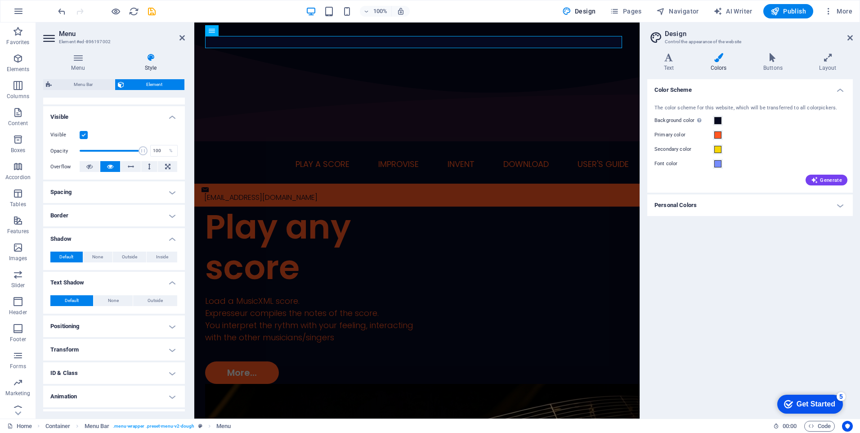
scroll to position [107, 0]
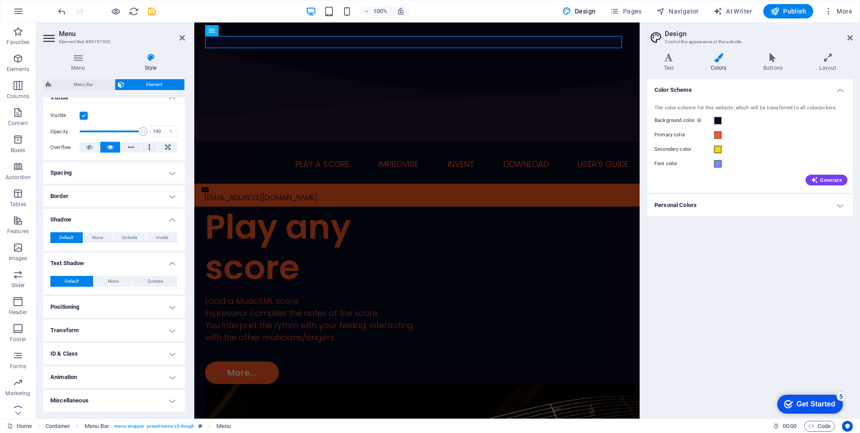
click at [167, 332] on h4 "Transform" at bounding box center [114, 331] width 142 height 22
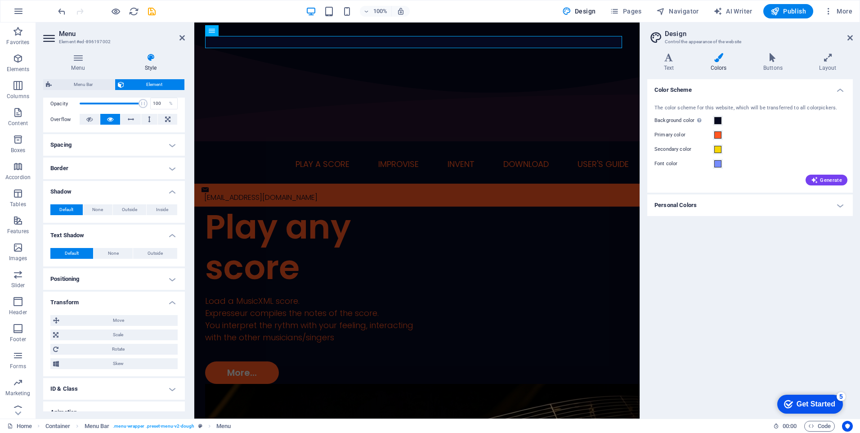
scroll to position [170, 0]
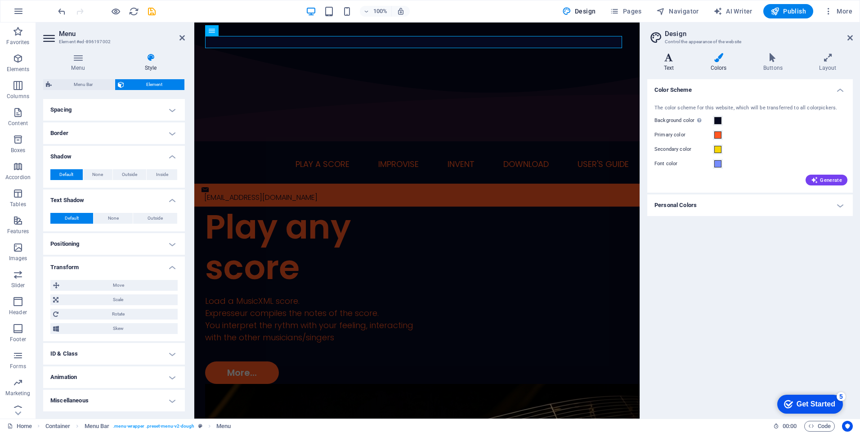
click at [669, 64] on h4 "Text" at bounding box center [671, 62] width 47 height 19
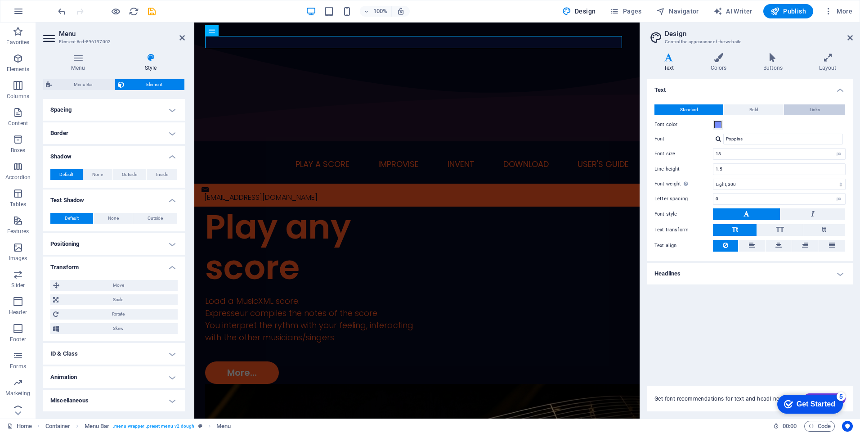
click at [808, 105] on button "Links" at bounding box center [814, 109] width 61 height 11
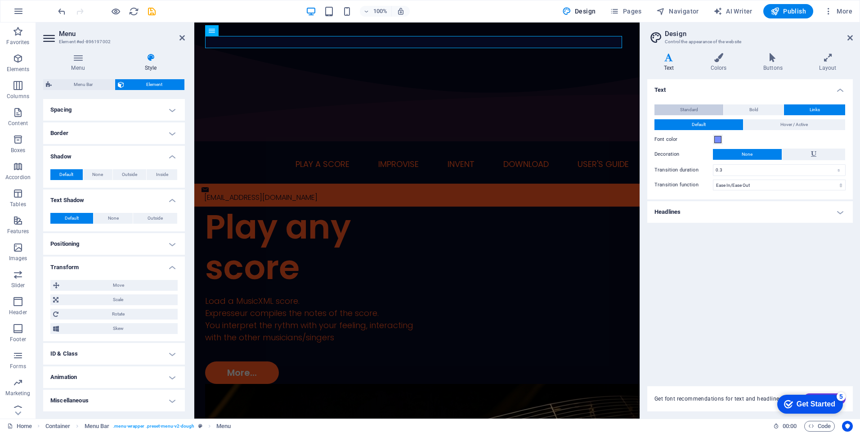
click at [691, 109] on span "Standard" at bounding box center [689, 109] width 18 height 11
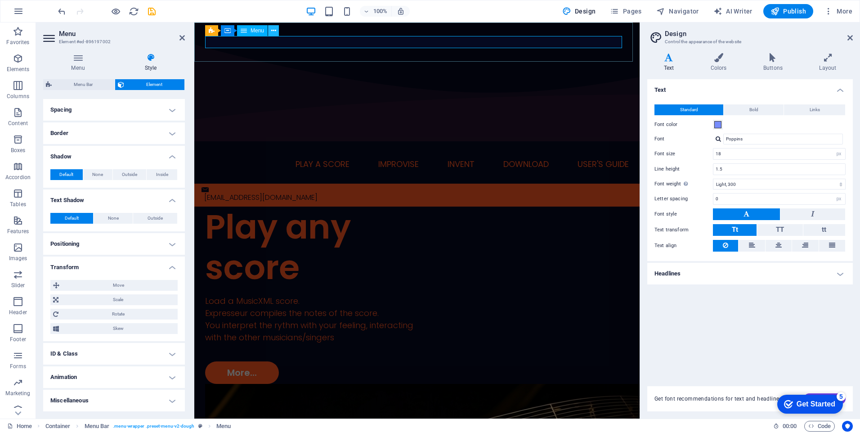
click at [275, 31] on icon at bounding box center [273, 30] width 5 height 9
click at [293, 158] on nav "Home Play a score Improvise Invent Download User's guide" at bounding box center [417, 164] width 424 height 12
click at [81, 64] on h4 "Menu" at bounding box center [79, 62] width 73 height 19
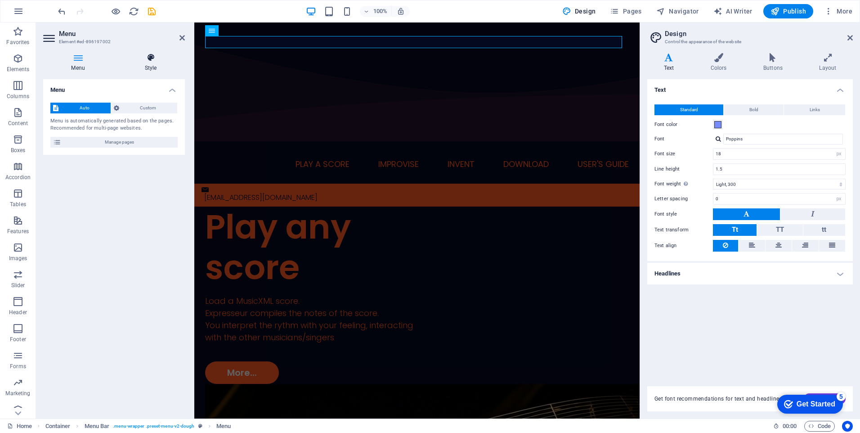
click at [147, 61] on icon at bounding box center [151, 57] width 68 height 9
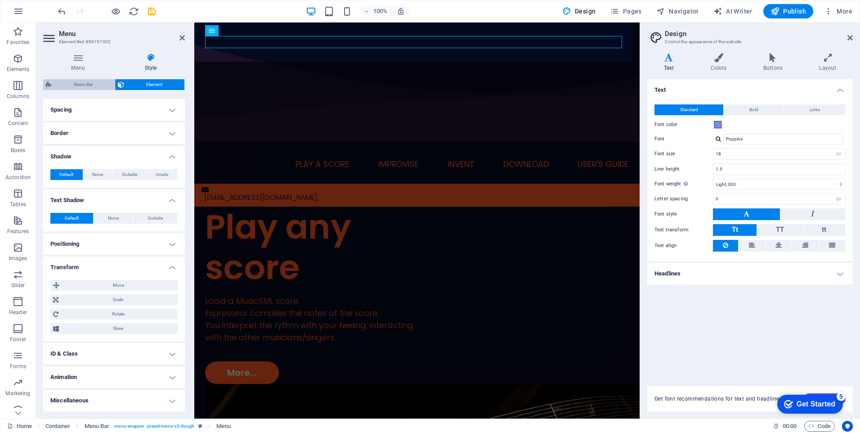
click at [90, 85] on span "Menu Bar" at bounding box center [83, 84] width 58 height 11
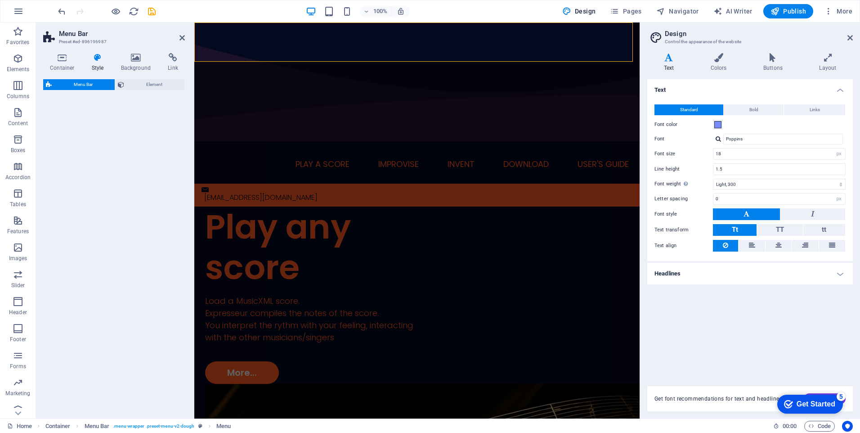
select select "rem"
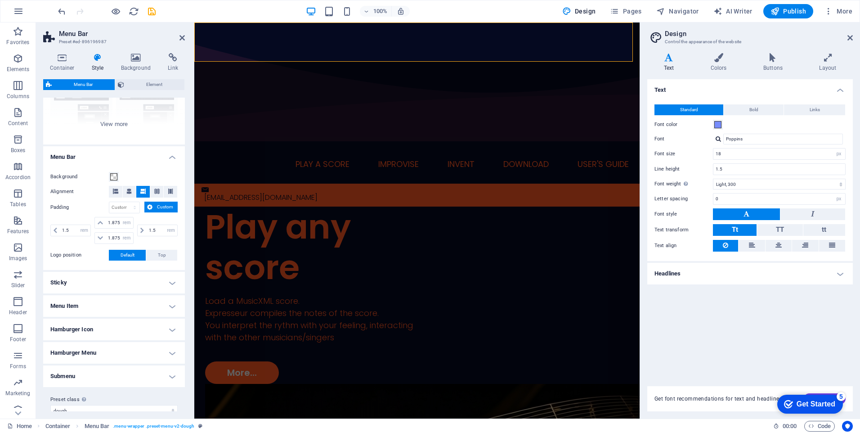
scroll to position [116, 0]
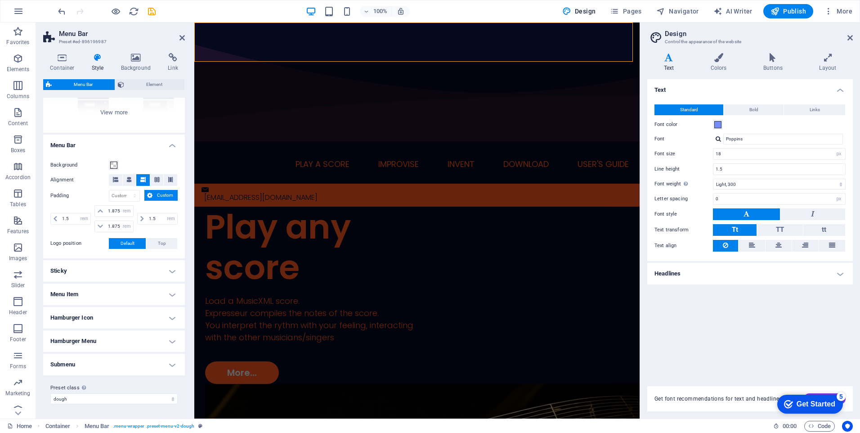
click at [173, 295] on h4 "Menu Item" at bounding box center [114, 295] width 142 height 22
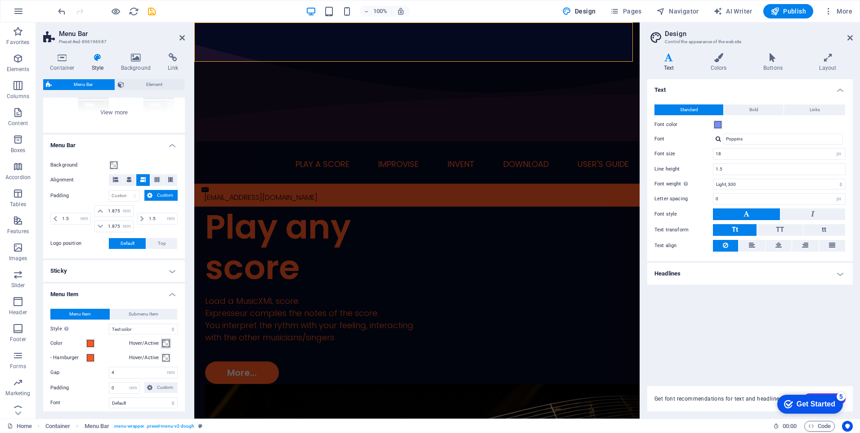
click at [163, 345] on span at bounding box center [165, 343] width 7 height 7
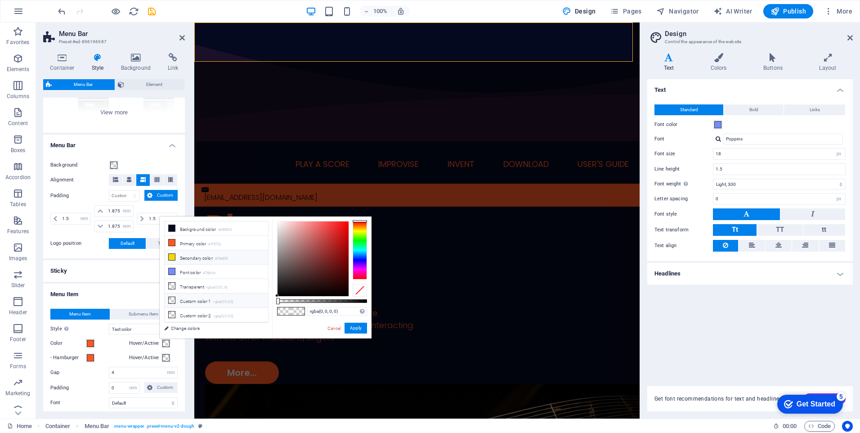
click at [171, 257] on icon at bounding box center [172, 257] width 6 height 6
type input "#f5d605"
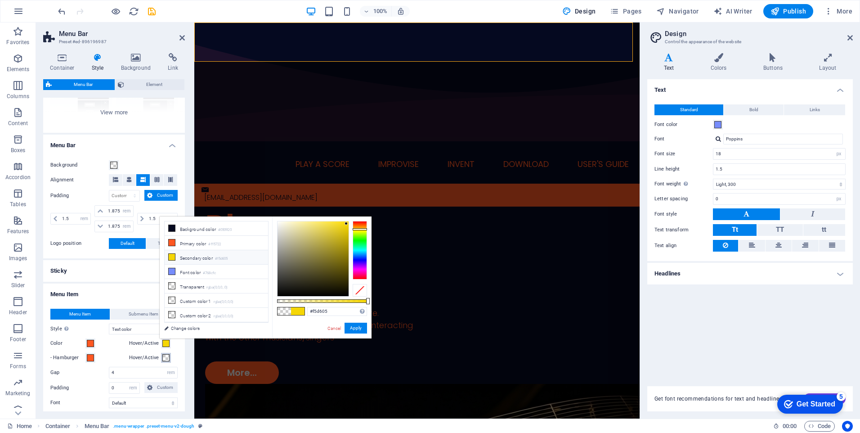
type input "#f5d605"
click at [166, 358] on span at bounding box center [165, 357] width 7 height 7
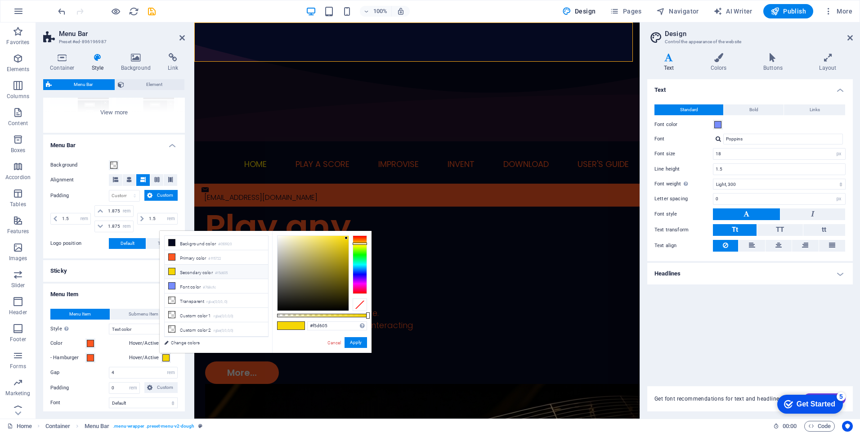
click at [175, 268] on icon at bounding box center [172, 271] width 6 height 6
click at [150, 9] on icon "save" at bounding box center [152, 11] width 10 height 10
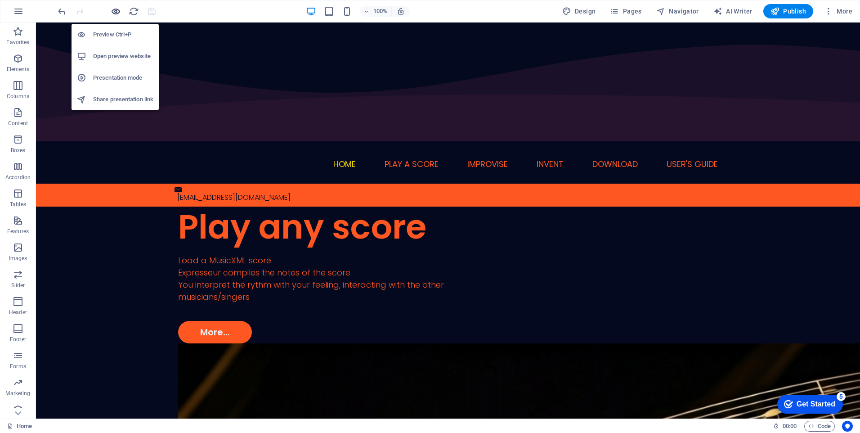
click at [119, 13] on icon "button" at bounding box center [116, 11] width 10 height 10
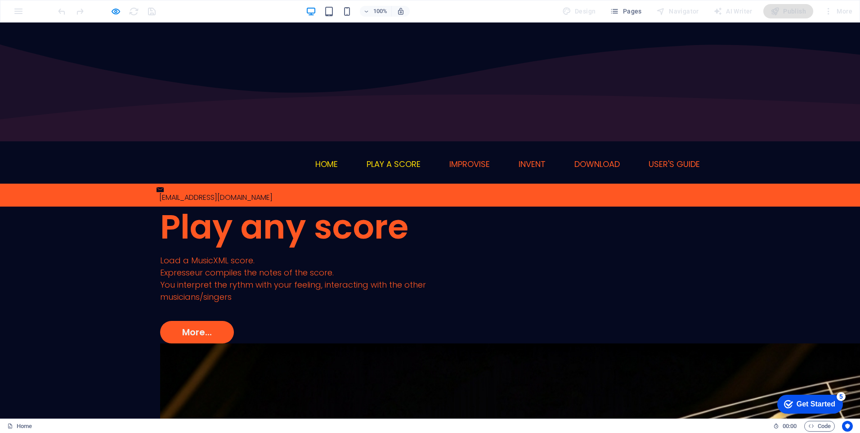
click at [401, 160] on link "Play a score" at bounding box center [394, 164] width 54 height 8
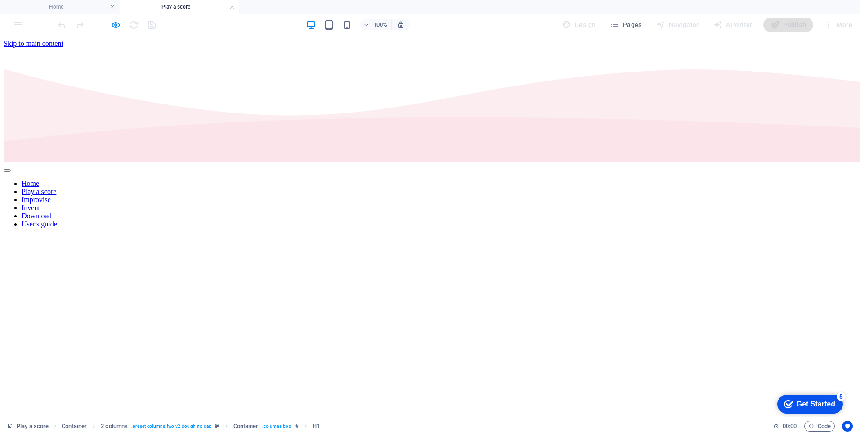
scroll to position [0, 0]
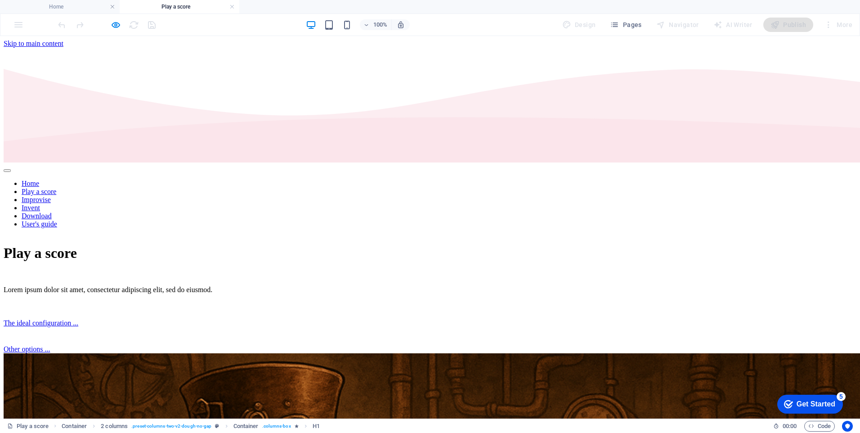
click at [278, 319] on div "The ideal configuration ..." at bounding box center [430, 323] width 853 height 8
click at [241, 319] on div "The ideal configuration ..." at bounding box center [430, 323] width 853 height 8
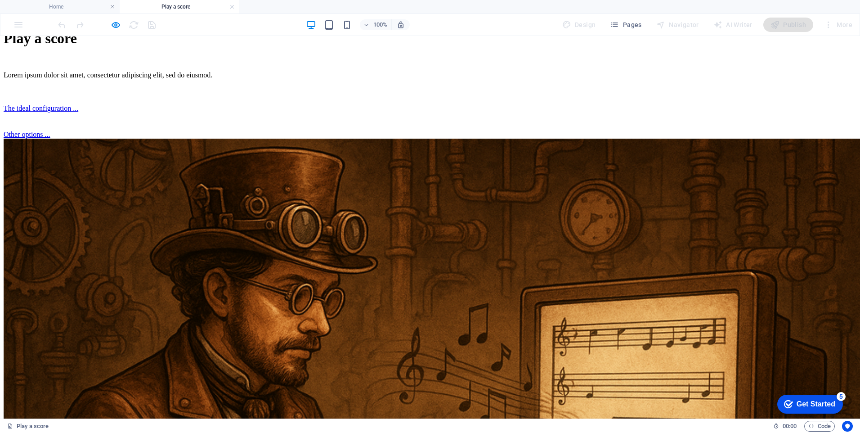
scroll to position [225, 0]
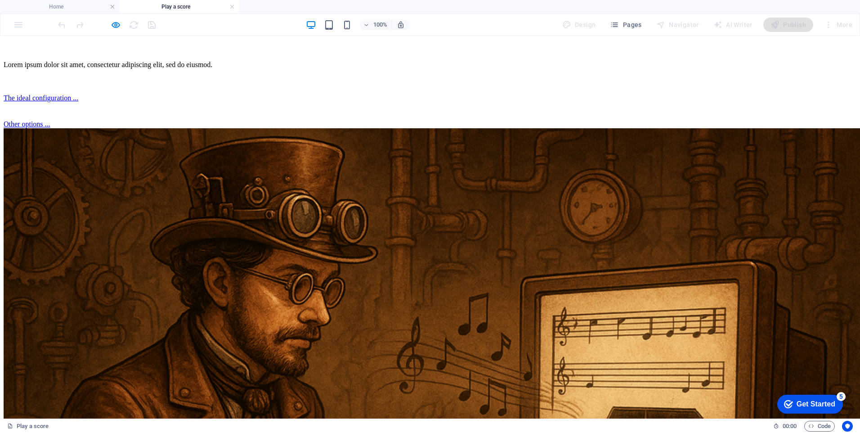
click at [114, 26] on icon "button" at bounding box center [116, 25] width 10 height 10
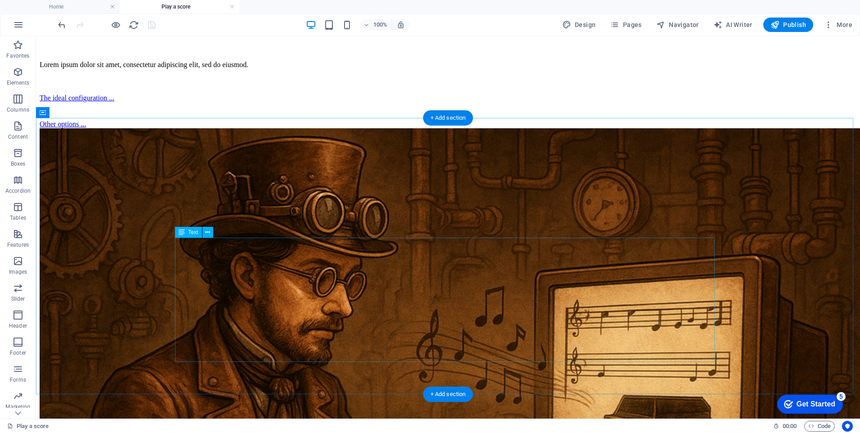
drag, startPoint x: 378, startPoint y: 256, endPoint x: 220, endPoint y: 256, distance: 158.4
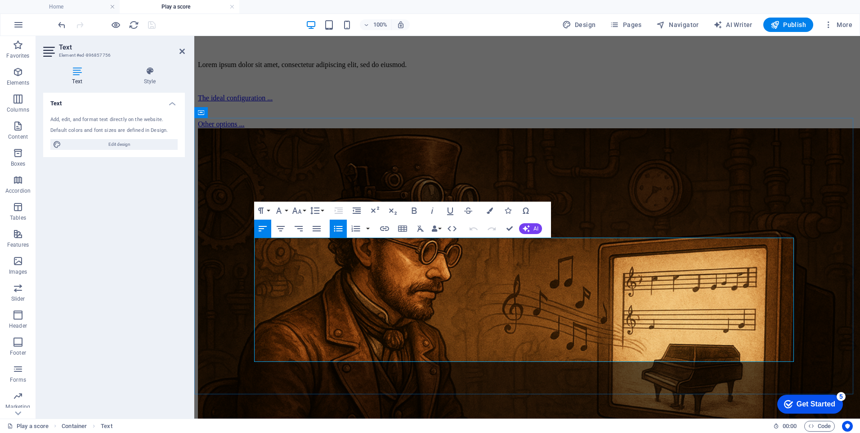
click at [388, 229] on icon "button" at bounding box center [384, 228] width 11 height 11
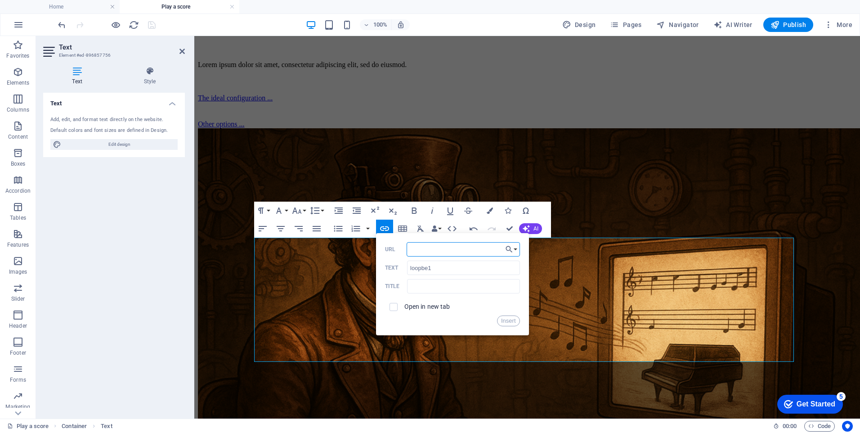
click at [429, 248] on input "URL" at bounding box center [463, 249] width 113 height 14
paste input "https://www.nerds.de/en/loopbe1.html"
type input "https://www.nerds.de/en/loopbe1.html"
click at [510, 320] on button "Insert" at bounding box center [508, 320] width 23 height 11
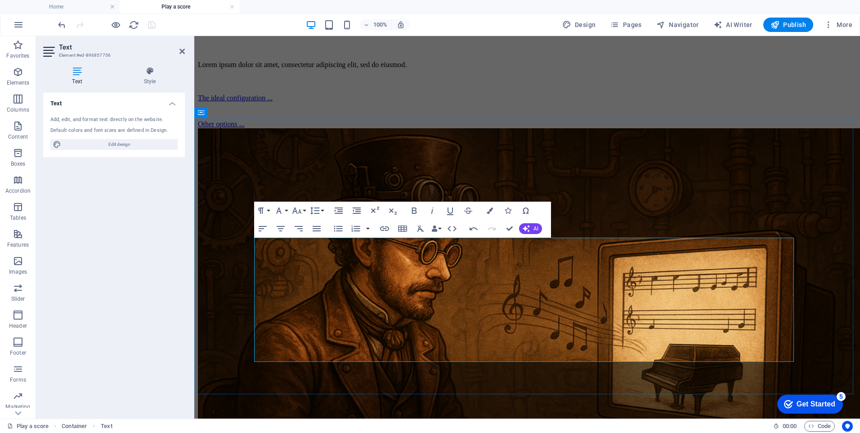
scroll to position [0, 0]
click at [490, 209] on icon "button" at bounding box center [490, 210] width 6 height 6
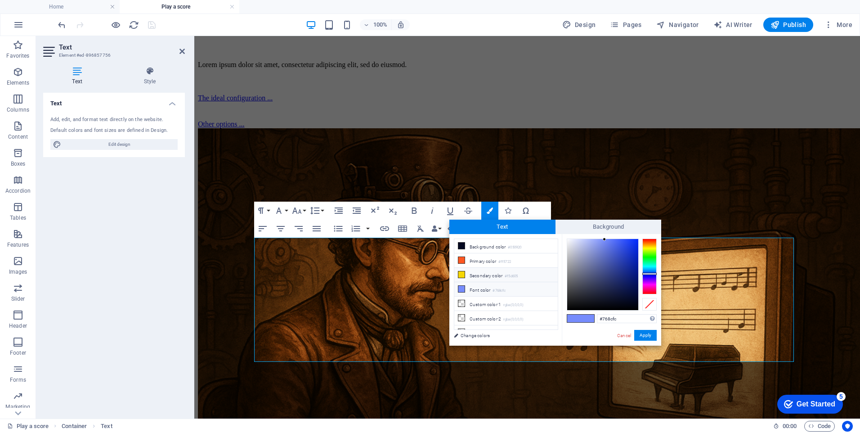
click at [471, 273] on li "Secondary color #f5d605" at bounding box center [507, 275] width 104 height 14
type input "#f5d605"
click at [471, 273] on li "Secondary color #f5d605" at bounding box center [507, 275] width 104 height 14
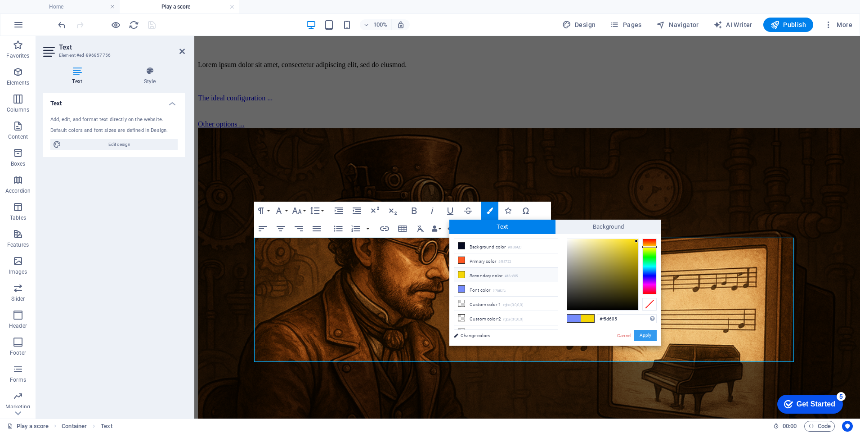
drag, startPoint x: 446, startPoint y: 297, endPoint x: 641, endPoint y: 333, distance: 197.7
click at [641, 333] on button "Apply" at bounding box center [646, 335] width 23 height 11
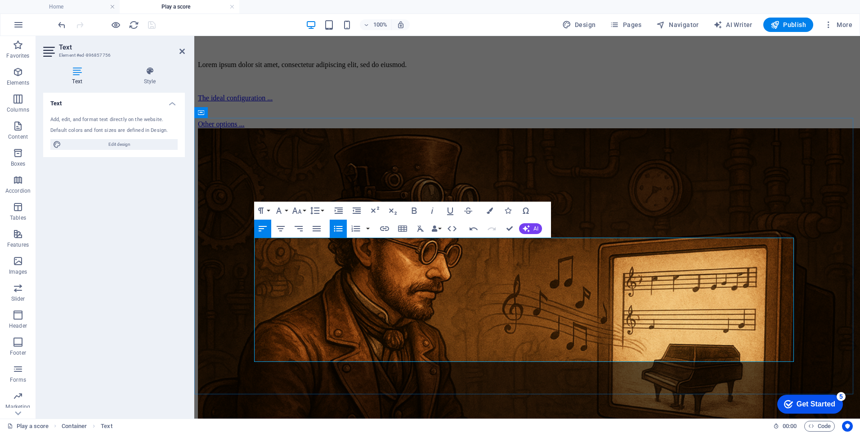
type input "IAC"
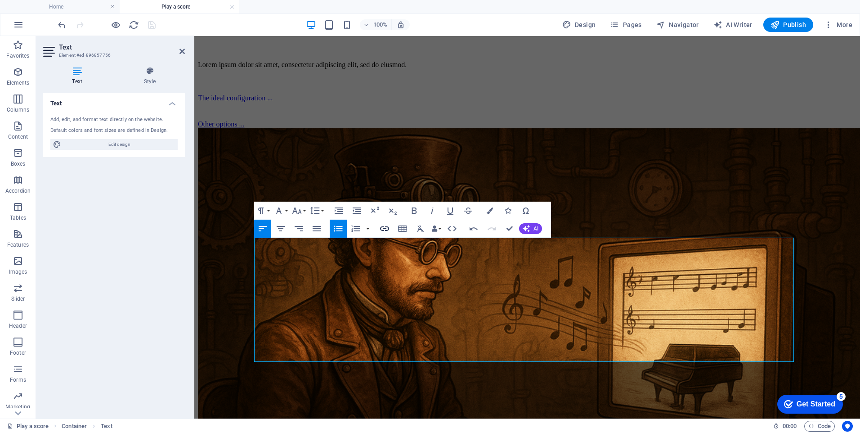
click at [387, 228] on icon "button" at bounding box center [384, 228] width 11 height 11
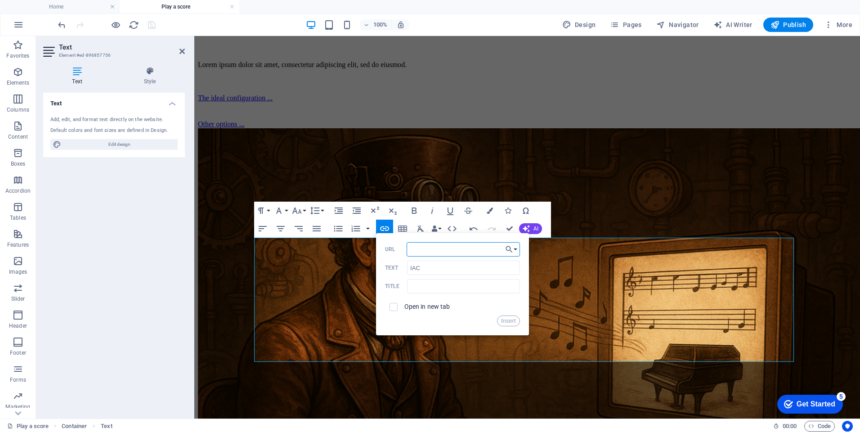
click at [422, 251] on input "URL" at bounding box center [463, 249] width 113 height 14
type input "https://support.apple.com/fr-fr/guide/audio-midi-setup/ams1013/mac"
click at [504, 320] on button "Insert" at bounding box center [508, 320] width 23 height 11
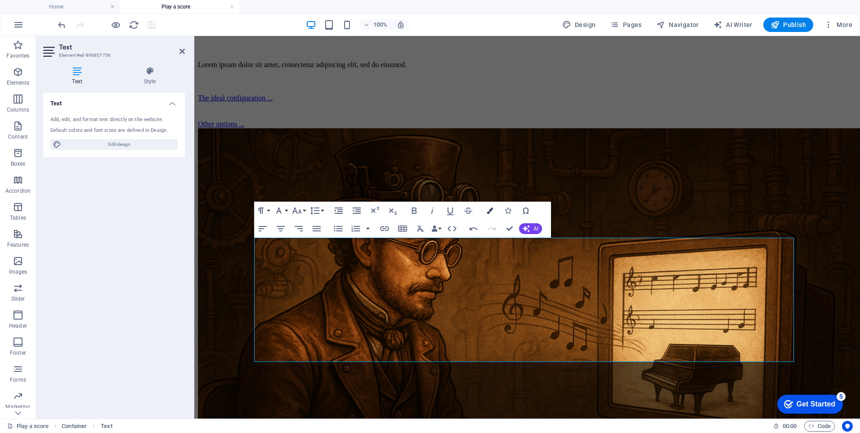
click at [489, 207] on button "Colors" at bounding box center [490, 211] width 17 height 18
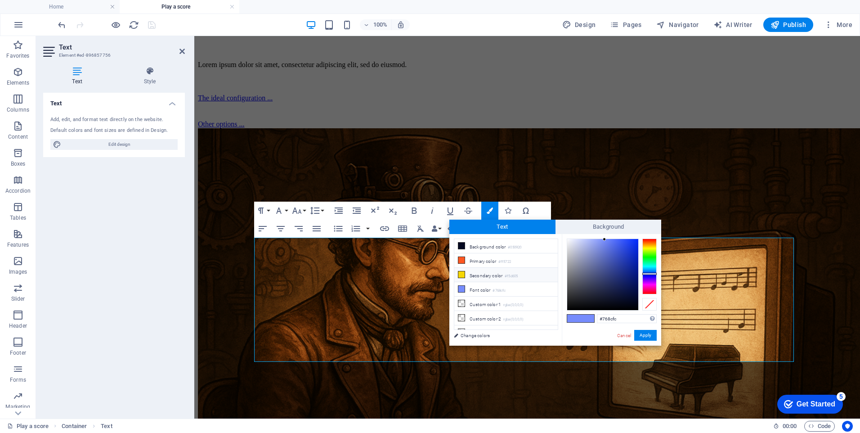
click at [464, 274] on icon at bounding box center [462, 274] width 6 height 6
type input "#f5d605"
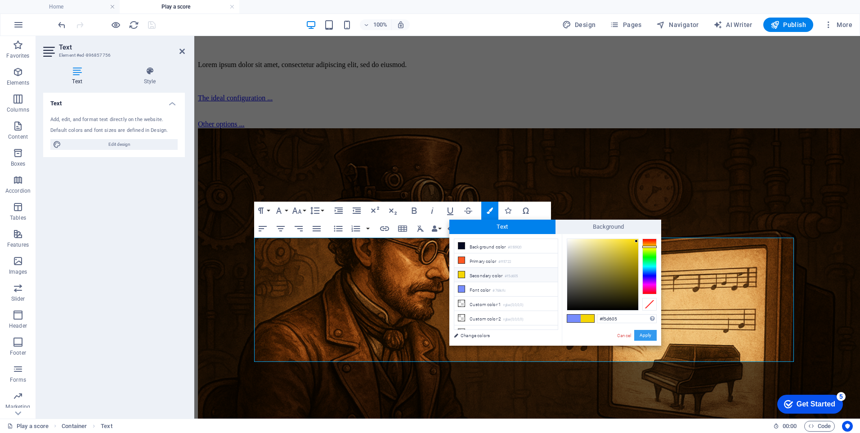
click at [648, 333] on button "Apply" at bounding box center [646, 335] width 23 height 11
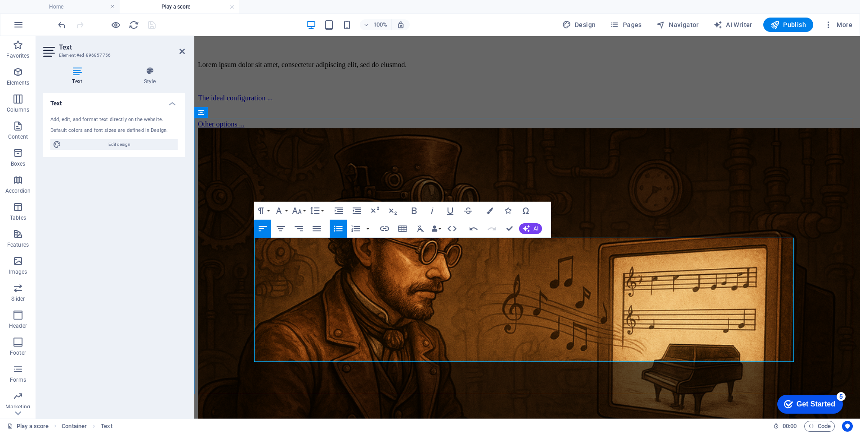
type input "Expresseur"
click at [385, 233] on icon "button" at bounding box center [384, 228] width 11 height 11
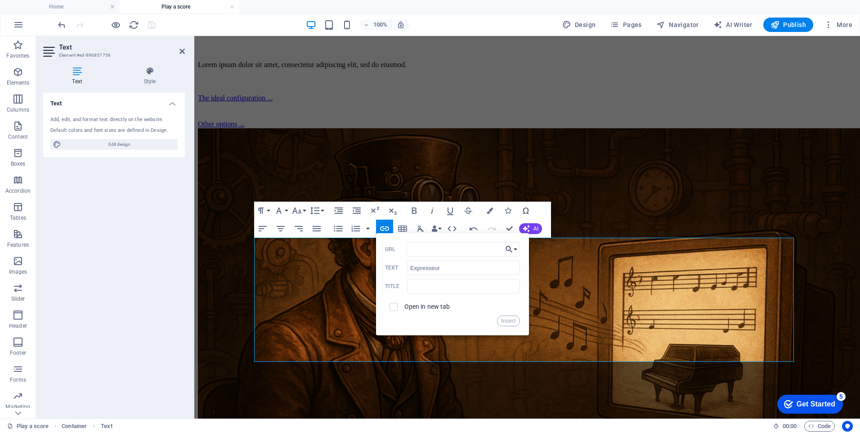
click at [515, 249] on button "Choose Link" at bounding box center [511, 249] width 17 height 14
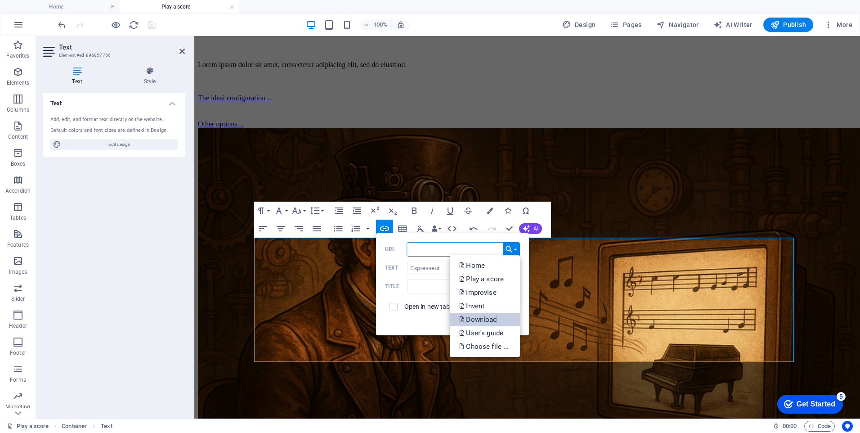
click at [495, 315] on p "Download" at bounding box center [479, 320] width 40 height 14
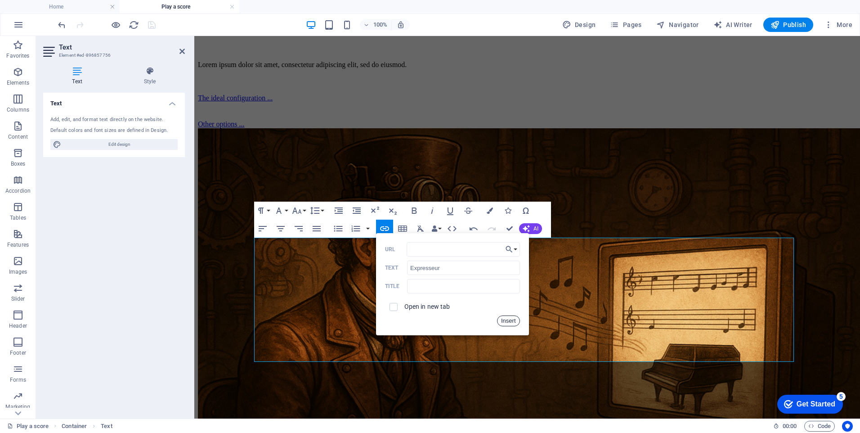
click at [505, 318] on button "Insert" at bounding box center [508, 320] width 23 height 11
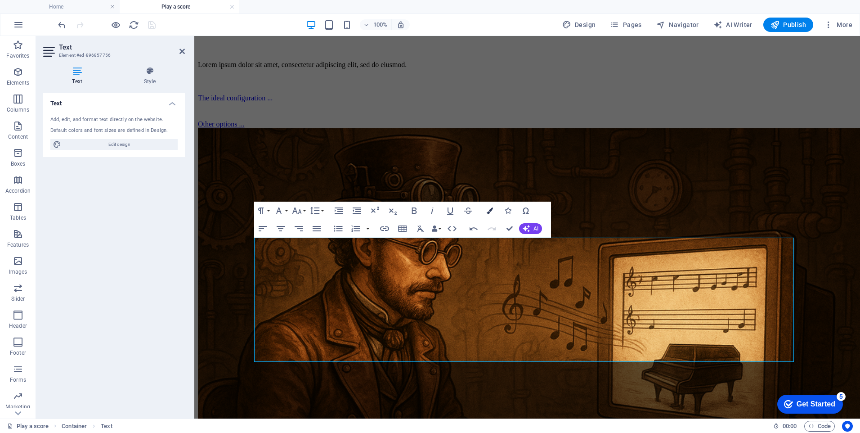
click at [490, 211] on icon "button" at bounding box center [490, 210] width 6 height 6
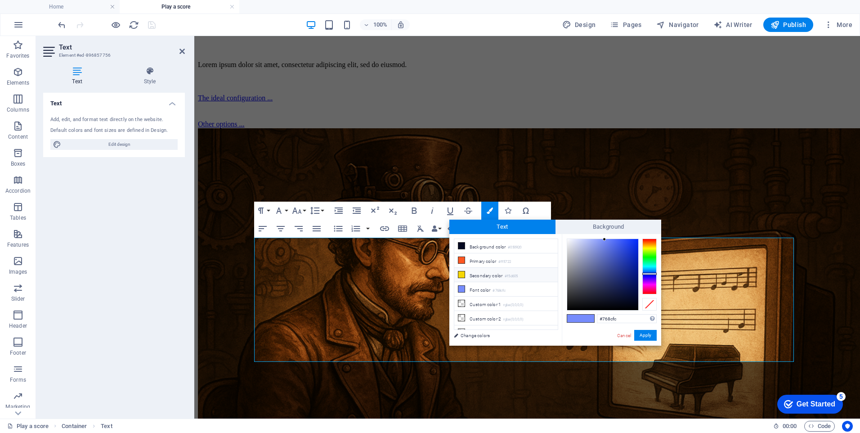
click at [464, 275] on icon at bounding box center [462, 274] width 6 height 6
type input "#f5d605"
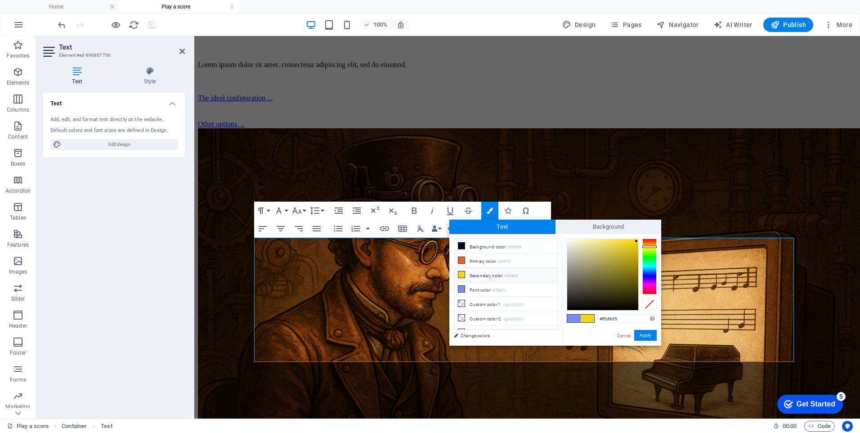
click at [463, 275] on icon at bounding box center [462, 274] width 6 height 6
click at [592, 319] on span at bounding box center [588, 319] width 14 height 8
click at [647, 334] on button "Apply" at bounding box center [646, 335] width 23 height 11
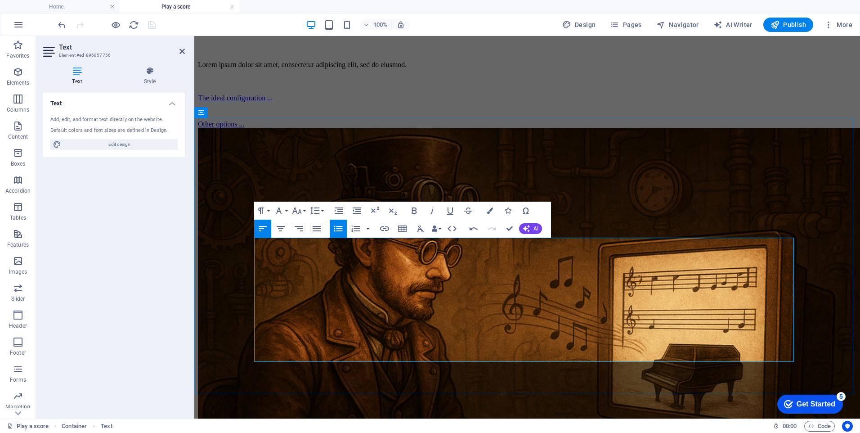
click at [302, 211] on icon "button" at bounding box center [297, 210] width 11 height 11
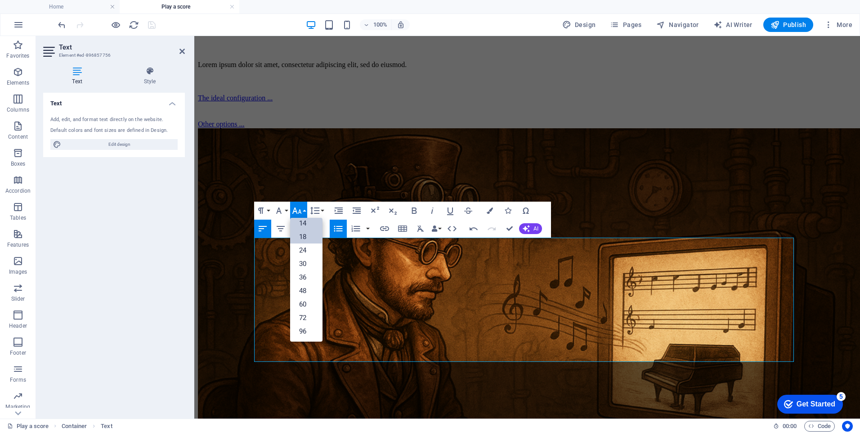
scroll to position [72, 0]
click at [310, 224] on link "14" at bounding box center [306, 223] width 32 height 14
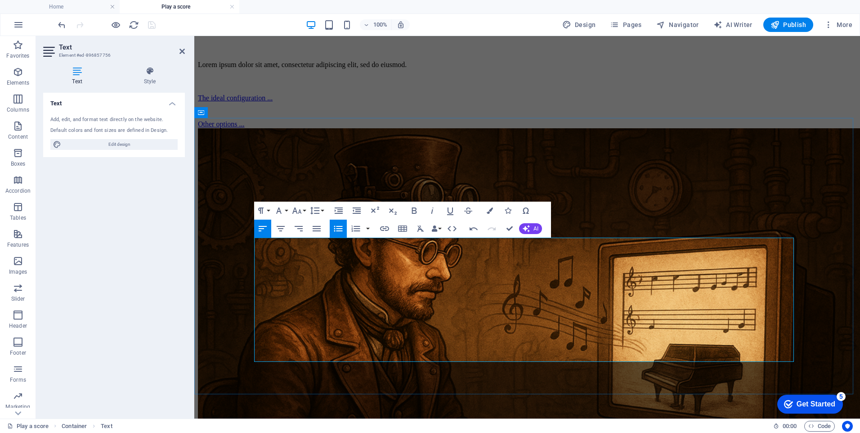
type input "MuseScore"
click at [383, 227] on icon "button" at bounding box center [384, 228] width 9 height 5
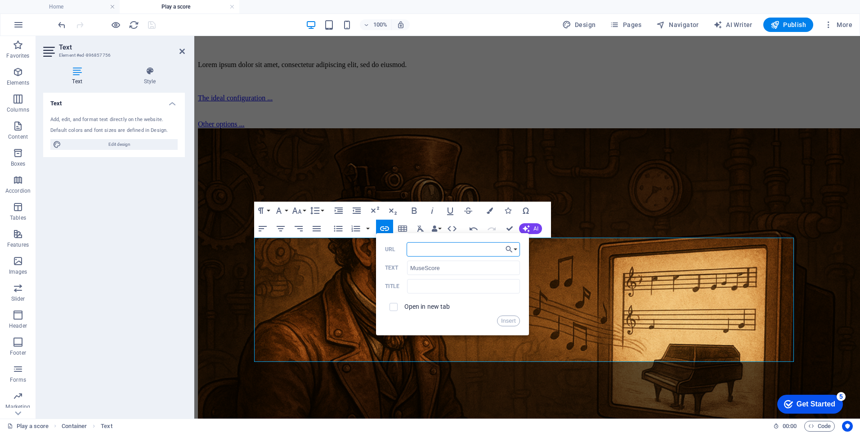
type input "https://musescore.org/"
click at [502, 319] on button "Insert" at bounding box center [508, 320] width 23 height 11
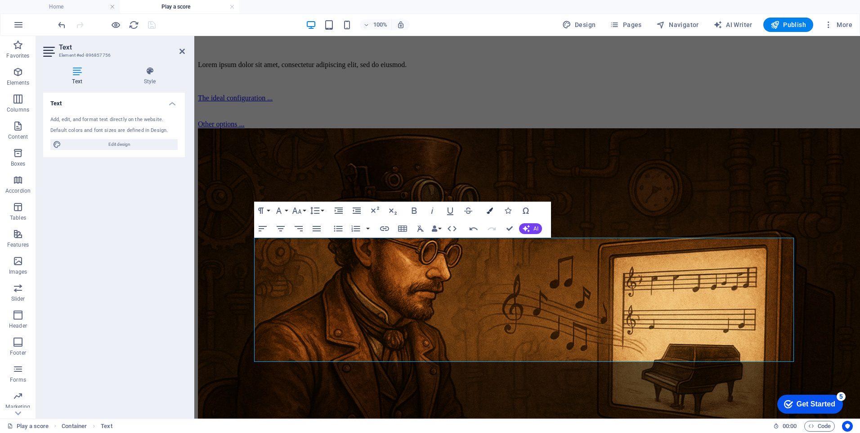
click at [488, 212] on icon "button" at bounding box center [490, 210] width 6 height 6
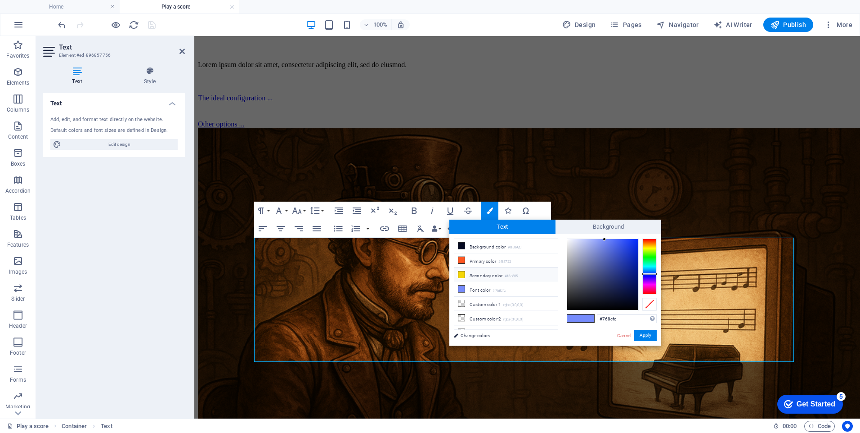
click at [462, 273] on icon at bounding box center [462, 274] width 6 height 6
type input "#f5d605"
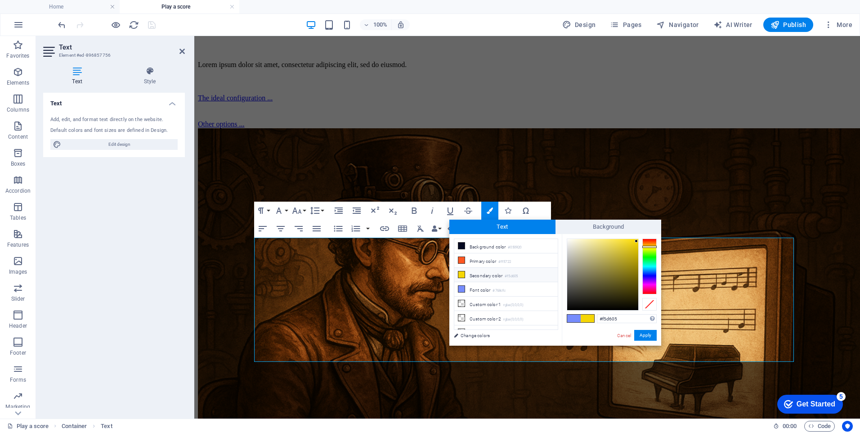
click at [462, 273] on icon at bounding box center [462, 274] width 6 height 6
click at [647, 335] on button "Apply" at bounding box center [646, 335] width 23 height 11
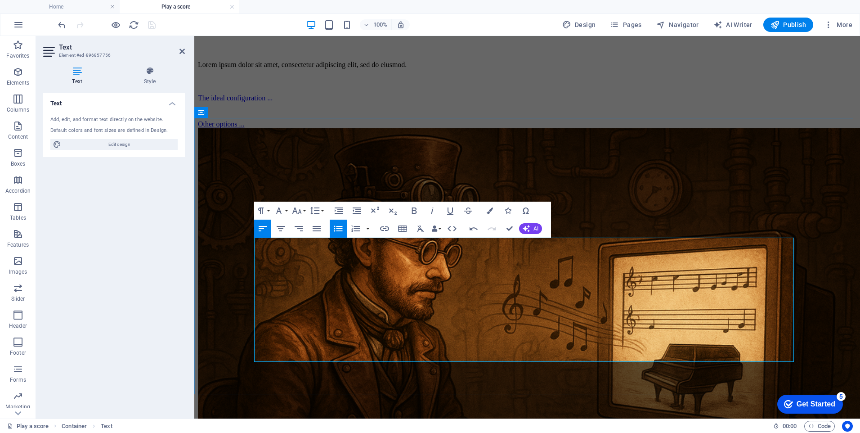
drag, startPoint x: 561, startPoint y: 312, endPoint x: 549, endPoint y: 313, distance: 11.7
drag, startPoint x: 396, startPoint y: 257, endPoint x: 371, endPoint y: 258, distance: 25.2
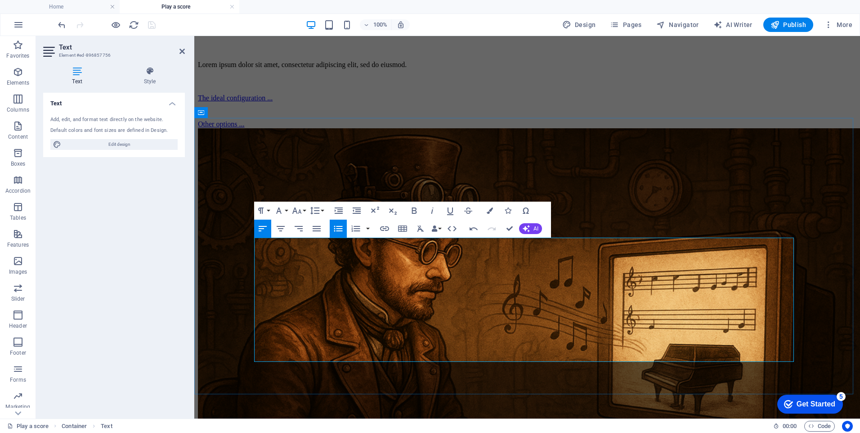
click at [490, 209] on icon "button" at bounding box center [490, 210] width 6 height 6
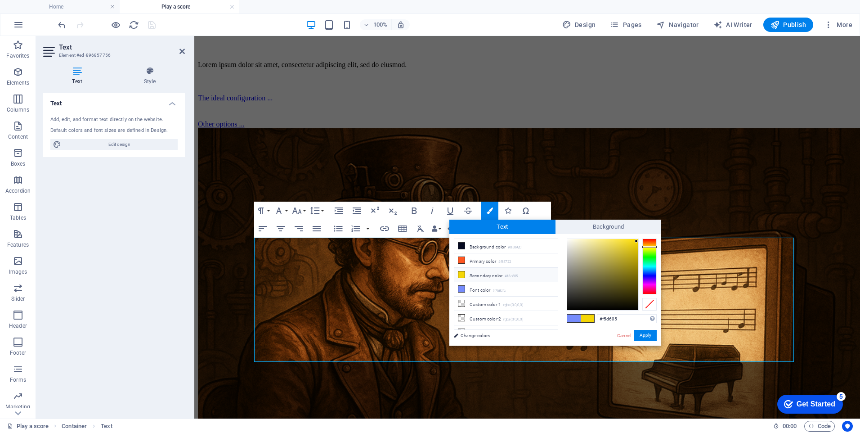
click at [463, 274] on icon at bounding box center [462, 274] width 6 height 6
click at [651, 336] on button "Apply" at bounding box center [646, 335] width 23 height 11
click at [479, 276] on li "Secondary color #f5d605" at bounding box center [507, 275] width 104 height 14
click at [625, 336] on link "Cancel" at bounding box center [625, 335] width 16 height 7
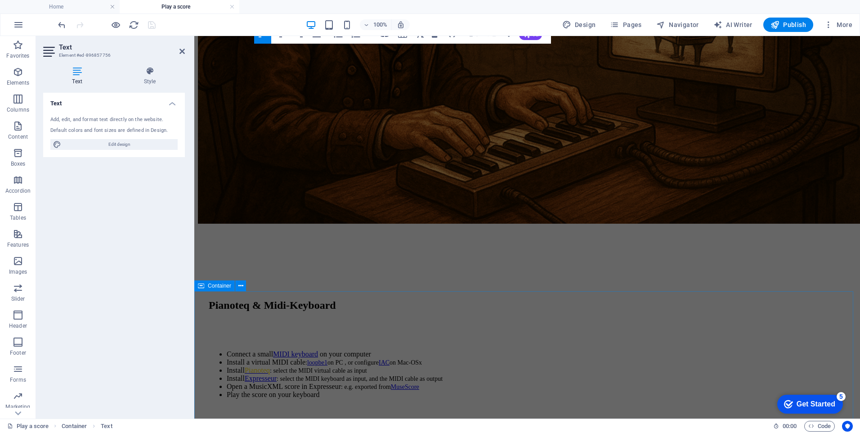
scroll to position [585, 0]
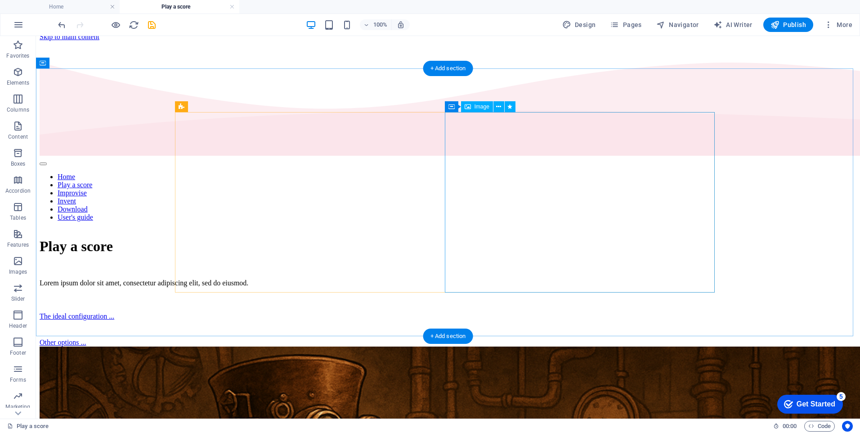
scroll to position [0, 0]
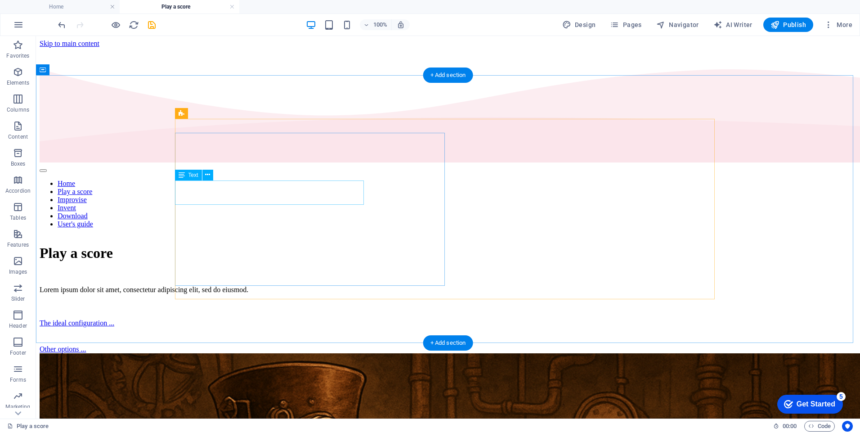
click at [276, 286] on div "Lorem ipsum dolor sit amet, consectetur adipiscing elit, sed do eiusmod." at bounding box center [448, 290] width 817 height 8
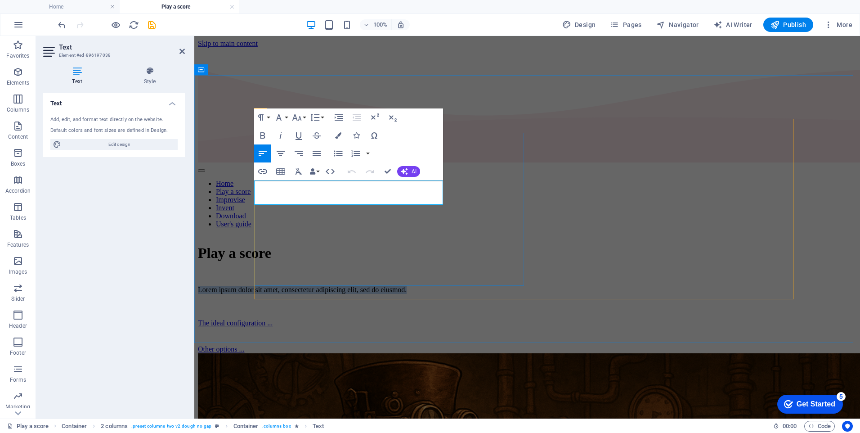
drag, startPoint x: 383, startPoint y: 198, endPoint x: 256, endPoint y: 187, distance: 127.8
click at [256, 286] on p "Lorem ipsum dolor sit amet, consectetur adipiscing elit, sed do eiusmod." at bounding box center [527, 290] width 659 height 8
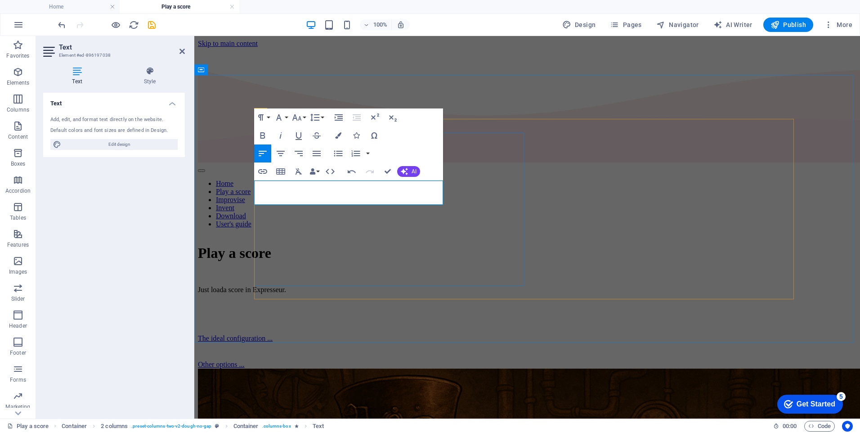
click at [292, 286] on p "Just loada score in Expresseur." at bounding box center [527, 290] width 659 height 8
click at [297, 301] on p at bounding box center [527, 305] width 659 height 8
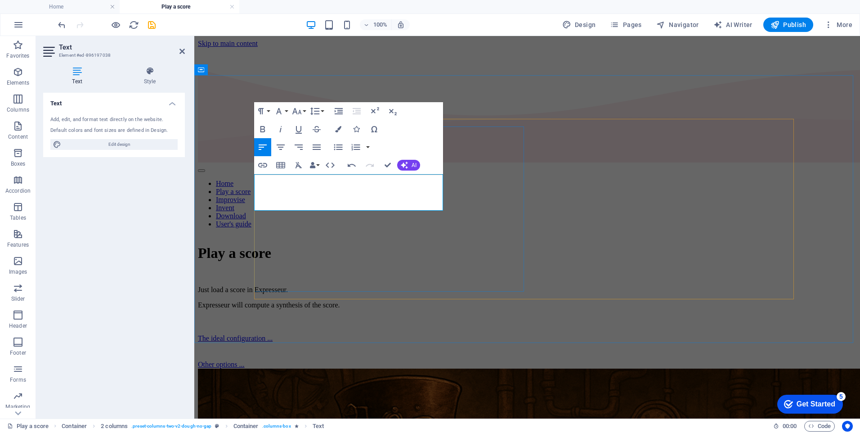
click at [485, 245] on div "Play a score Just load a score in Expresseur. Expresseur will compute a synthes…" at bounding box center [527, 306] width 659 height 123
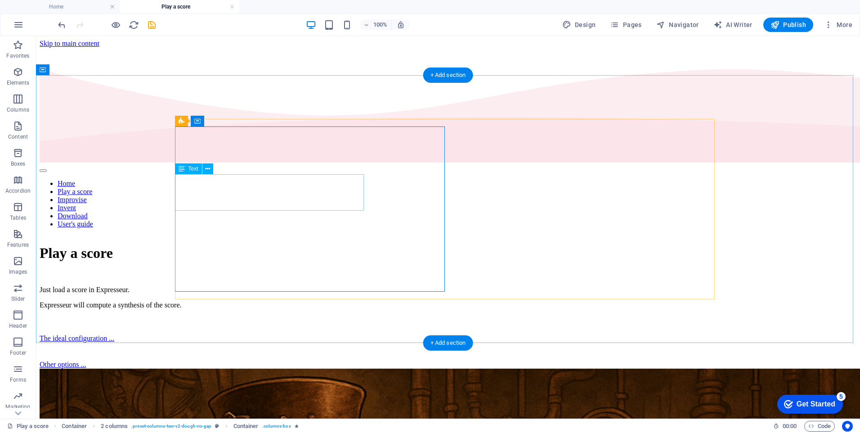
click at [290, 286] on div "Just load a score in Expresseur. Expresseur will compute a synthesis of the sco…" at bounding box center [448, 297] width 817 height 23
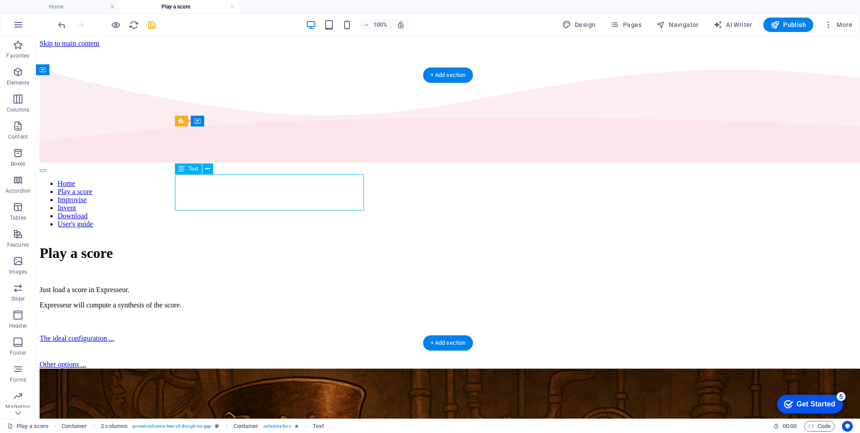
click at [364, 286] on div "Just load a score in Expresseur. Expresseur will compute a synthesis of the sco…" at bounding box center [448, 297] width 817 height 23
click at [352, 286] on div "Just load a score in Expresseur. Expresseur will compute a synthesis of the sco…" at bounding box center [448, 297] width 817 height 23
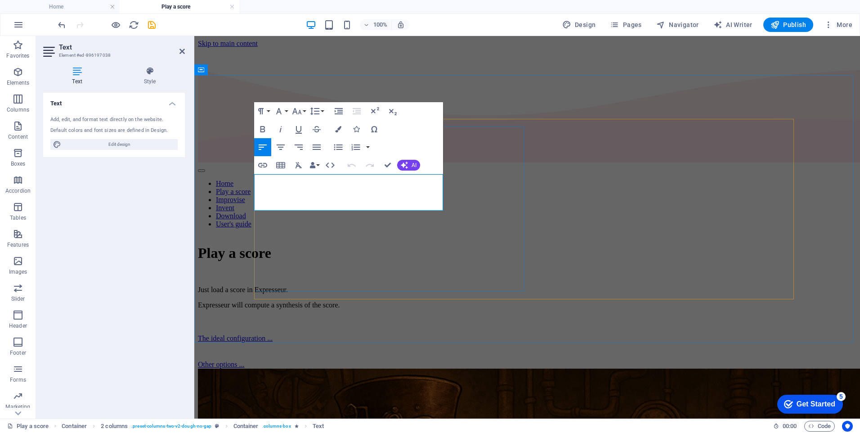
click at [327, 301] on p "Expresseur will compute a synthesis of the score." at bounding box center [527, 305] width 659 height 8
click at [320, 316] on div at bounding box center [527, 325] width 659 height 18
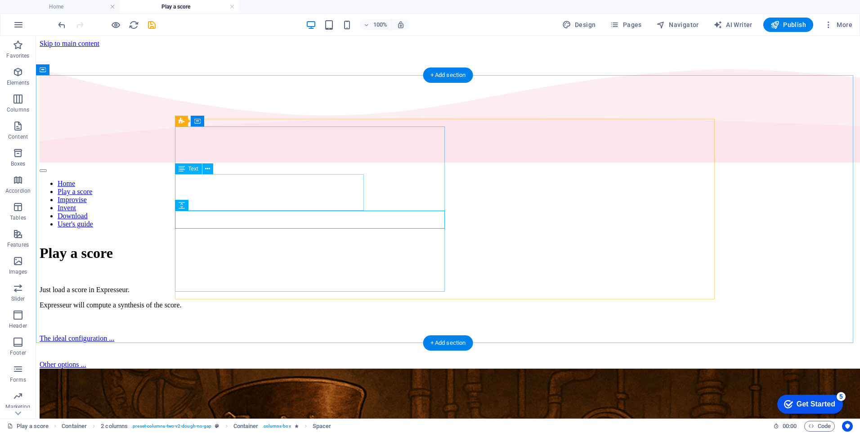
click at [284, 286] on div "Just load a score in Expresseur. Expresseur will compute a synthesis of the sco…" at bounding box center [448, 297] width 817 height 23
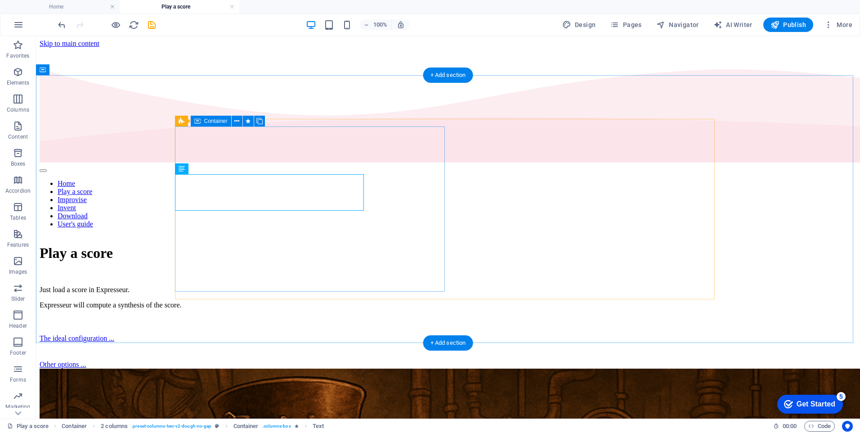
click at [365, 245] on div "Play a score Just load a score in Expresseur. Expresseur will compute a synthes…" at bounding box center [448, 306] width 817 height 123
click at [354, 286] on div "Just load a score in Expresseur. Expresseur will compute a synthesis of the sco…" at bounding box center [448, 297] width 817 height 23
click at [363, 286] on div "Just load a score in Expresseur. Expresseur will compute a synthesis of the sco…" at bounding box center [448, 297] width 817 height 23
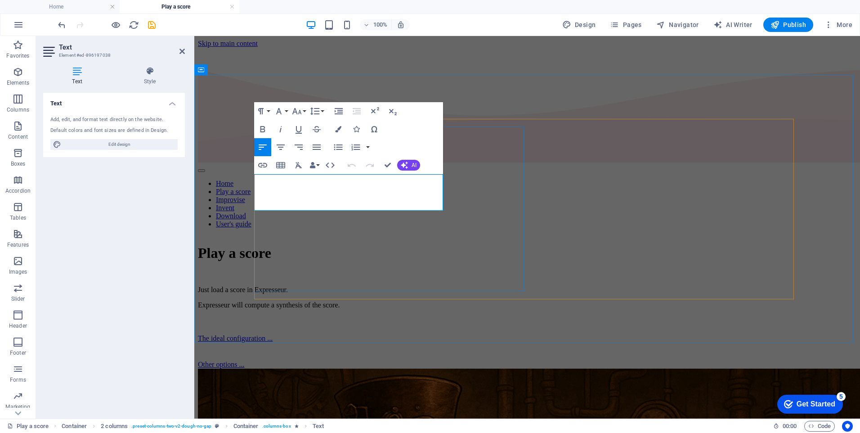
click at [341, 301] on p "Expresseur will compute a synthesis of the score." at bounding box center [527, 305] width 659 height 8
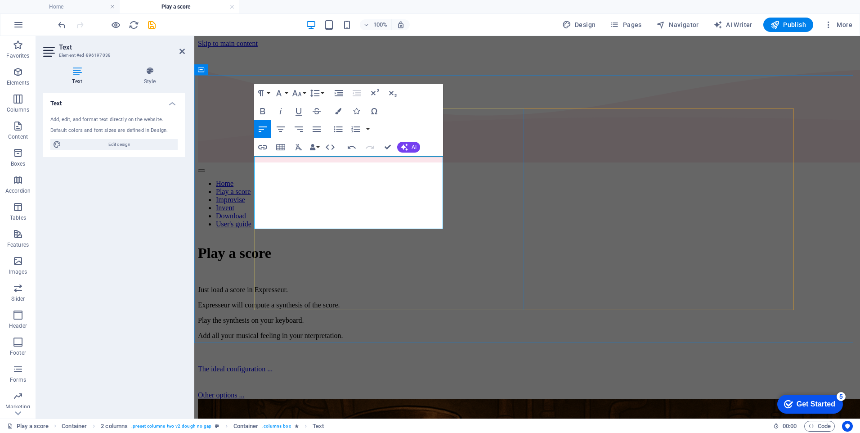
click at [439, 316] on p "​Play the synthesis on your keyboard." at bounding box center [527, 320] width 659 height 8
click at [458, 245] on div "Play a score Just load a score in Expresseur. Expresseur will compute a synthes…" at bounding box center [527, 322] width 659 height 154
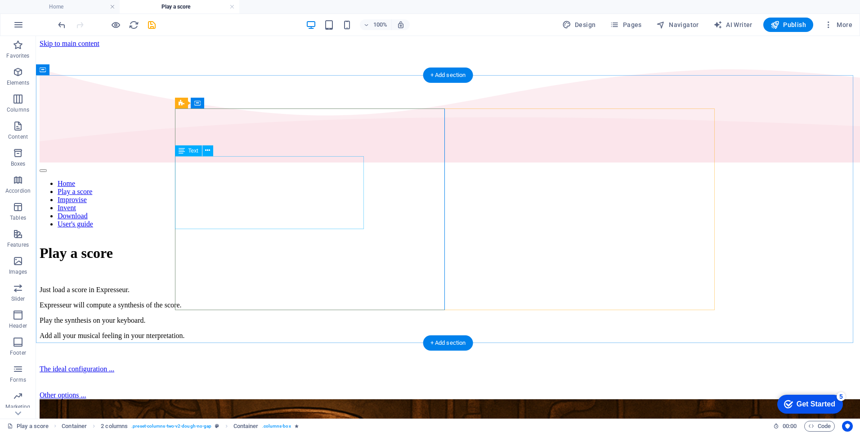
click at [212, 286] on div "Just load a score in Expresseur. Expresseur will compute a synthesis of the sco…" at bounding box center [448, 313] width 817 height 54
click at [195, 153] on span "Text" at bounding box center [194, 150] width 10 height 5
click at [232, 286] on div "Just load a score in Expresseur. Expresseur will compute a synthesis of the sco…" at bounding box center [448, 313] width 817 height 54
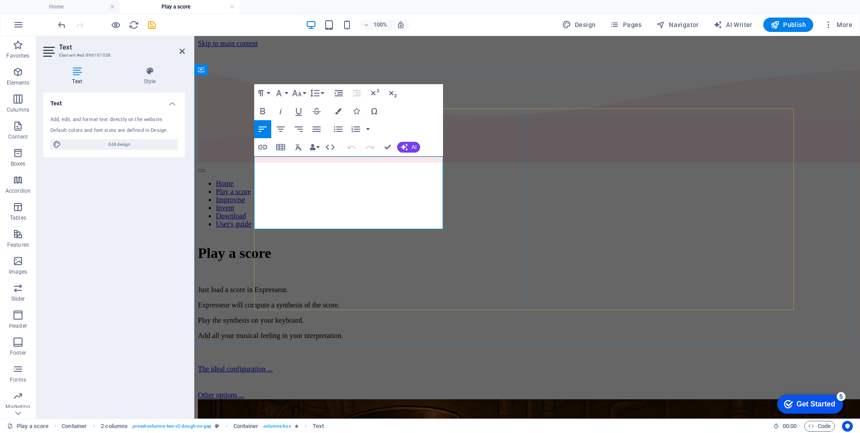
click at [300, 286] on p "Just load a score in Expresseur." at bounding box center [527, 290] width 659 height 8
click at [306, 301] on p "Expresseur will compute a synthesis of the score." at bounding box center [527, 305] width 659 height 8
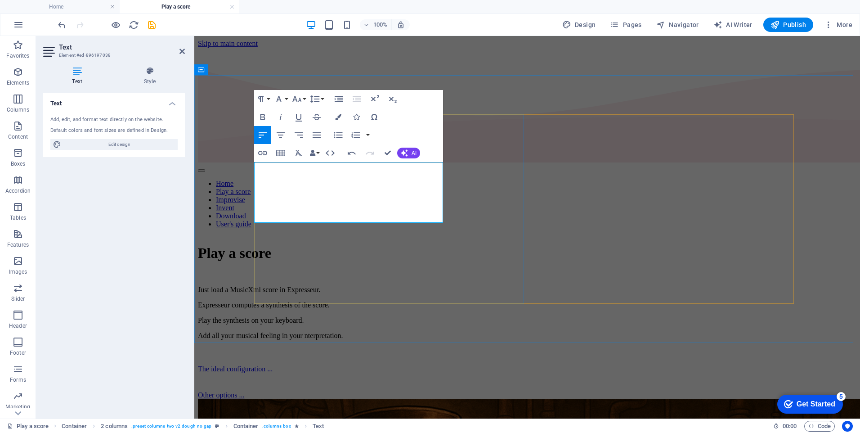
click at [360, 316] on p "Play the synthesis on your keyboard." at bounding box center [527, 320] width 659 height 8
drag, startPoint x: 367, startPoint y: 206, endPoint x: 366, endPoint y: 213, distance: 7.7
click at [366, 332] on p "Add all your musical feeling in your nterpretation." at bounding box center [527, 336] width 659 height 8
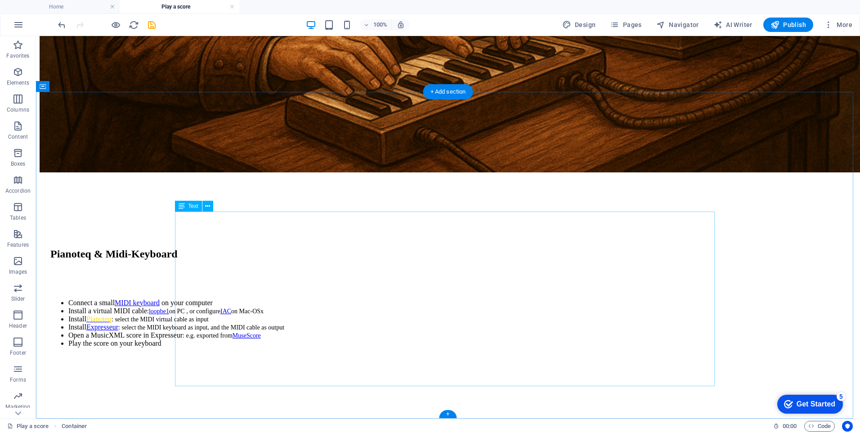
scroll to position [779, 0]
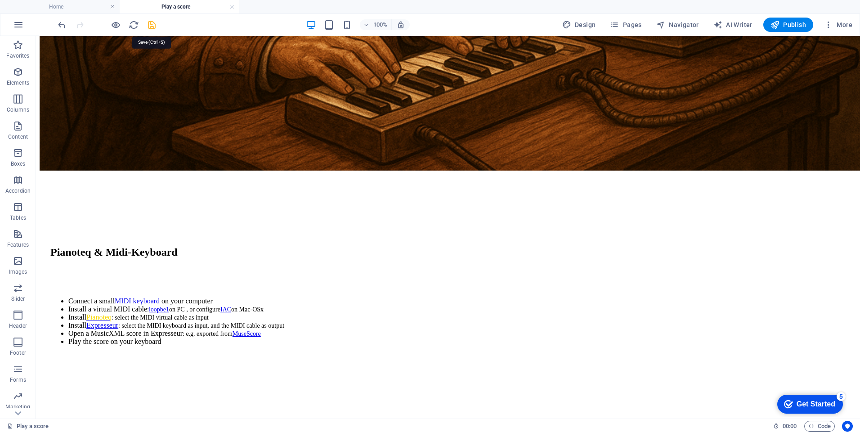
click at [154, 27] on icon "save" at bounding box center [152, 25] width 10 height 10
click at [789, 20] on button "Publish" at bounding box center [789, 25] width 50 height 14
